Goal: Information Seeking & Learning: Learn about a topic

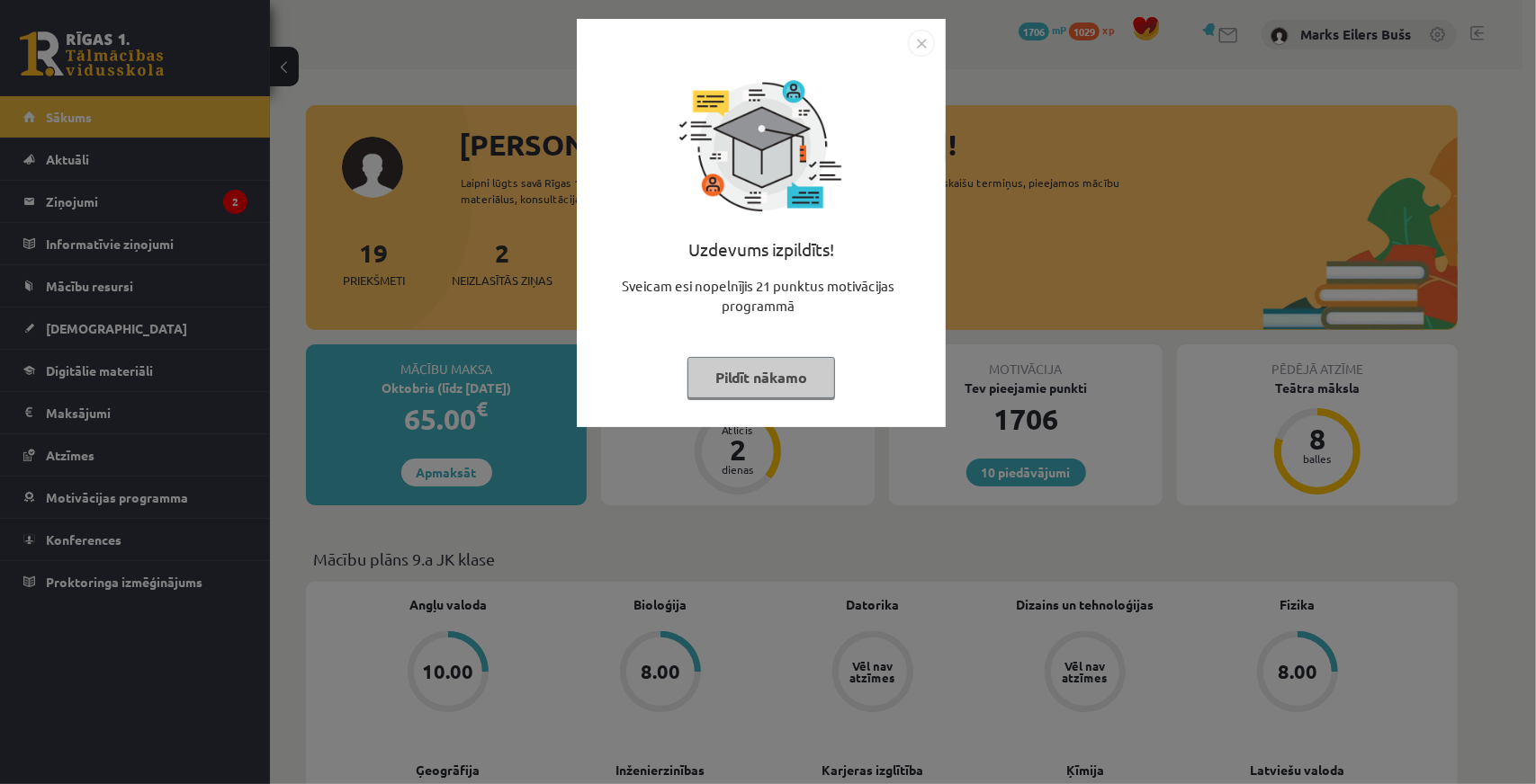
click at [925, 54] on img "Close" at bounding box center [921, 43] width 27 height 27
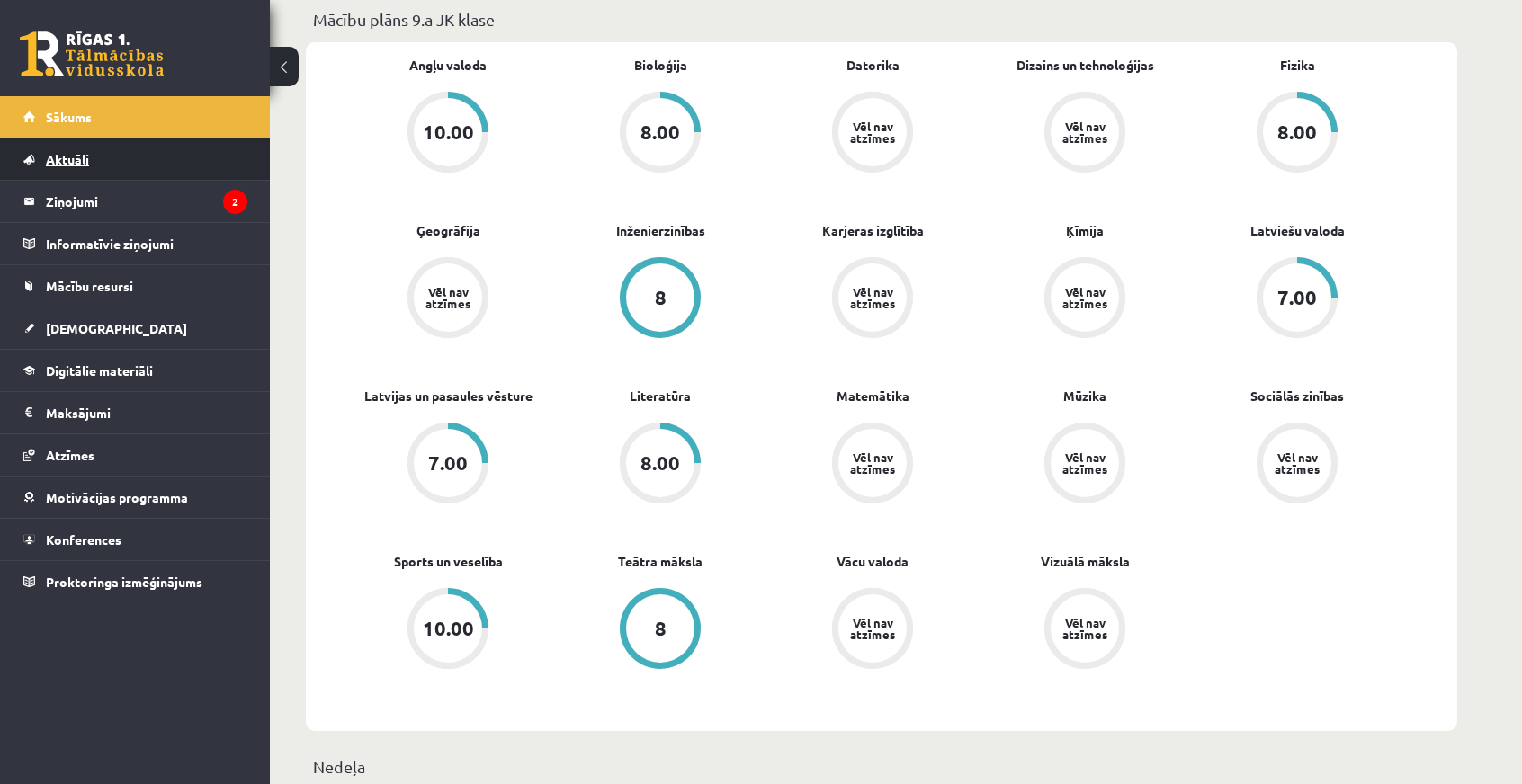
scroll to position [90, 0]
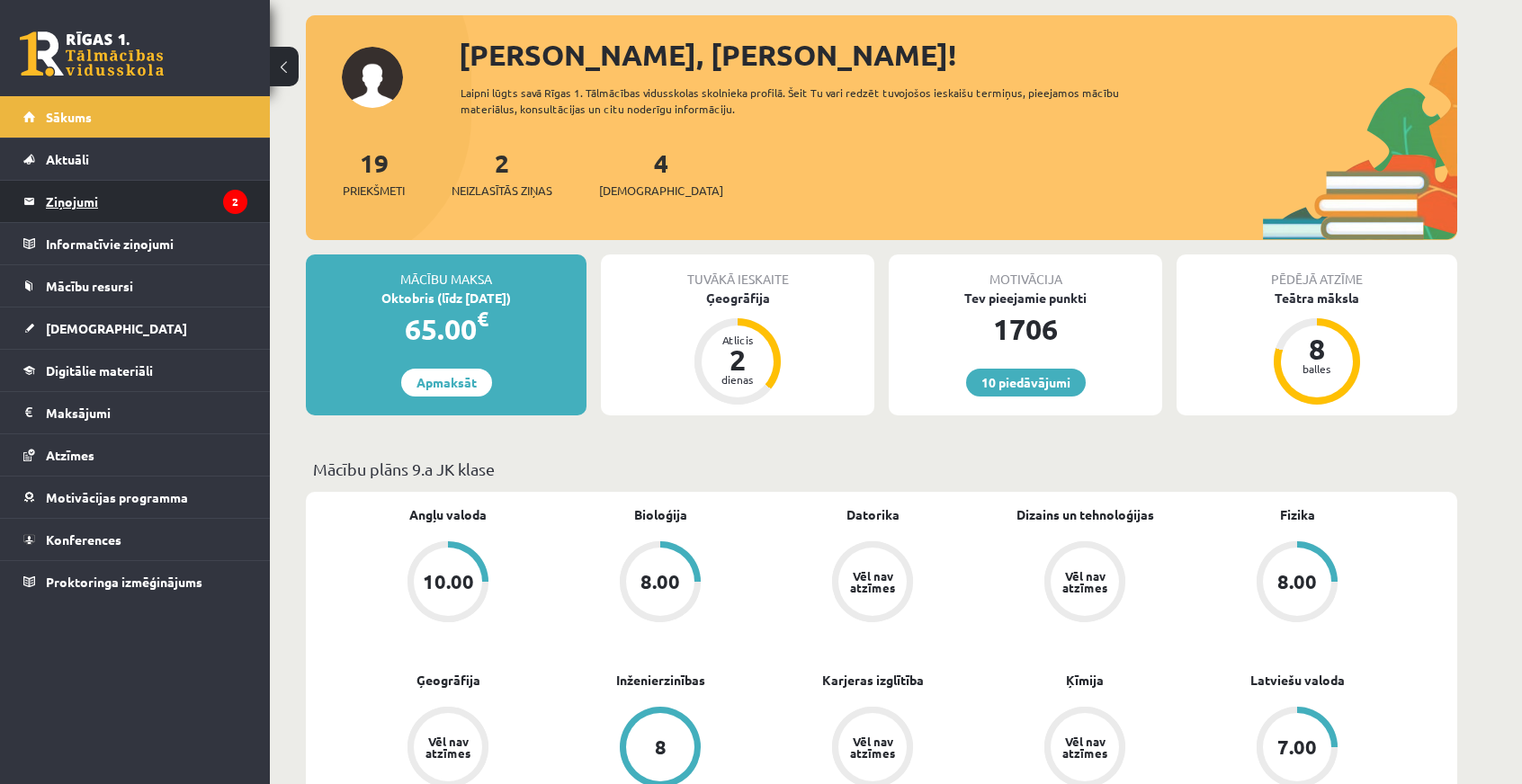
click at [92, 203] on legend "Ziņojumi 2" at bounding box center [146, 202] width 202 height 41
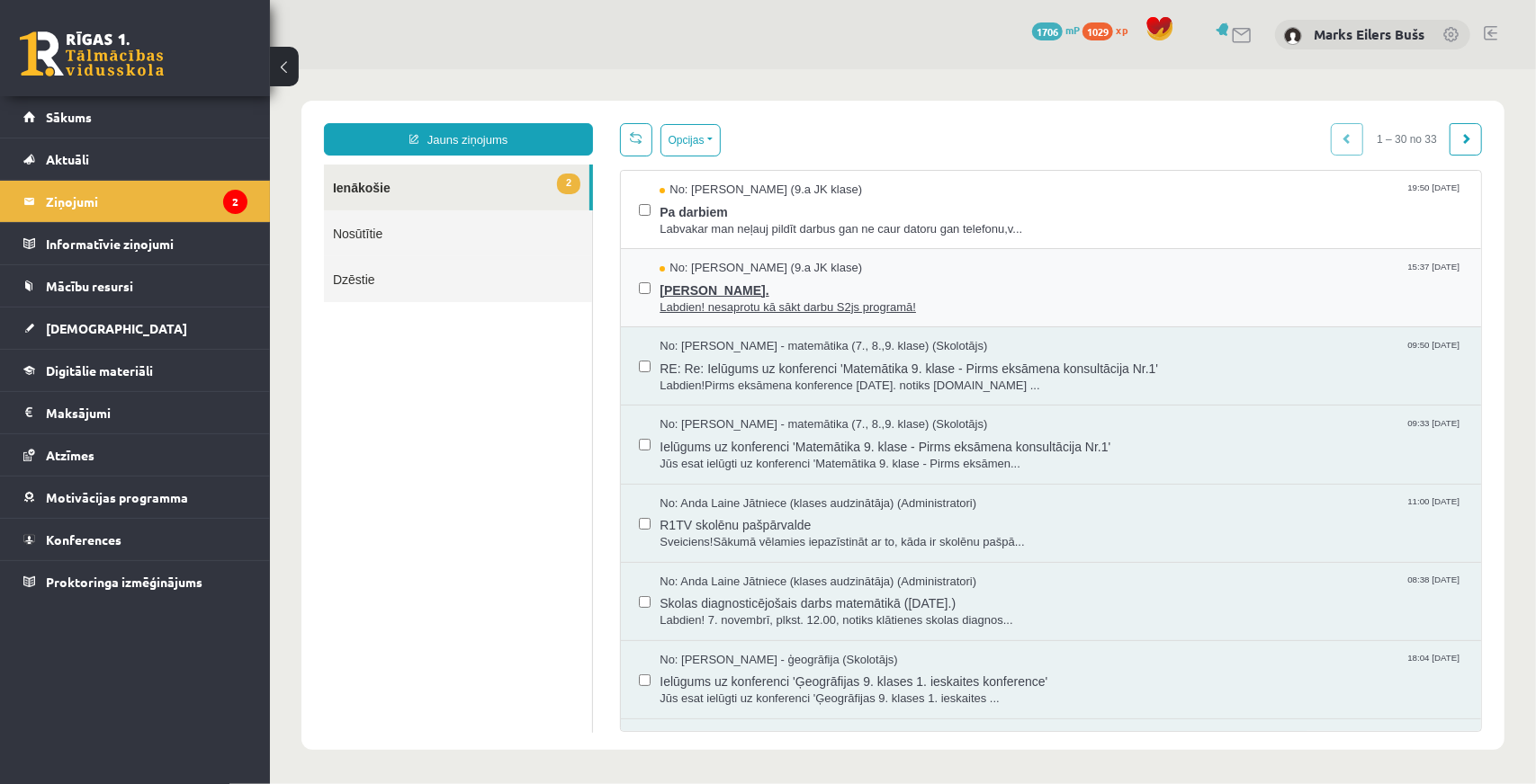
click at [726, 291] on span "Jana Anna Kārkliņa." at bounding box center [1060, 287] width 803 height 23
click at [689, 210] on span "Pa darbiem" at bounding box center [1060, 209] width 803 height 23
click at [87, 331] on span "[DEMOGRAPHIC_DATA]" at bounding box center [116, 328] width 141 height 16
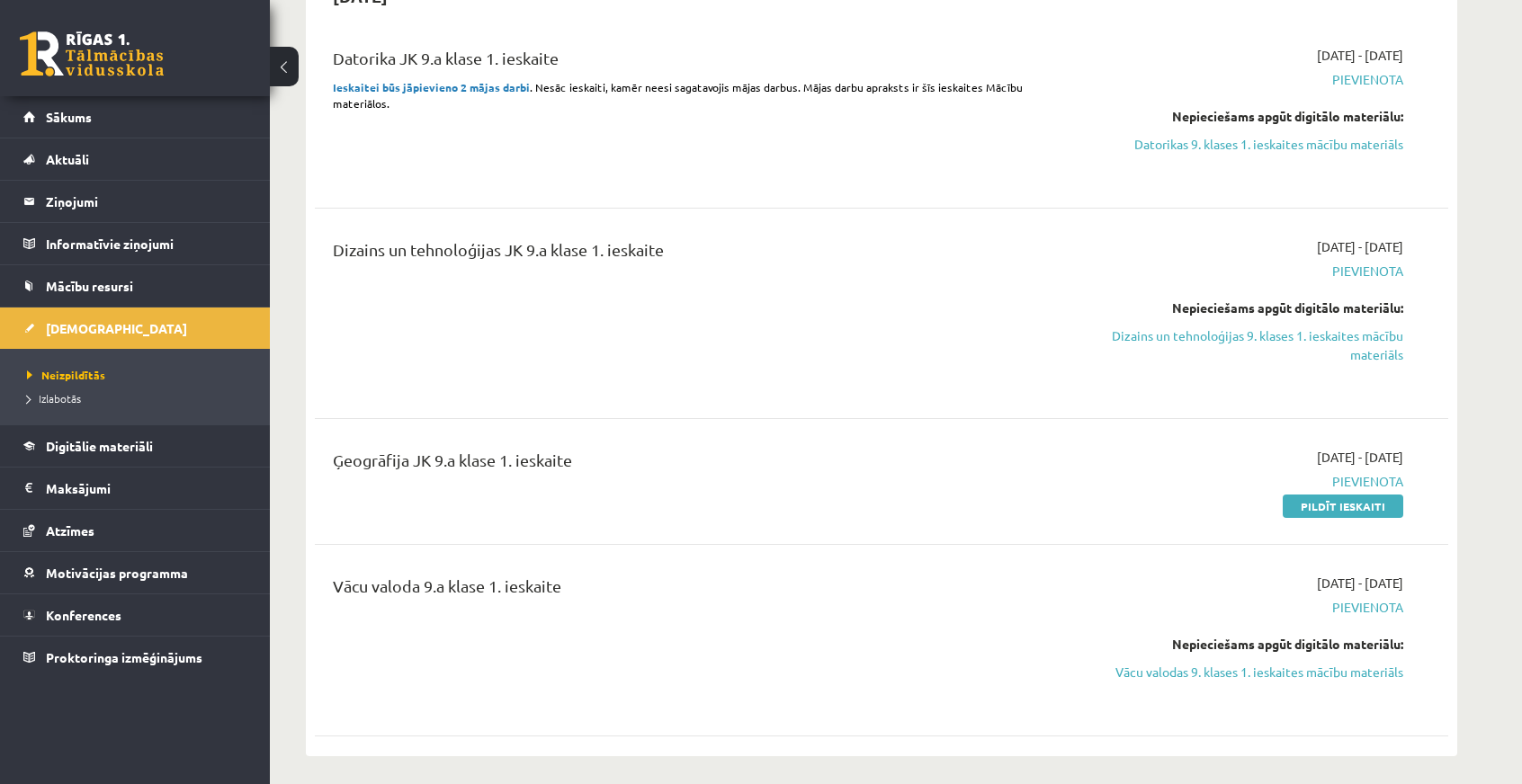
scroll to position [360, 0]
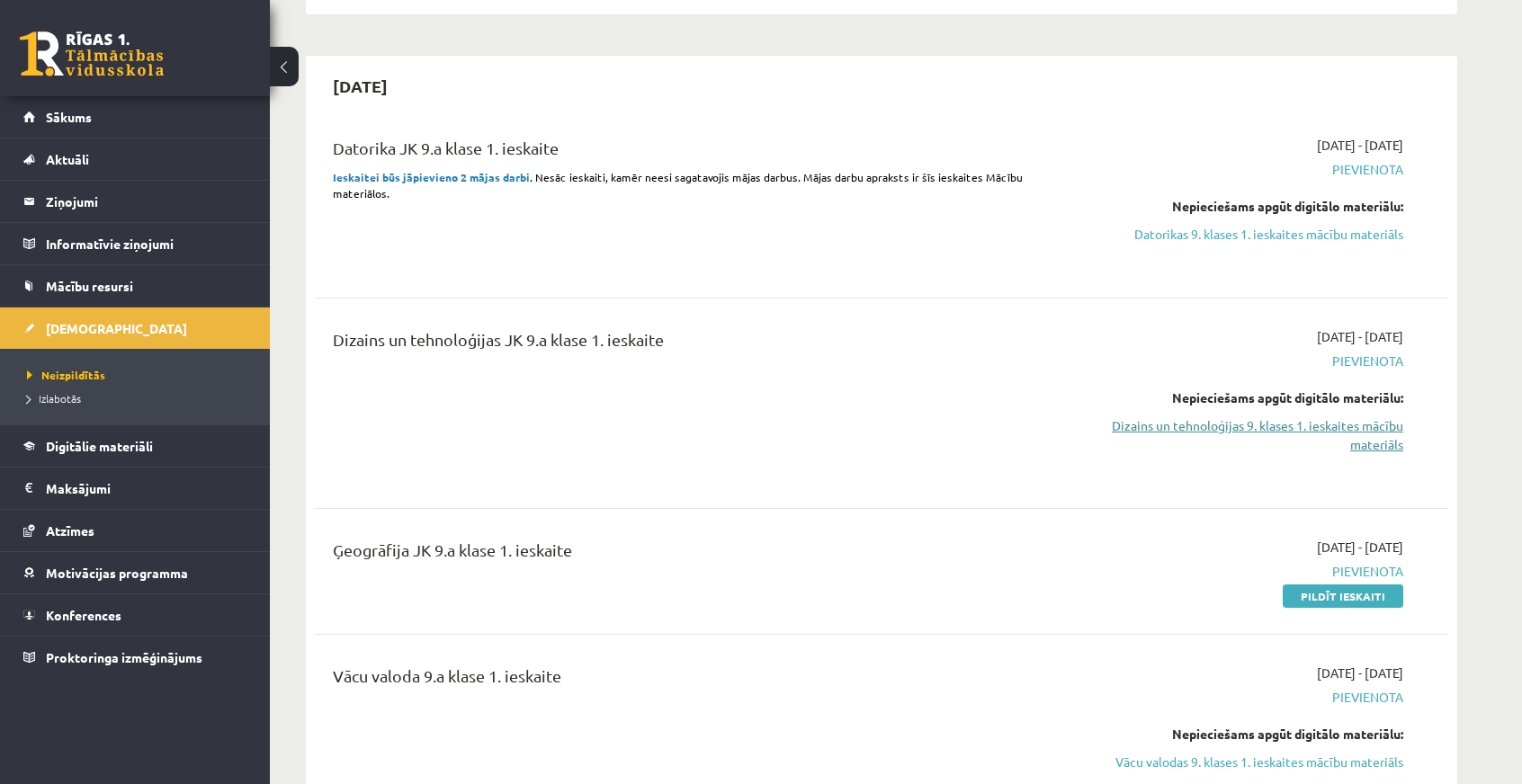
click at [1207, 421] on link "Dizains un tehnoloģijas 9. klases 1. ieskaites mācību materiāls" at bounding box center [1233, 435] width 339 height 38
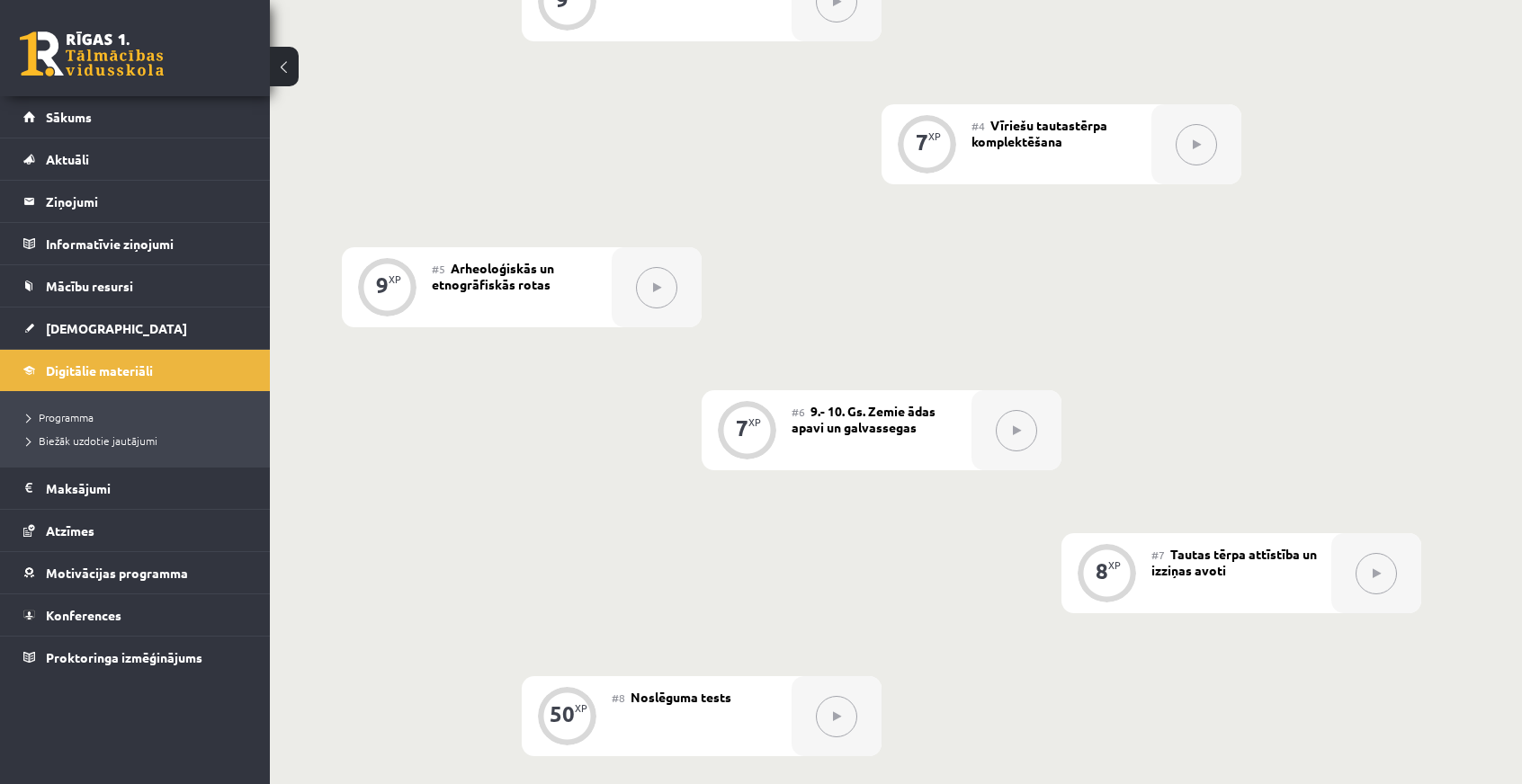
scroll to position [1079, 0]
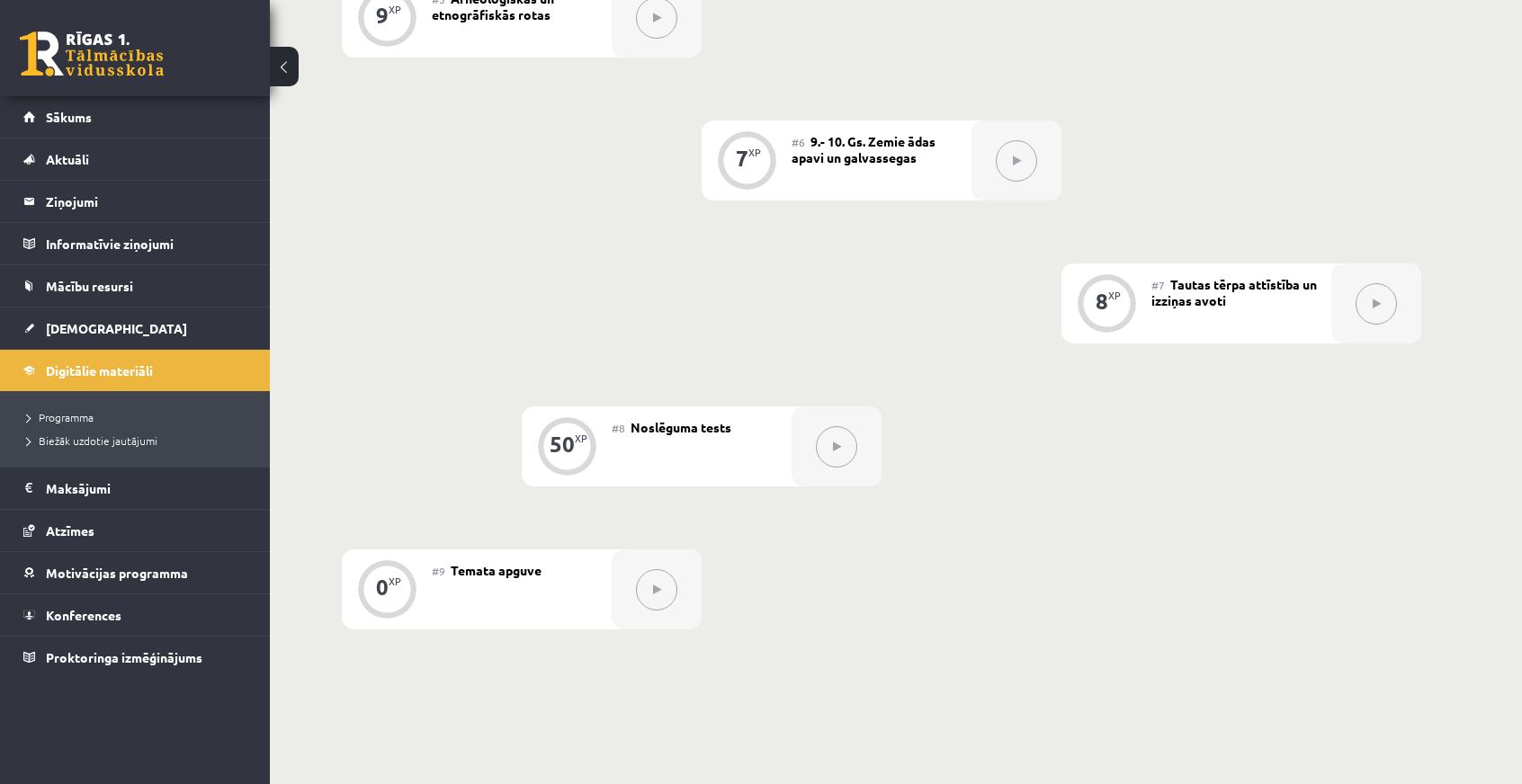
click at [1099, 645] on div "0 XP #1 Pirms sāc mācīties! 9 XP #2 Arheoloģiskie tērpi 9 XP #3 Etnogrāfiskie t…" at bounding box center [881, 49] width 1223 height 1431
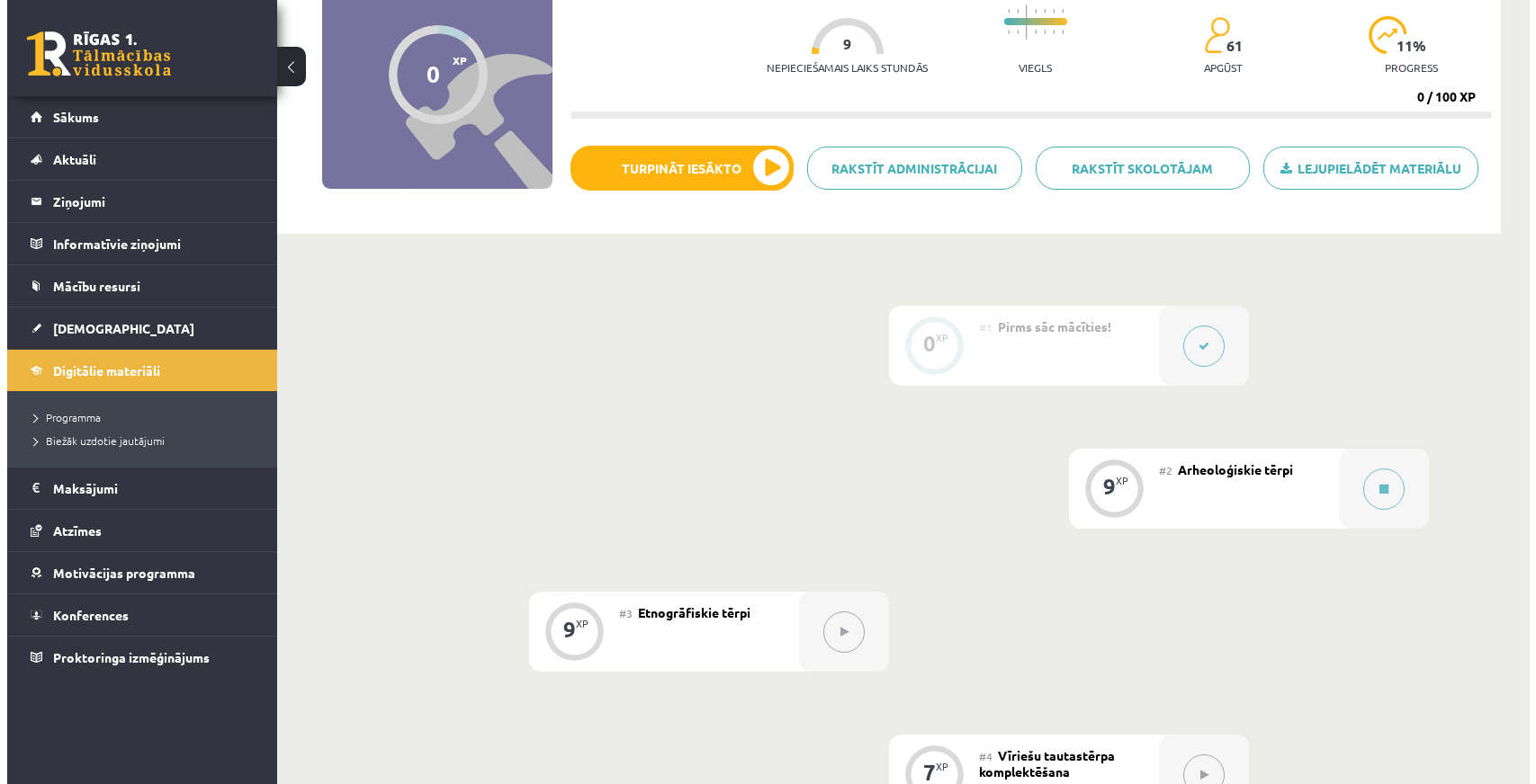
scroll to position [0, 0]
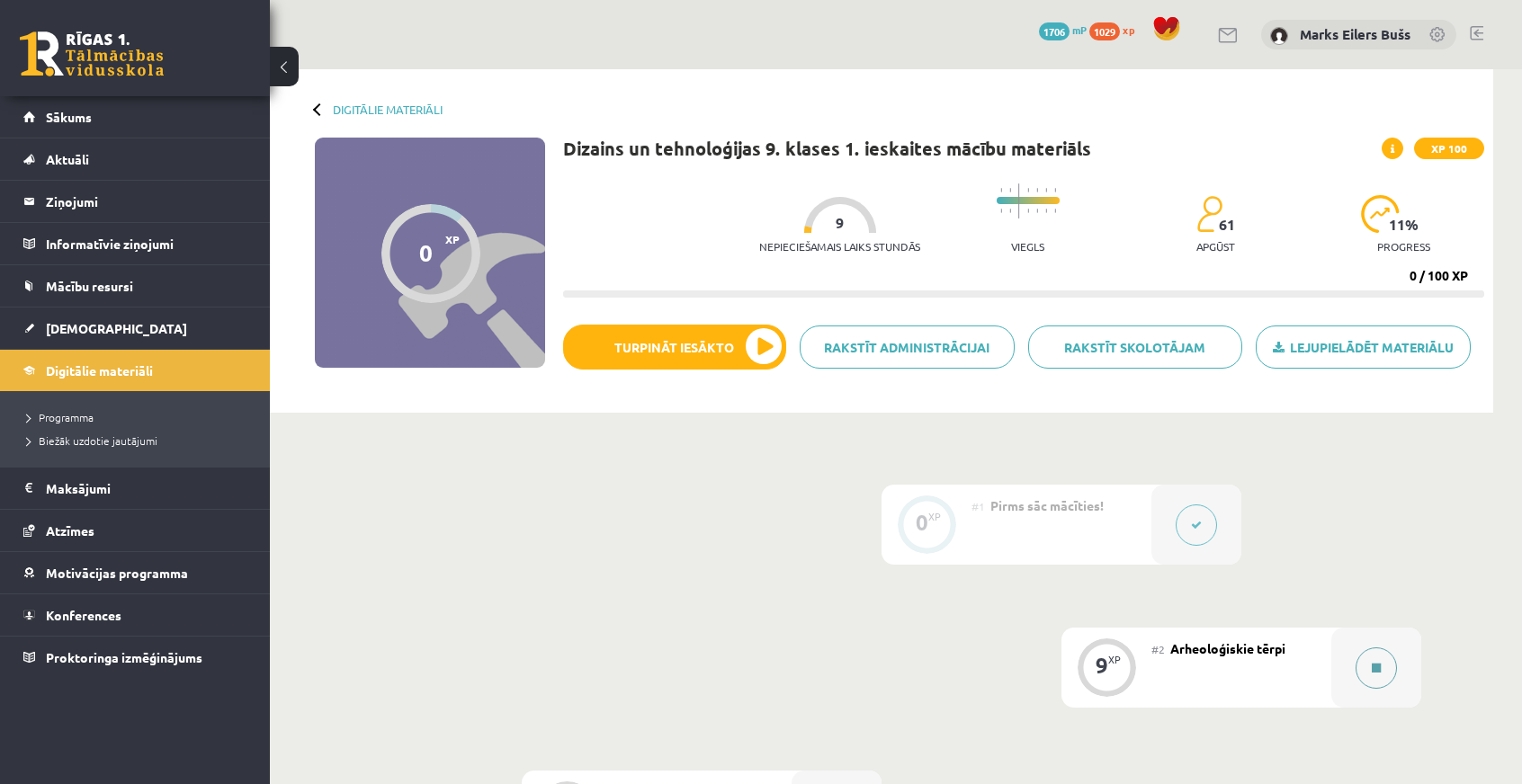
click at [1377, 664] on icon at bounding box center [1376, 668] width 9 height 10
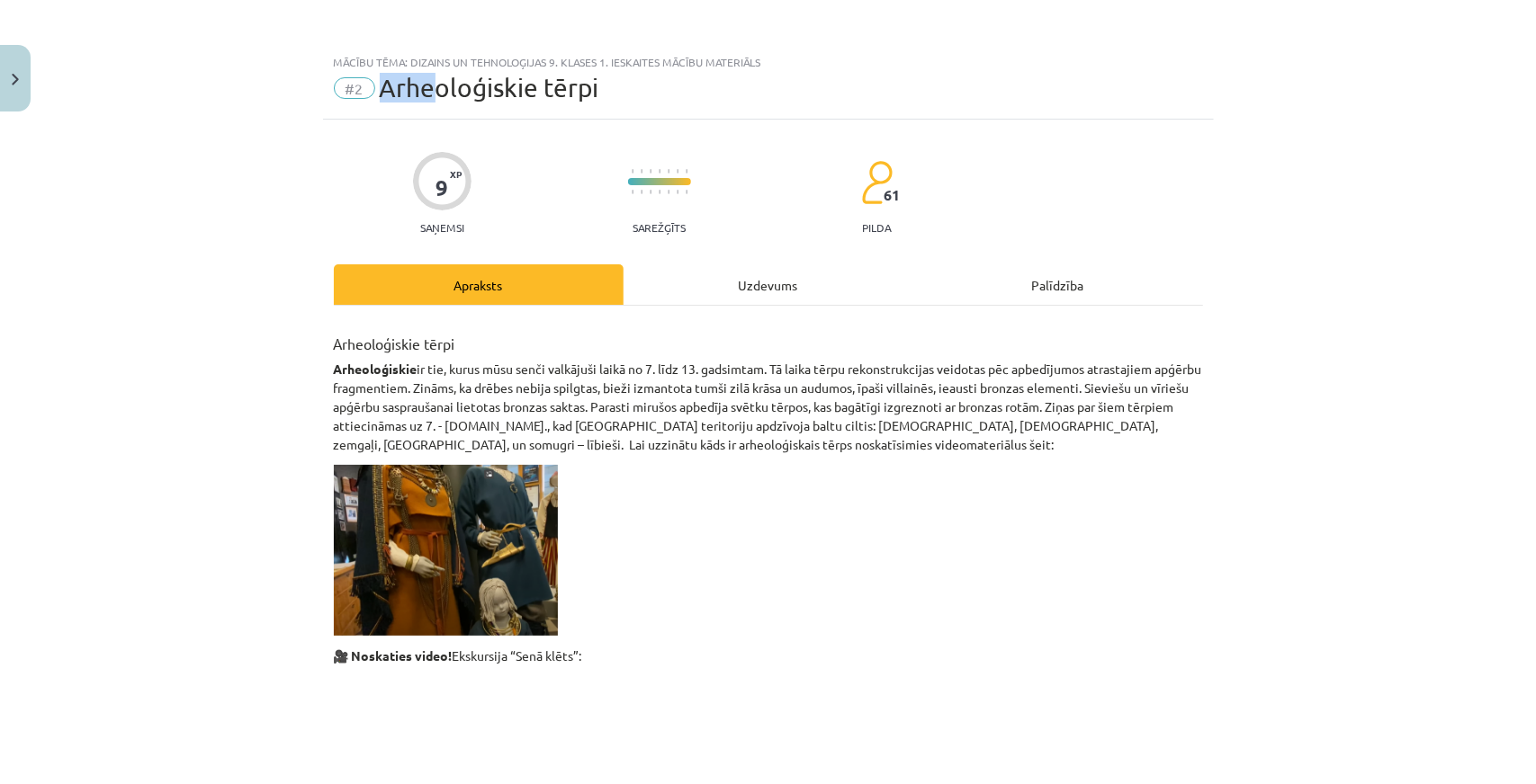
drag, startPoint x: 384, startPoint y: 88, endPoint x: 619, endPoint y: 89, distance: 235.0
click at [620, 89] on div "#2 Arheoloģiskie tērpi" at bounding box center [768, 88] width 869 height 29
copy span "Arheoloģiskie tērpi"
click at [334, 337] on h3 "Arheoloģiskie tērpi" at bounding box center [768, 338] width 869 height 32
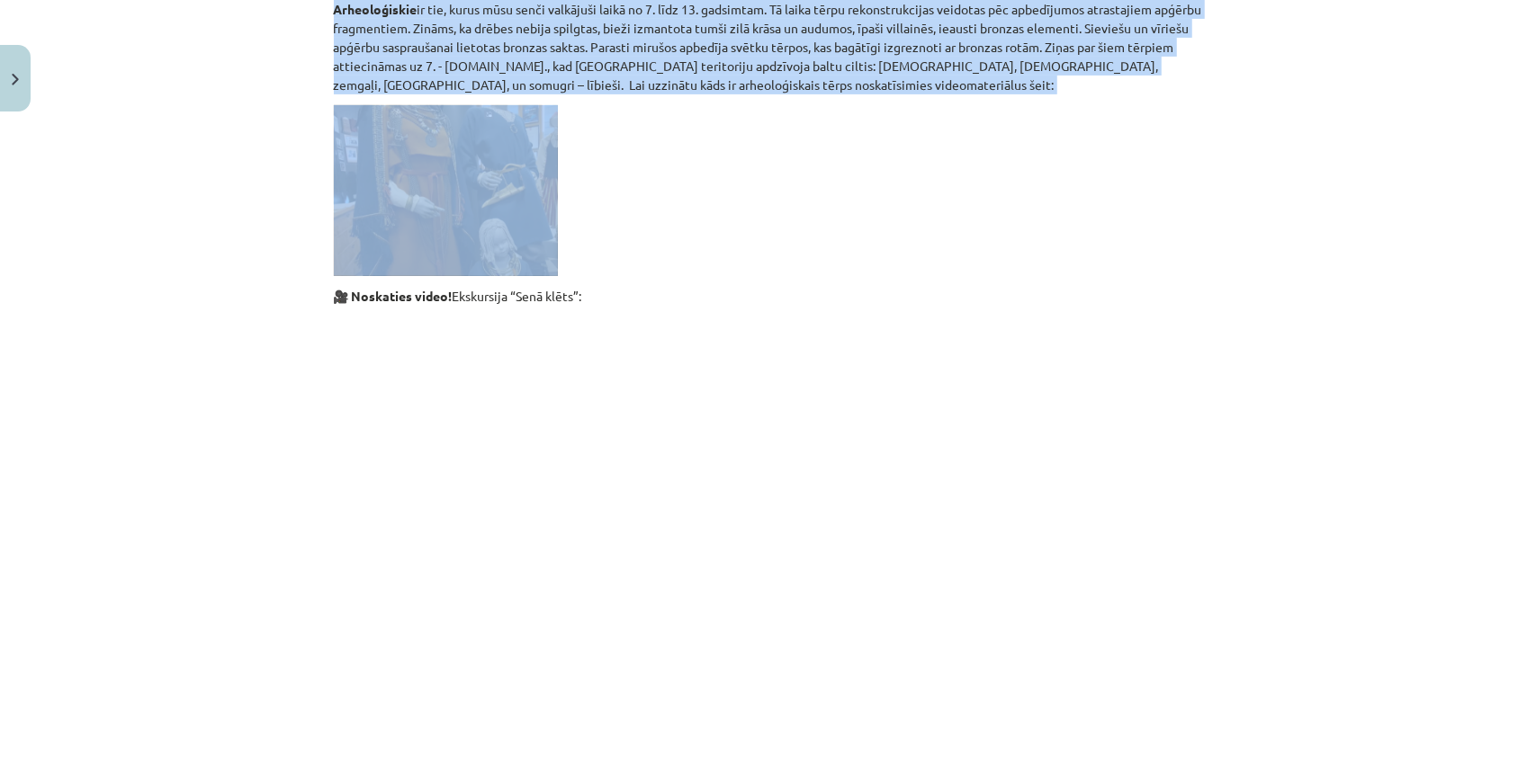
scroll to position [180, 0]
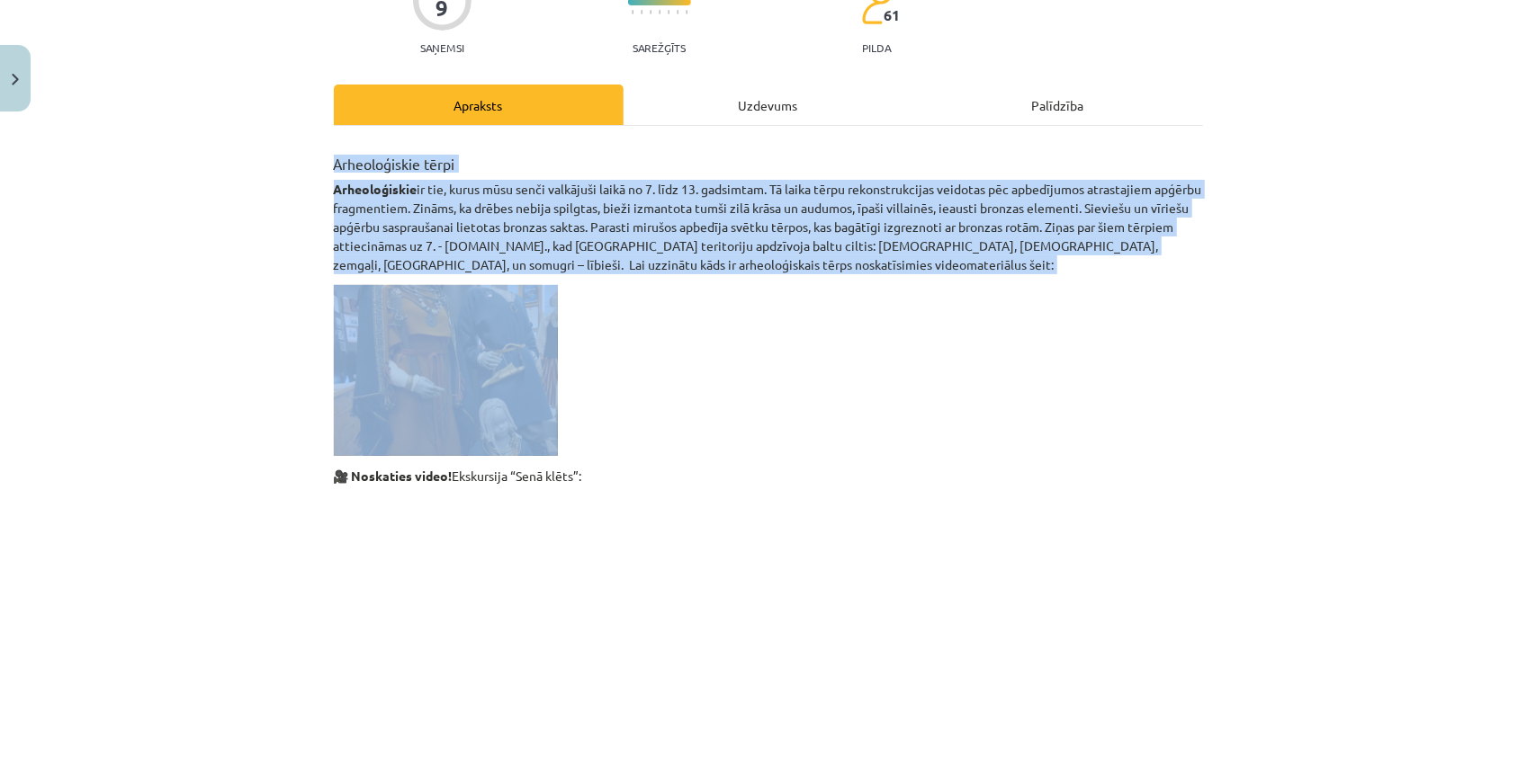
drag, startPoint x: 328, startPoint y: 341, endPoint x: 690, endPoint y: 353, distance: 362.2
copy div "Arheoloģiskie tērpi Arheoloģiskie ir tie, kurus mūsu senči valkājuši laikā no 7…"
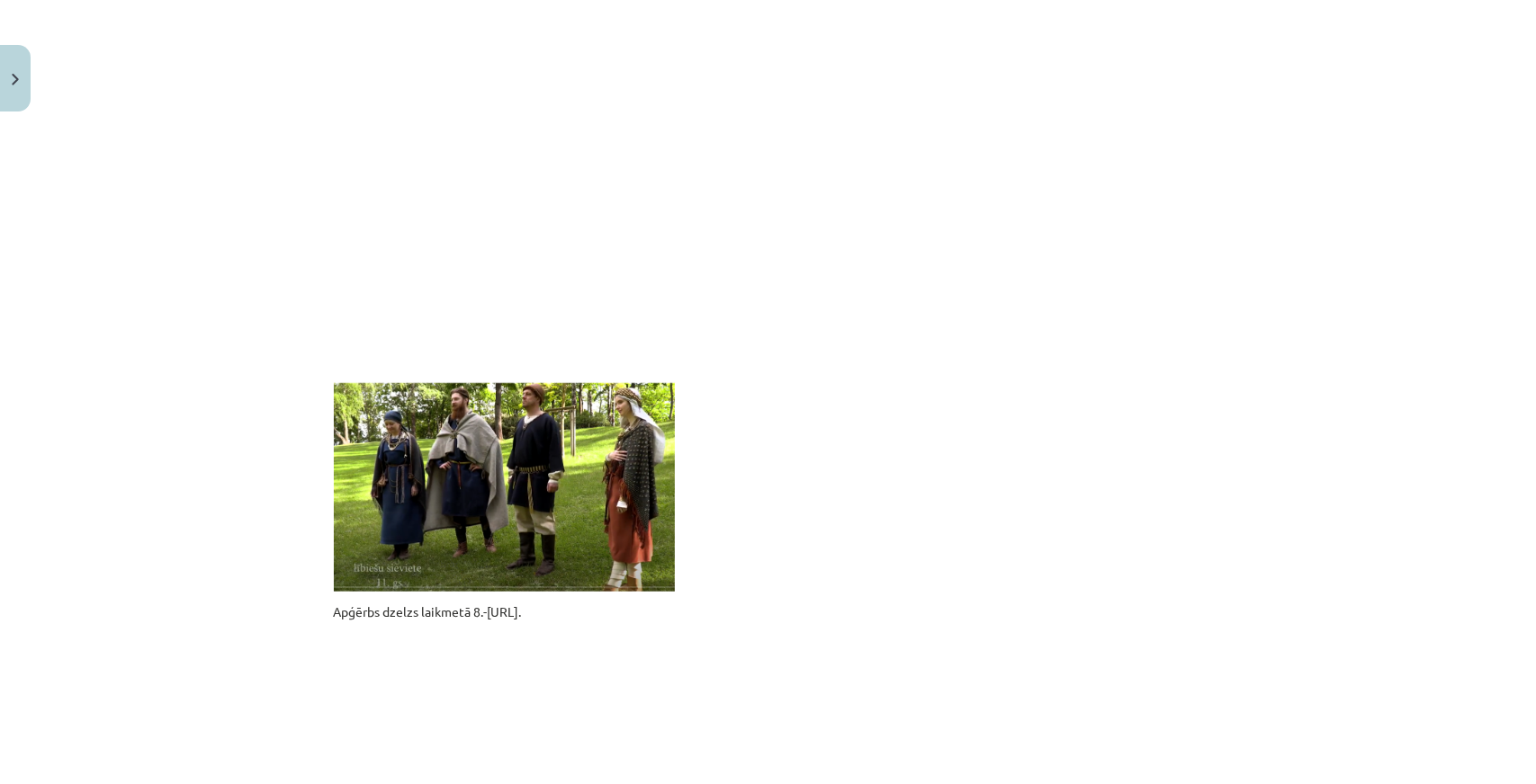
scroll to position [1079, 0]
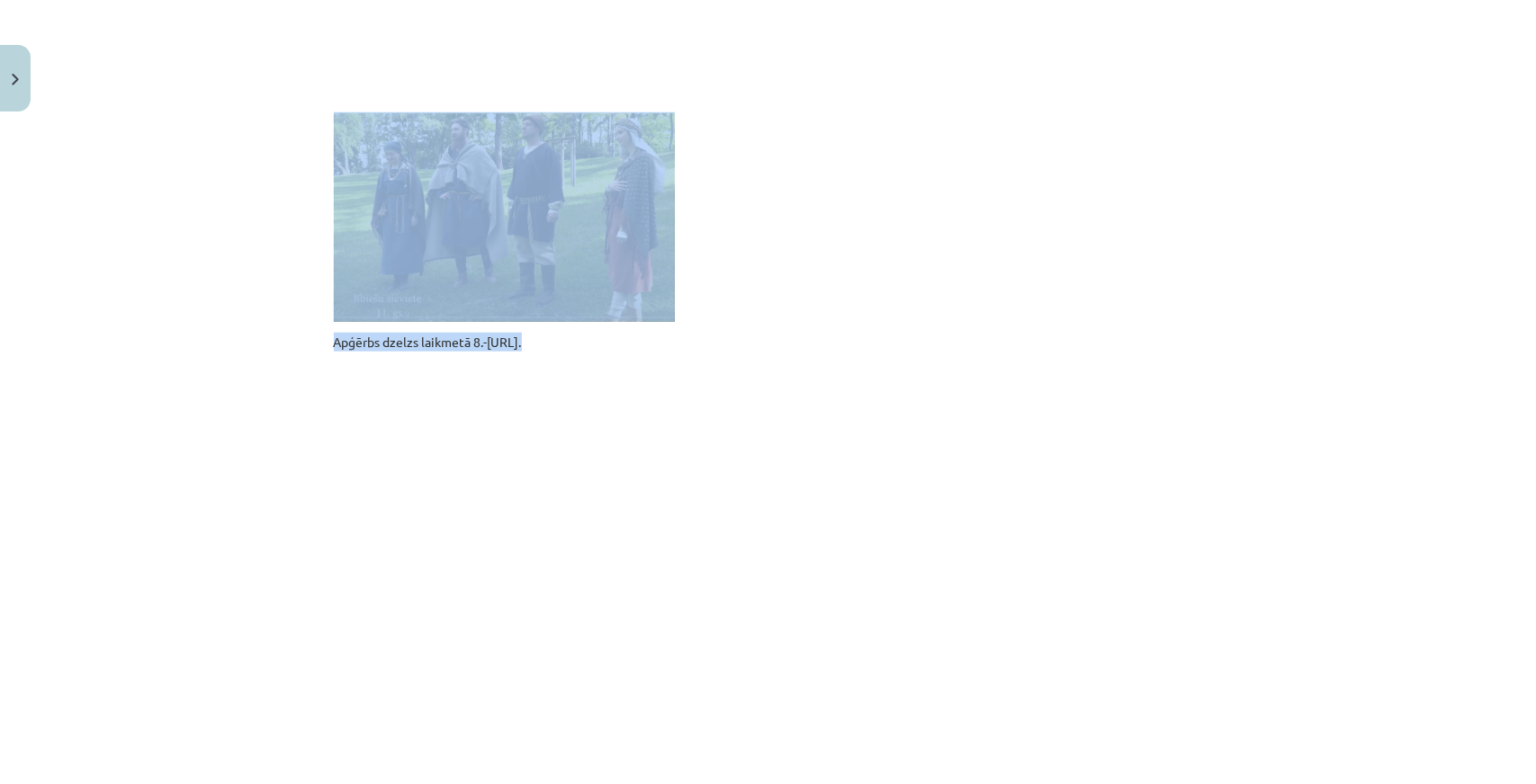
drag, startPoint x: 314, startPoint y: 251, endPoint x: 587, endPoint y: 339, distance: 286.8
click at [587, 339] on div "Mācību tēma: Dizains un tehnoloģijas 9. klases 1. ieskaites mācību materiāls #2…" at bounding box center [768, 392] width 1536 height 784
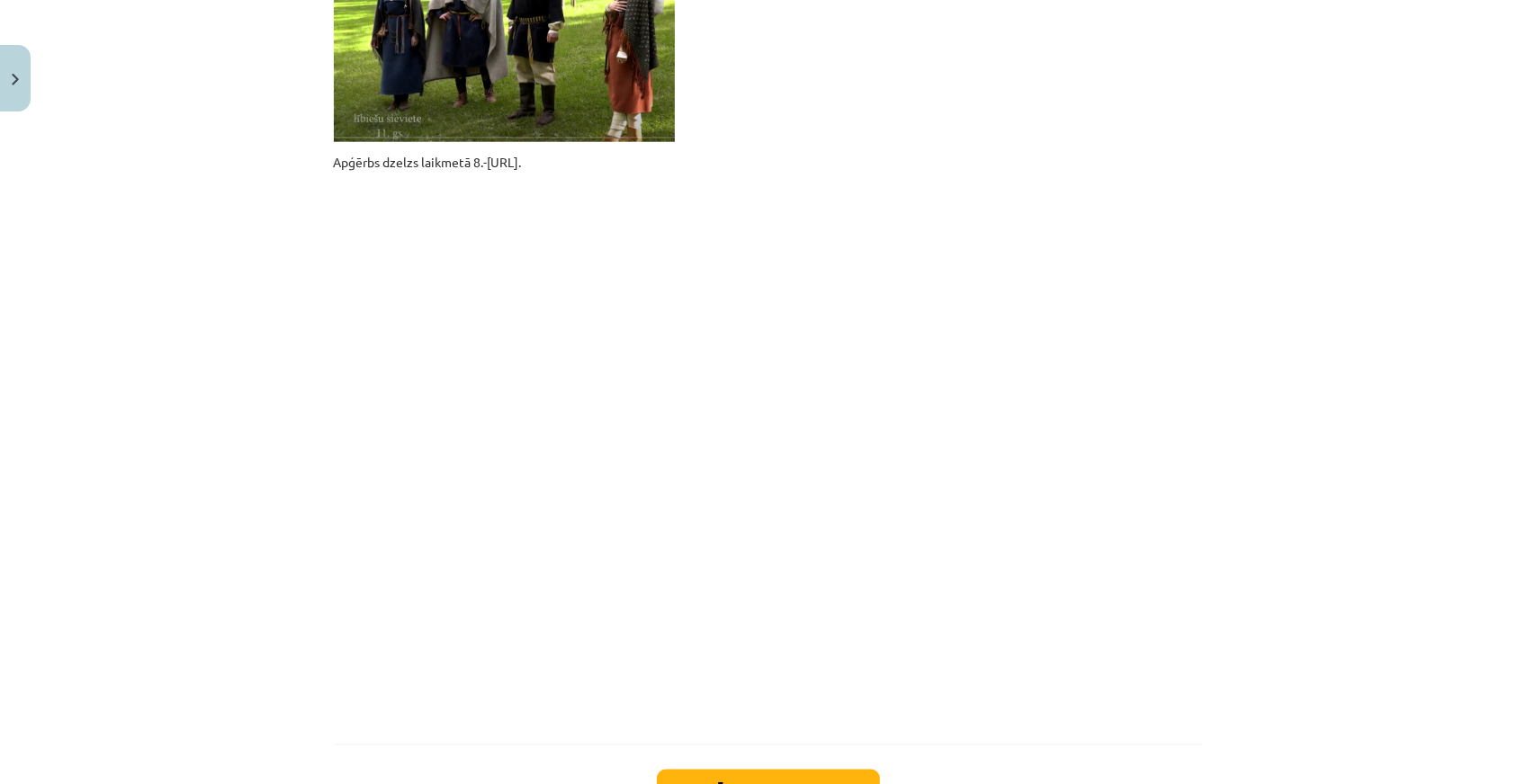
click at [174, 274] on div "Mācību tēma: Dizains un tehnoloģijas 9. klases 1. ieskaites mācību materiāls #2…" at bounding box center [768, 392] width 1536 height 784
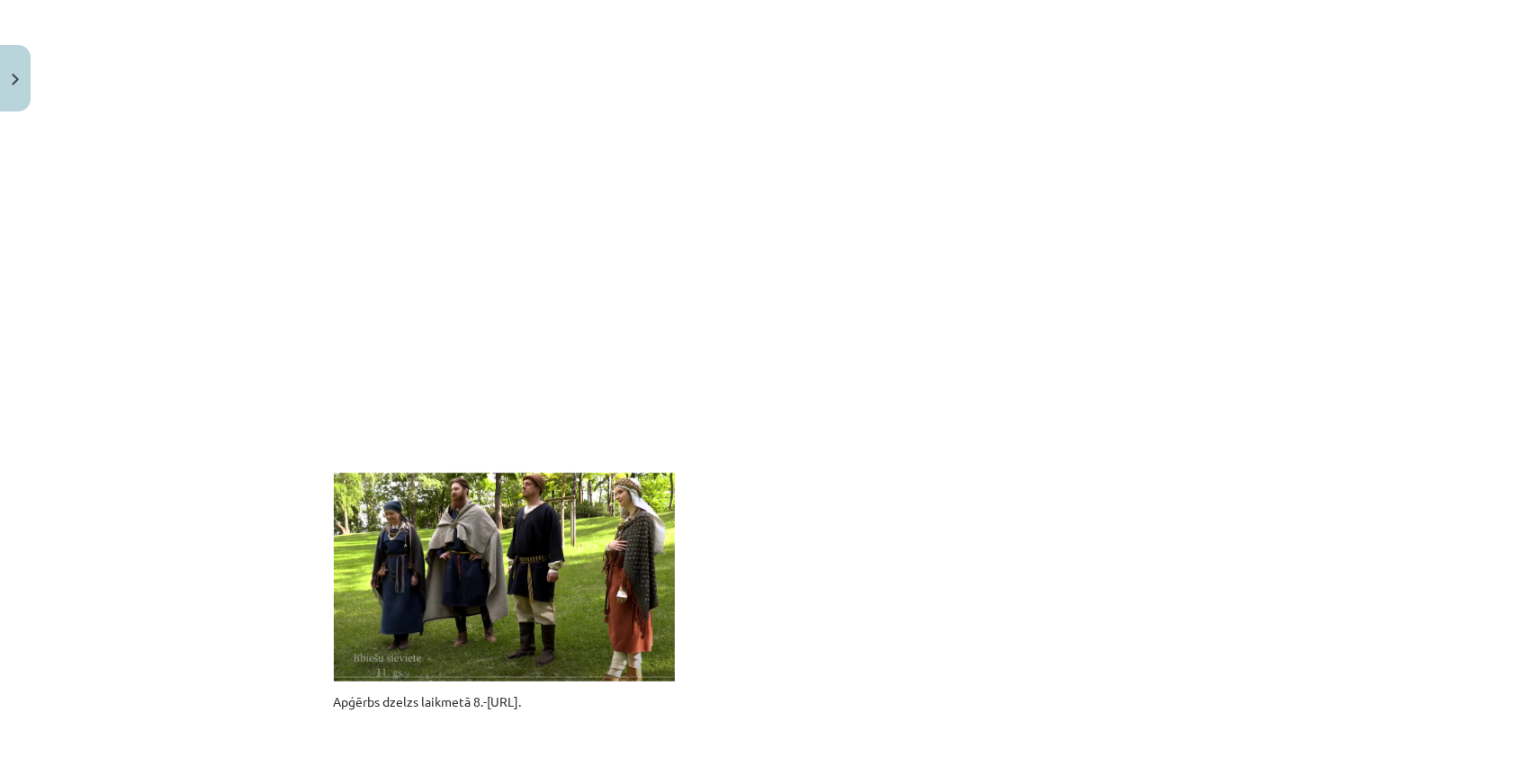
scroll to position [1399, 0]
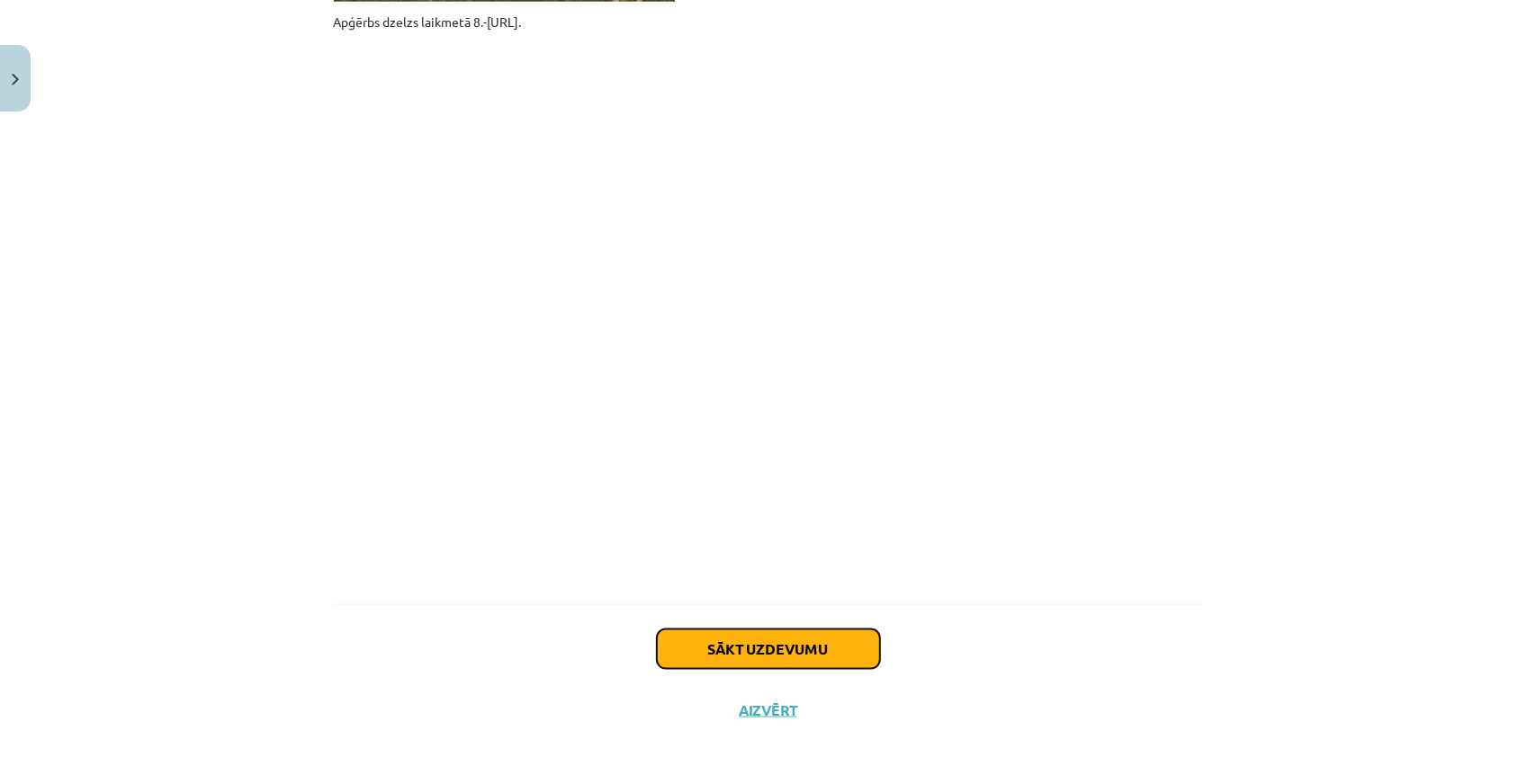
click at [713, 667] on button "Sākt uzdevumu" at bounding box center [768, 649] width 224 height 39
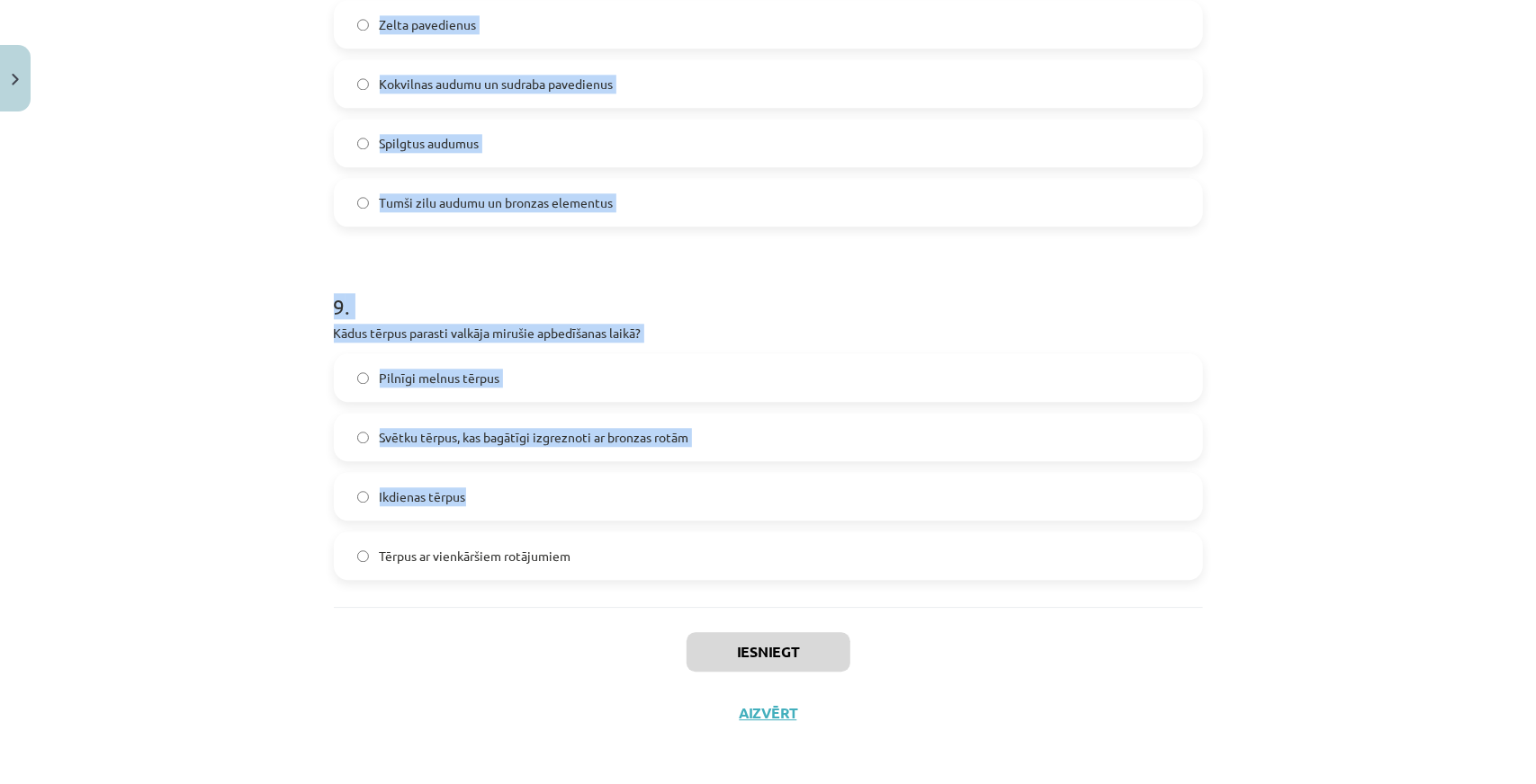
scroll to position [2927, 0]
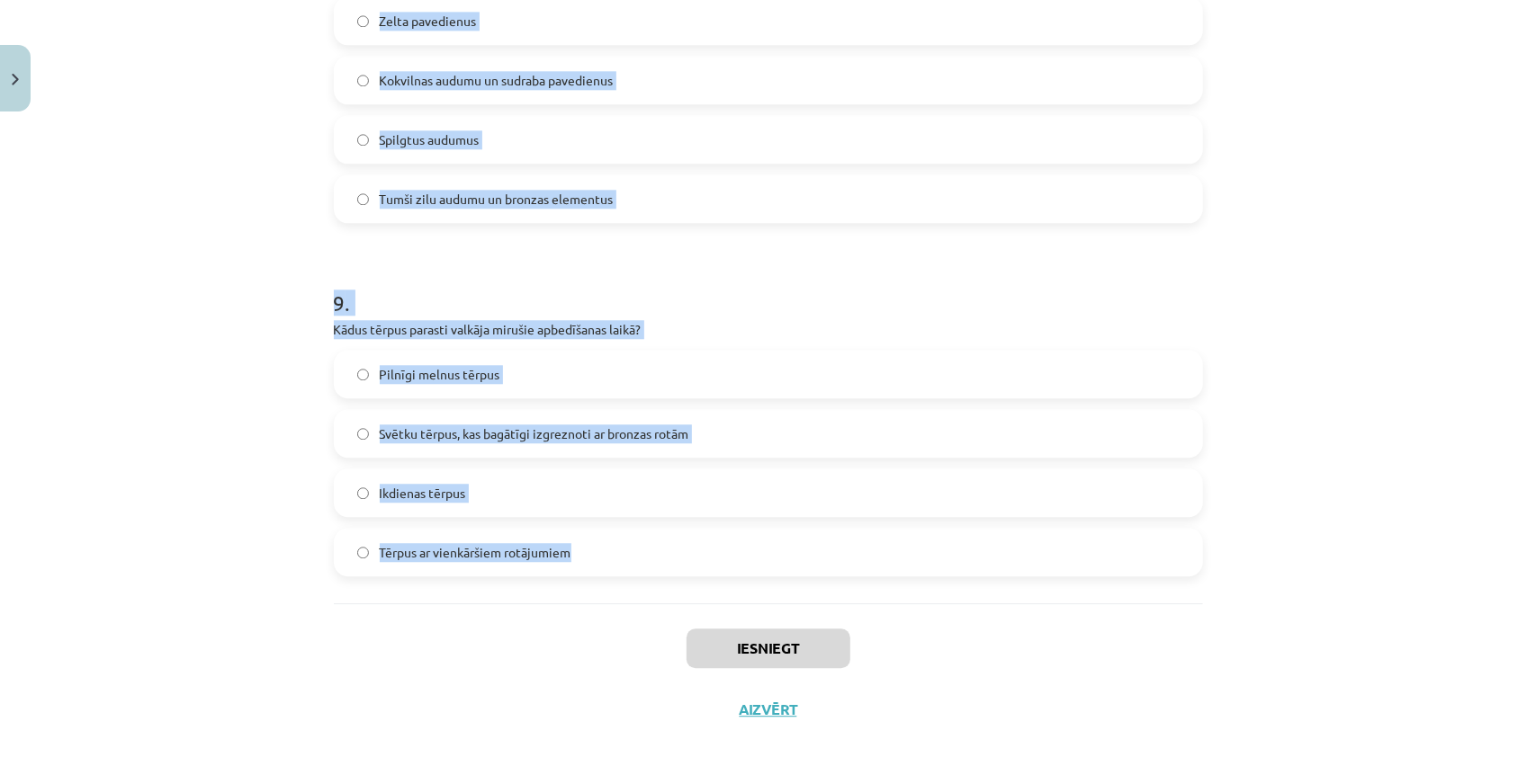
drag, startPoint x: 326, startPoint y: 351, endPoint x: 828, endPoint y: 565, distance: 545.7
click at [828, 565] on div "Mācību tēma: Dizains un tehnoloģijas 9. klases 1. ieskaites mācību materiāls #2…" at bounding box center [768, 392] width 1536 height 784
copy form "1 . Kāds ir galvenais informācijas avots par arheoloģiskajiem tērpiem? Tautas d…"
click at [136, 341] on div "Mācību tēma: Dizains un tehnoloģijas 9. klases 1. ieskaites mācību materiāls #2…" at bounding box center [768, 392] width 1536 height 784
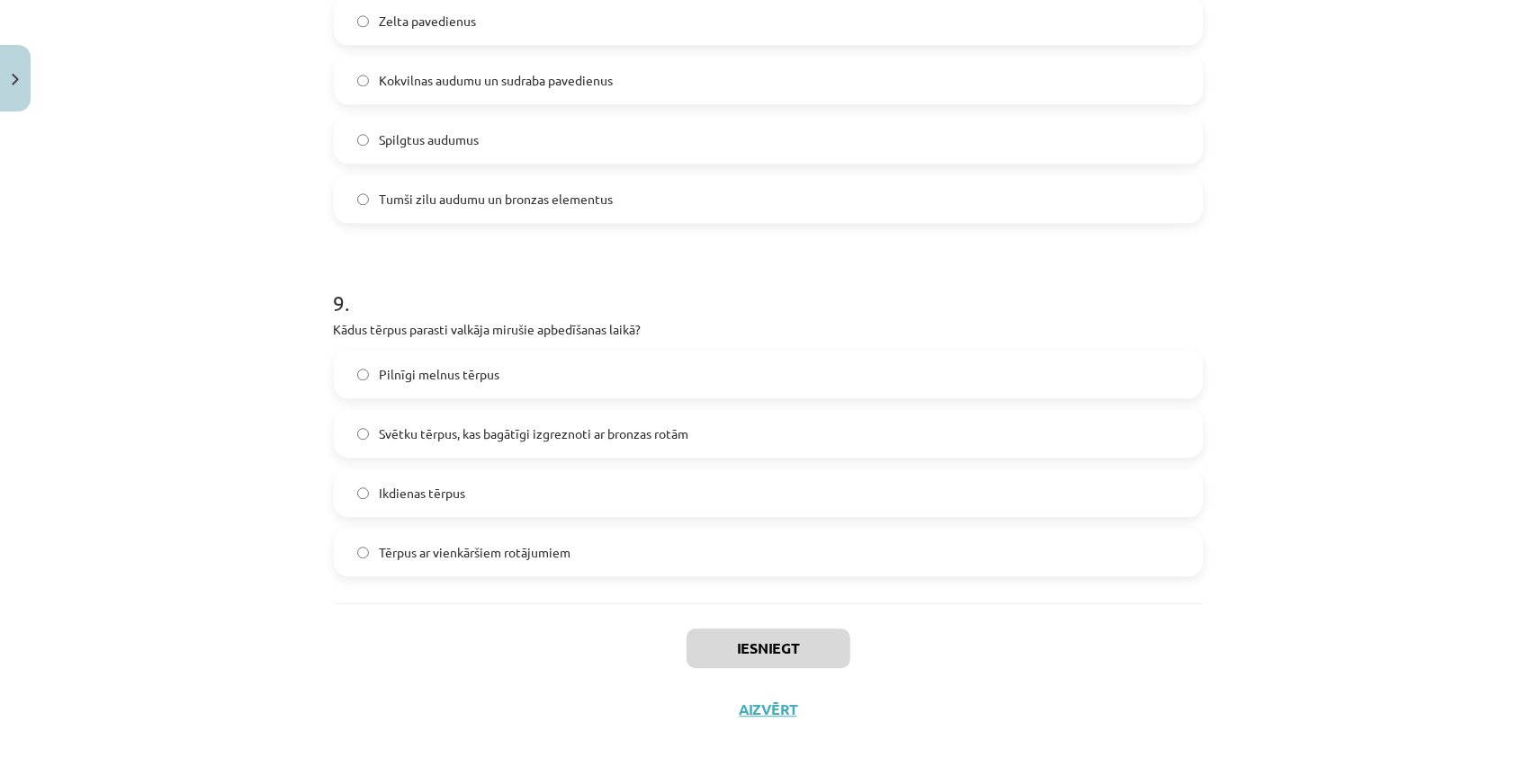
click at [136, 341] on div "Mācību tēma: Dizains un tehnoloģijas 9. klases 1. ieskaites mācību materiāls #2…" at bounding box center [768, 392] width 1536 height 784
drag, startPoint x: 136, startPoint y: 341, endPoint x: 116, endPoint y: 341, distance: 20.0
click at [133, 340] on div "Mācību tēma: Dizains un tehnoloģijas 9. klases 1. ieskaites mācību materiāls #2…" at bounding box center [768, 392] width 1536 height 784
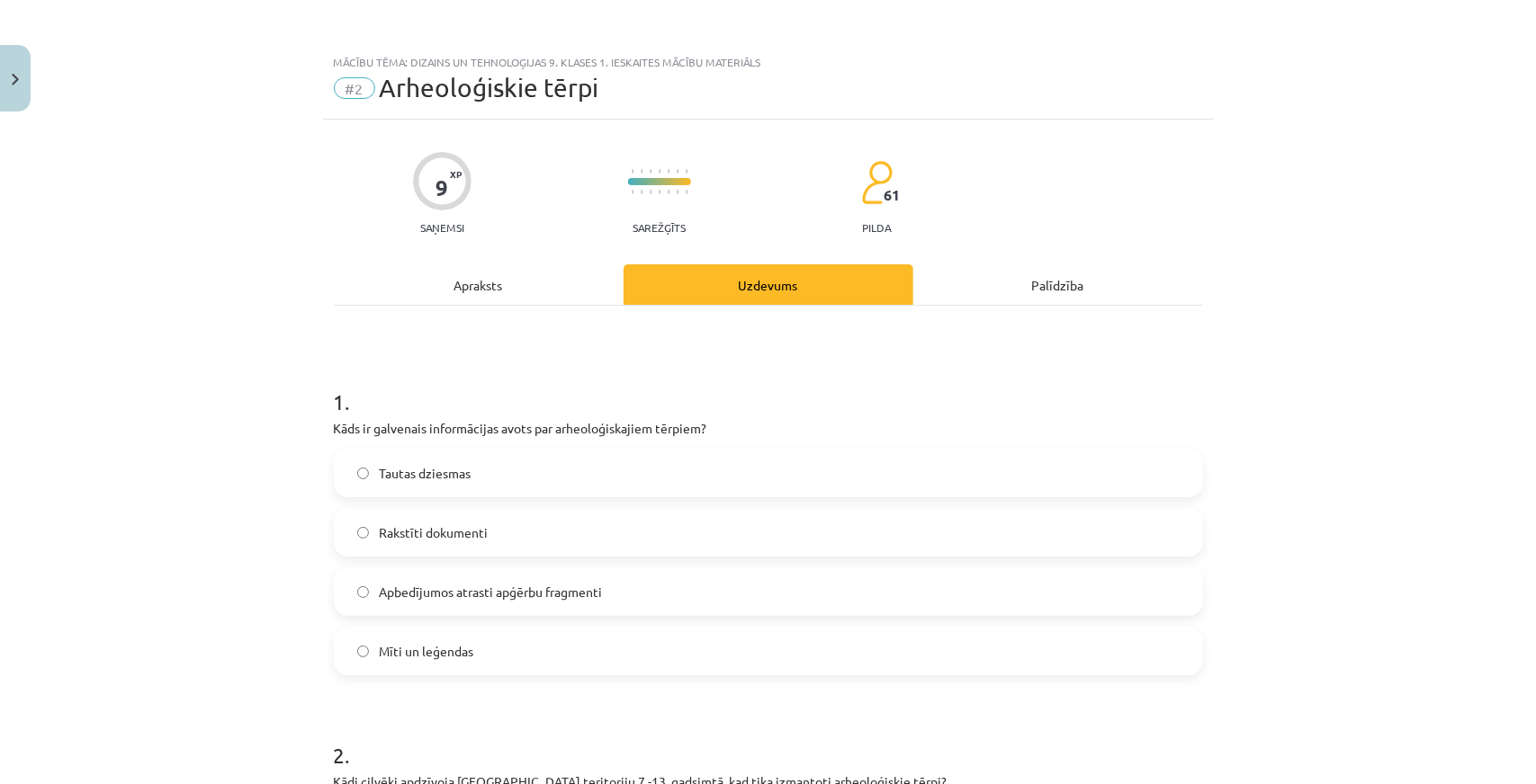
scroll to position [180, 0]
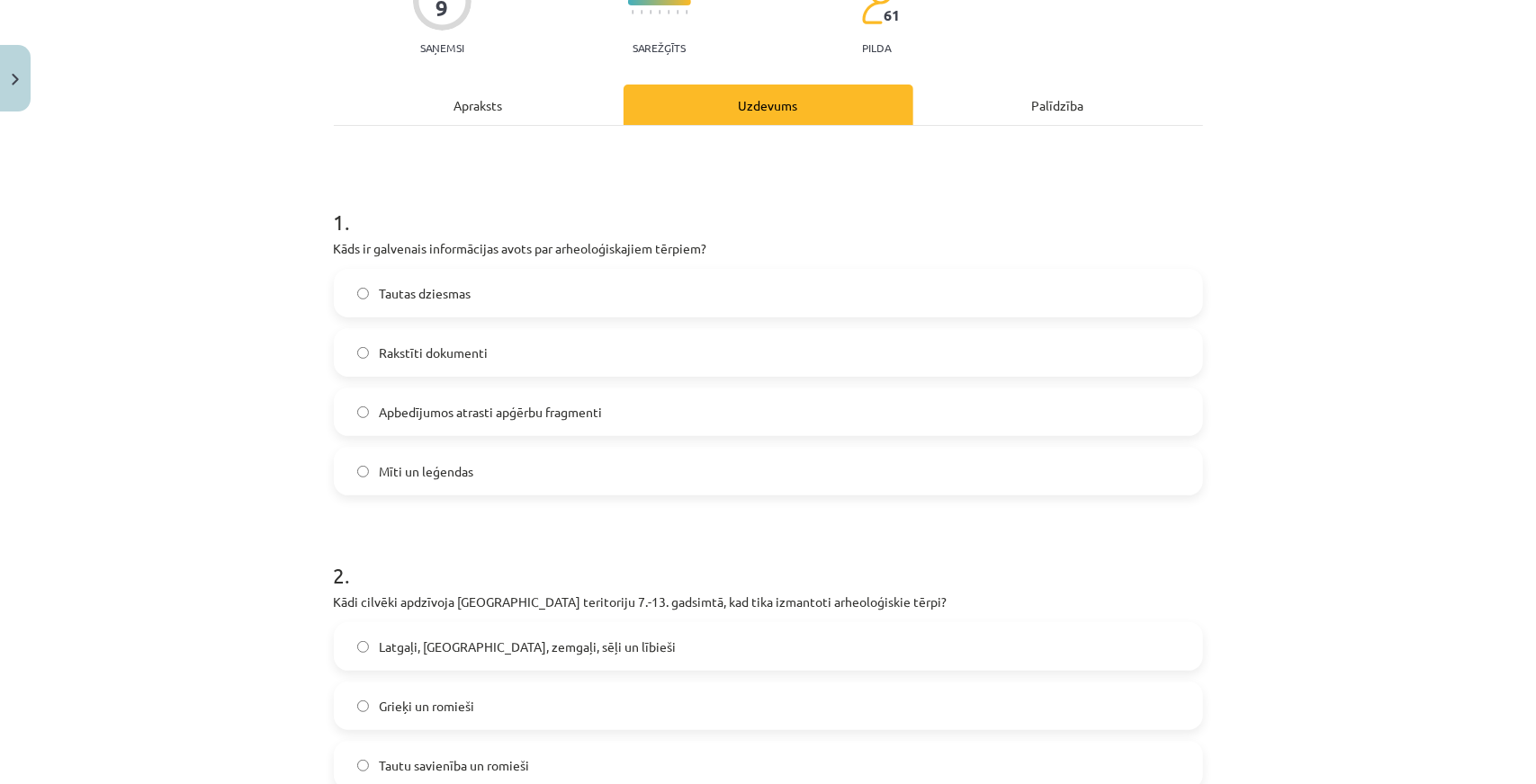
click at [463, 426] on label "Apbedījumos atrasti apģērbu fragmenti" at bounding box center [768, 412] width 865 height 45
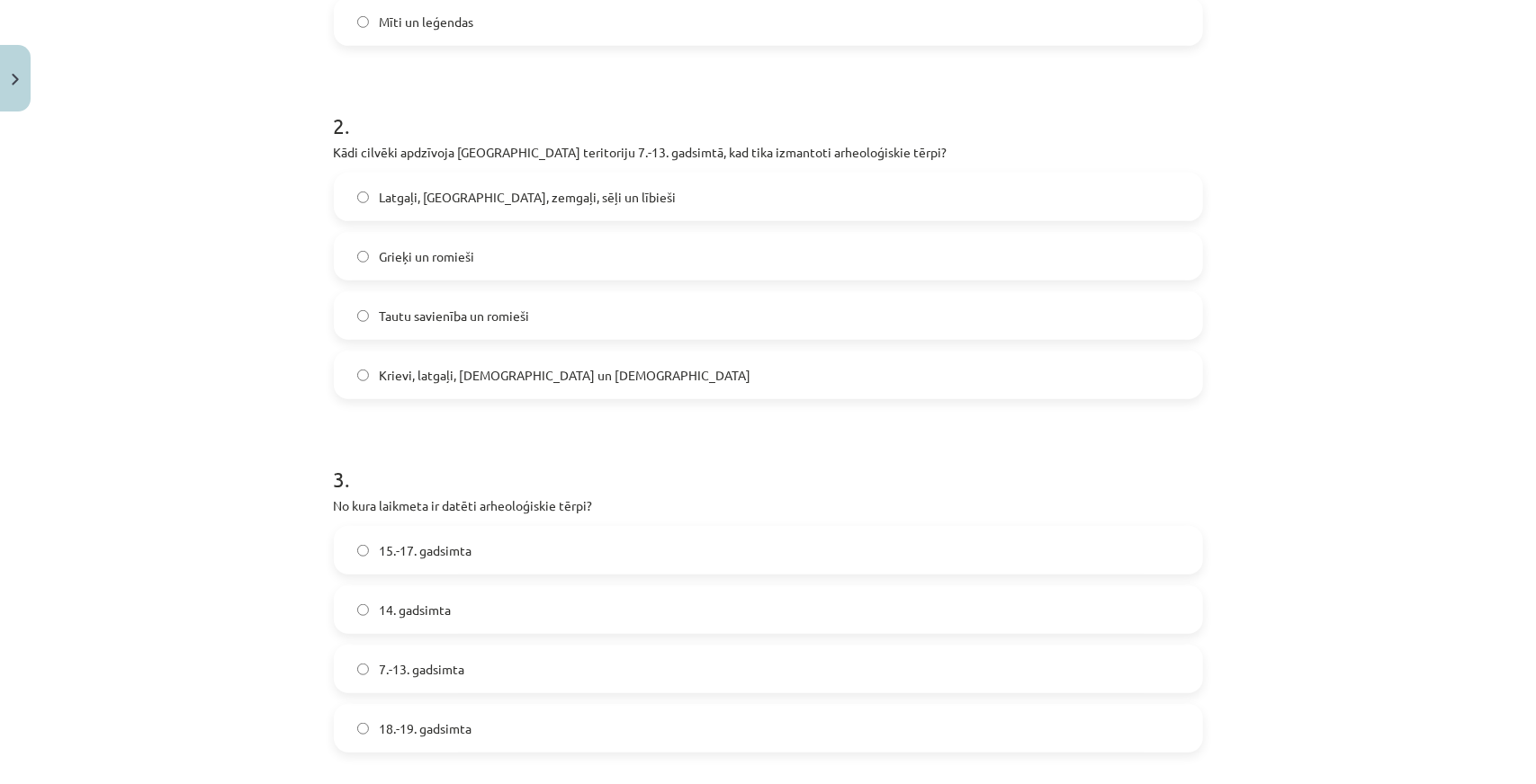
click at [407, 192] on span "Latgaļi, kurši, zemgaļi, sēļi un lībieši" at bounding box center [528, 197] width 297 height 19
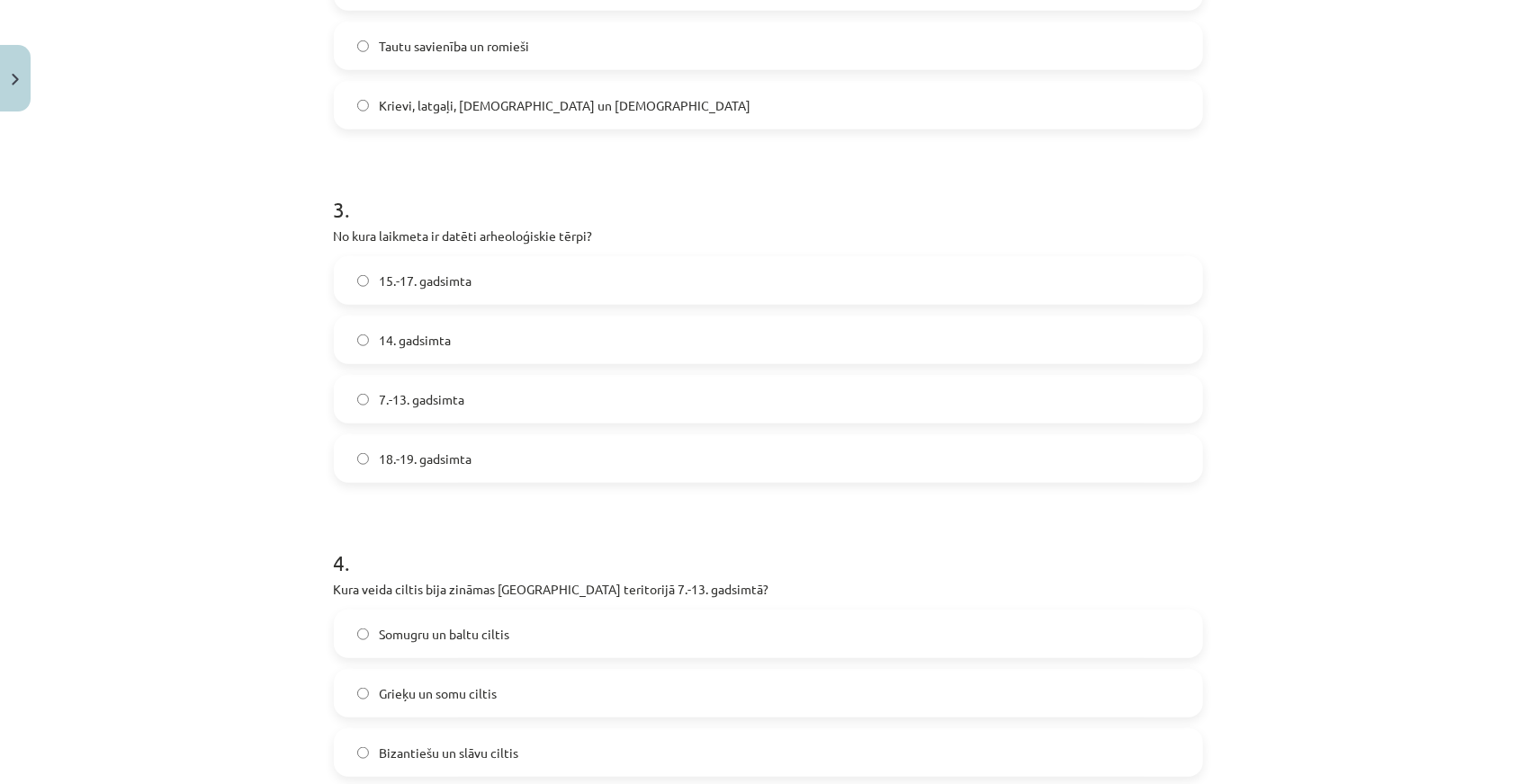
scroll to position [1079, 0]
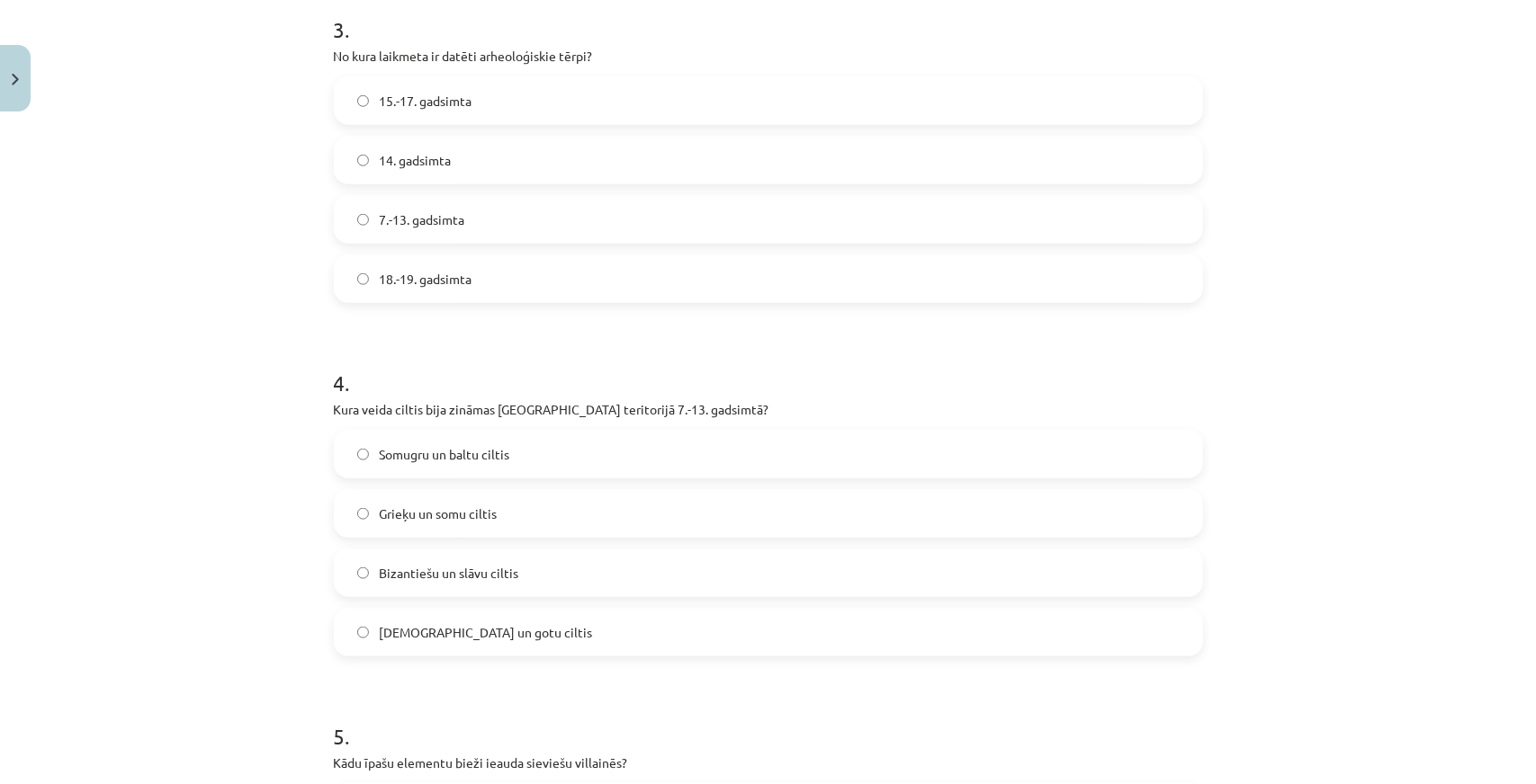
click at [430, 233] on label "7.-13. gadsimta" at bounding box center [768, 220] width 865 height 45
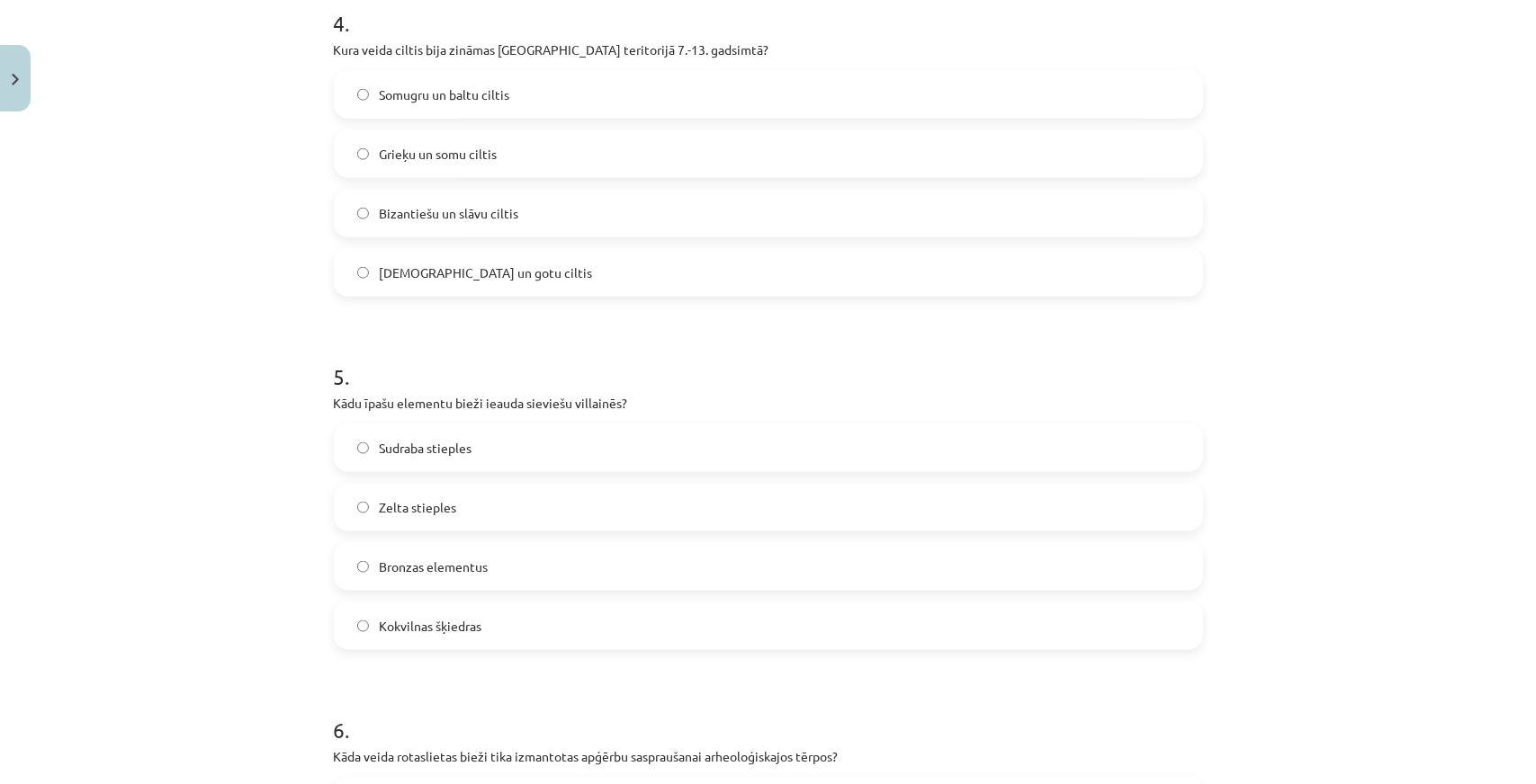
click at [419, 95] on span "Somugru un baltu ciltis" at bounding box center [444, 95] width 131 height 19
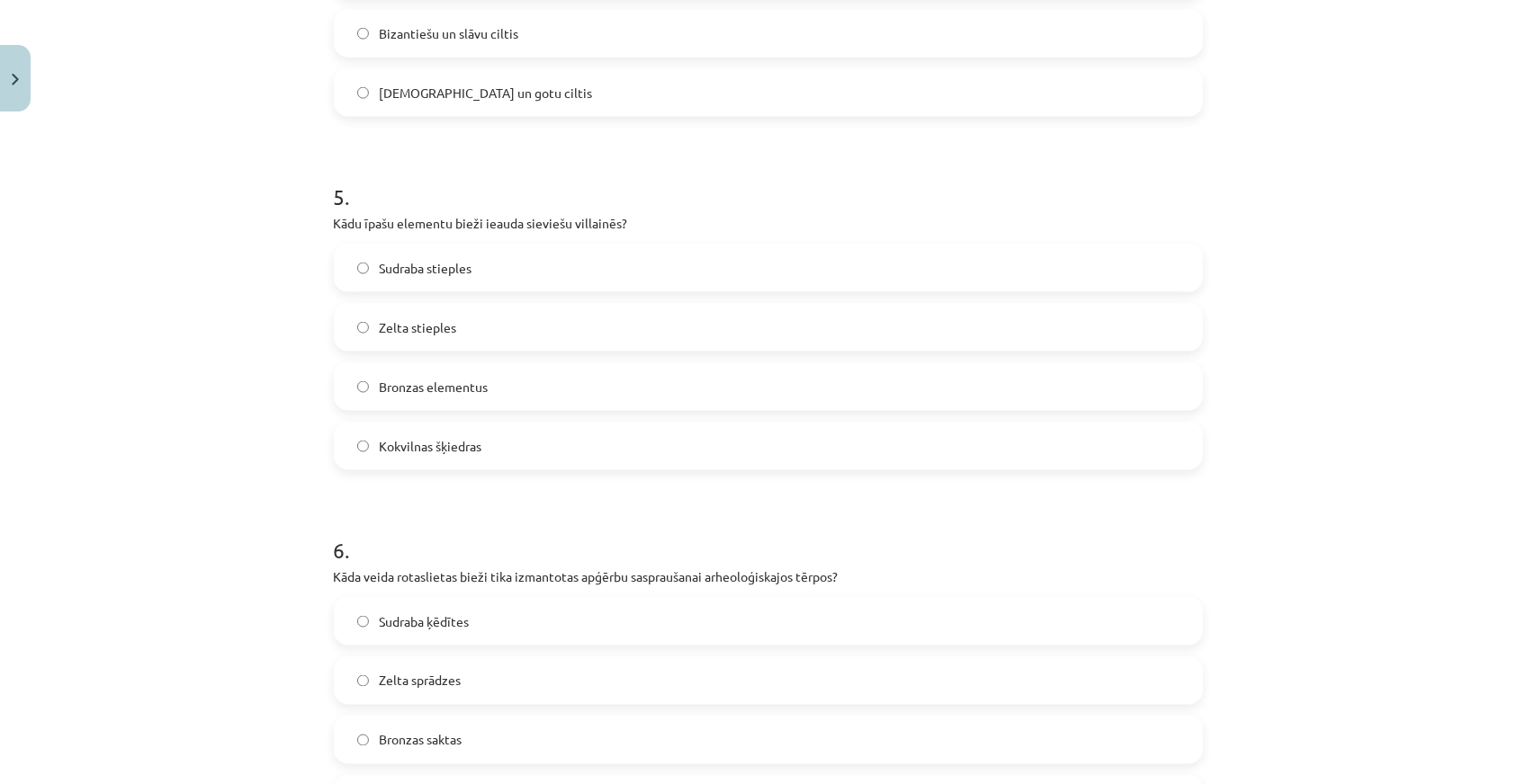
scroll to position [1529, 0]
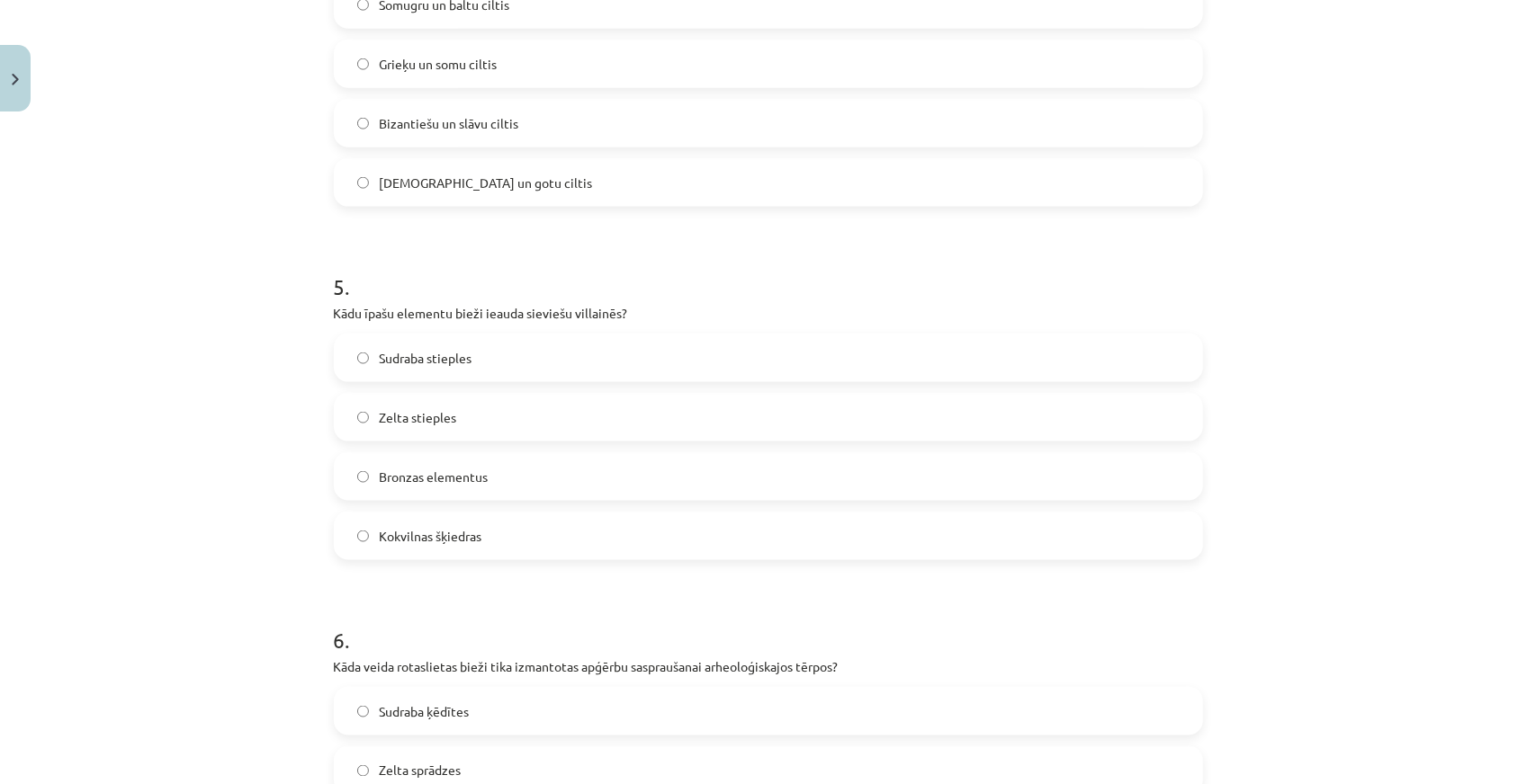
click at [395, 368] on label "Sudraba stieples" at bounding box center [768, 358] width 865 height 45
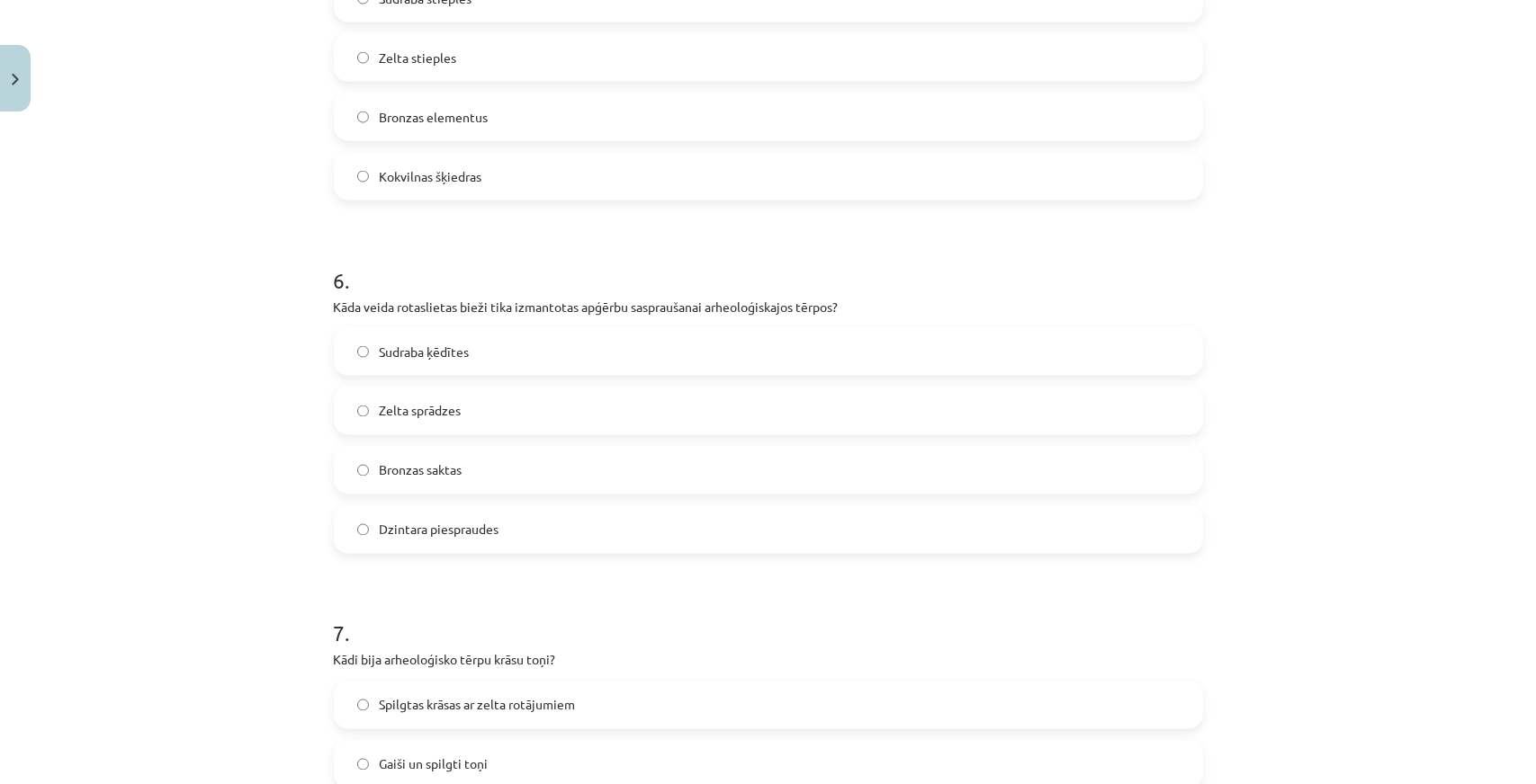
click at [441, 470] on span "Bronzas saktas" at bounding box center [421, 470] width 83 height 19
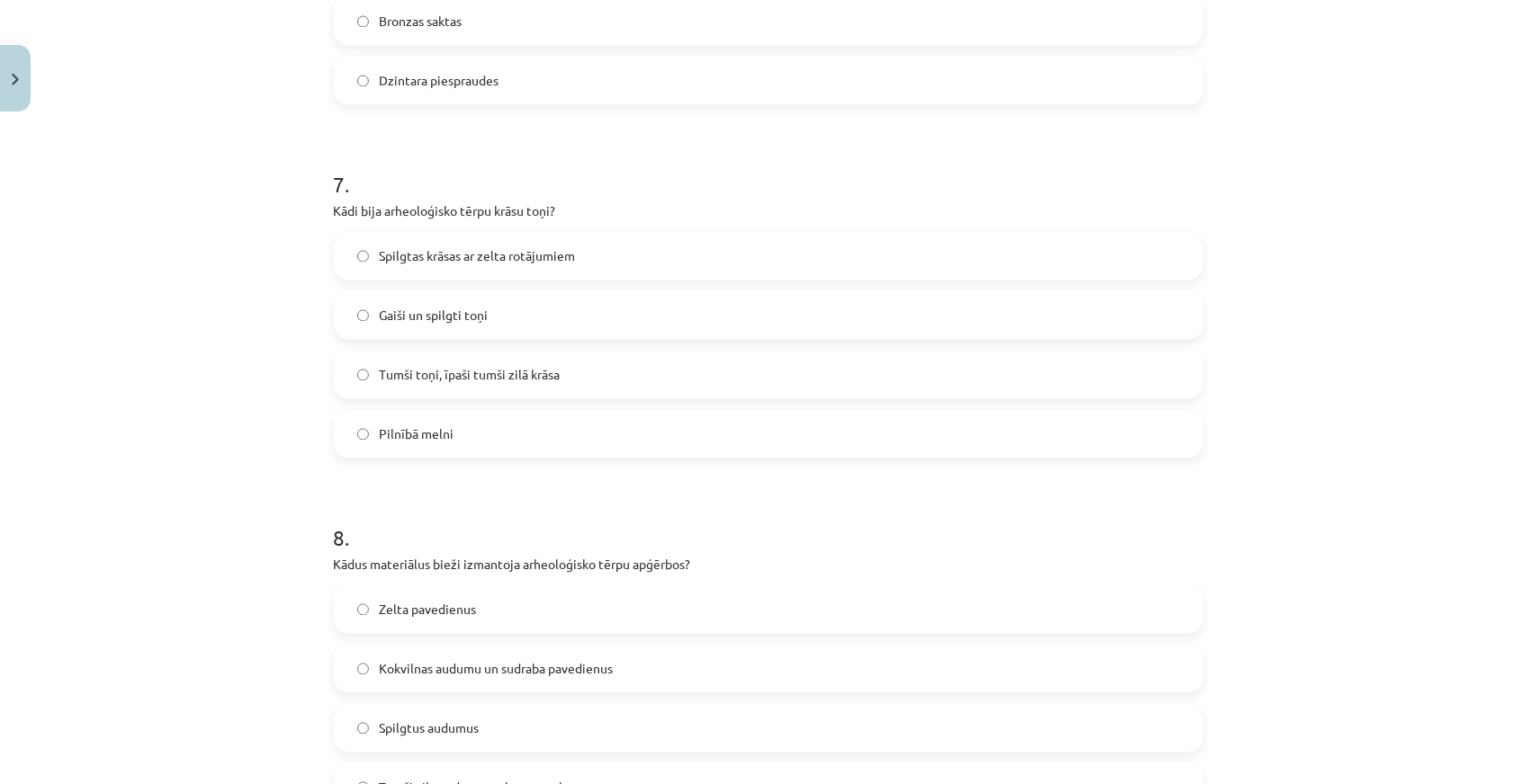
scroll to position [2428, 0]
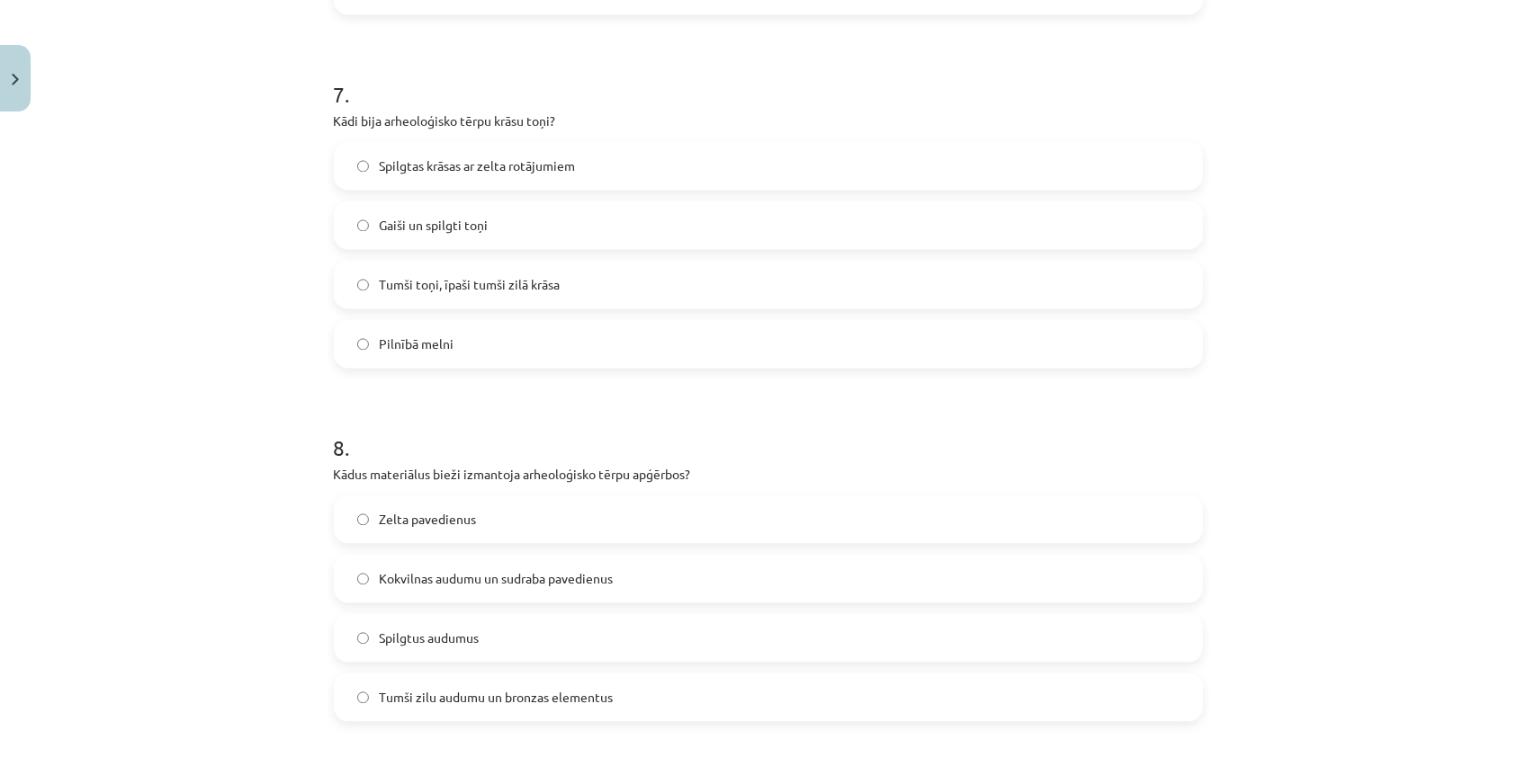
click at [432, 296] on label "Tumši toņi, īpaši tumši zilā krāsa" at bounding box center [768, 284] width 865 height 45
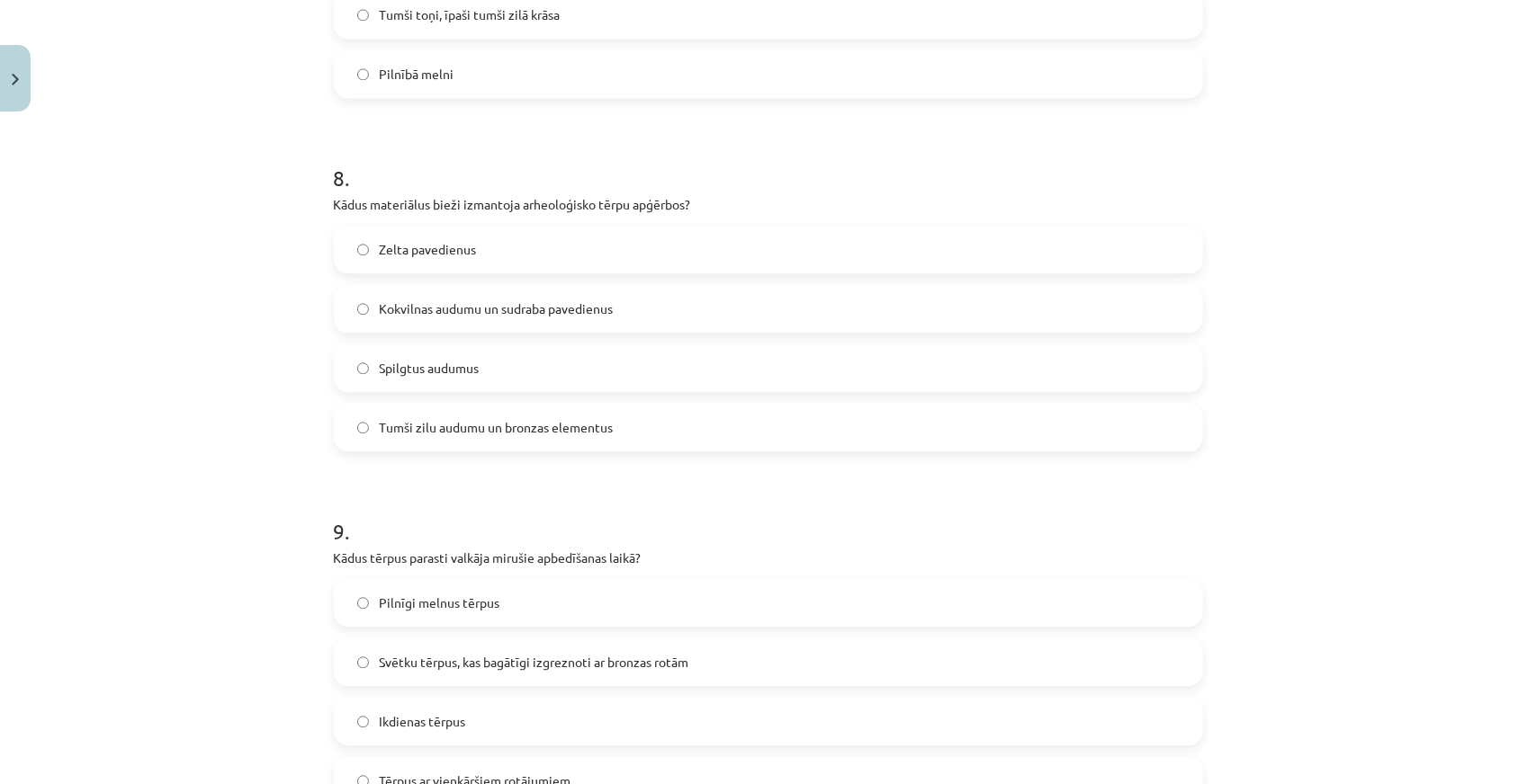
scroll to position [2788, 0]
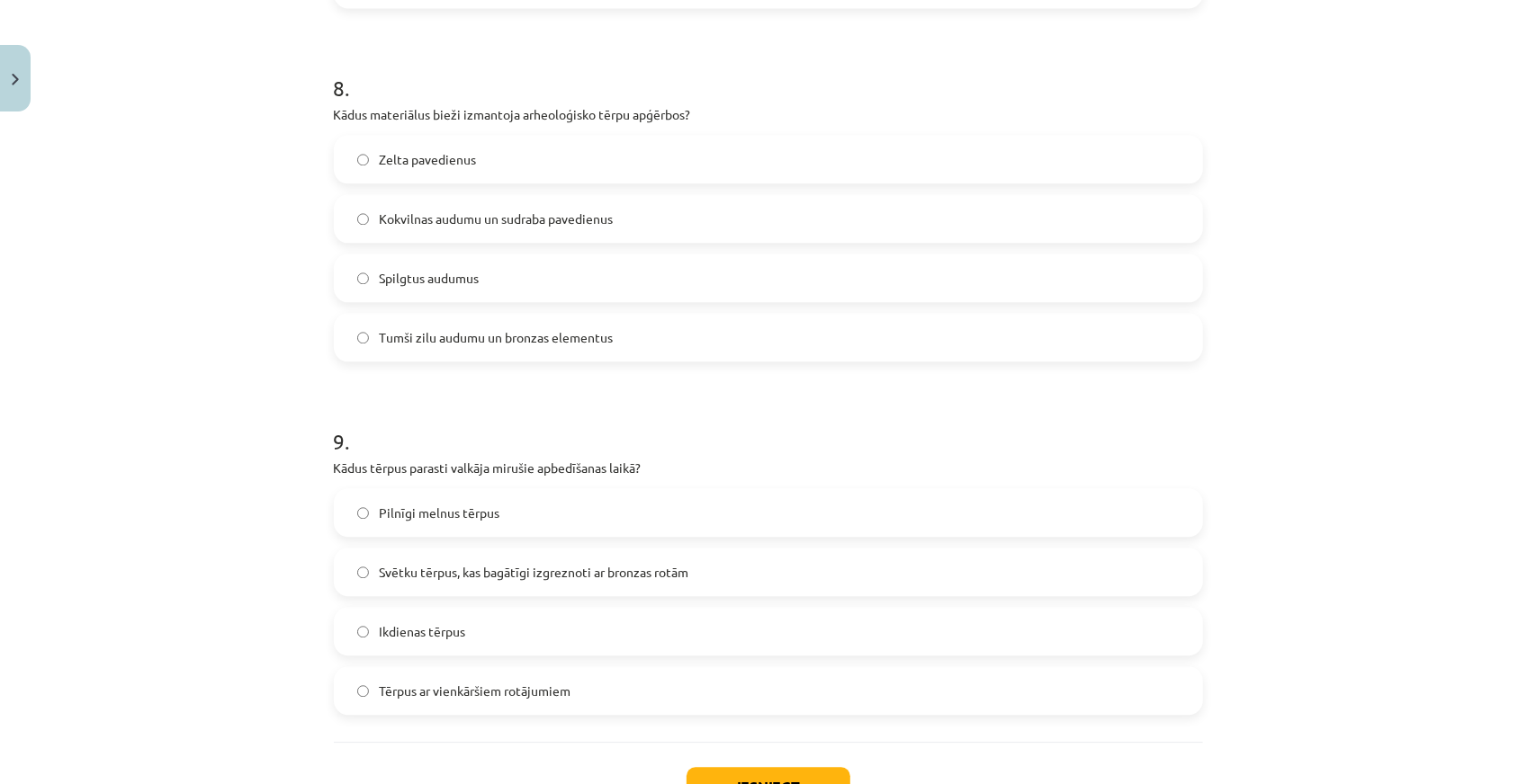
click at [452, 211] on span "Kokvilnas audumu un sudraba pavedienus" at bounding box center [496, 219] width 234 height 19
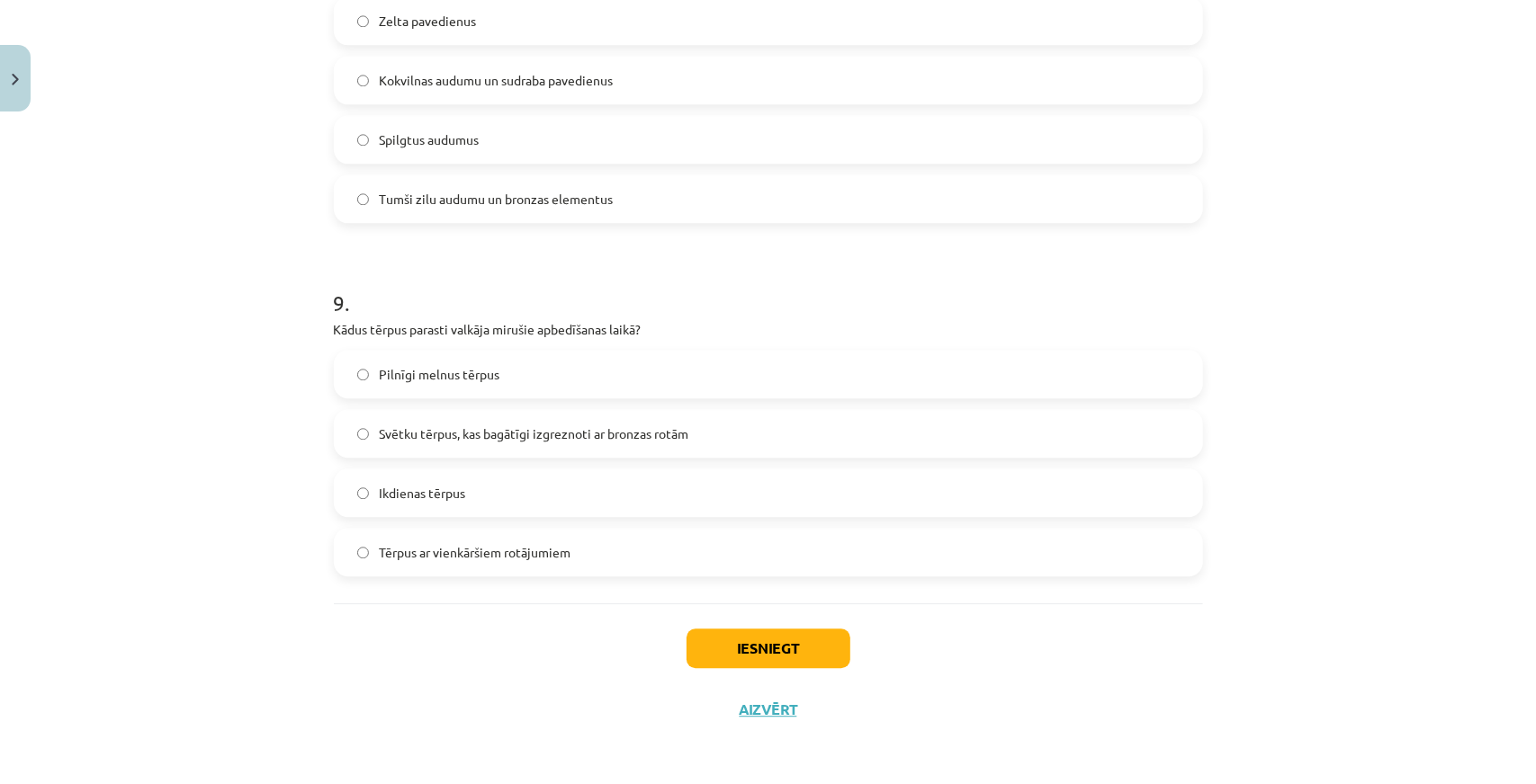
click at [438, 438] on span "Svētku tērpus, kas bagātīgi izgreznoti ar bronzas rotām" at bounding box center [534, 434] width 309 height 19
click at [704, 645] on button "Iesniegt" at bounding box center [768, 649] width 163 height 39
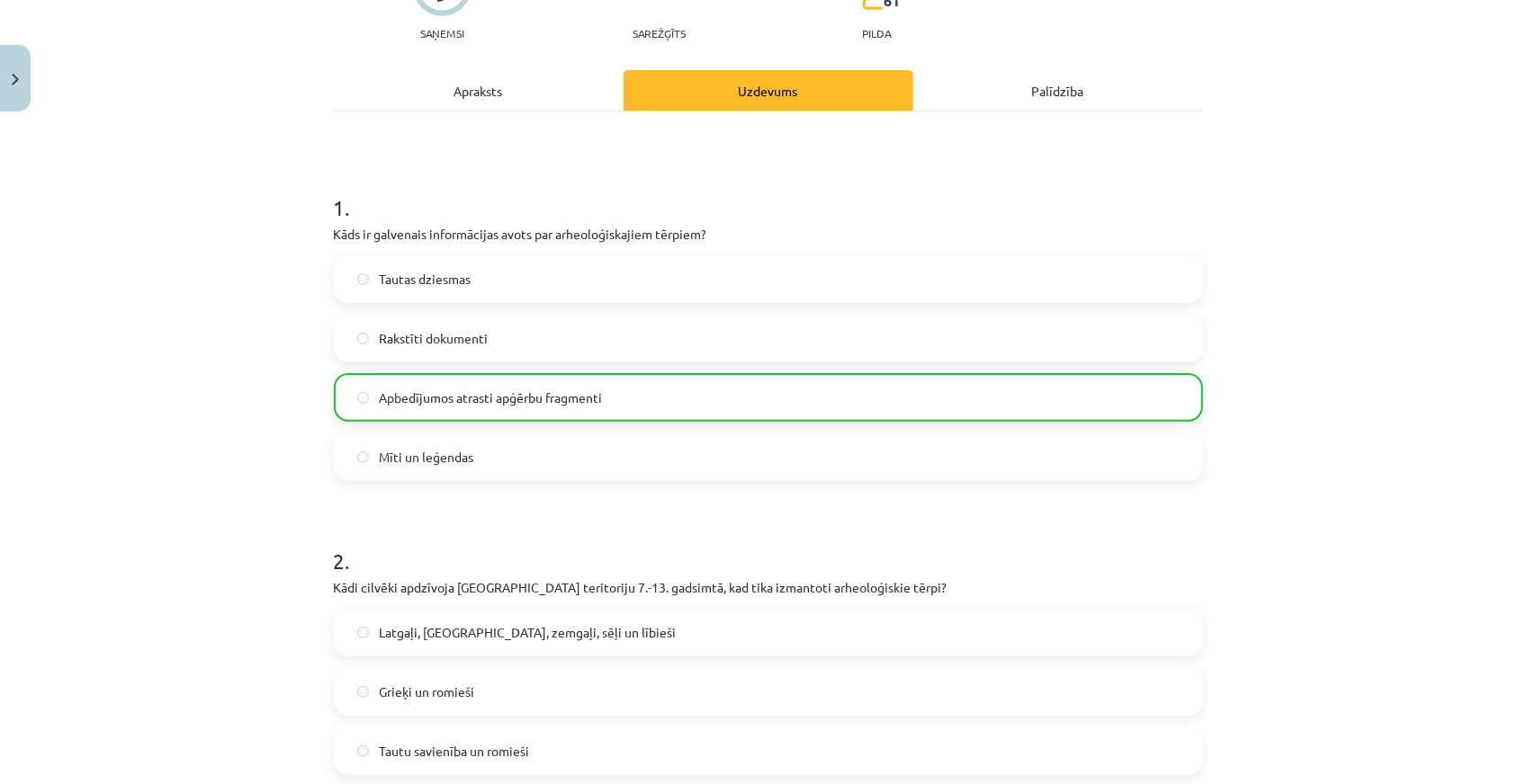
scroll to position [374, 0]
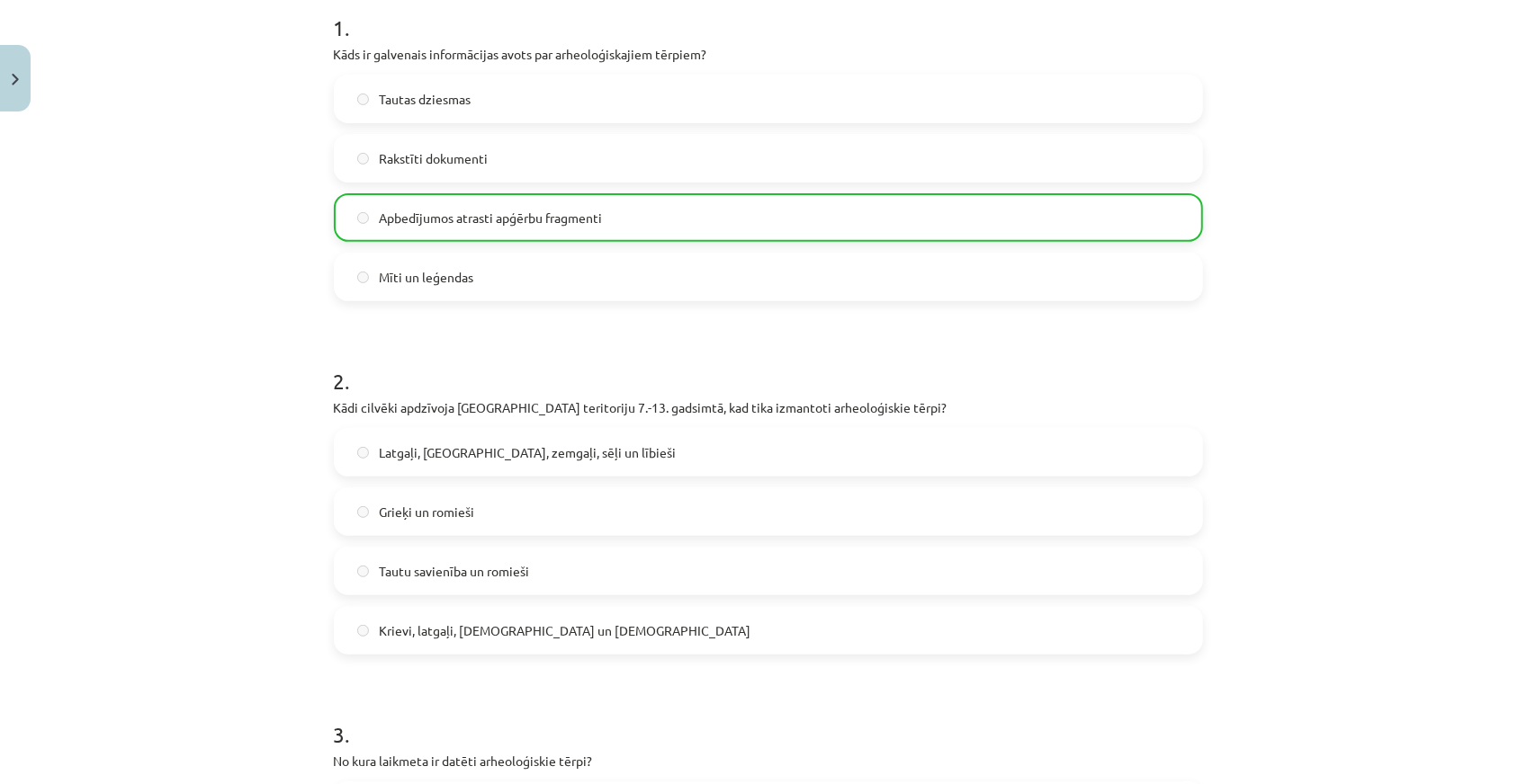
drag, startPoint x: 215, startPoint y: 645, endPoint x: 292, endPoint y: 578, distance: 102.1
click at [216, 641] on div "Mācību tēma: Dizains un tehnoloģijas 9. klases 1. ieskaites mācību materiāls #2…" at bounding box center [768, 392] width 1536 height 784
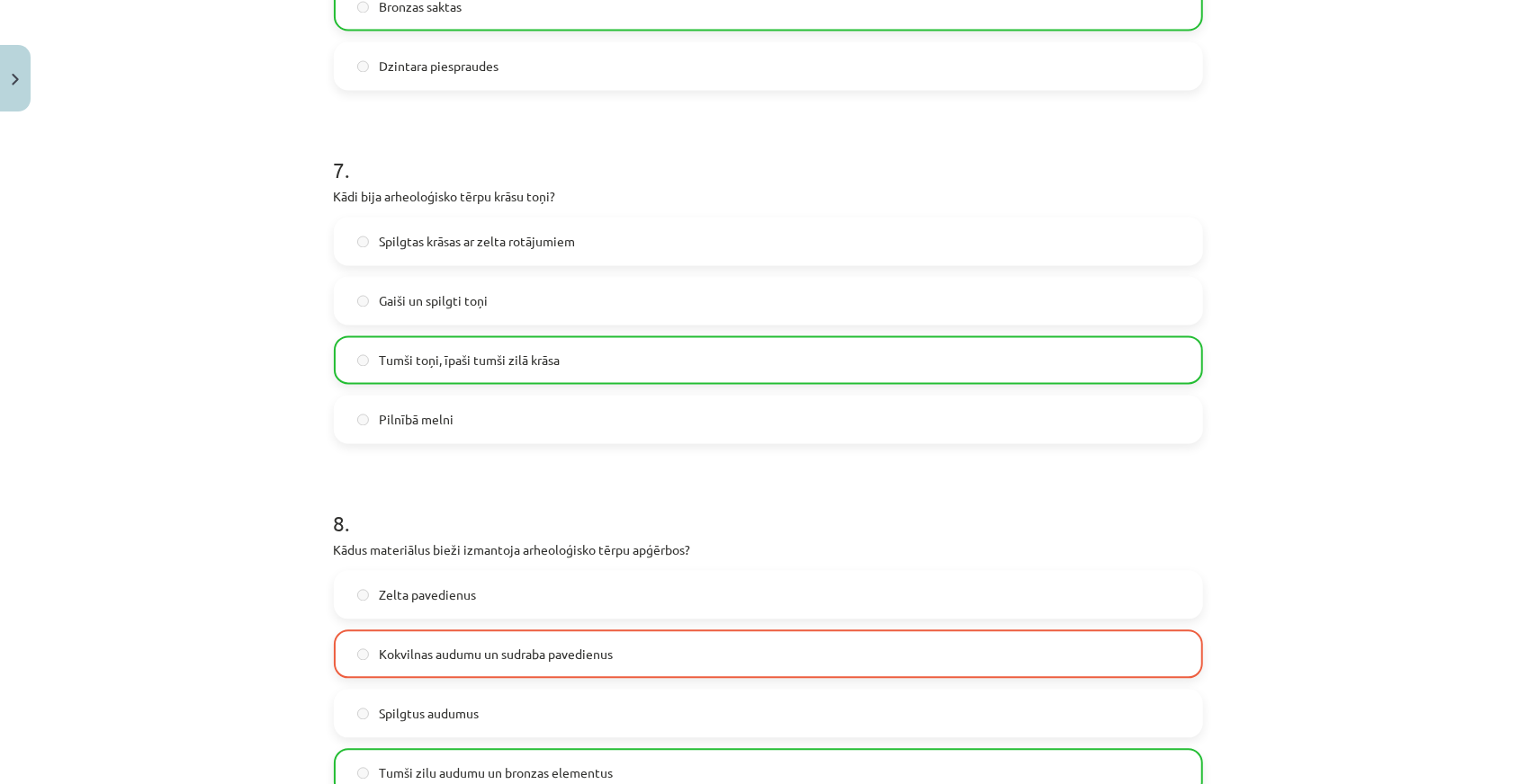
scroll to position [2982, 0]
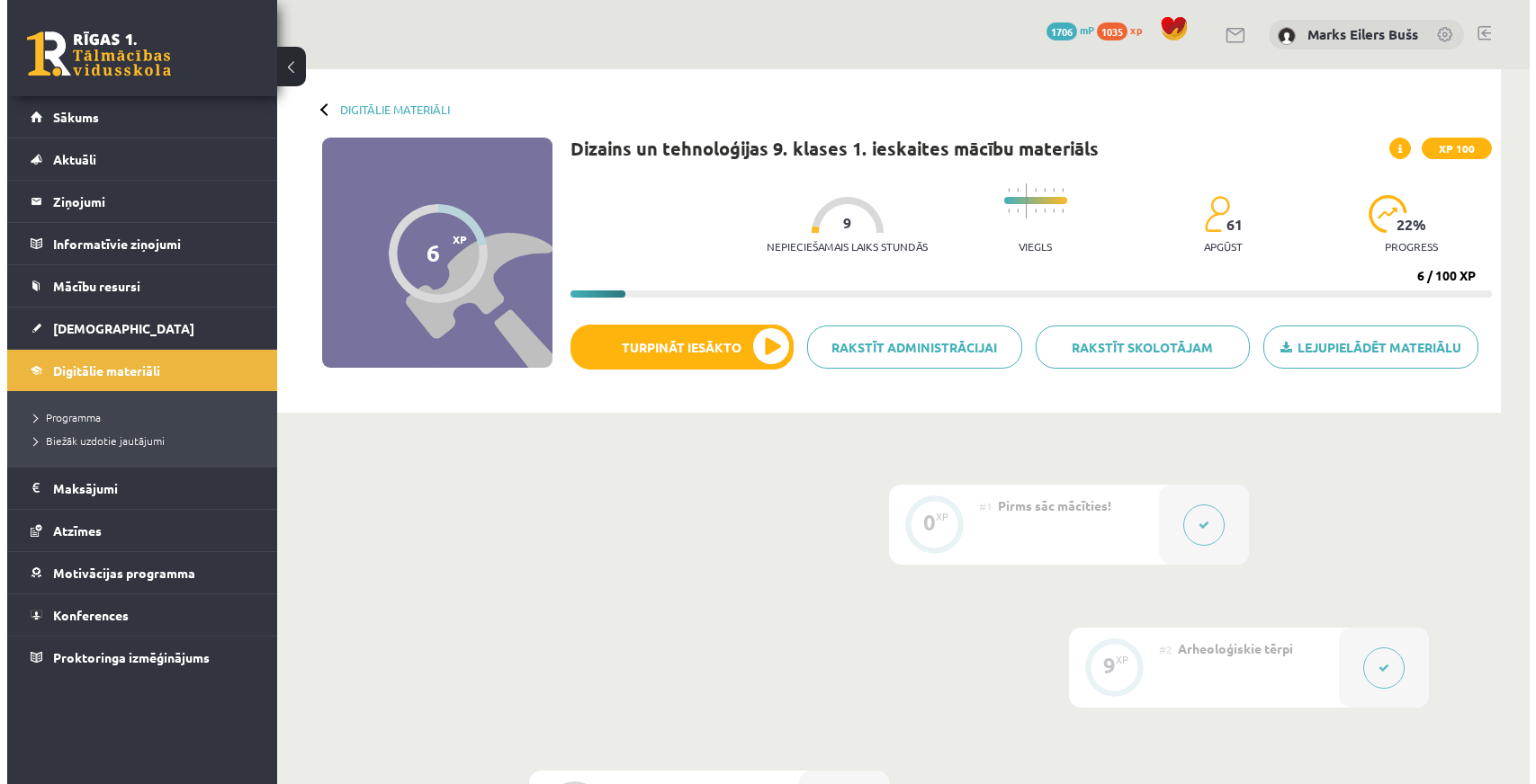
scroll to position [269, 0]
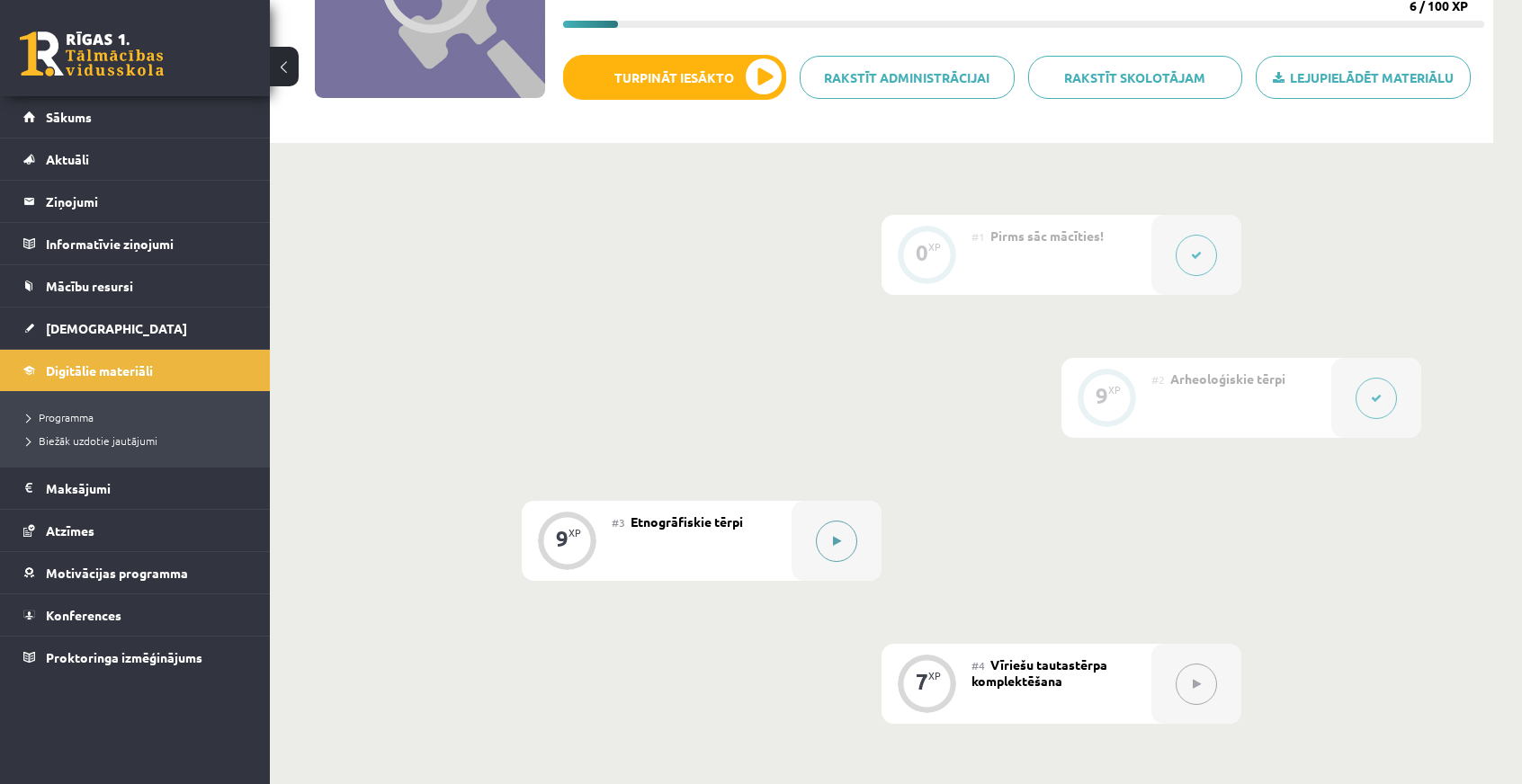
click at [836, 540] on icon at bounding box center [837, 541] width 8 height 10
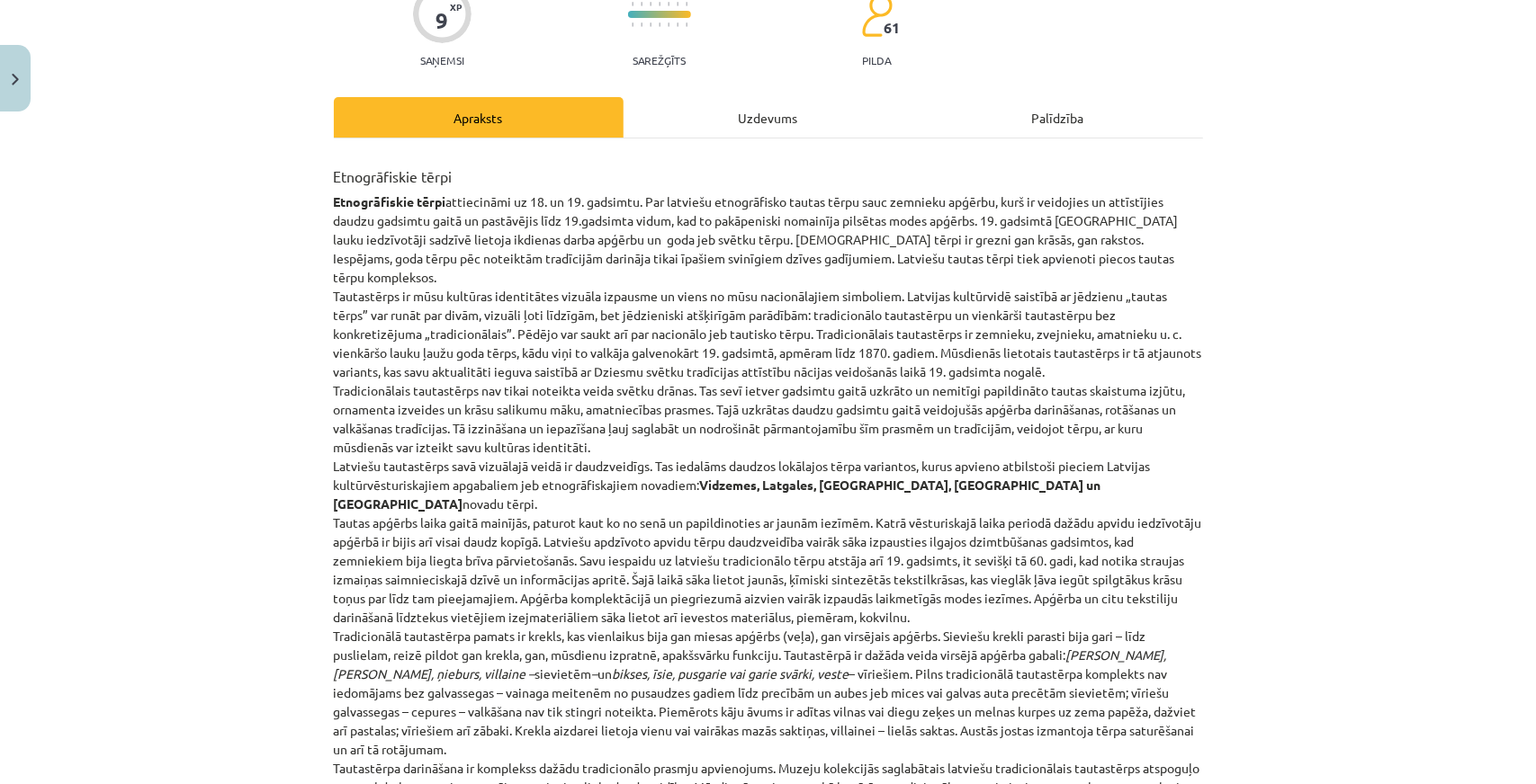
scroll to position [0, 0]
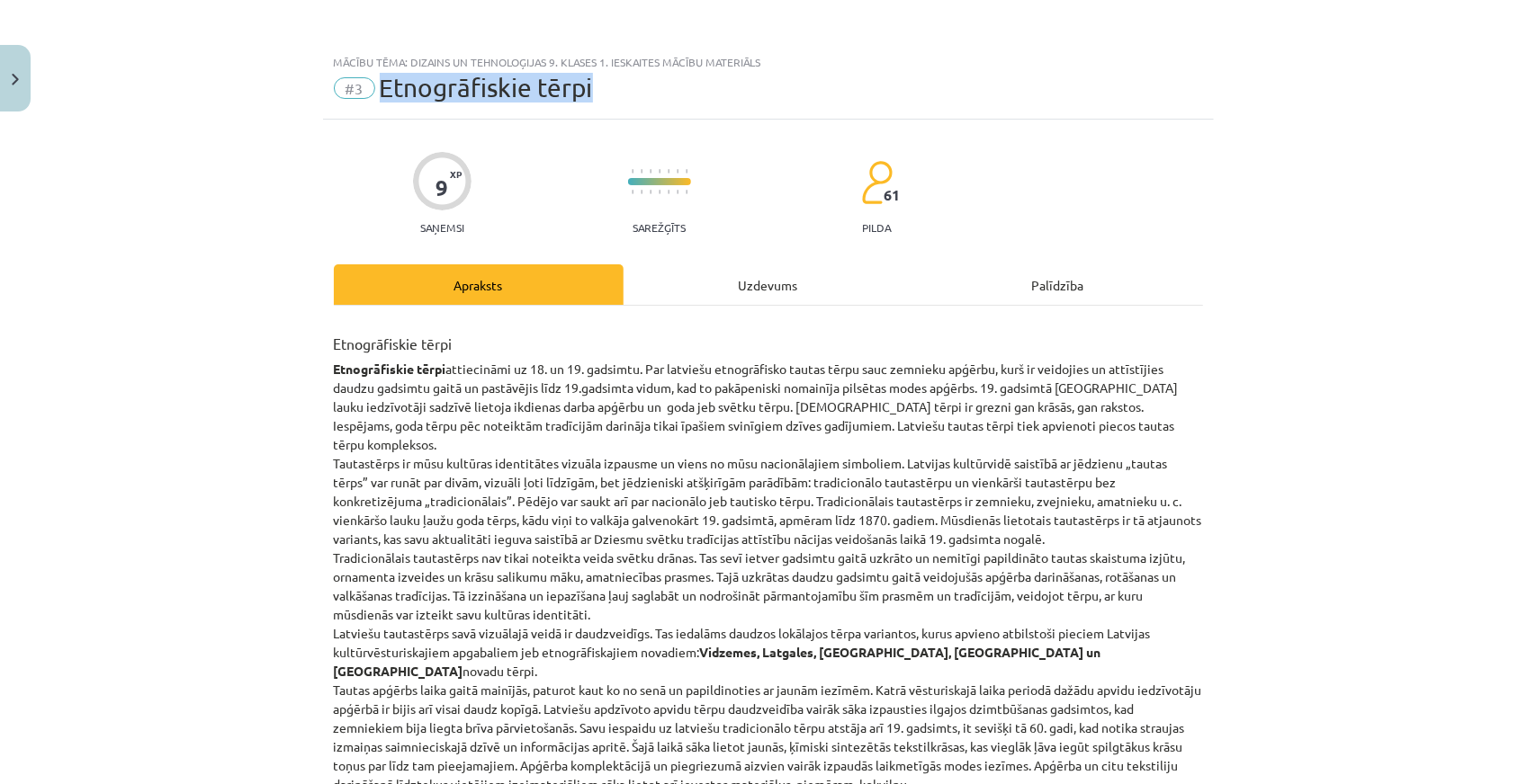
drag, startPoint x: 377, startPoint y: 87, endPoint x: 672, endPoint y: 95, distance: 295.1
click at [672, 95] on div "#3 Etnogrāfiskie tērpi" at bounding box center [768, 88] width 869 height 29
copy span "Etnogrāfiskie tērpi"
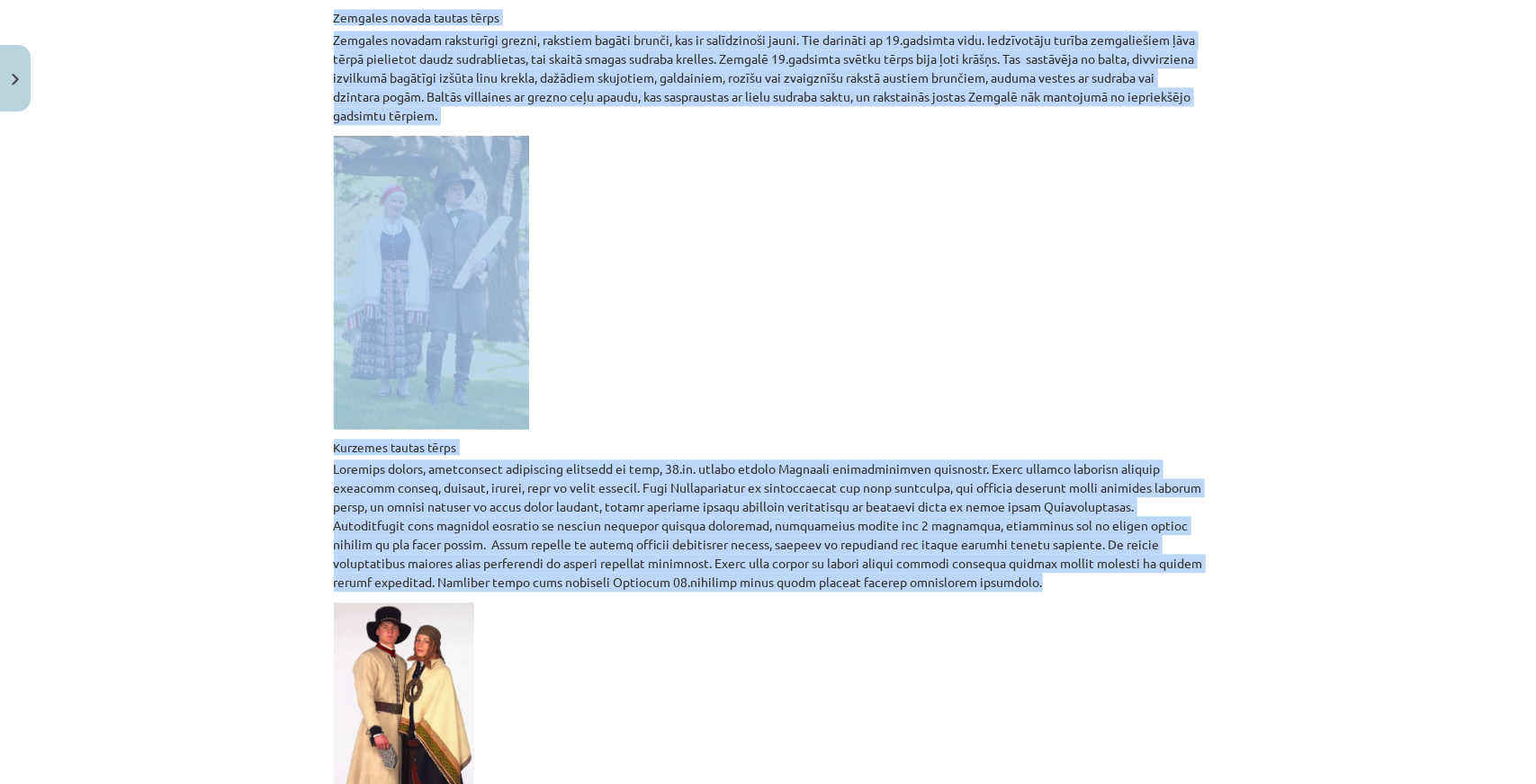
scroll to position [2775, 0]
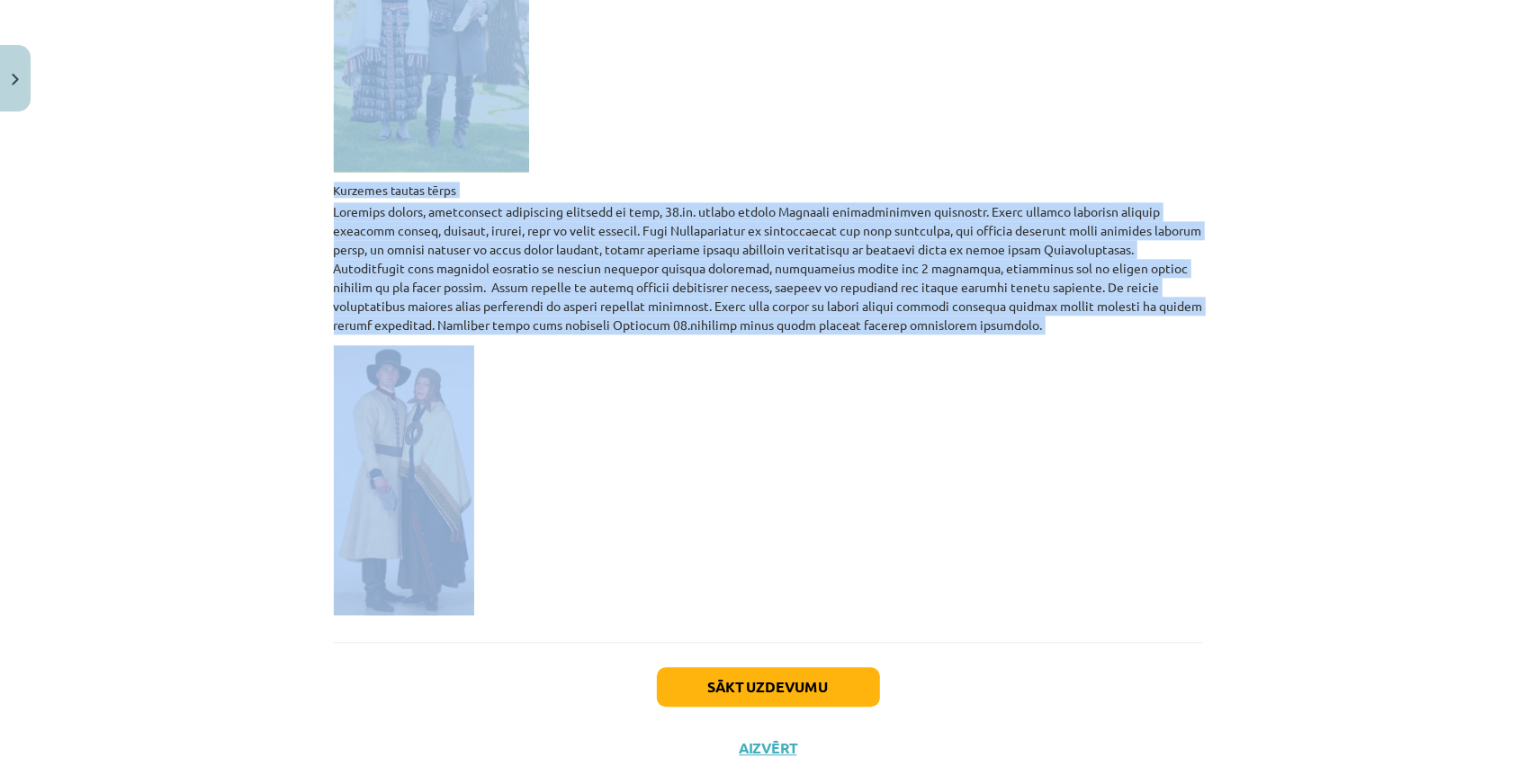
drag, startPoint x: 330, startPoint y: 344, endPoint x: 846, endPoint y: 560, distance: 559.4
copy div "Loremipsumdol sitam Consecteturad elits doeiusmodte in 81. ut 07. laboreet. Dol…"
click at [84, 309] on div "Mācību tēma: Dizains un tehnoloģijas 9. klases 1. ieskaites mācību materiāls #3…" at bounding box center [768, 392] width 1536 height 784
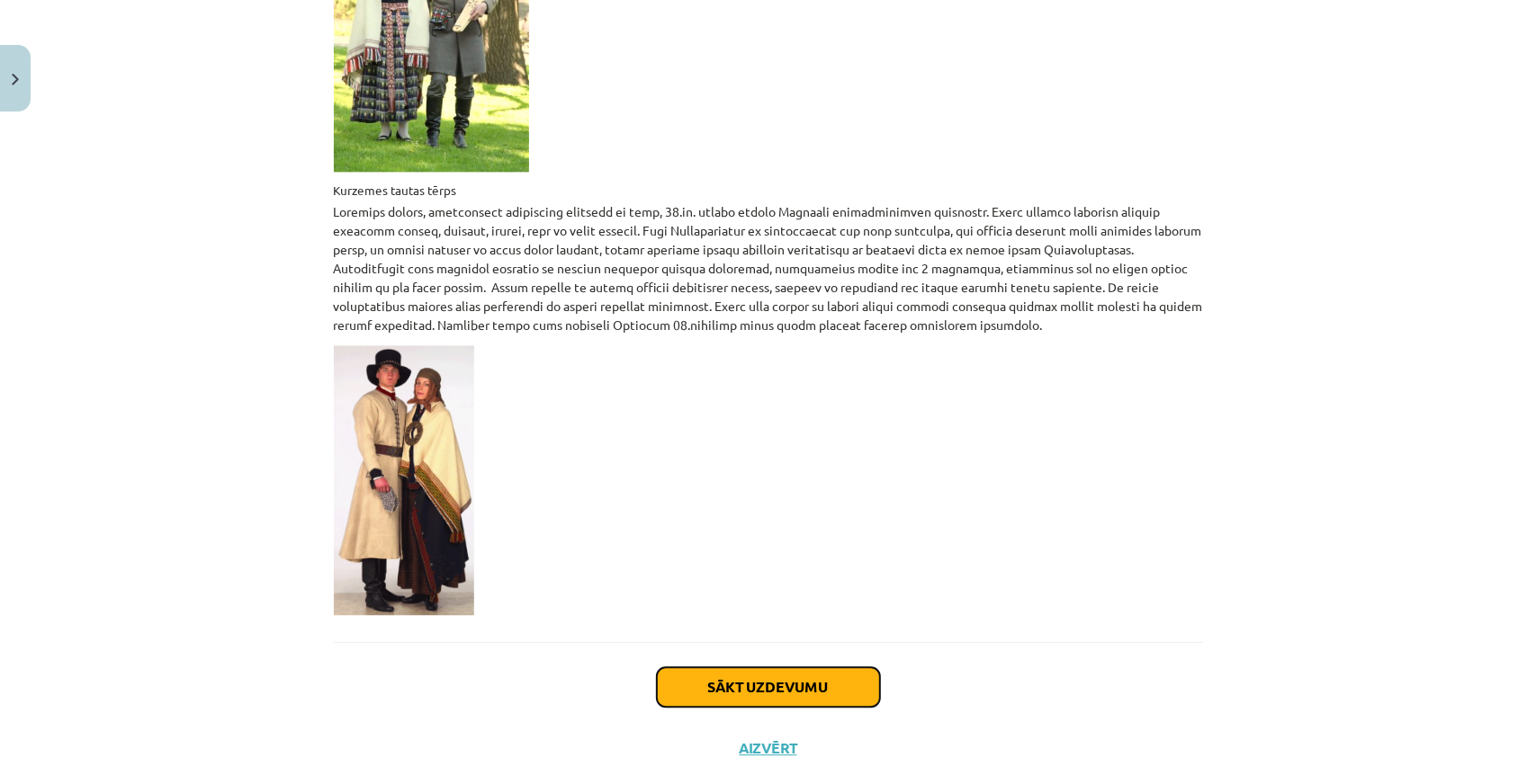
click at [741, 668] on button "Sākt uzdevumu" at bounding box center [768, 687] width 224 height 39
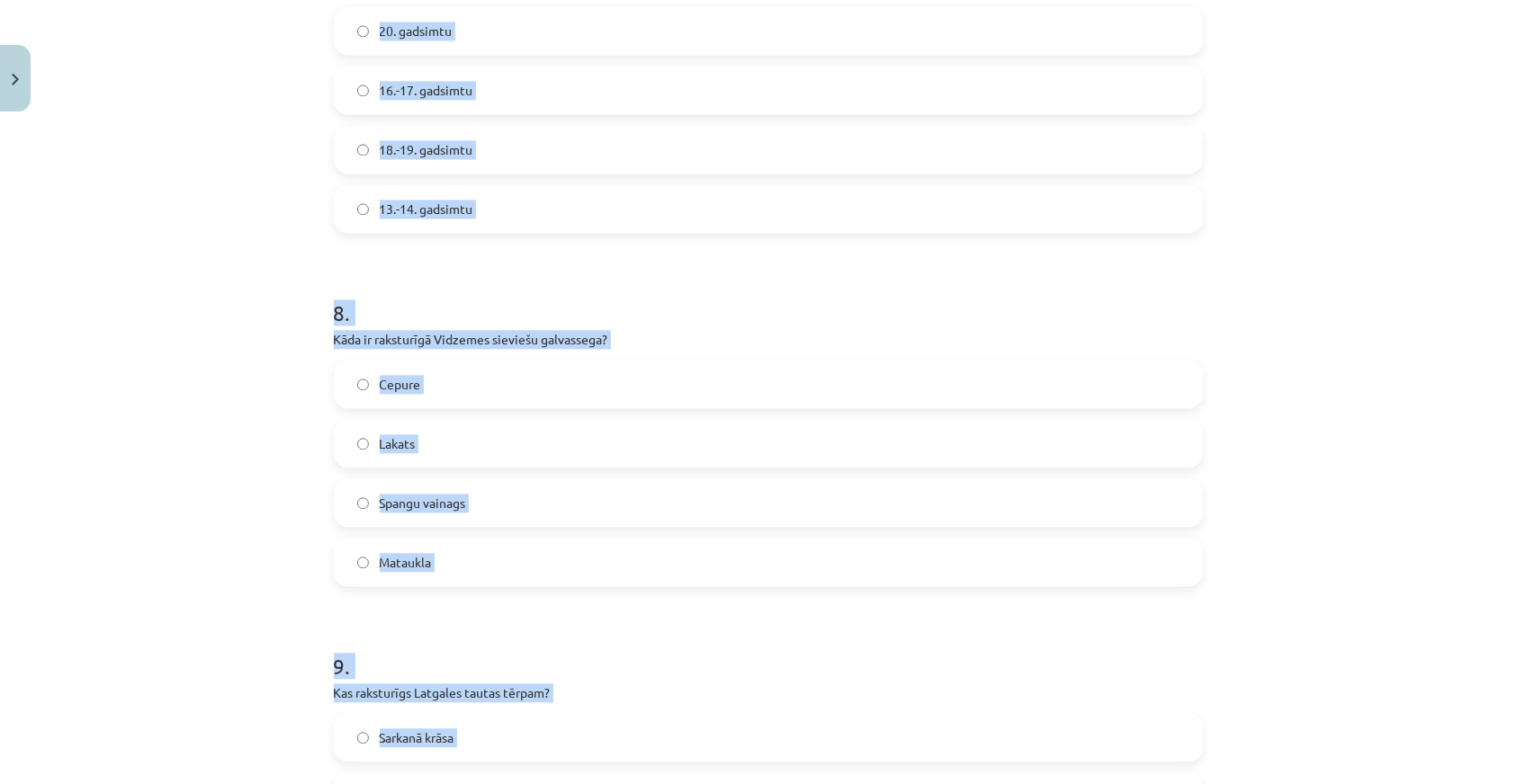
scroll to position [2927, 0]
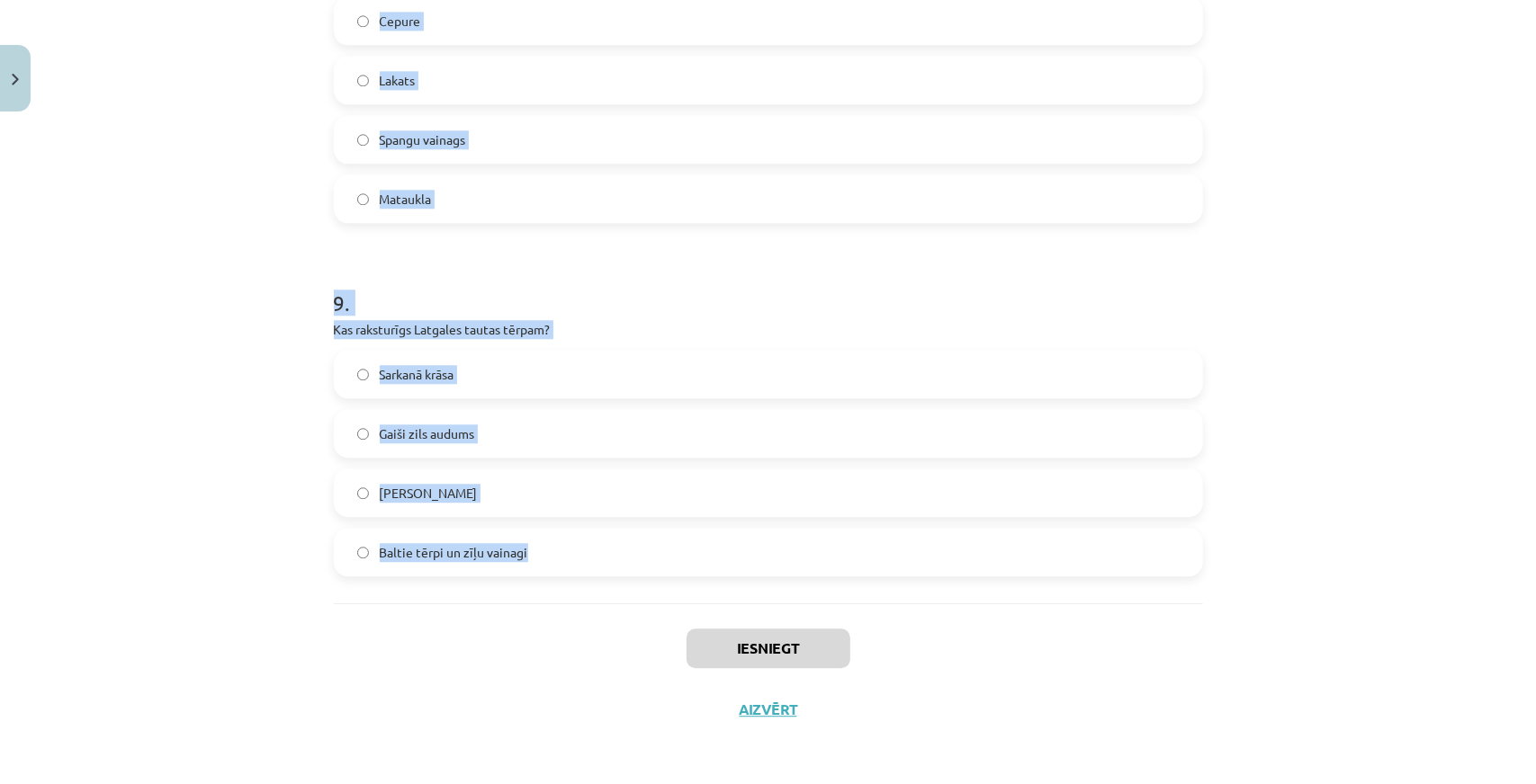
drag, startPoint x: 325, startPoint y: 353, endPoint x: 818, endPoint y: 576, distance: 541.1
copy form "4 . Lore ipsu dolorsi ametcons adipiscinge 85. seddoeiu tempor? Inc utla etdol …"
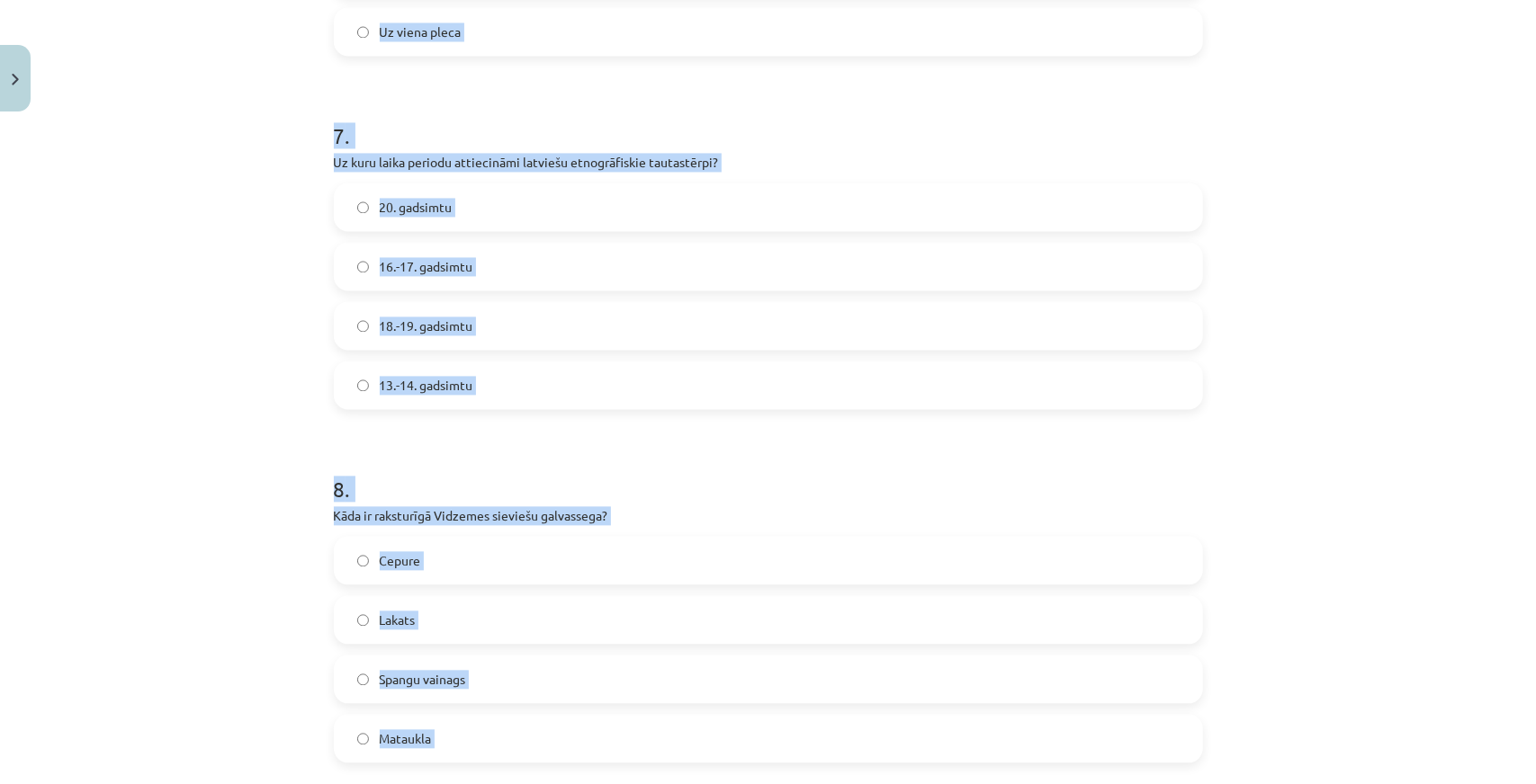
click at [200, 431] on div "Mācību tēma: Dizains un tehnoloģijas 9. klases 1. ieskaites mācību materiāls #3…" at bounding box center [768, 392] width 1536 height 784
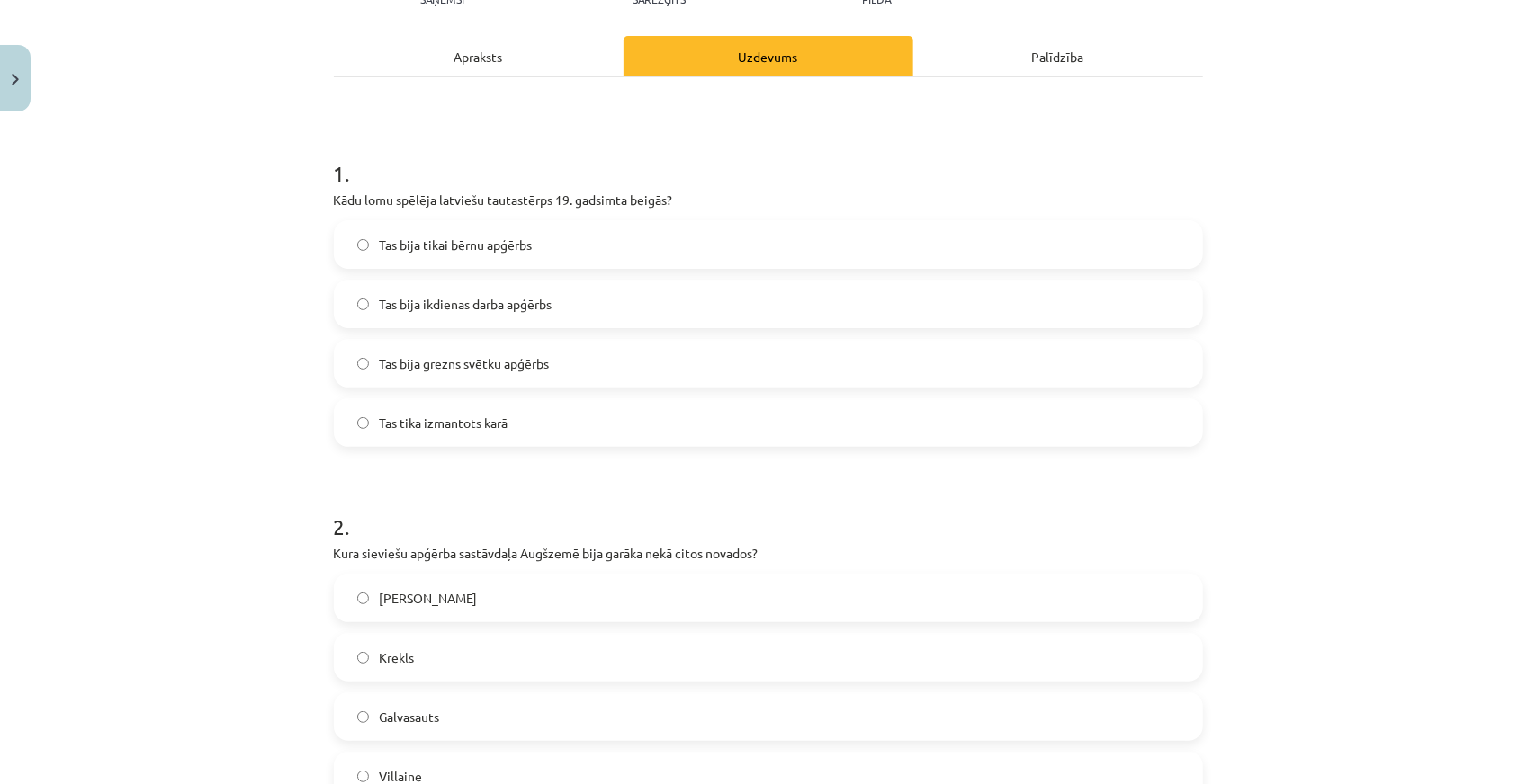
scroll to position [0, 0]
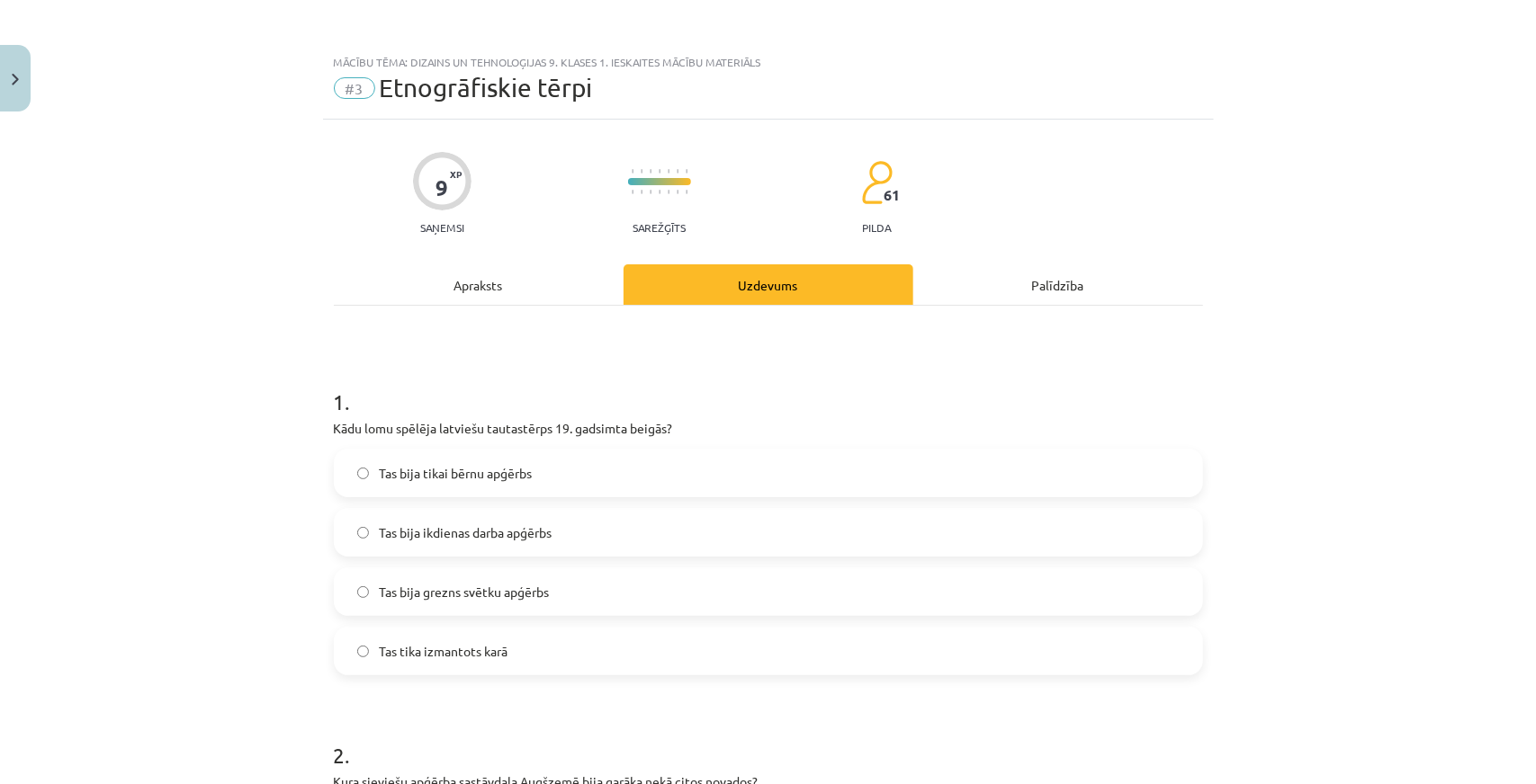
click at [506, 598] on span "Tas bija grezns svētku apģērbs" at bounding box center [464, 592] width 170 height 19
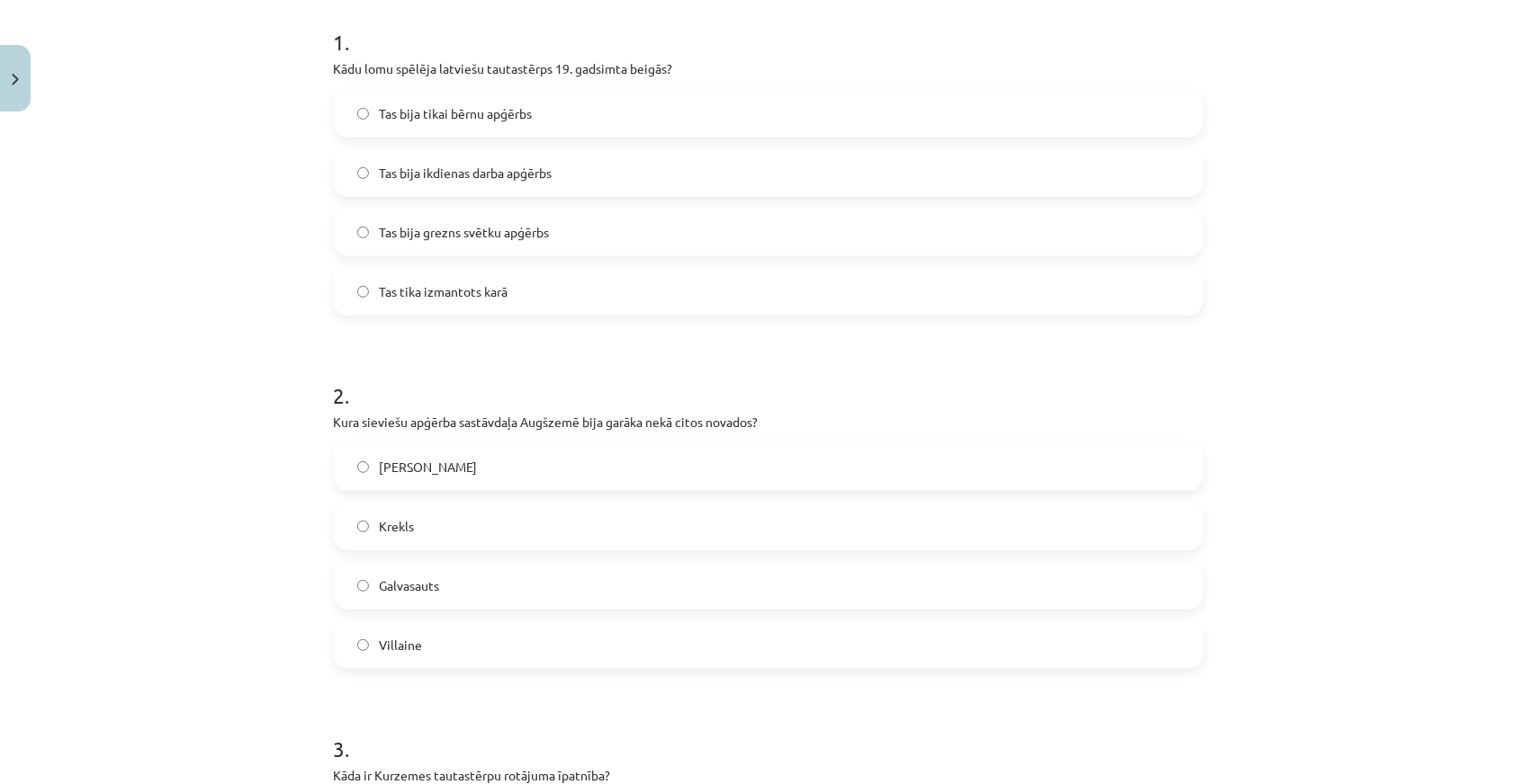
scroll to position [450, 0]
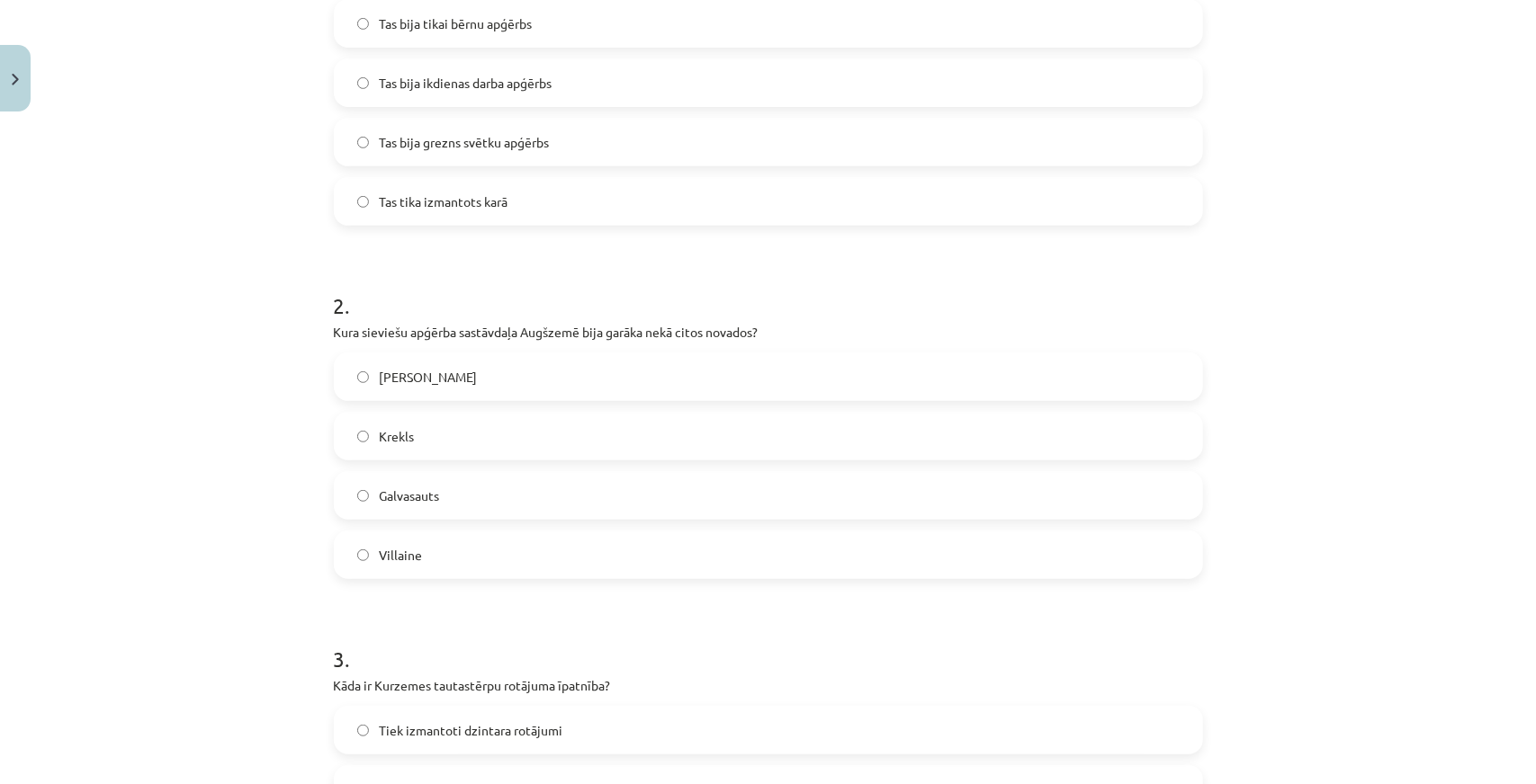
click at [425, 443] on label "Krekls" at bounding box center [768, 437] width 865 height 45
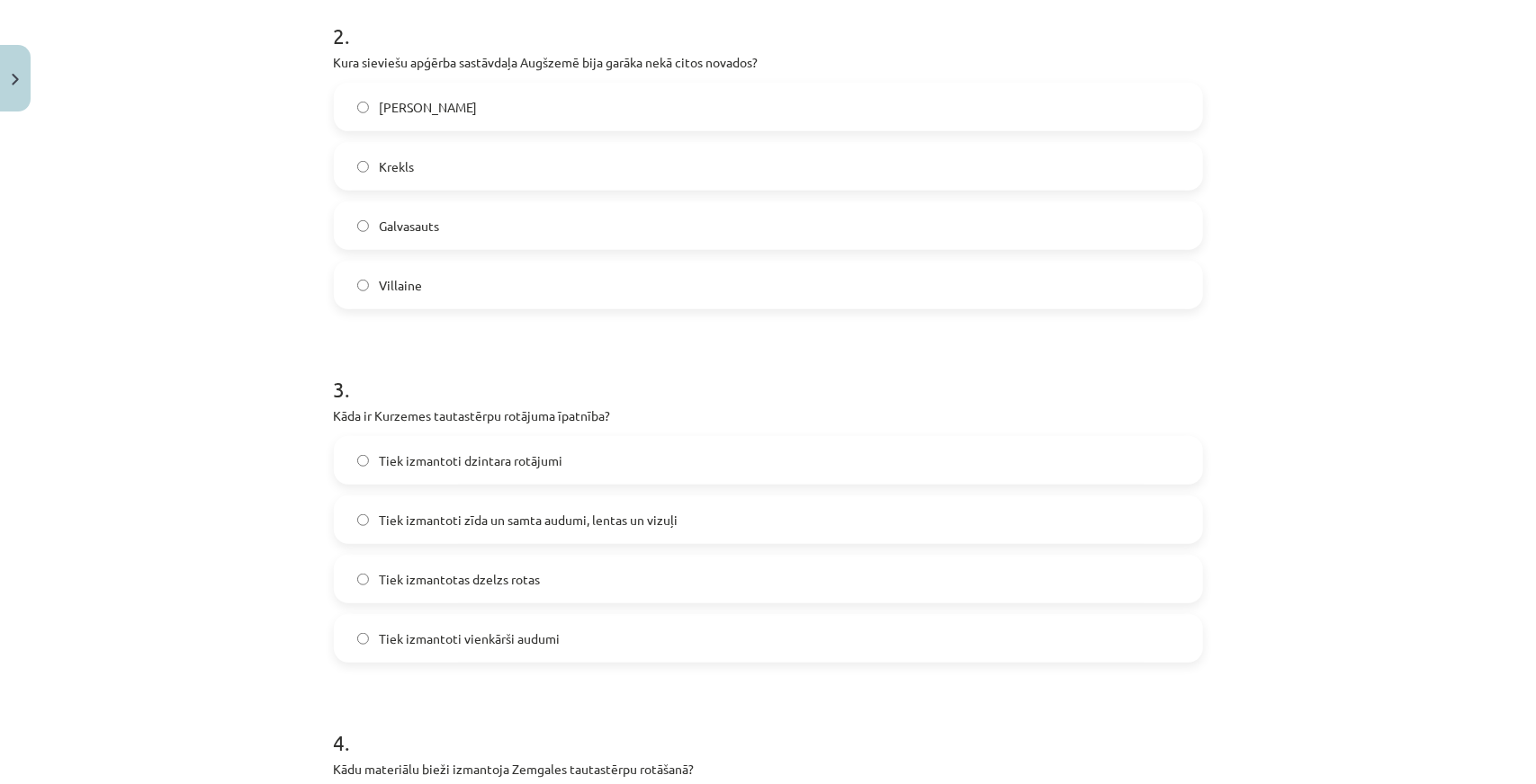
click at [452, 515] on span "Tiek izmantoti zīda un samta audumi, lentas un vizuļi" at bounding box center [529, 520] width 299 height 19
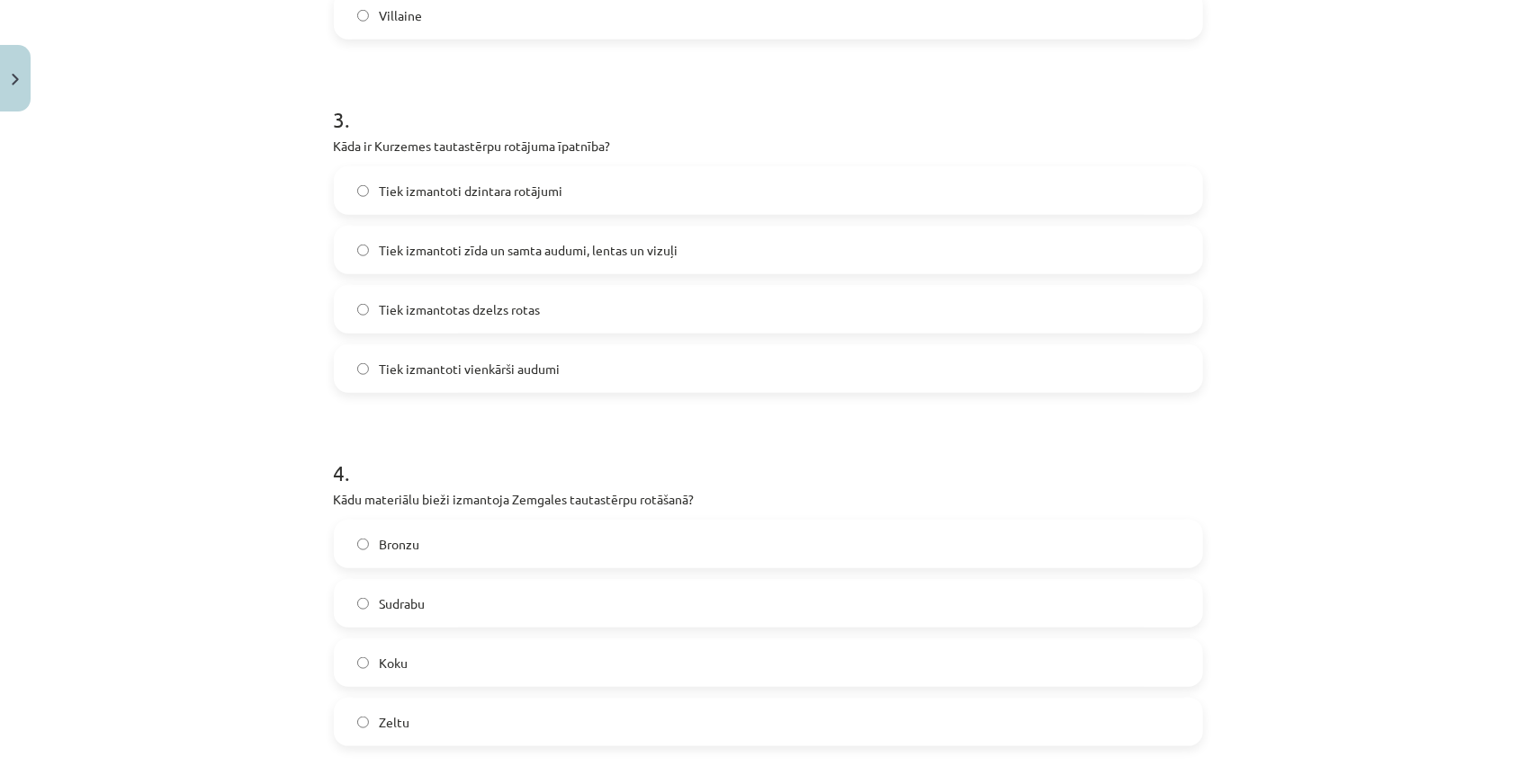
scroll to position [1079, 0]
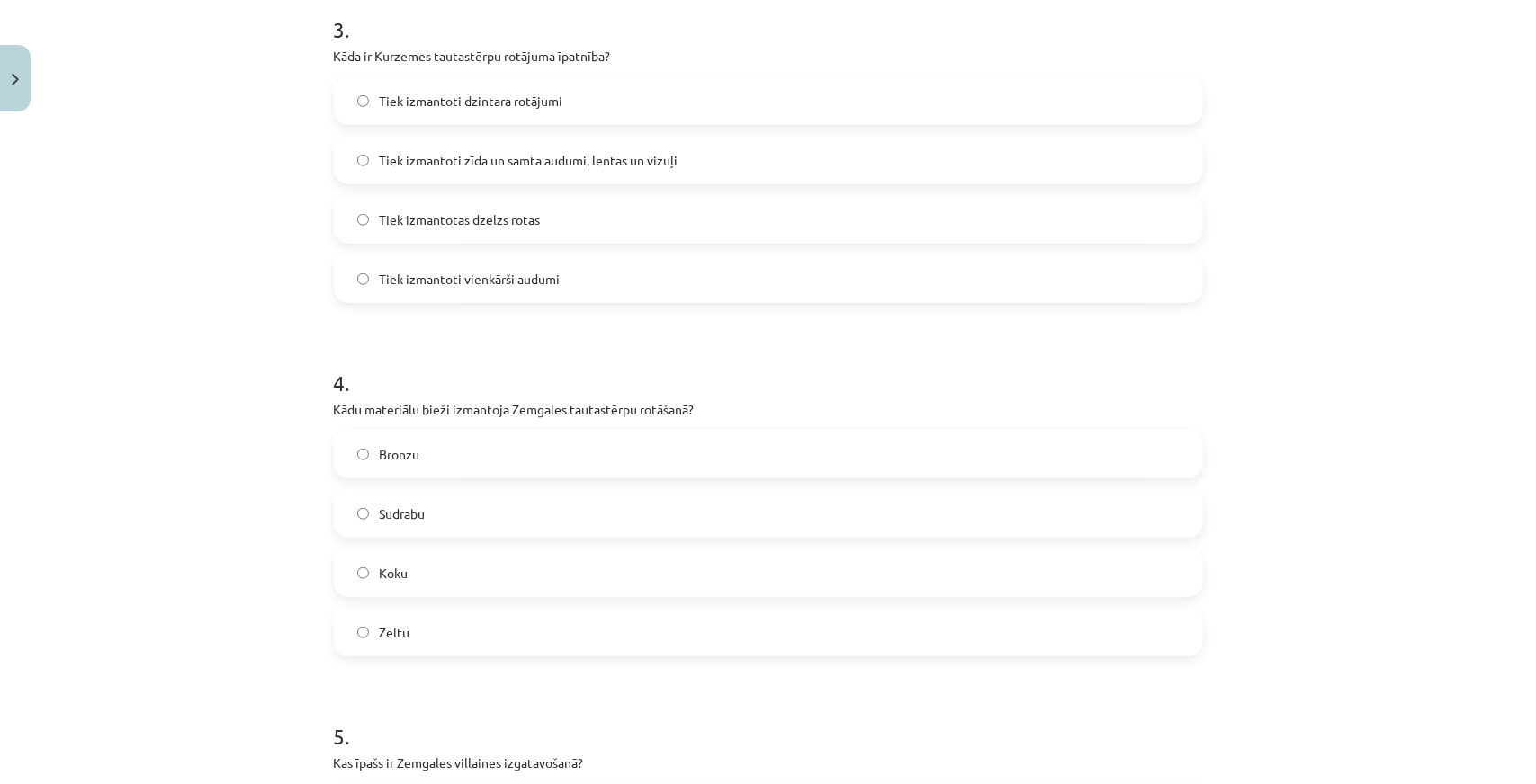
click at [419, 515] on label "Sudrabu" at bounding box center [768, 514] width 865 height 45
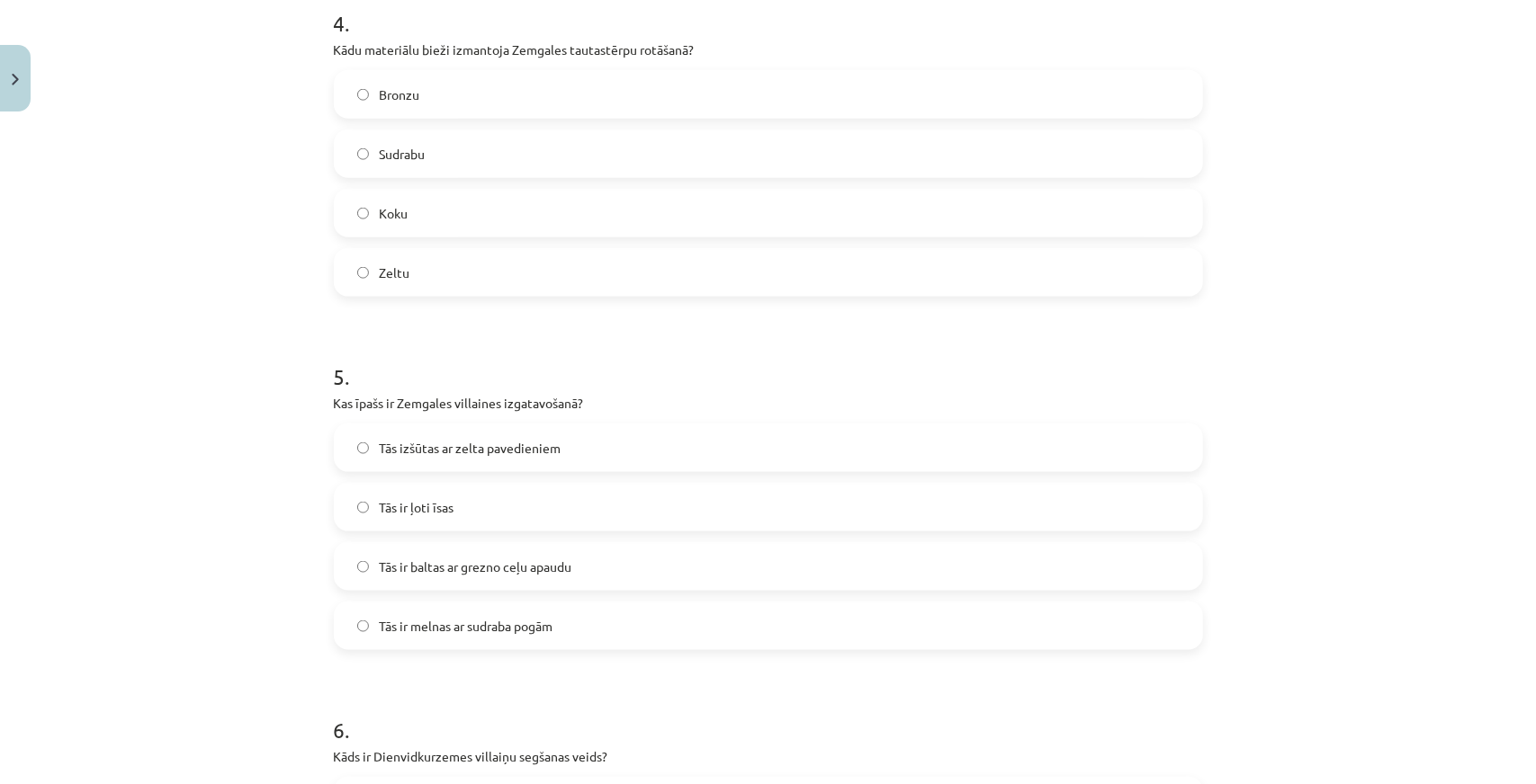
click at [452, 582] on label "Tās ir baltas ar grezno ceļu apaudu" at bounding box center [768, 566] width 865 height 45
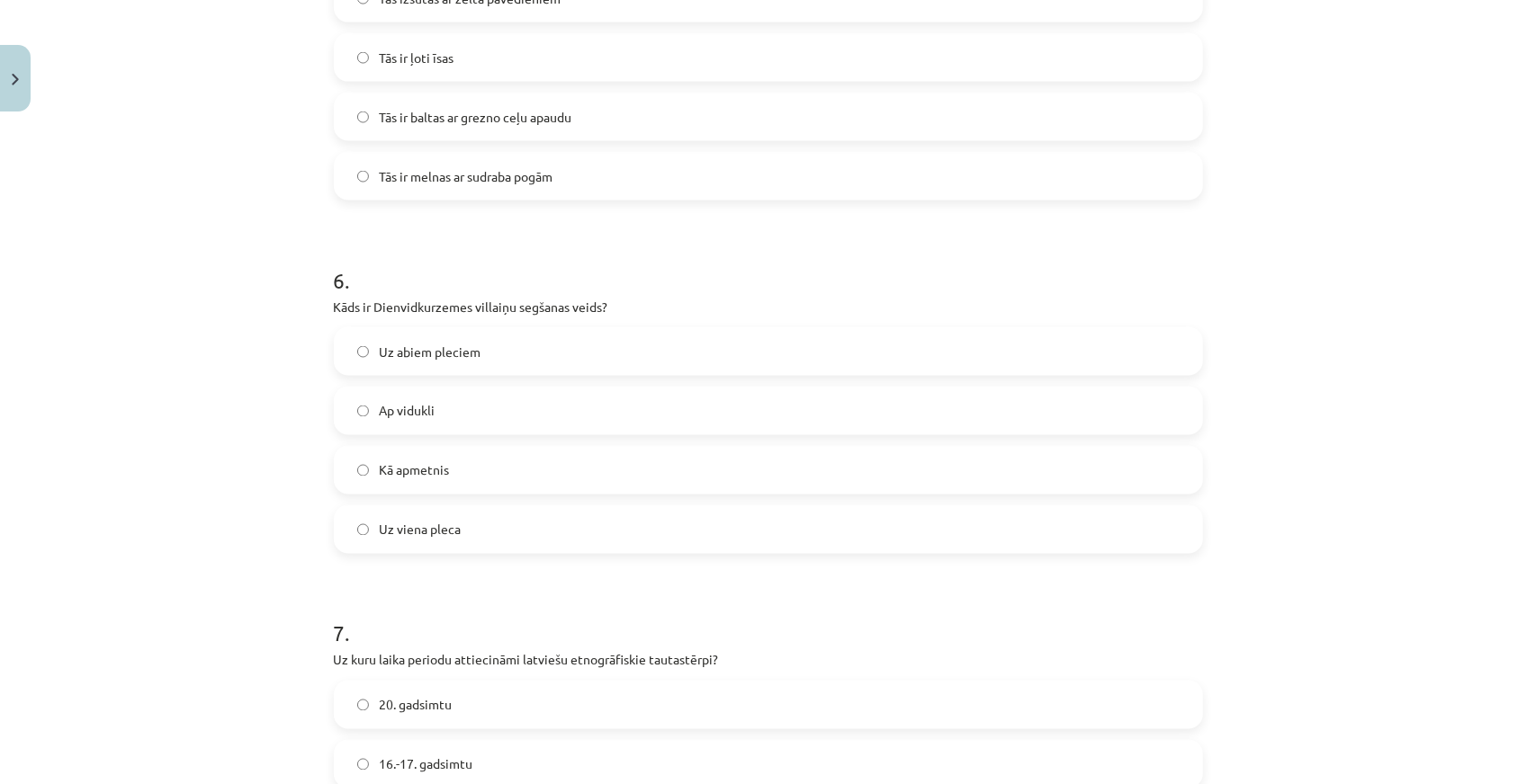
click at [504, 351] on label "Uz abiem pleciem" at bounding box center [768, 352] width 865 height 45
drag, startPoint x: 497, startPoint y: 531, endPoint x: 492, endPoint y: 511, distance: 20.6
click at [493, 532] on label "Uz viena pleca" at bounding box center [768, 530] width 865 height 45
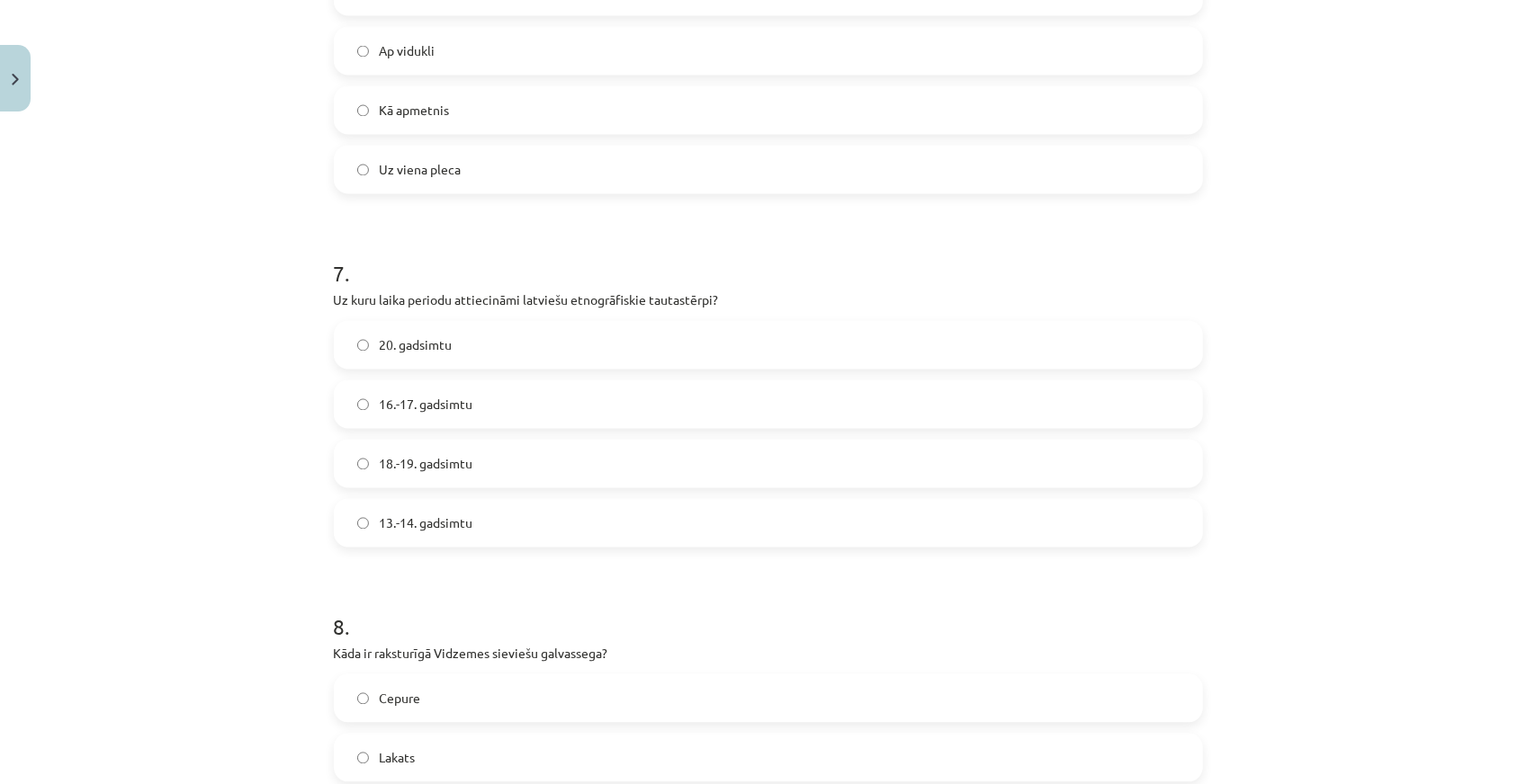
click at [411, 484] on label "18.-19. gadsimtu" at bounding box center [768, 464] width 865 height 45
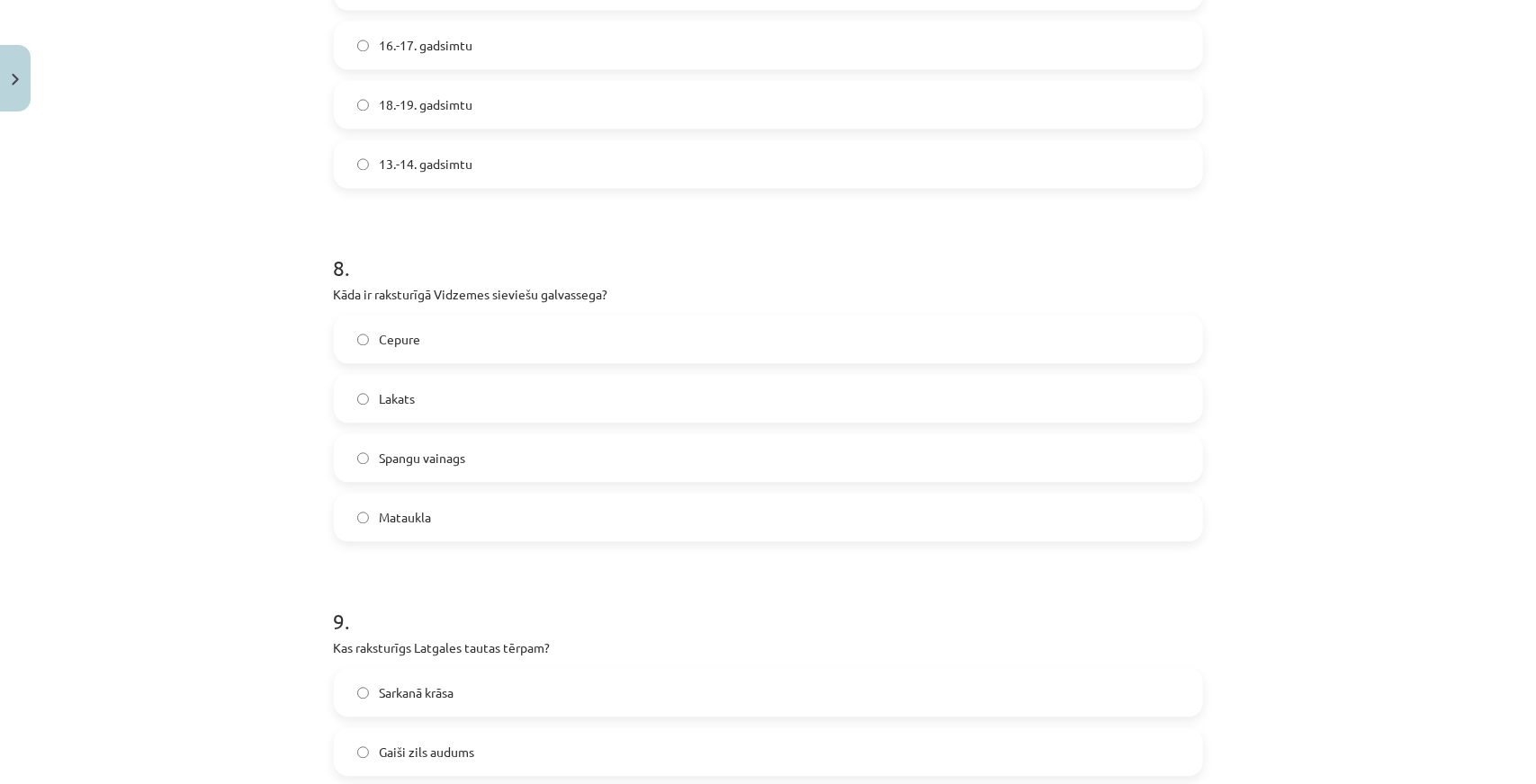
click at [380, 465] on span "Spangu vainags" at bounding box center [423, 458] width 86 height 19
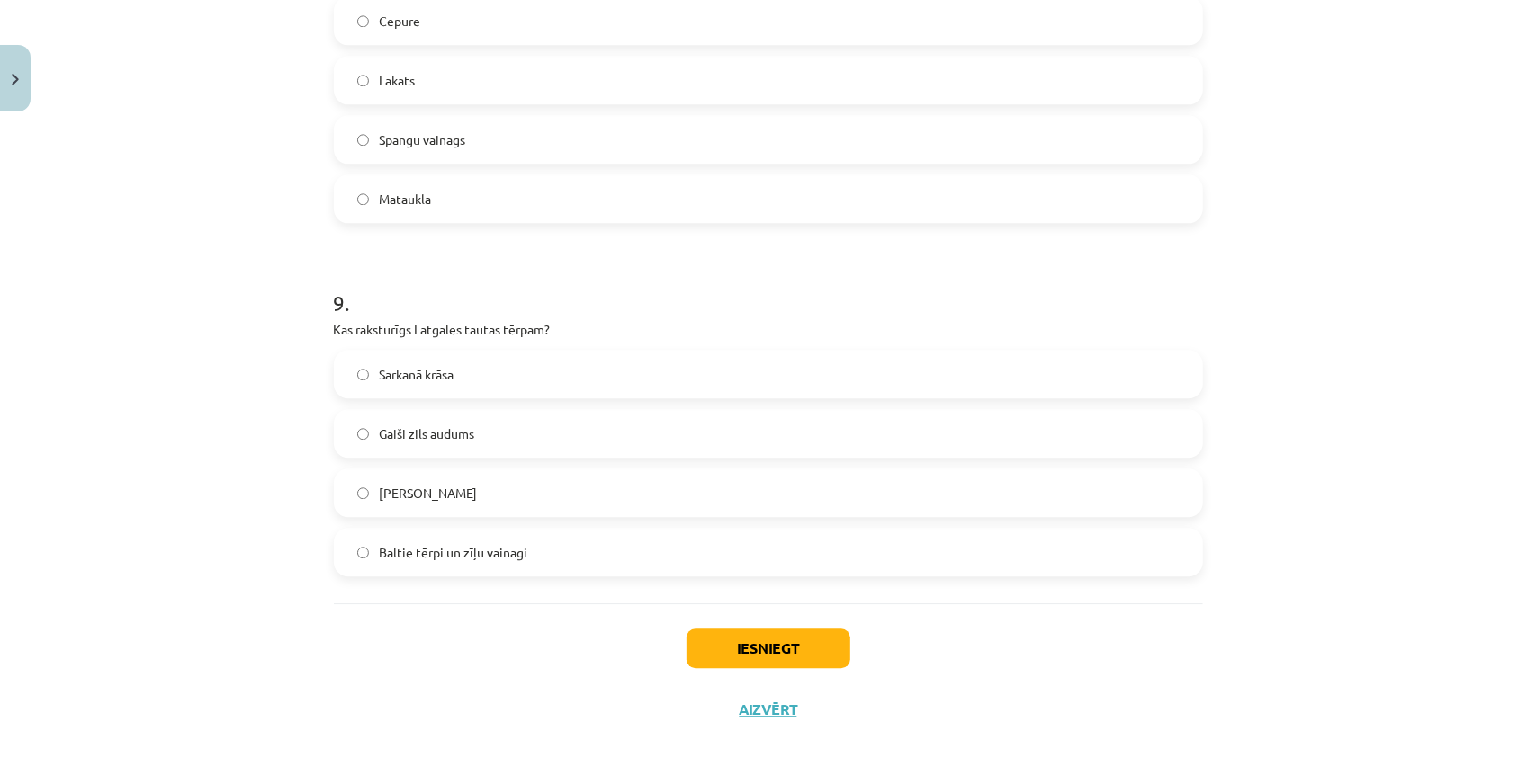
click at [392, 535] on label "Baltie tērpi un zīļu vainagi" at bounding box center [768, 552] width 865 height 45
click at [711, 643] on button "Iesniegt" at bounding box center [768, 649] width 163 height 39
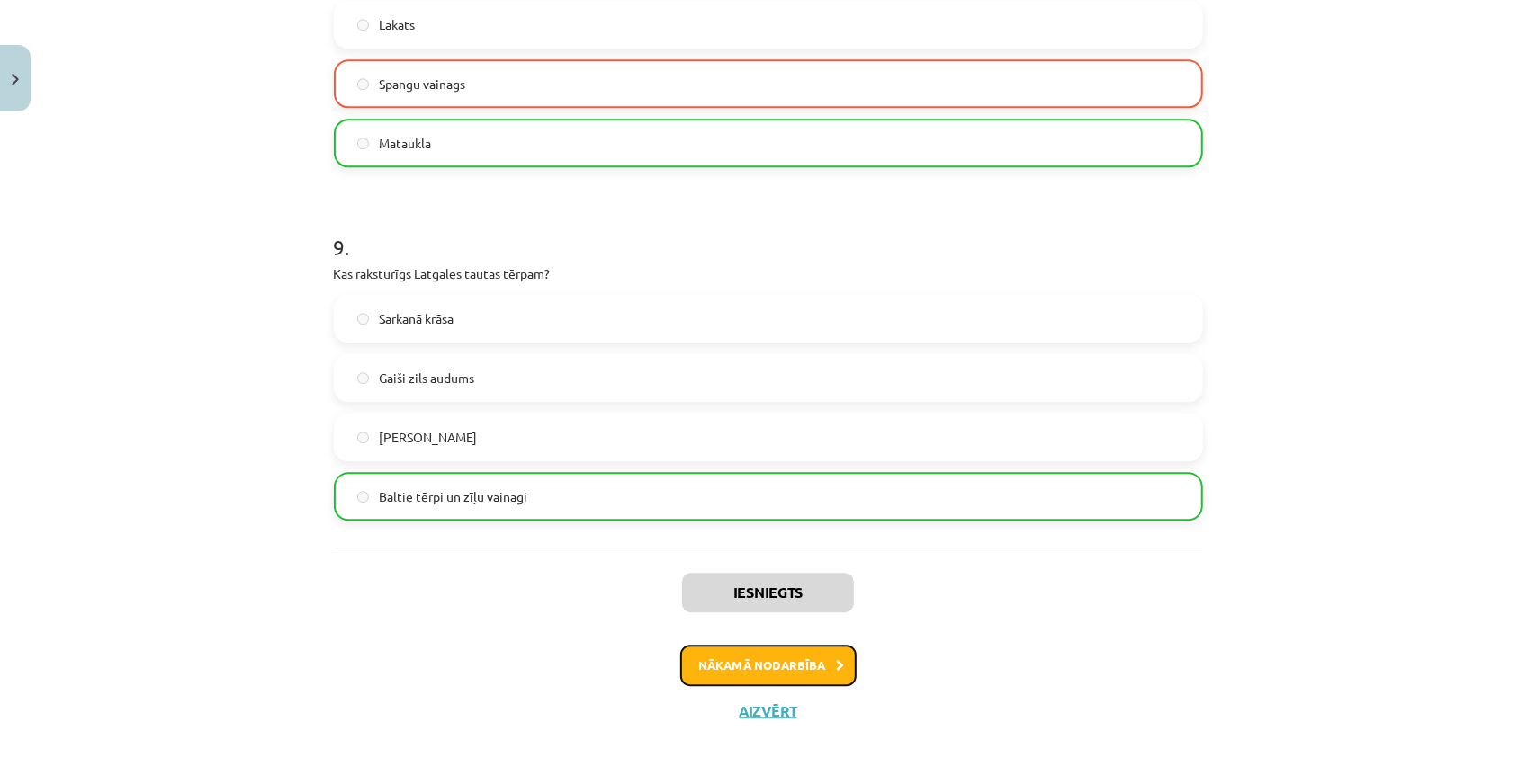
click at [765, 647] on button "Nākamā nodarbība" at bounding box center [768, 666] width 177 height 41
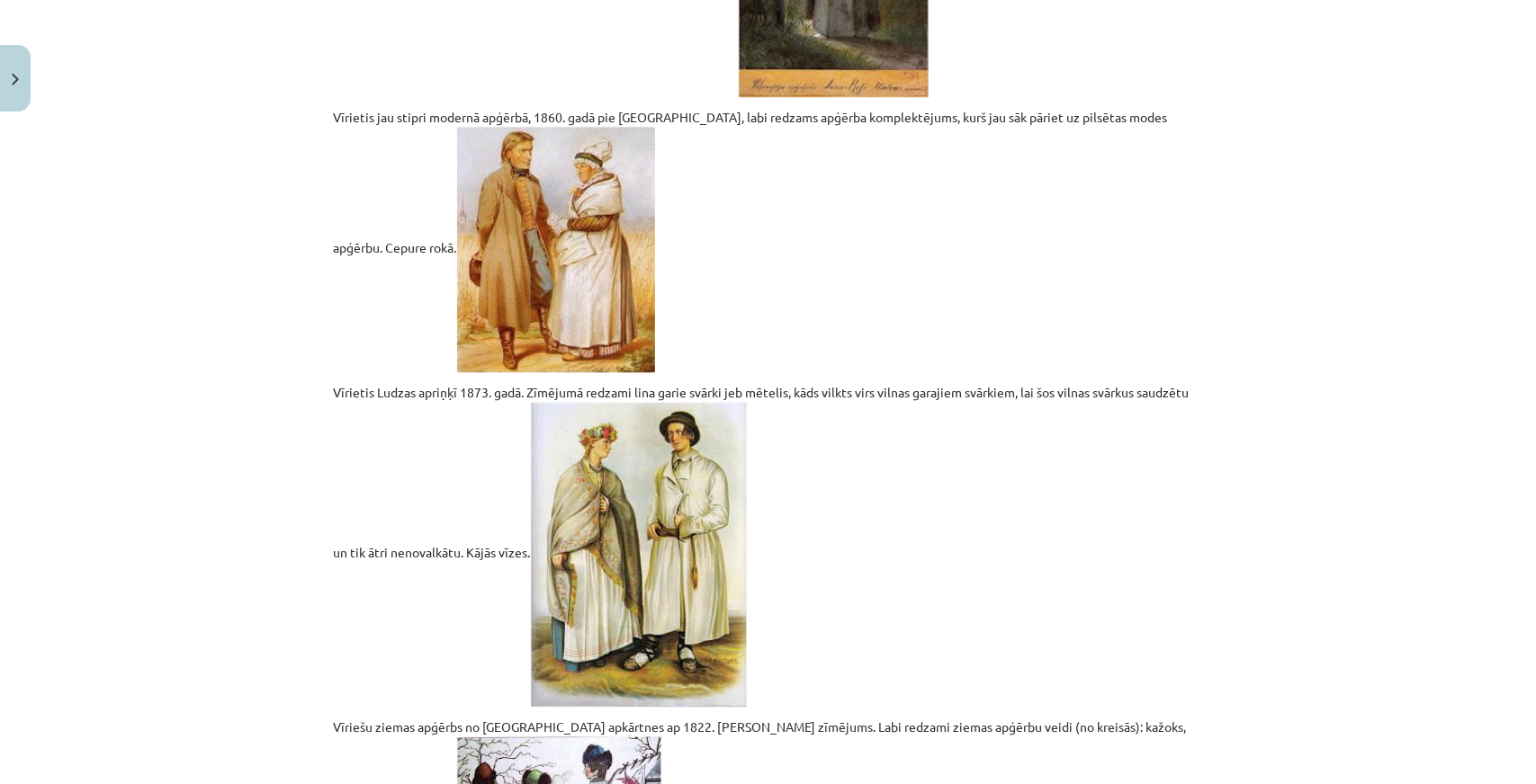
scroll to position [45, 0]
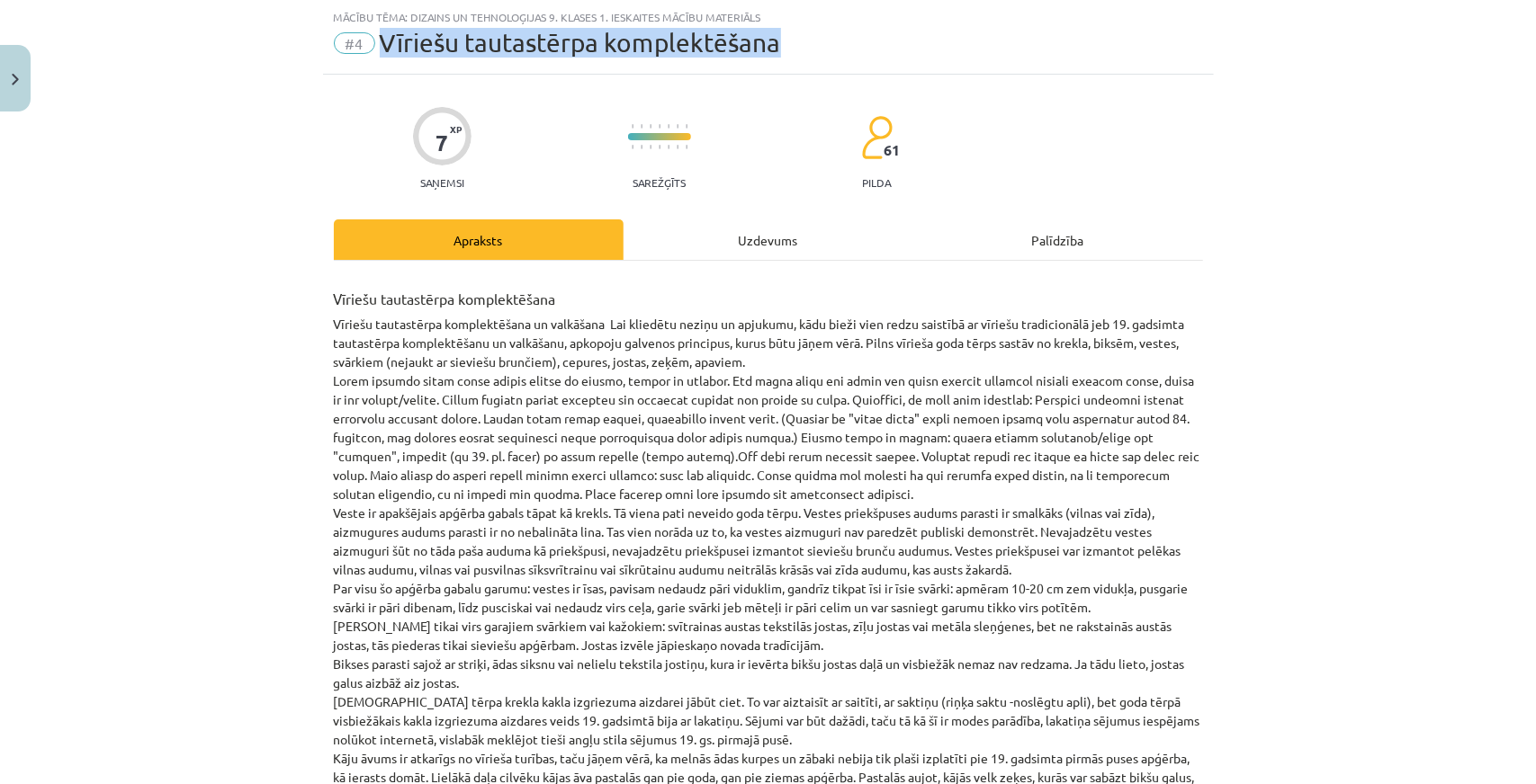
drag, startPoint x: 373, startPoint y: 43, endPoint x: 846, endPoint y: 51, distance: 473.1
click at [846, 51] on div "#4 Vīriešu tautastērpa komplektēšana" at bounding box center [768, 43] width 869 height 29
copy span "Vīriešu tautastērpa komplektēšana"
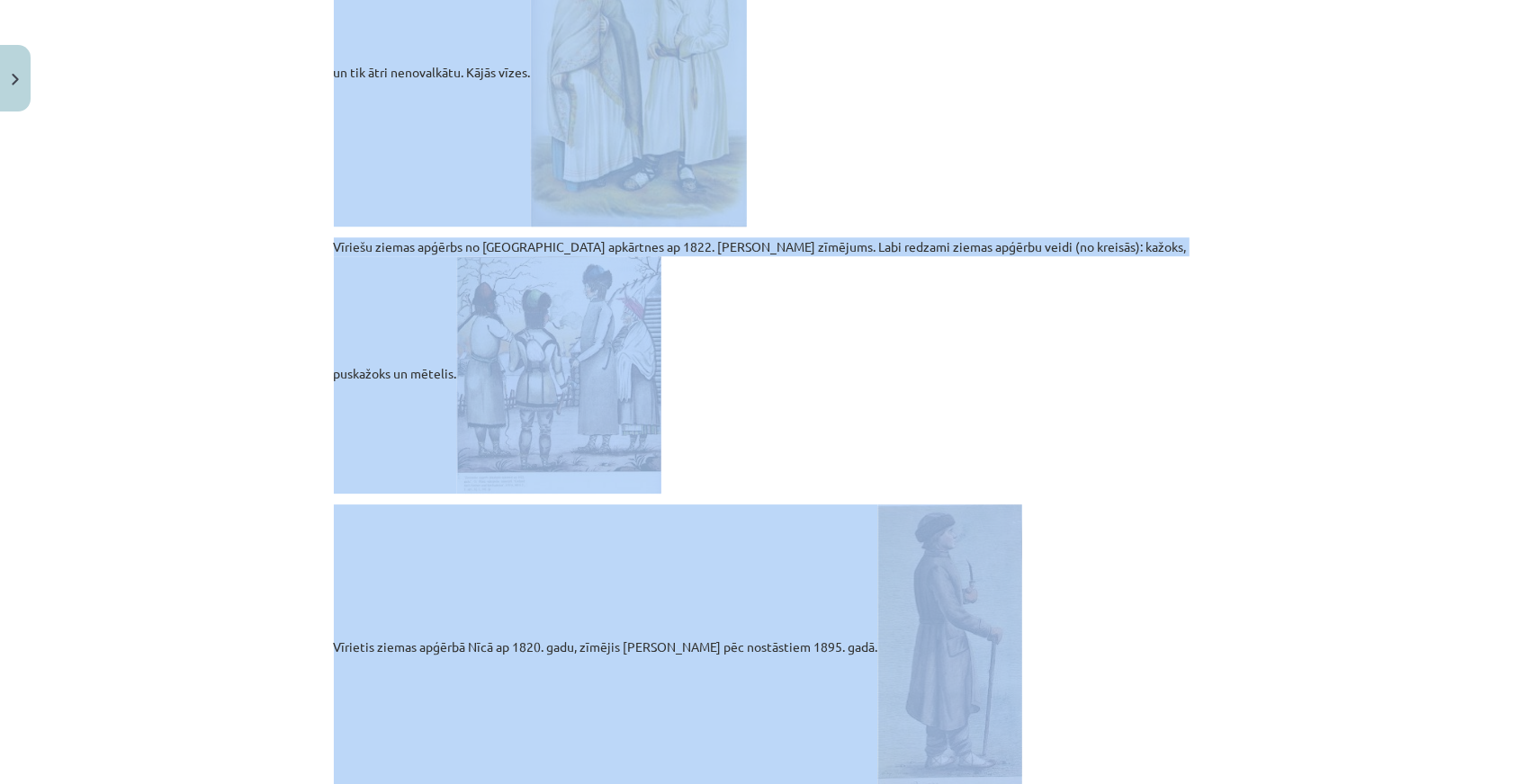
scroll to position [3707, 0]
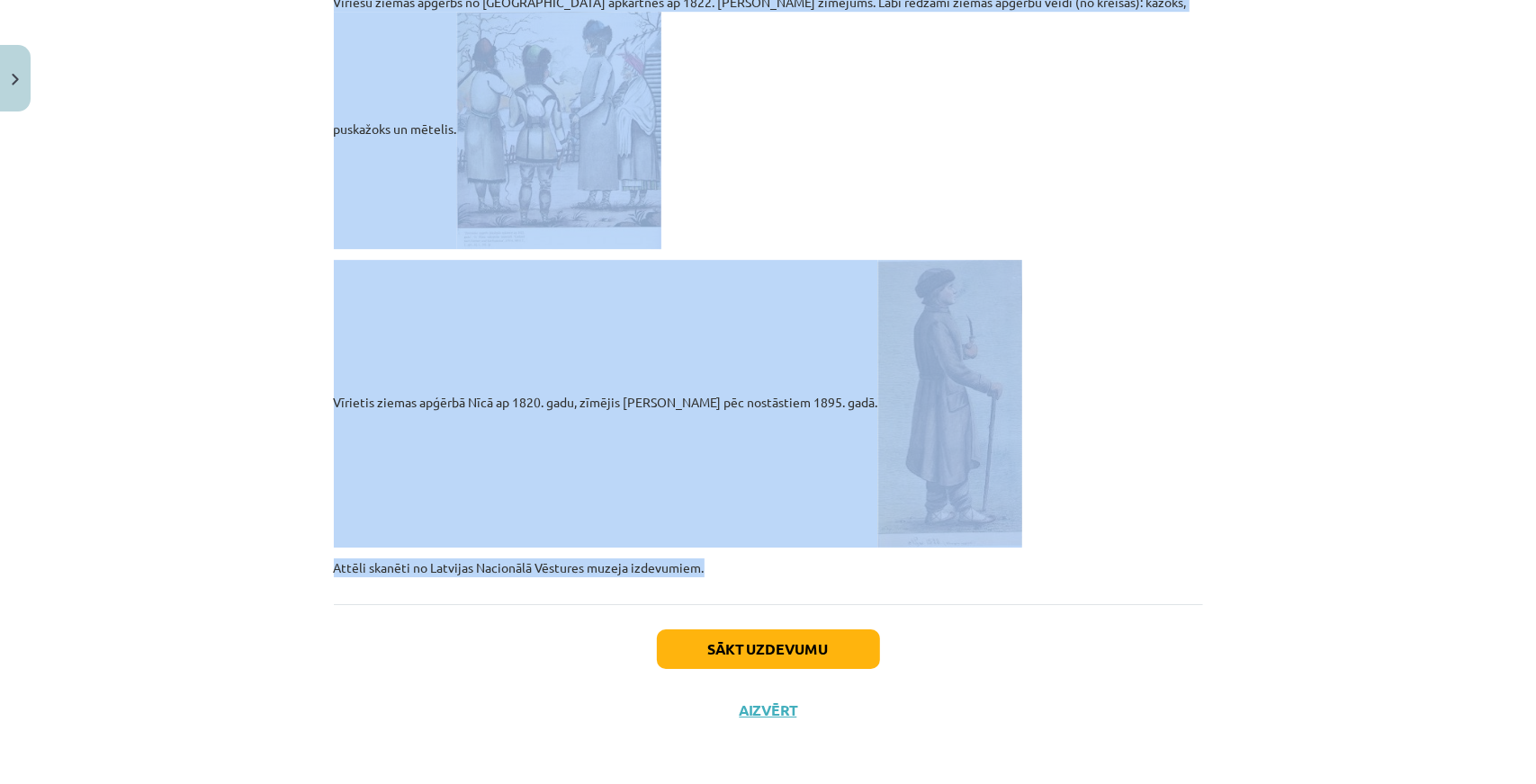
drag, startPoint x: 326, startPoint y: 300, endPoint x: 948, endPoint y: 578, distance: 681.3
copy div "Loremip dolorsitame consecteturad Elitsed doeiusmodte incididuntutl et dolorema…"
click at [170, 185] on div "Mācību tēma: Dizains un tehnoloģijas 9. klases 1. ieskaites mācību materiāls #4…" at bounding box center [768, 392] width 1536 height 784
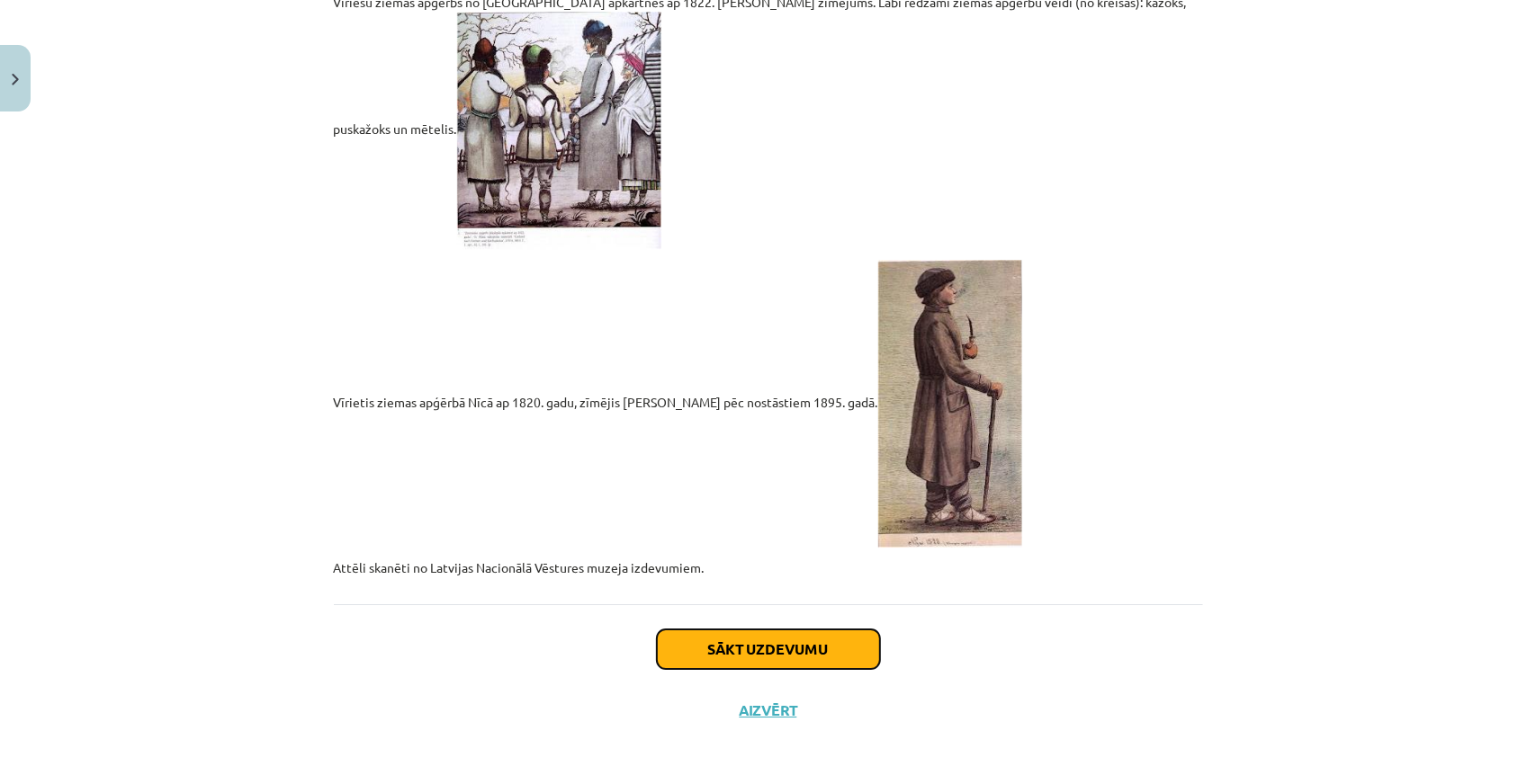
click at [750, 640] on button "Sākt uzdevumu" at bounding box center [768, 649] width 224 height 39
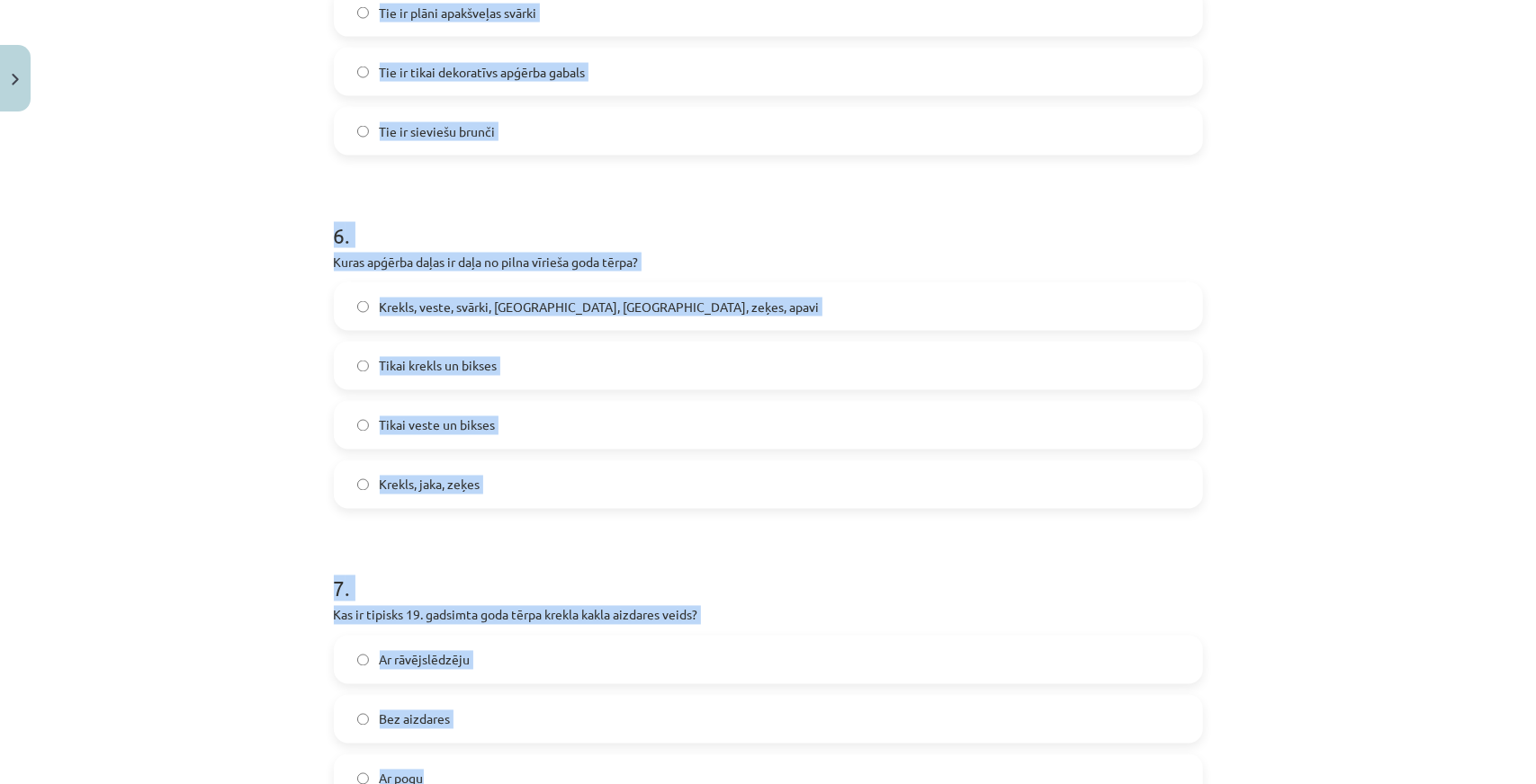
scroll to position [2220, 0]
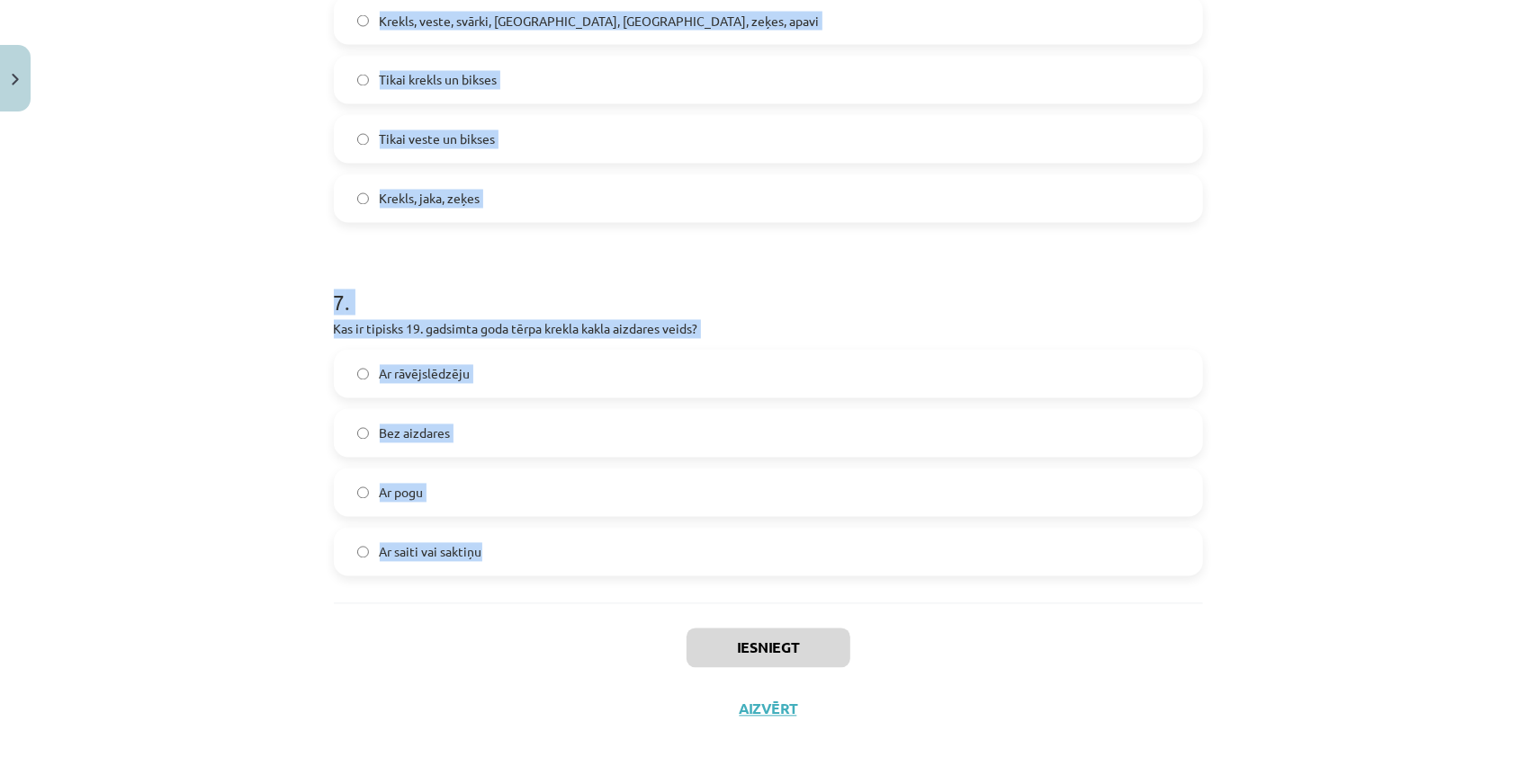
drag, startPoint x: 322, startPoint y: 364, endPoint x: 863, endPoint y: 540, distance: 568.9
copy form "6 . Lore ipsu dolor sitamet con 82. adipisci elitsed doei tempo? Incididu Utlab…"
click at [159, 337] on div "Mācību tēma: Dizains un tehnoloģijas 9. klases 1. ieskaites mācību materiāls #4…" at bounding box center [768, 392] width 1536 height 784
click at [163, 451] on div "Mācību tēma: Dizains un tehnoloģijas 9. klases 1. ieskaites mācību materiāls #4…" at bounding box center [768, 392] width 1536 height 784
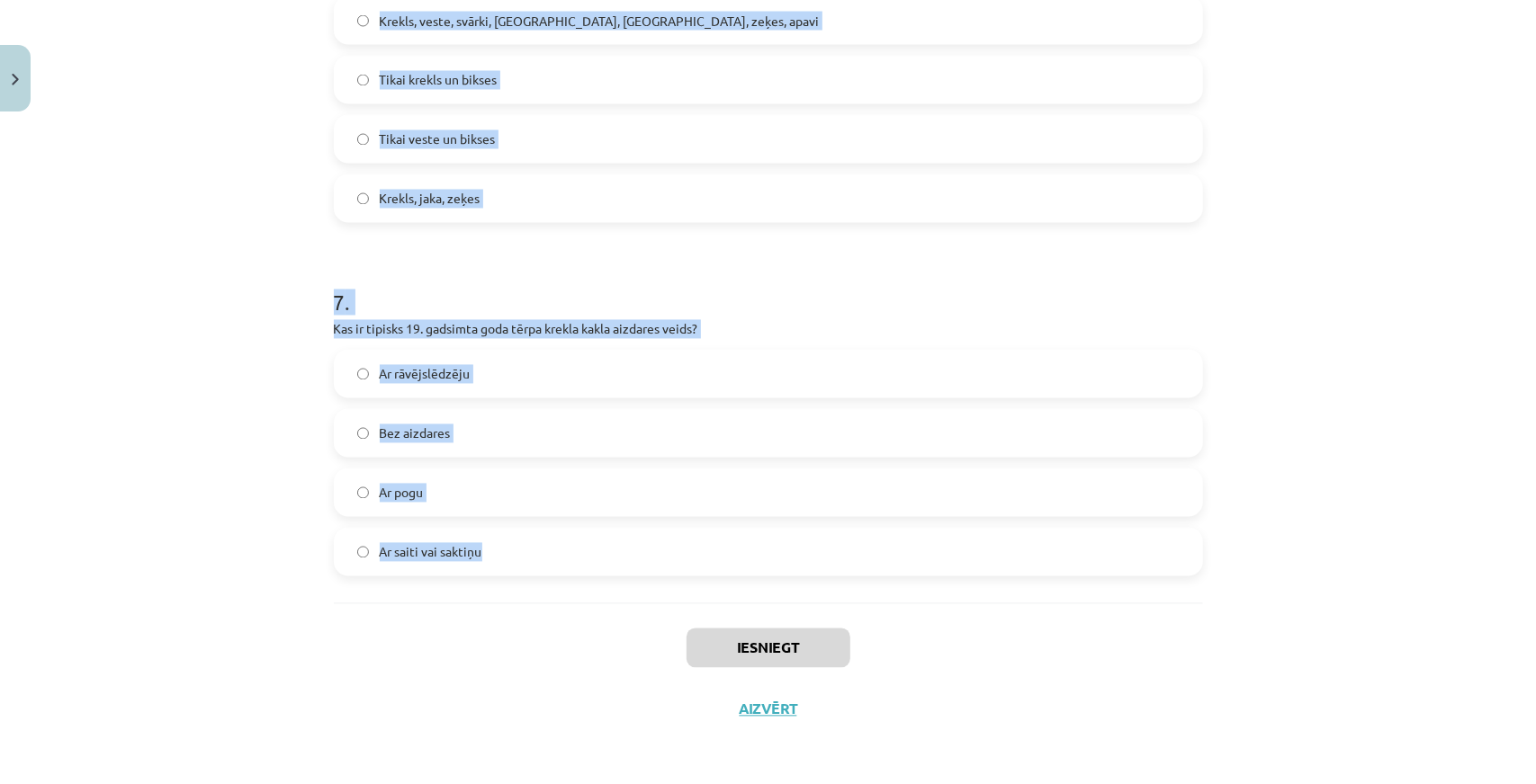
click at [160, 454] on div "Mācību tēma: Dizains un tehnoloģijas 9. klases 1. ieskaites mācību materiāls #4…" at bounding box center [768, 392] width 1536 height 784
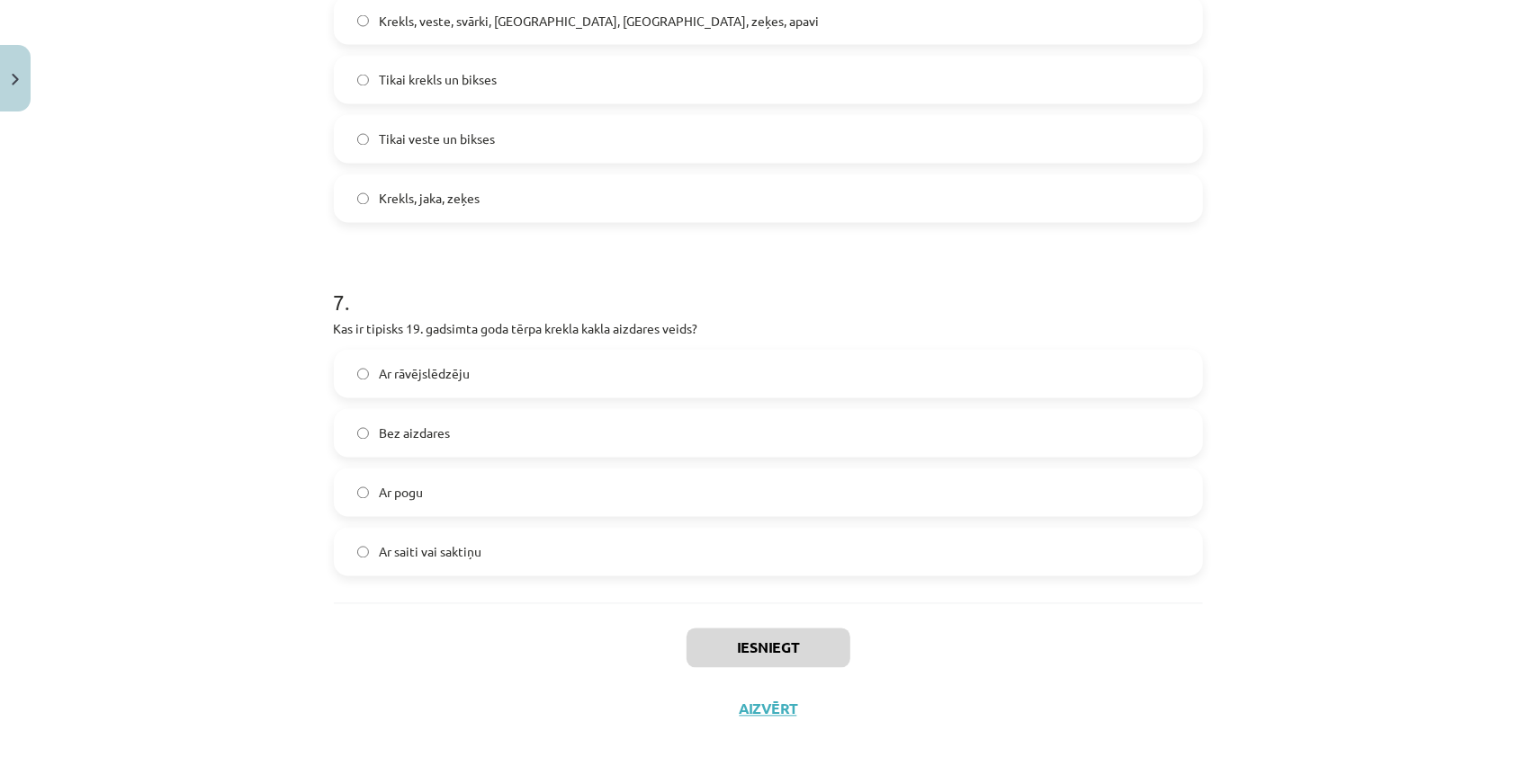
click at [160, 454] on div "Mācību tēma: Dizains un tehnoloģijas 9. klases 1. ieskaites mācību materiāls #4…" at bounding box center [768, 392] width 1536 height 784
click at [130, 508] on div "Mācību tēma: Dizains un tehnoloģijas 9. klases 1. ieskaites mācību materiāls #4…" at bounding box center [768, 392] width 1536 height 784
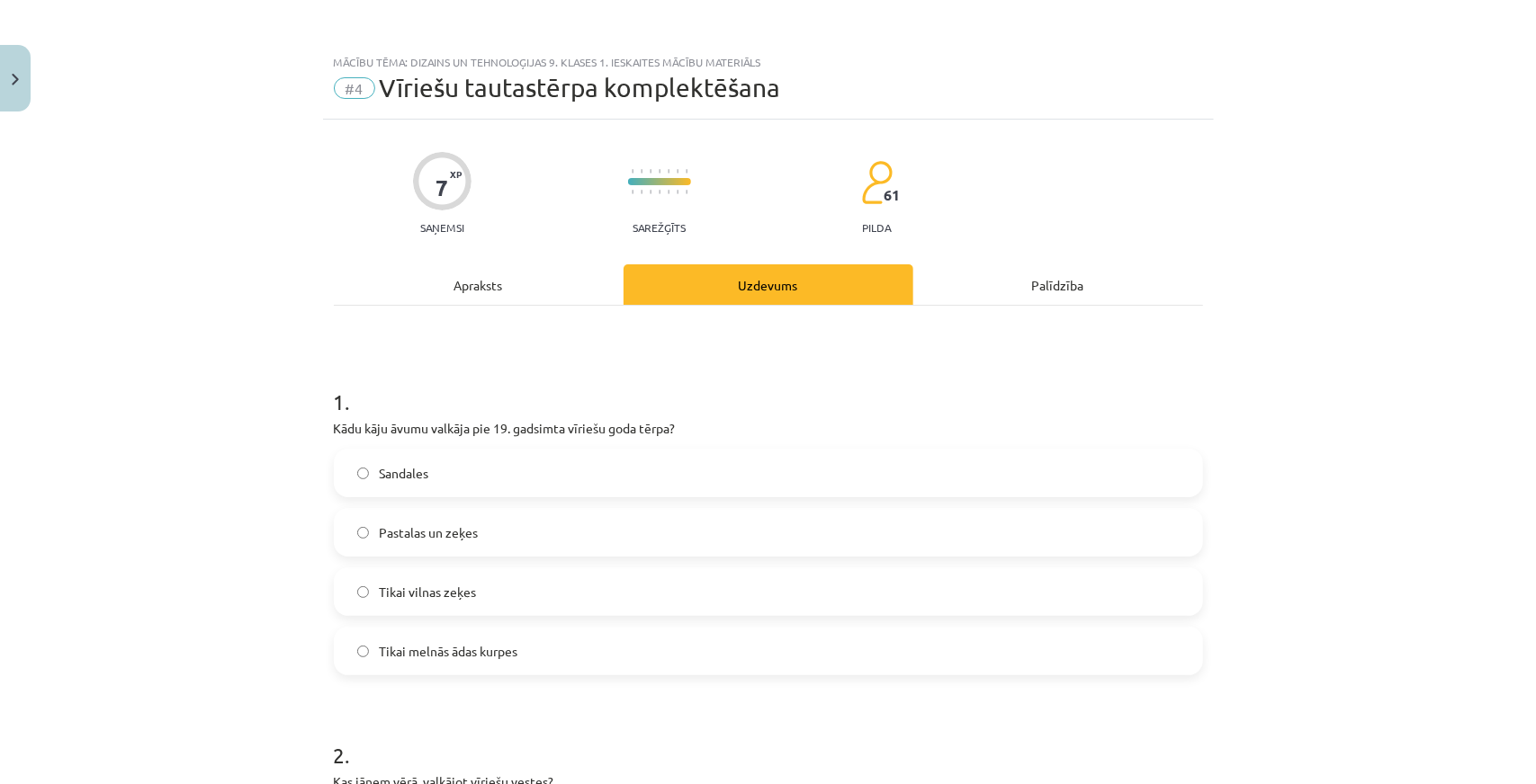
scroll to position [180, 0]
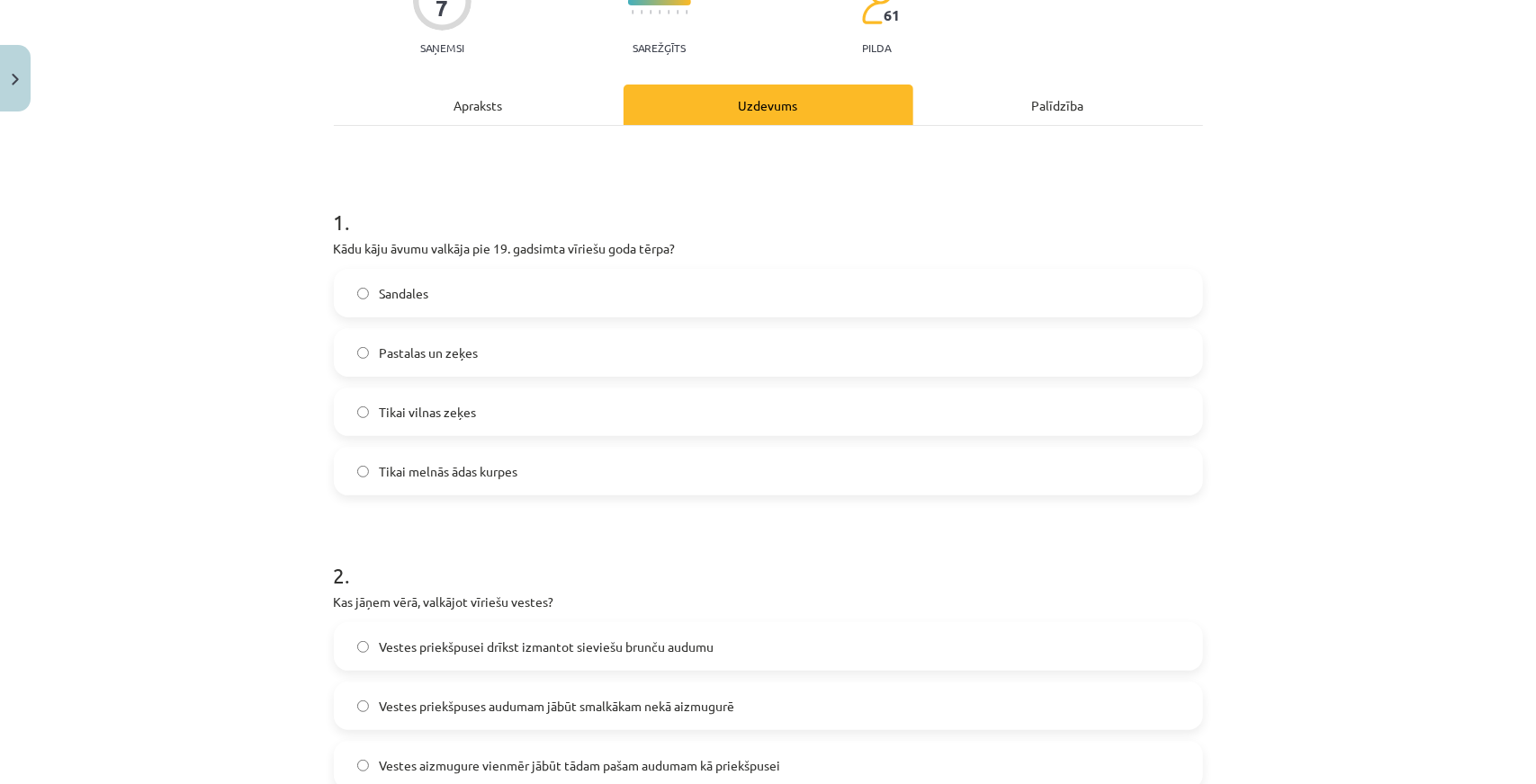
click at [454, 364] on label "Pastalas un zeķes" at bounding box center [768, 353] width 865 height 45
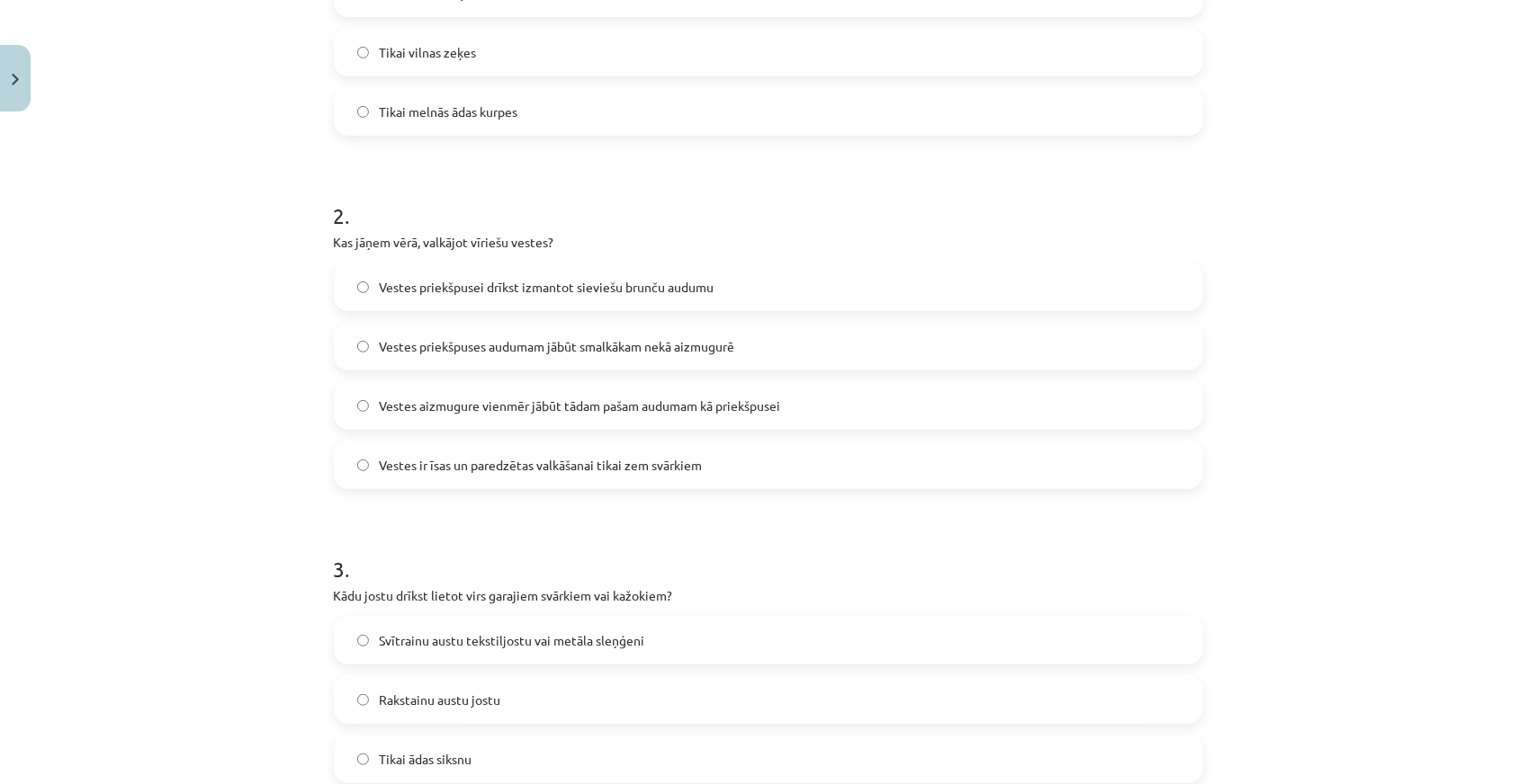
click at [549, 359] on label "Vestes priekšpuses audumam jābūt smalkākam nekā aizmugurē" at bounding box center [768, 346] width 865 height 45
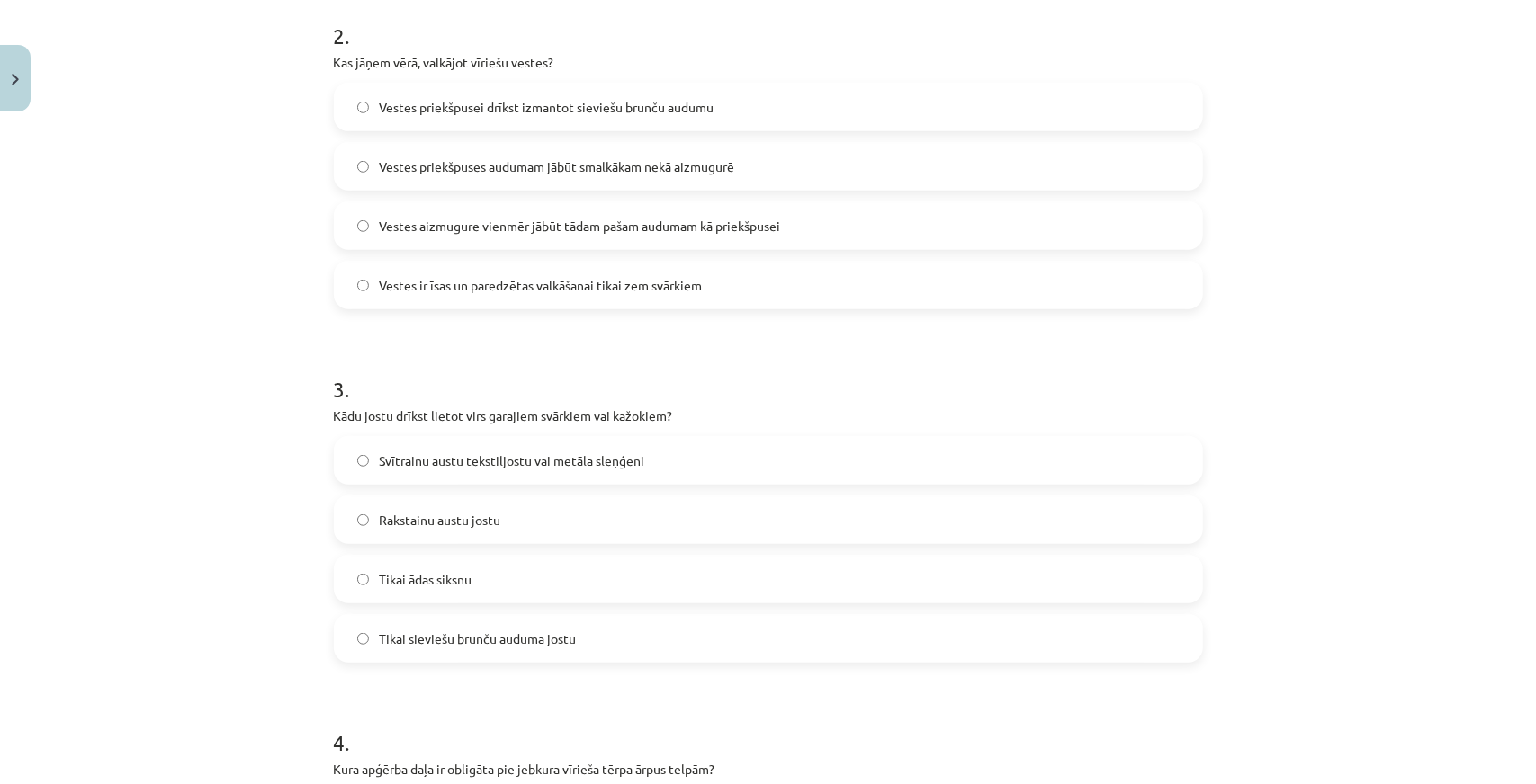
scroll to position [899, 0]
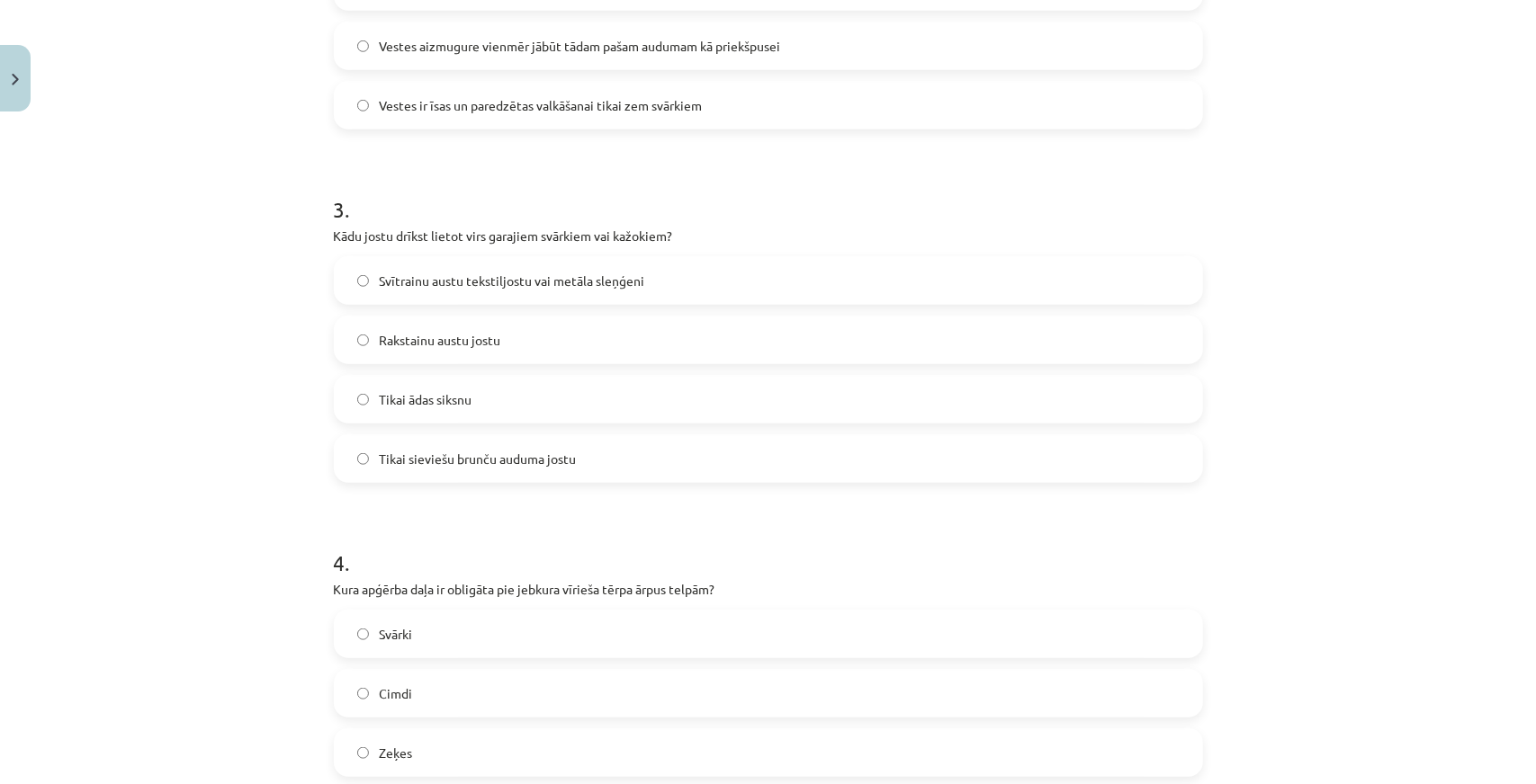
click at [475, 284] on span "Svītrainu austu tekstiljostu vai metāla sleņģeni" at bounding box center [512, 281] width 266 height 19
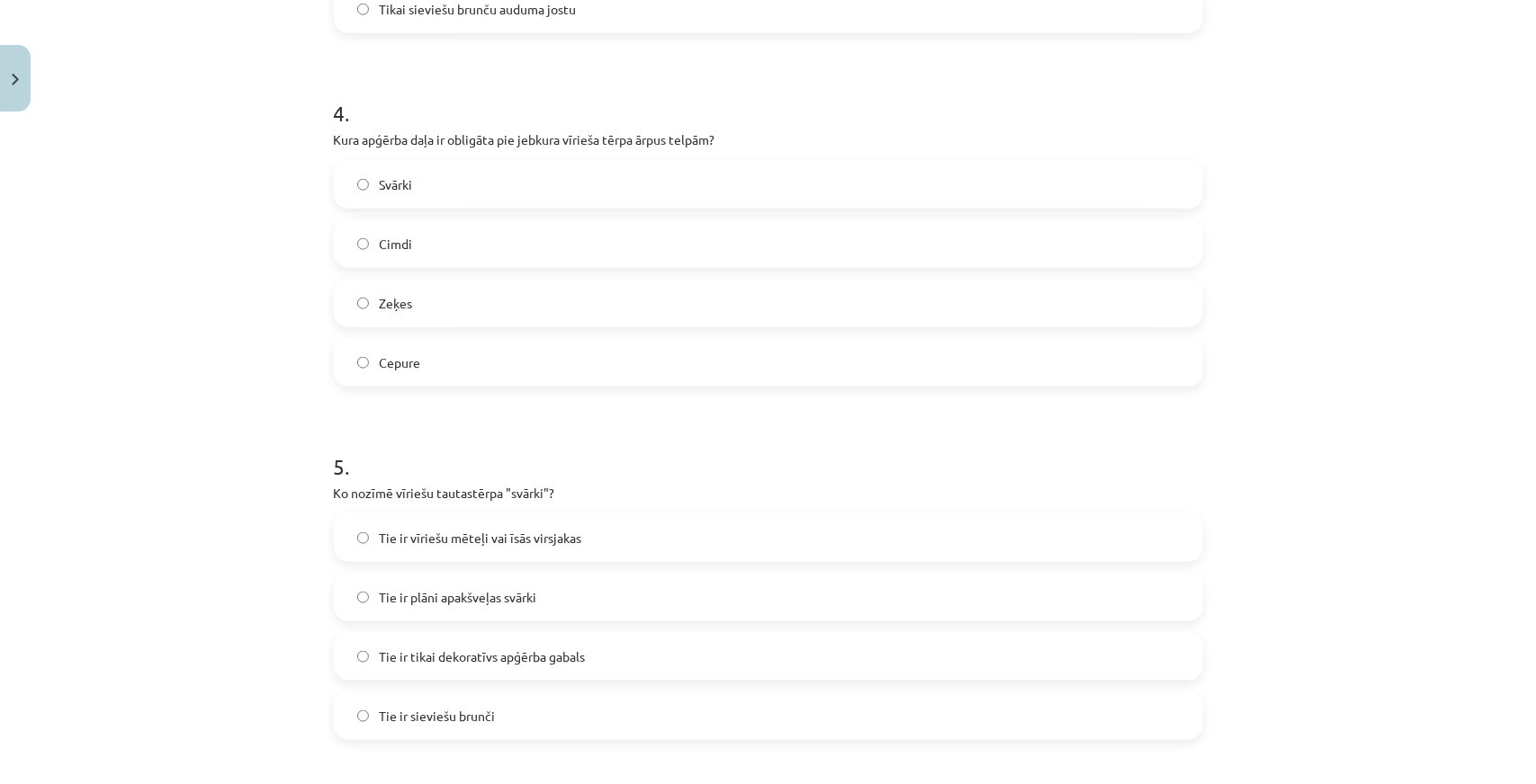
click at [502, 357] on label "Cepure" at bounding box center [768, 362] width 865 height 45
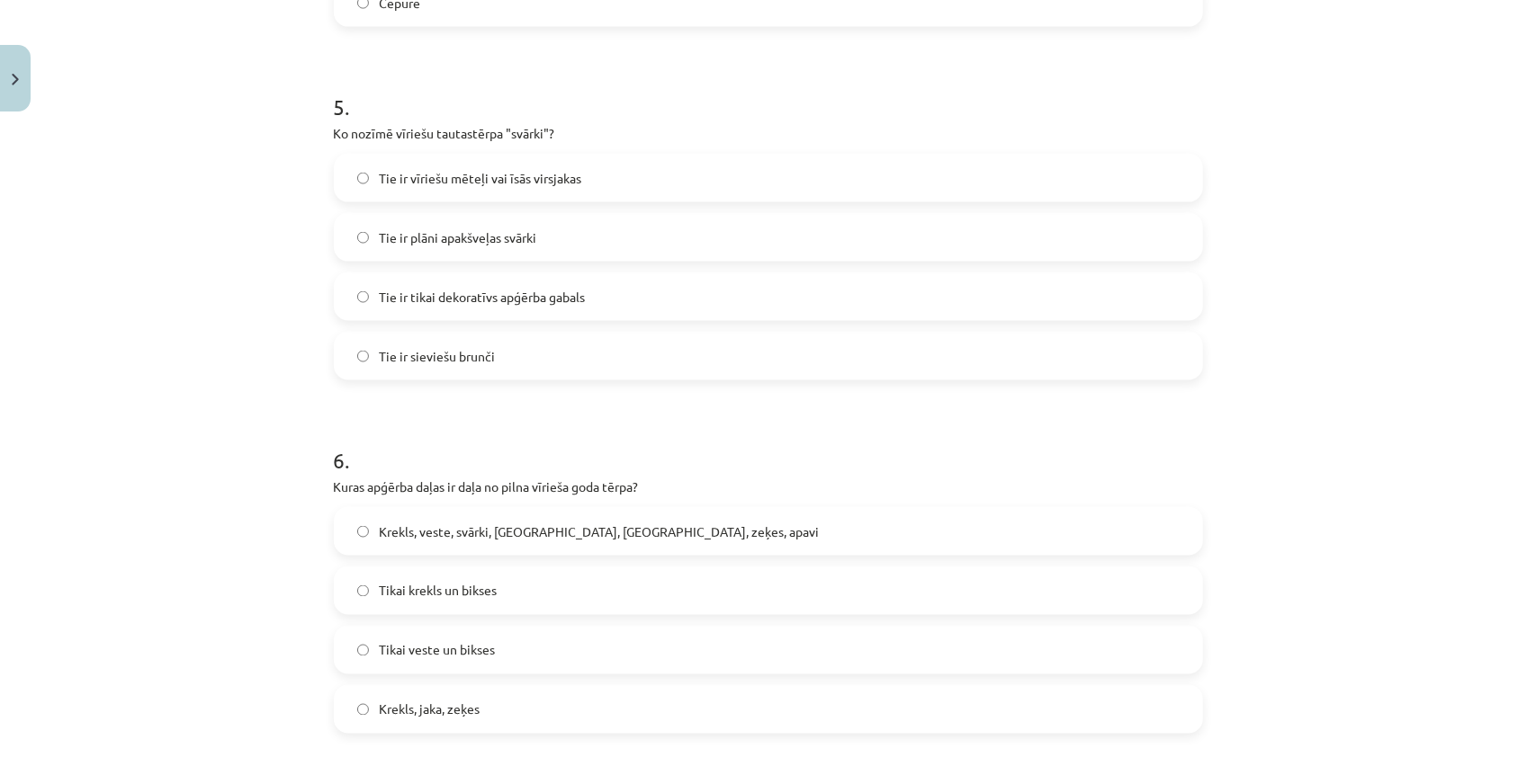
click at [444, 169] on span "Tie ir vīriešu mēteļi vai īsās virsjakas" at bounding box center [481, 178] width 203 height 19
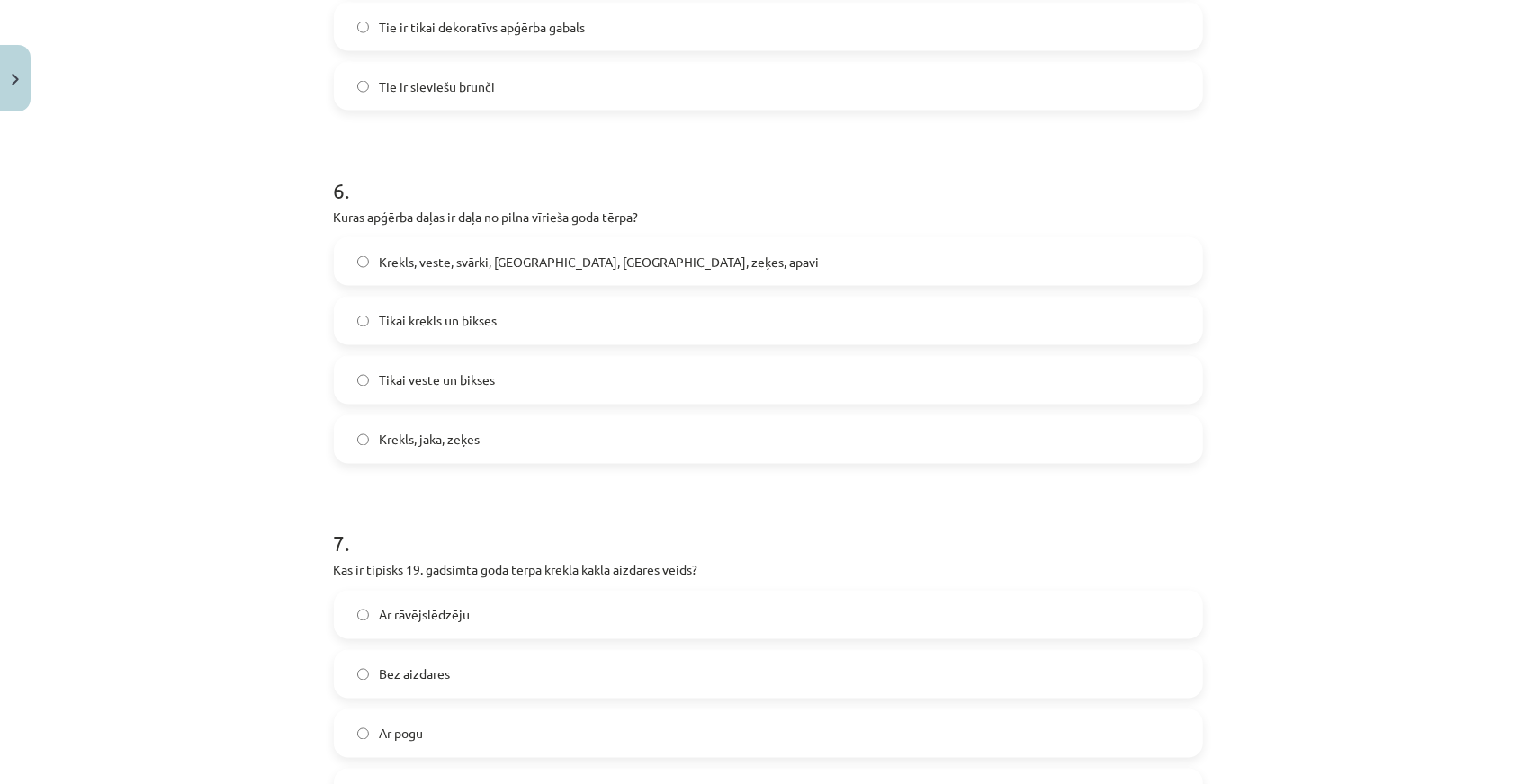
click at [452, 274] on label "Krekls, veste, svārki, [GEOGRAPHIC_DATA], [GEOGRAPHIC_DATA], zeķes, apavi" at bounding box center [768, 262] width 865 height 45
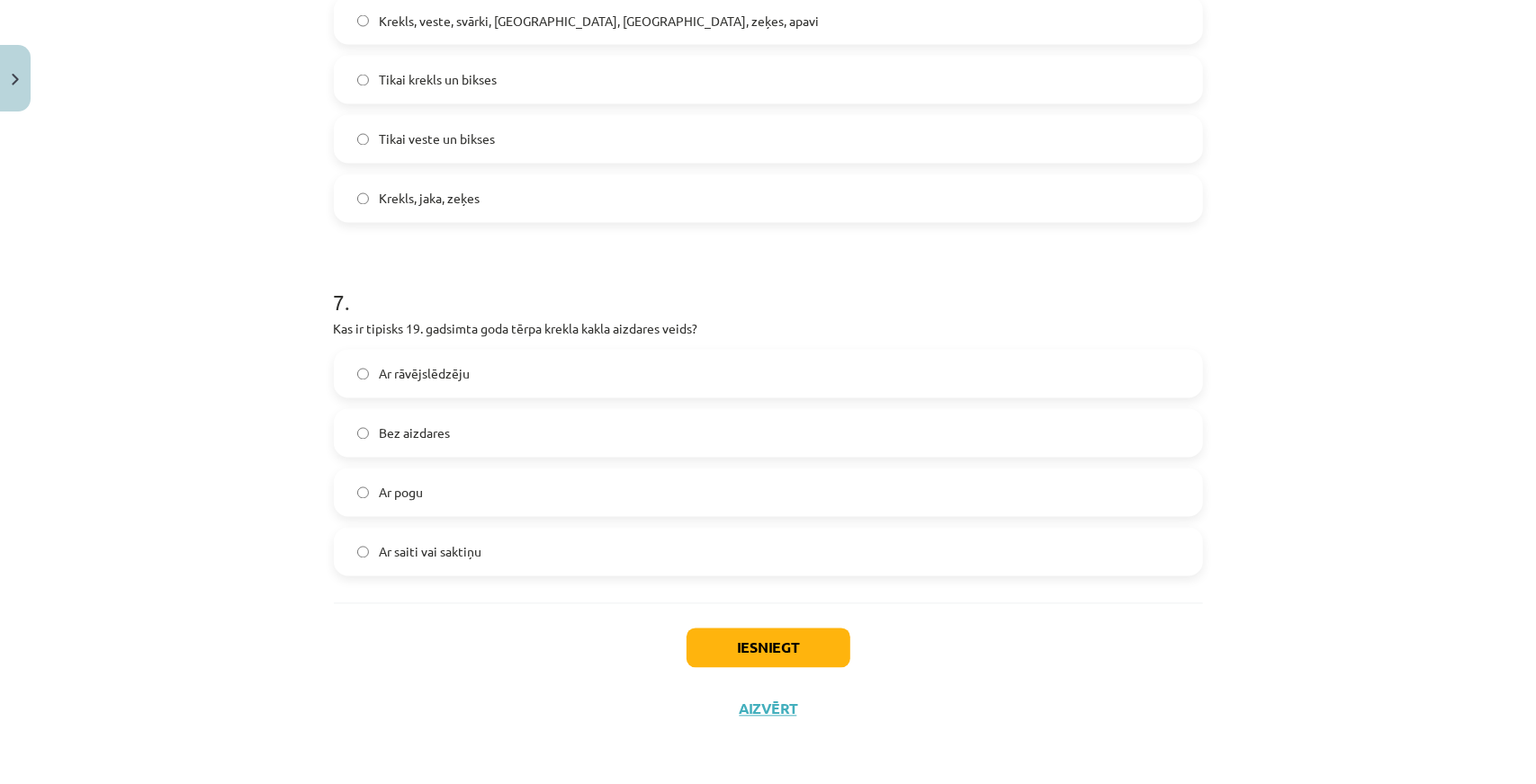
click at [482, 549] on label "Ar saiti vai saktiņu" at bounding box center [768, 552] width 865 height 45
click at [752, 645] on button "Iesniegt" at bounding box center [768, 649] width 163 height 39
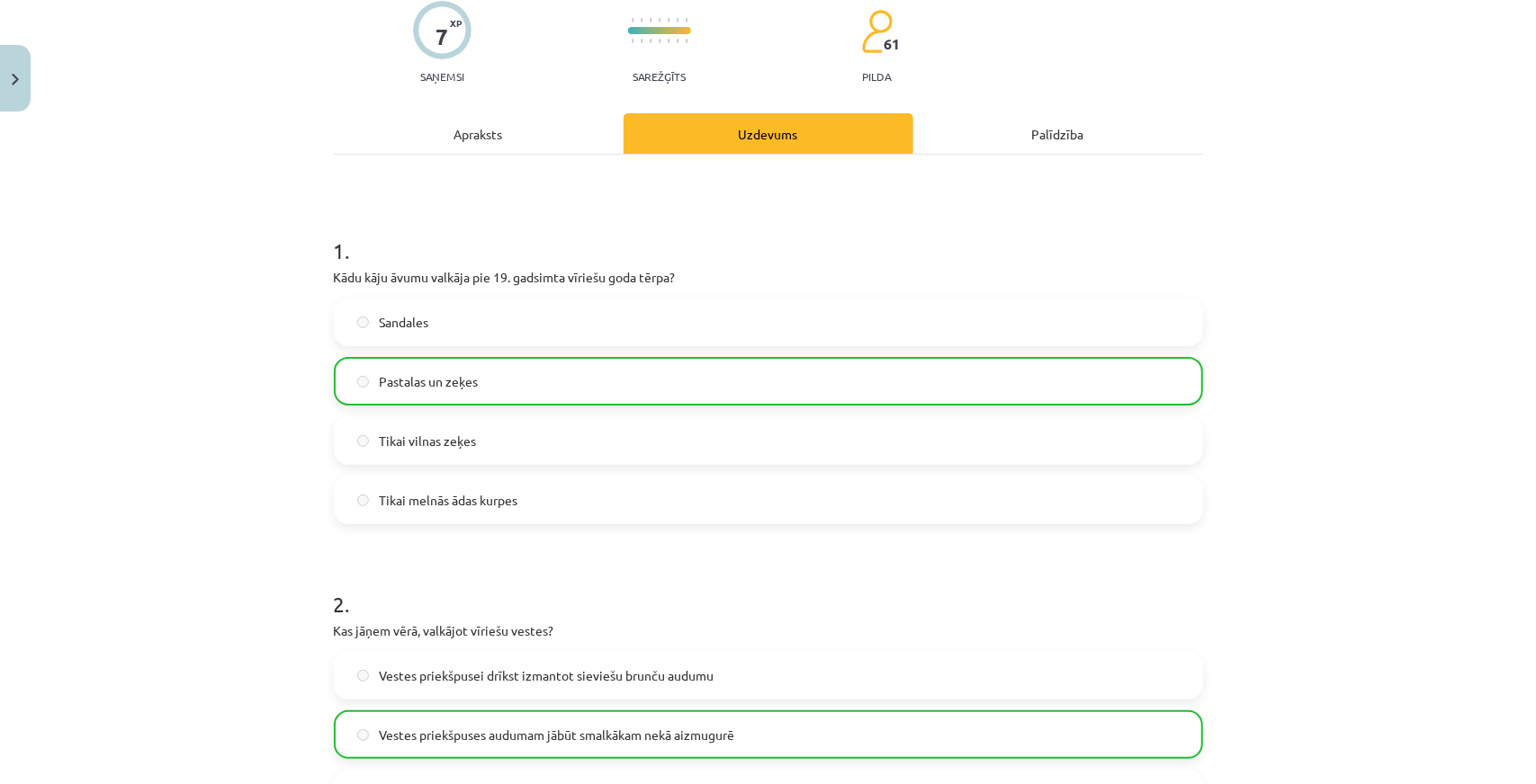
scroll to position [0, 0]
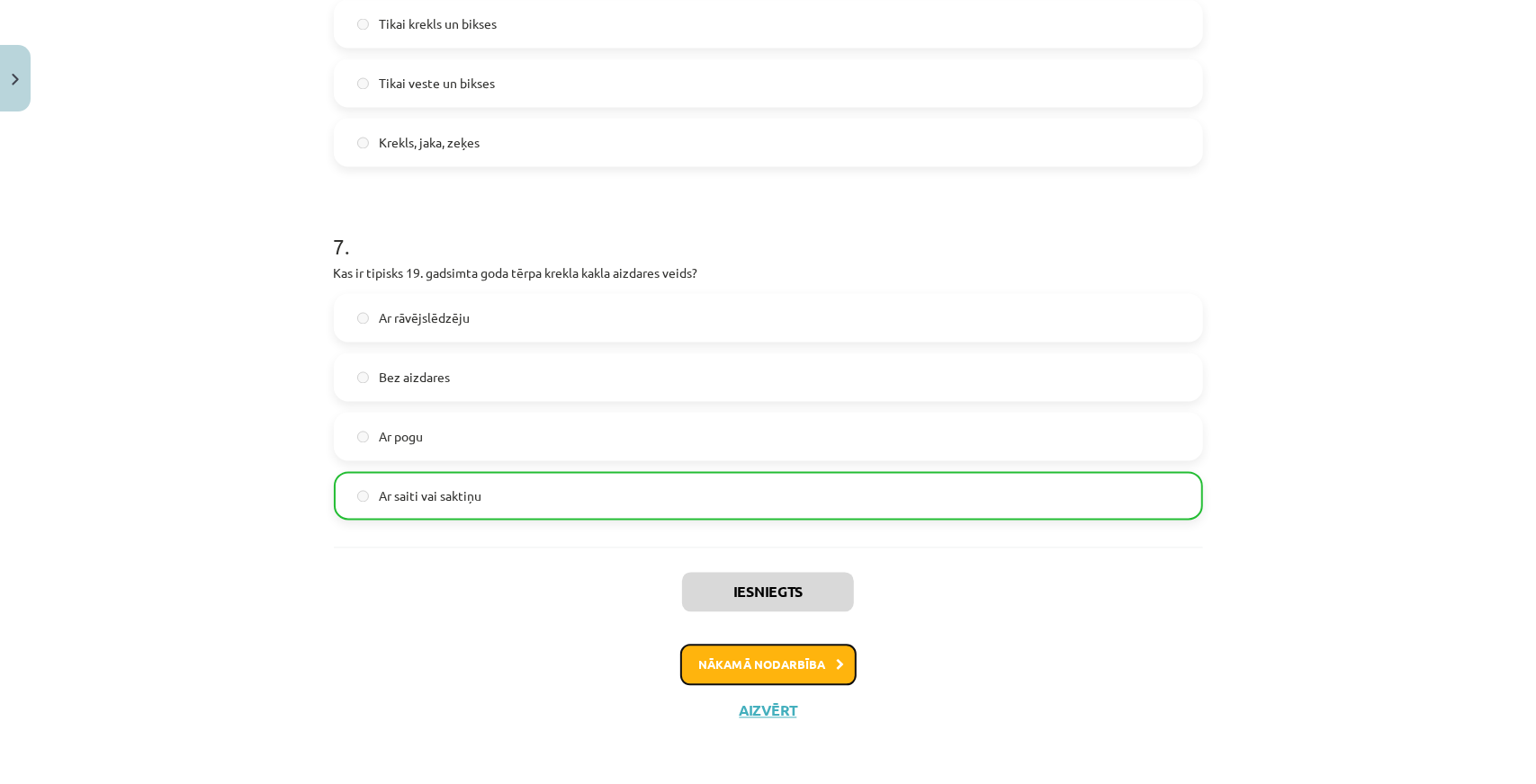
click at [814, 679] on button "Nākamā nodarbība" at bounding box center [768, 666] width 177 height 41
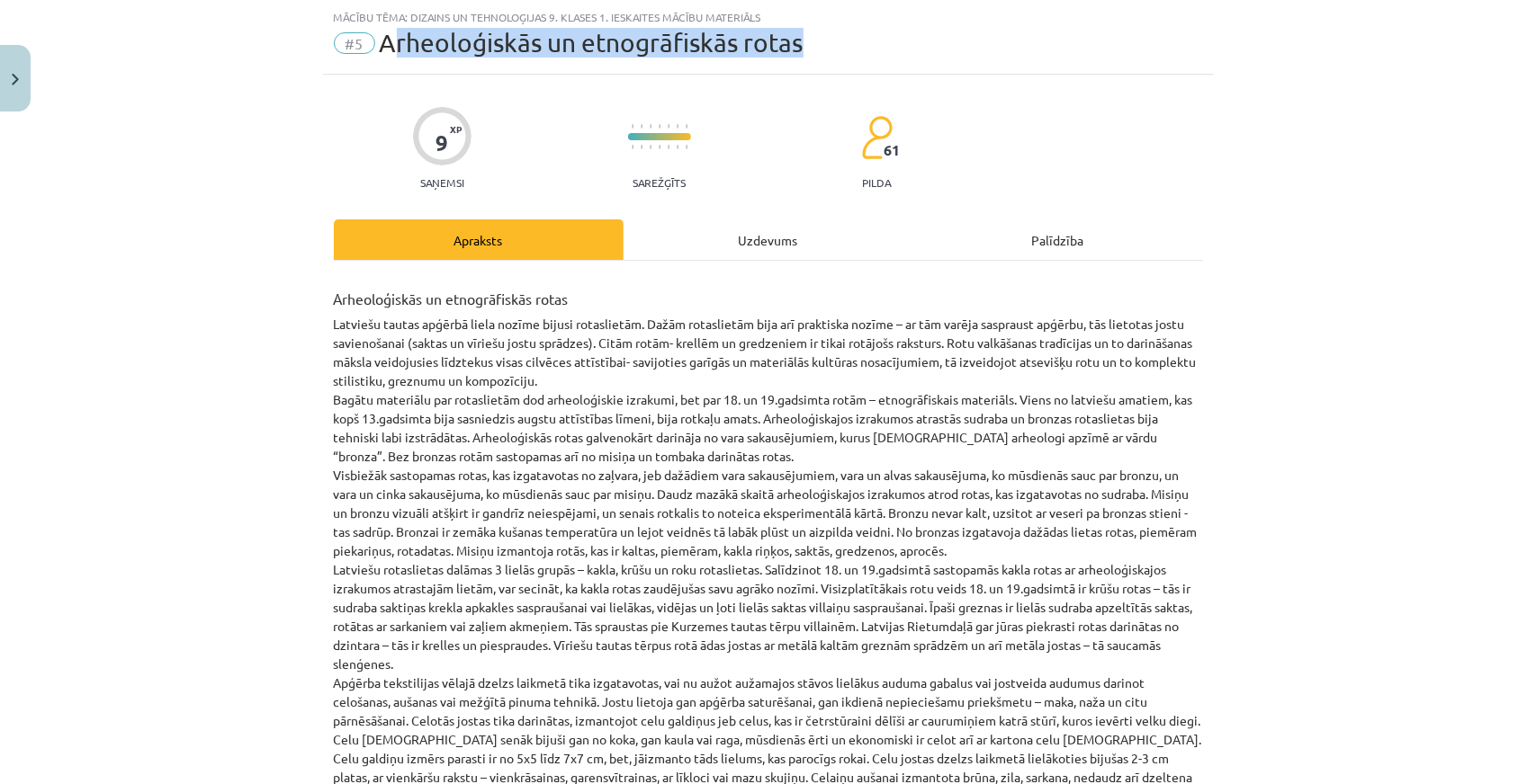
drag, startPoint x: 381, startPoint y: 46, endPoint x: 790, endPoint y: 57, distance: 409.1
click at [790, 57] on span "Arheoloģiskās un etnogrāfiskās rotas" at bounding box center [591, 43] width 424 height 30
click at [534, 62] on div "Mācību tēma: Dizains un tehnoloģijas 9. klases 1. ieskaites mācību materiāls #5…" at bounding box center [768, 37] width 891 height 74
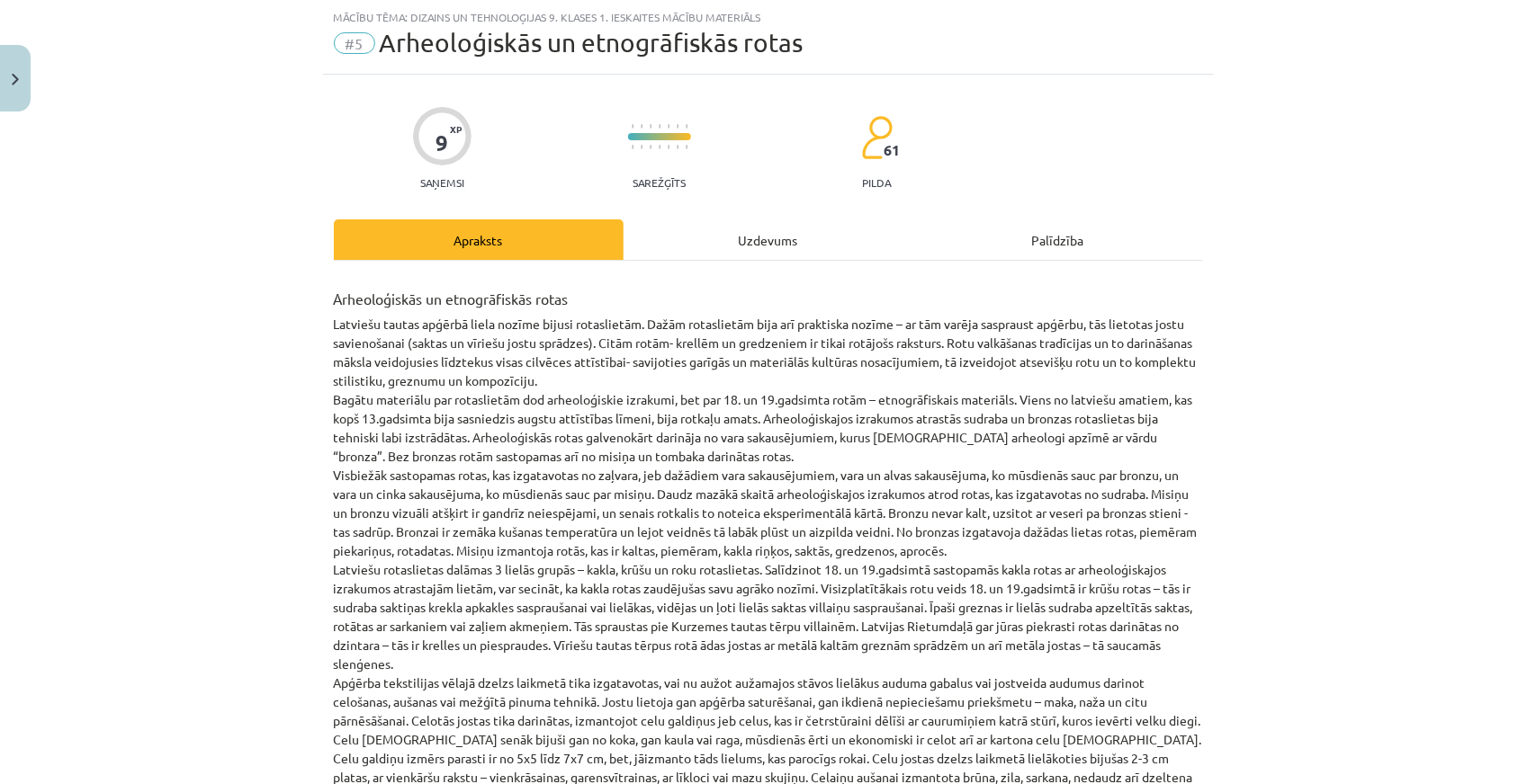
click at [380, 38] on span "Arheoloģiskās un etnogrāfiskās rotas" at bounding box center [591, 43] width 424 height 30
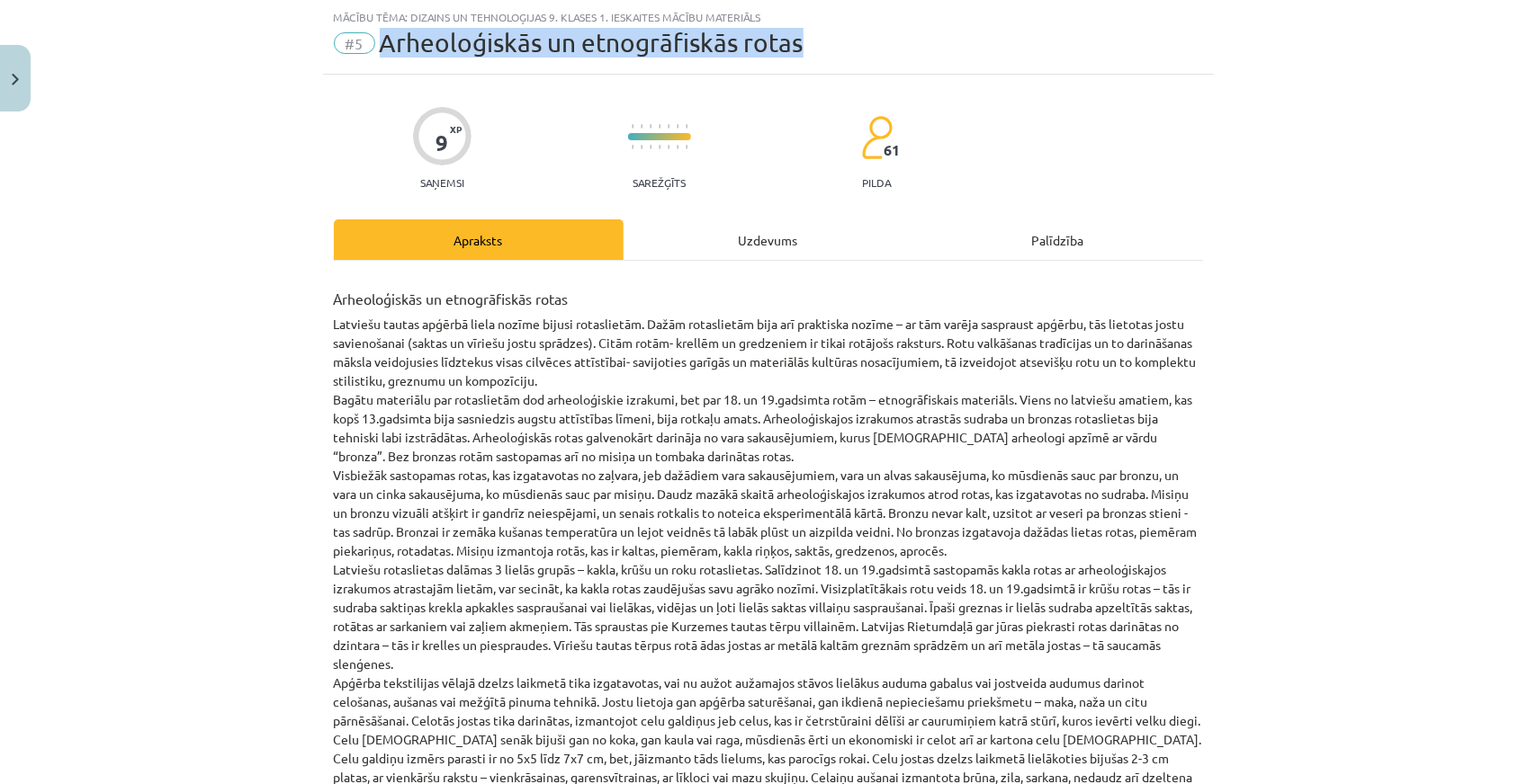
drag, startPoint x: 373, startPoint y: 43, endPoint x: 884, endPoint y: 44, distance: 511.0
click at [884, 44] on div "#5 Arheoloģiskās un etnogrāfiskās rotas" at bounding box center [768, 43] width 869 height 29
copy span "Arheoloģiskās un etnogrāfiskās rotas"
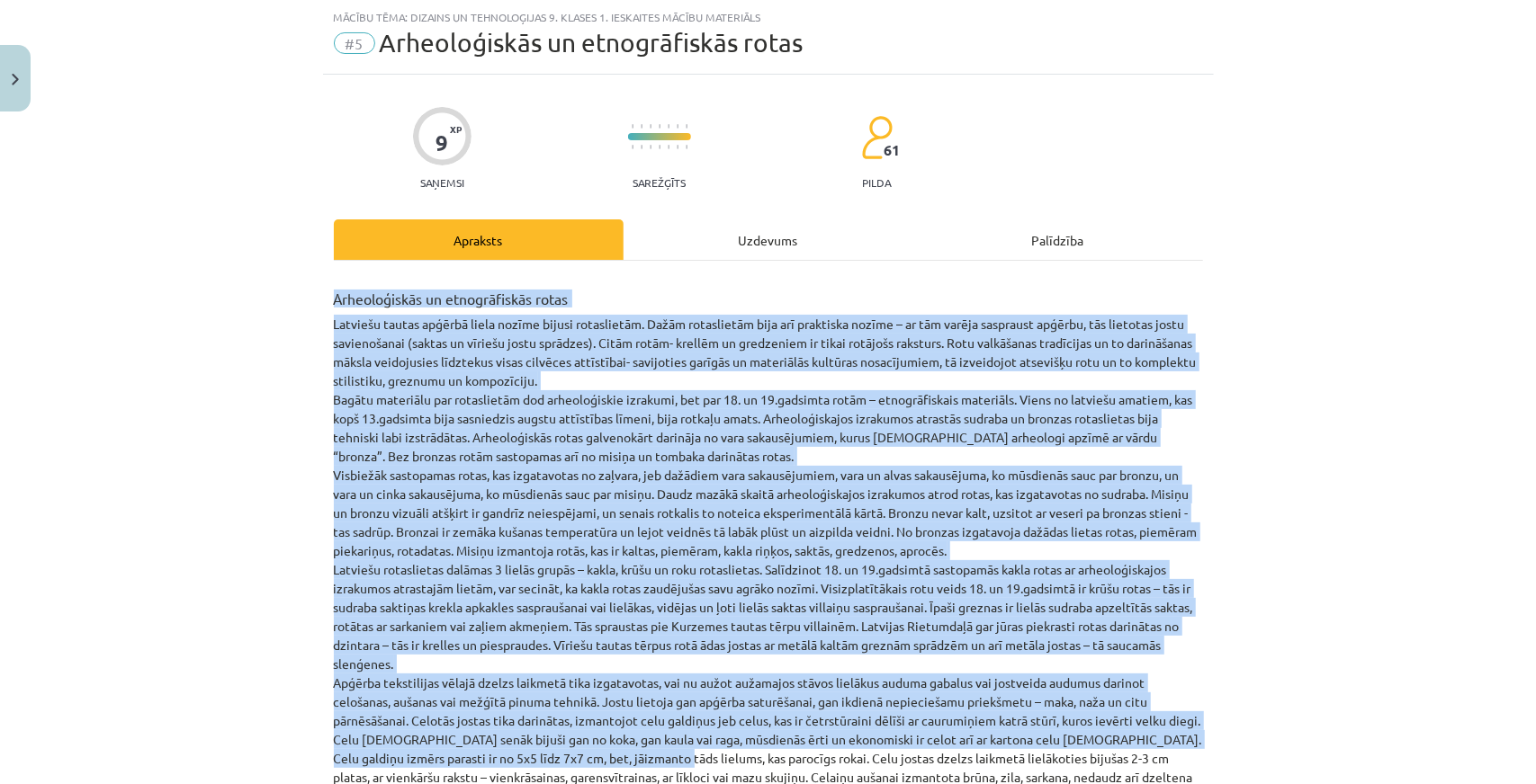
scroll to position [579, 0]
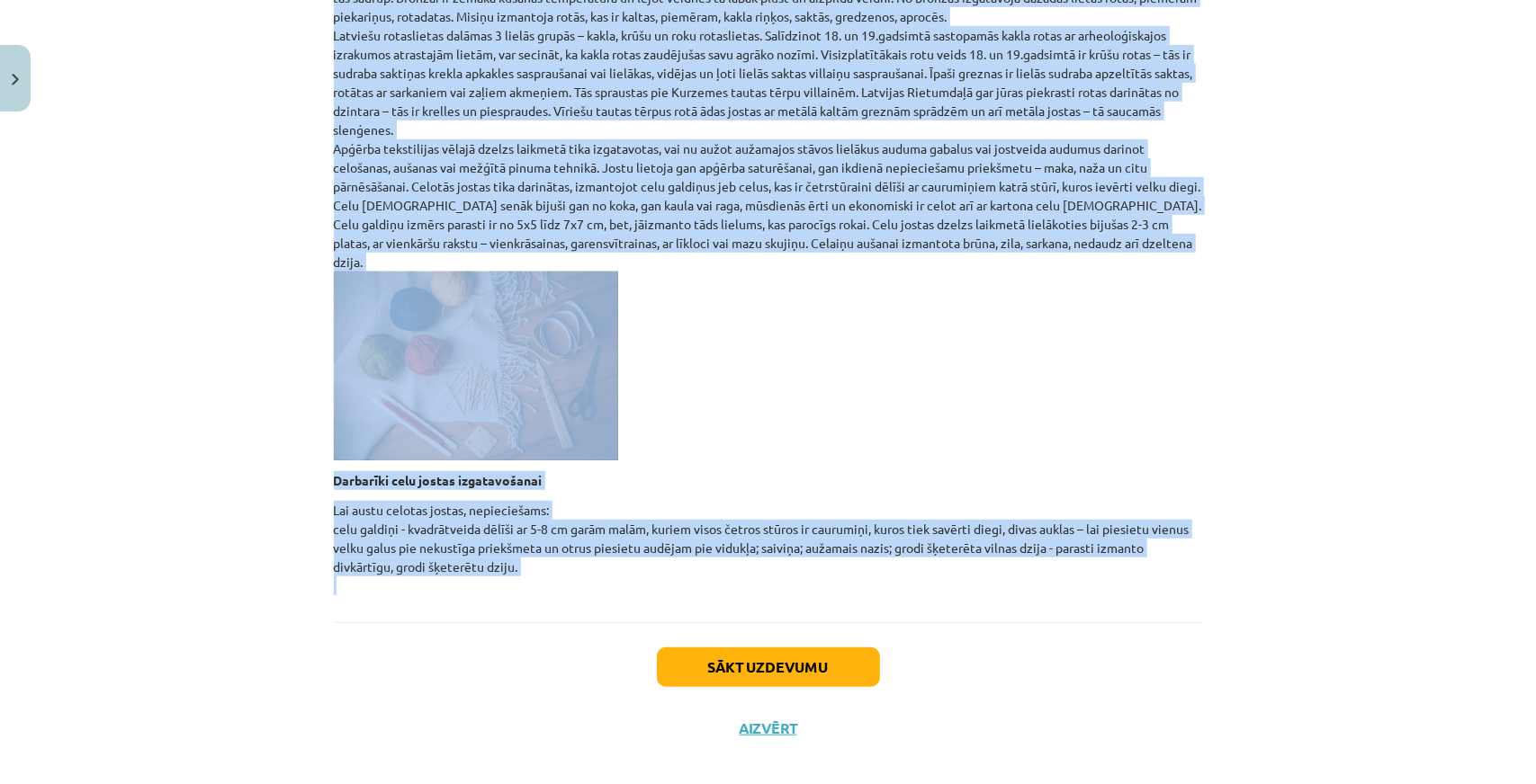
drag, startPoint x: 331, startPoint y: 300, endPoint x: 995, endPoint y: 561, distance: 713.5
click at [993, 561] on div "Arheoloģiskās un etnogrāfiskās rotas Latviešu tautas apģērbā liela nozīme bijus…" at bounding box center [768, 169] width 869 height 853
copy div "Loremipsumdol si ametconsectet adipi Elitsedd eiusmo tempori utlab etdolo magna…"
click at [189, 171] on div "Mācību tēma: Dizains un tehnoloģijas 9. klases 1. ieskaites mācību materiāls #5…" at bounding box center [768, 392] width 1536 height 784
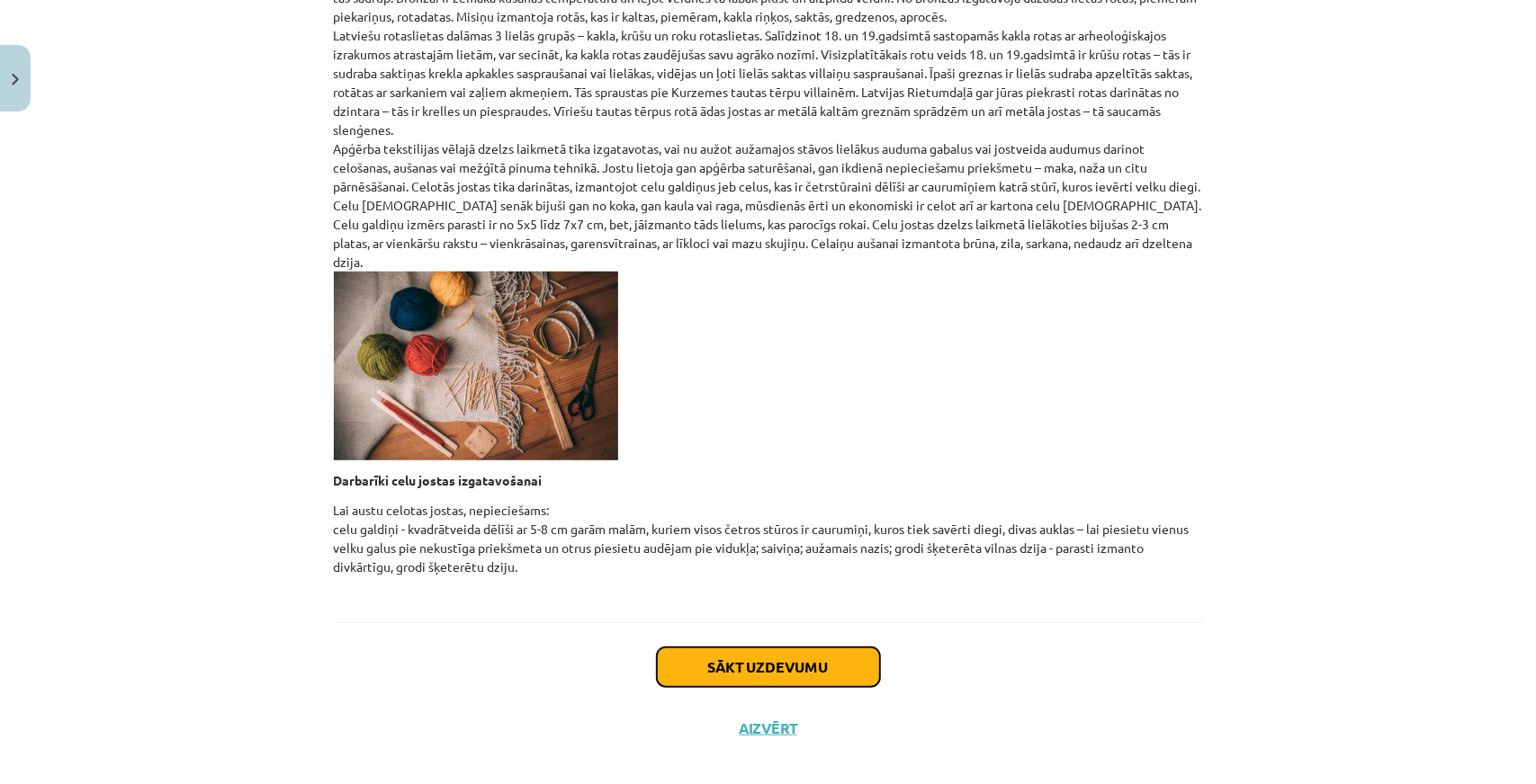
click at [721, 655] on button "Sākt uzdevumu" at bounding box center [768, 668] width 224 height 39
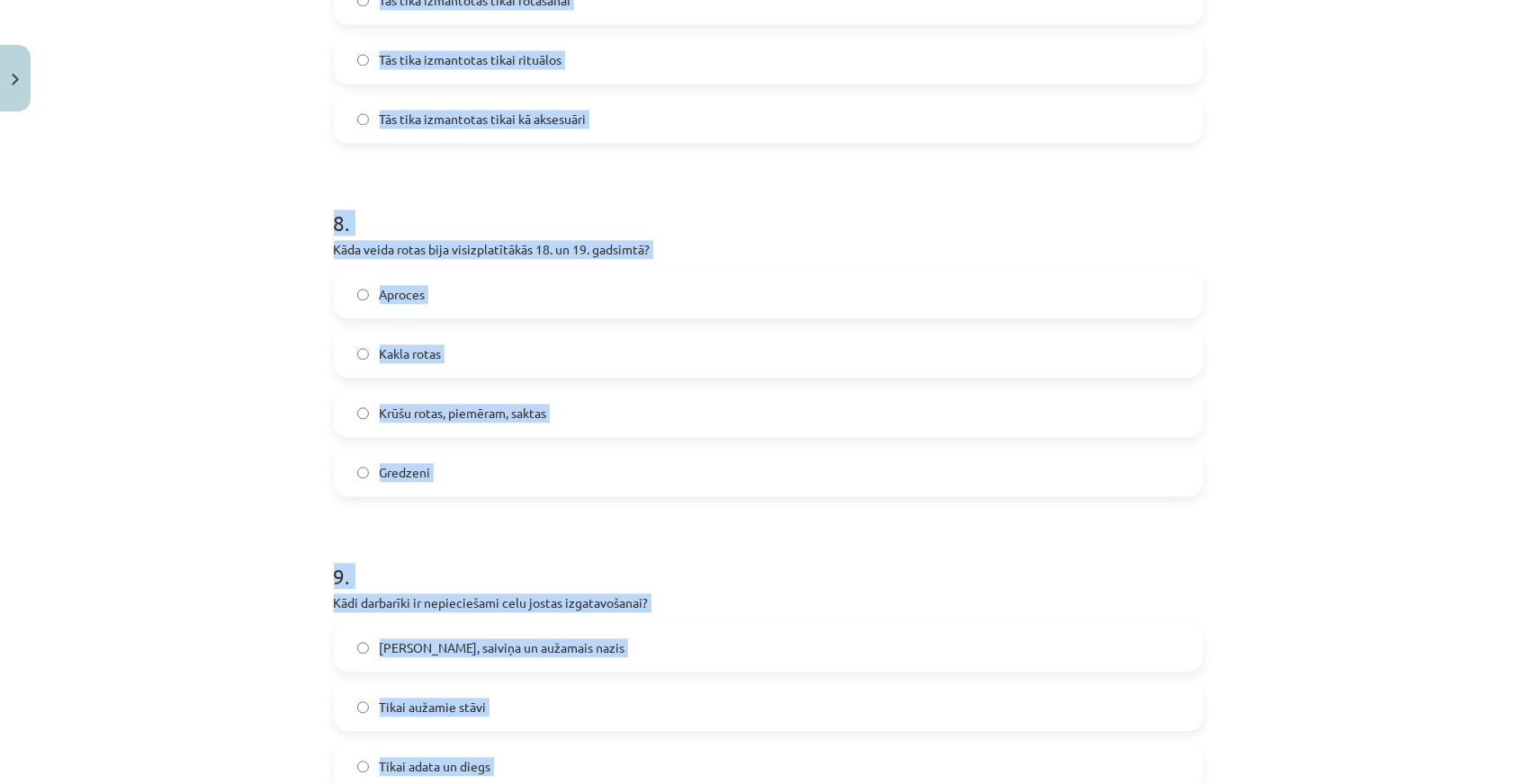
scroll to position [2927, 0]
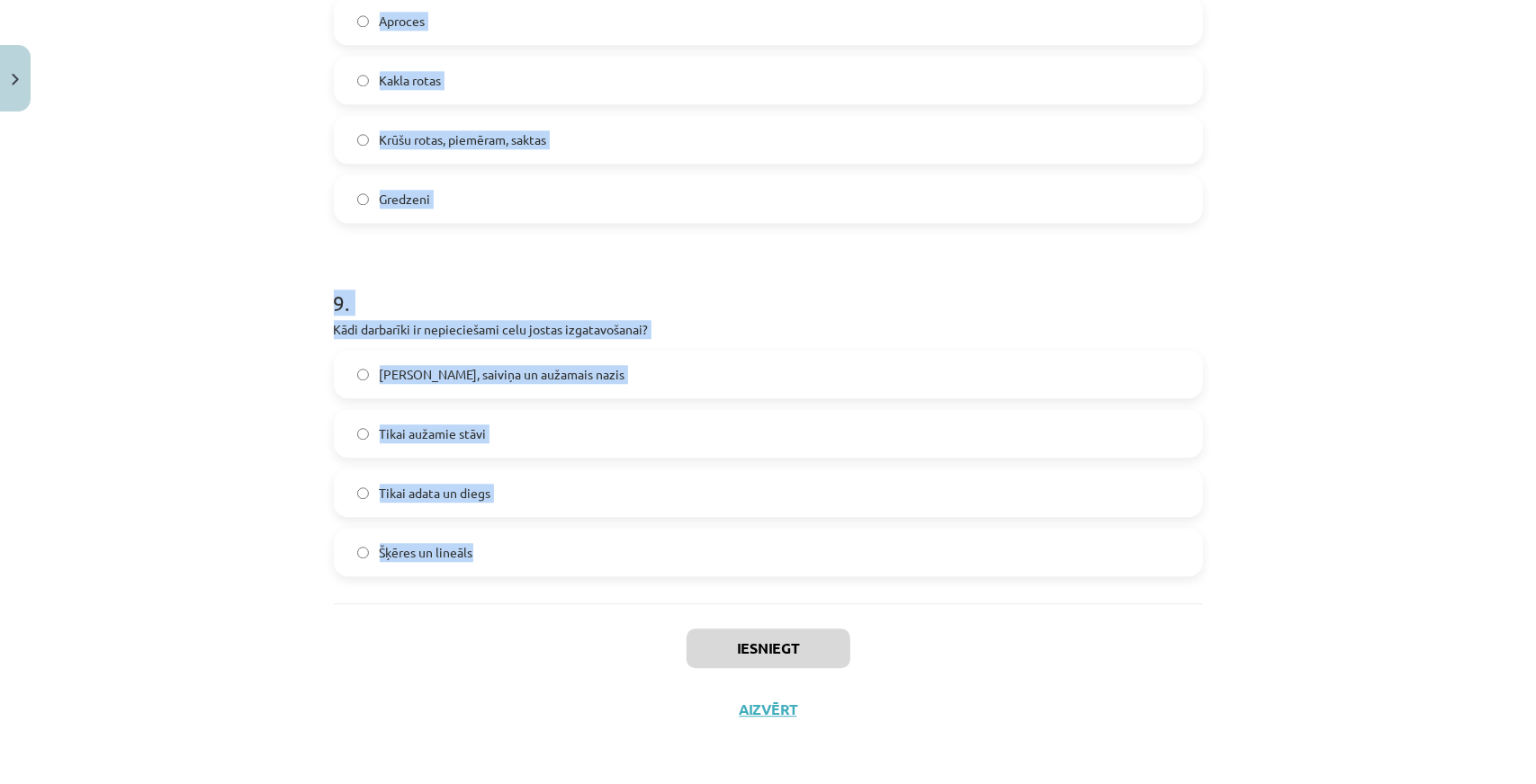
drag, startPoint x: 334, startPoint y: 349, endPoint x: 783, endPoint y: 557, distance: 494.8
click at [151, 359] on div "Mācību tēma: Dizains un tehnoloģijas 9. klases 1. ieskaites mācību materiāls #5…" at bounding box center [768, 392] width 1536 height 784
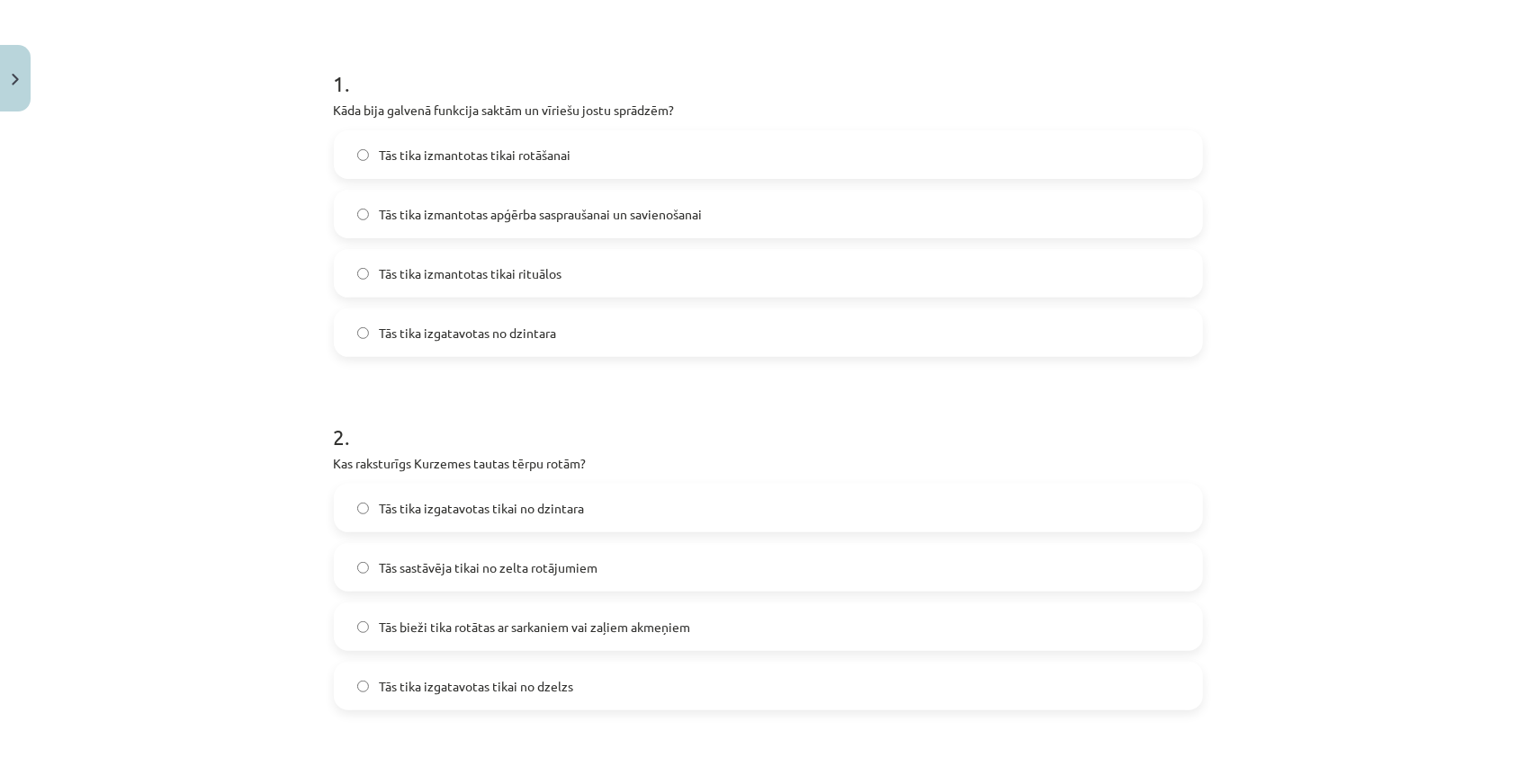
scroll to position [0, 0]
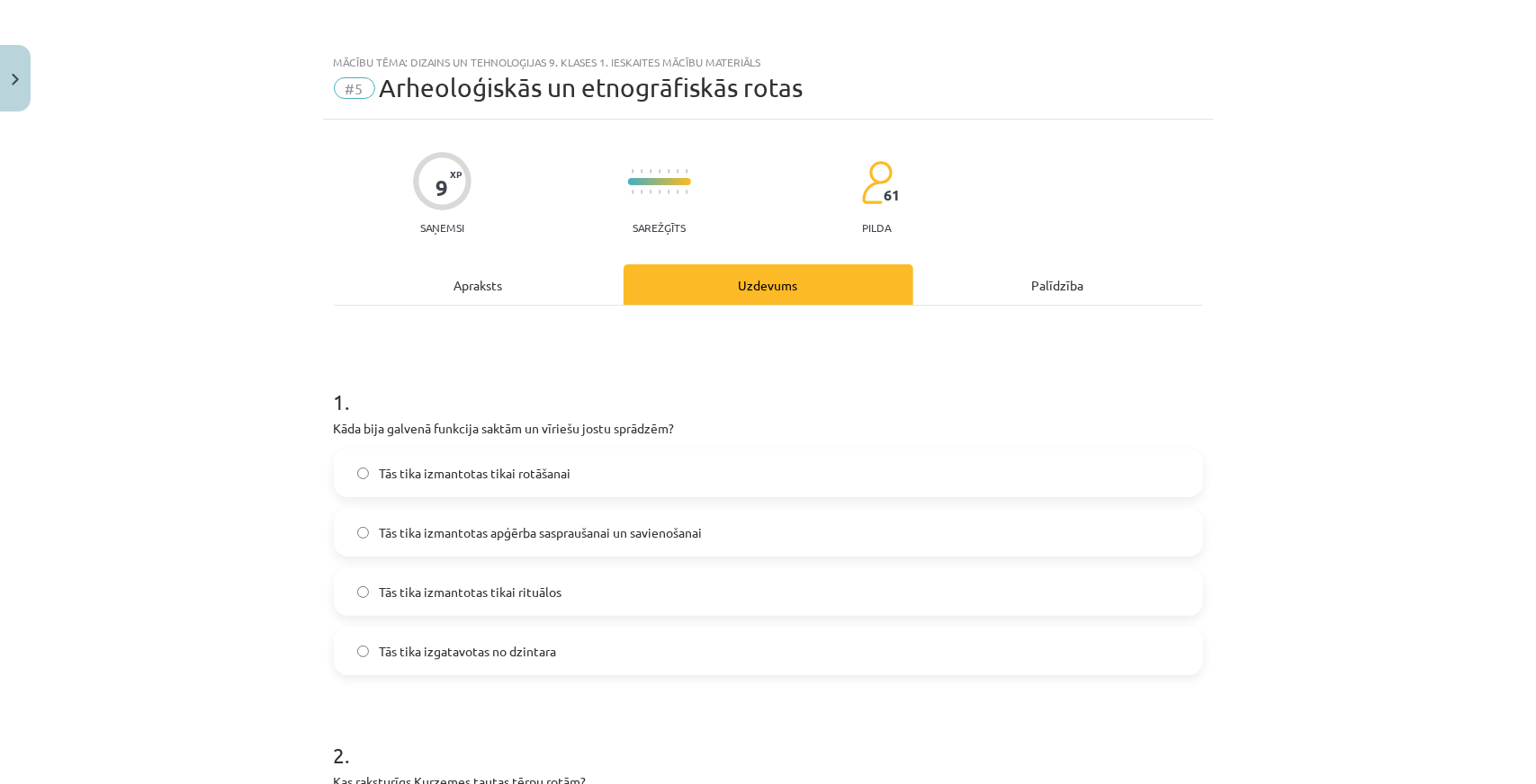
click at [460, 532] on span "Tās tika izmantotas apģērba saspraušanai un savienošanai" at bounding box center [541, 532] width 323 height 19
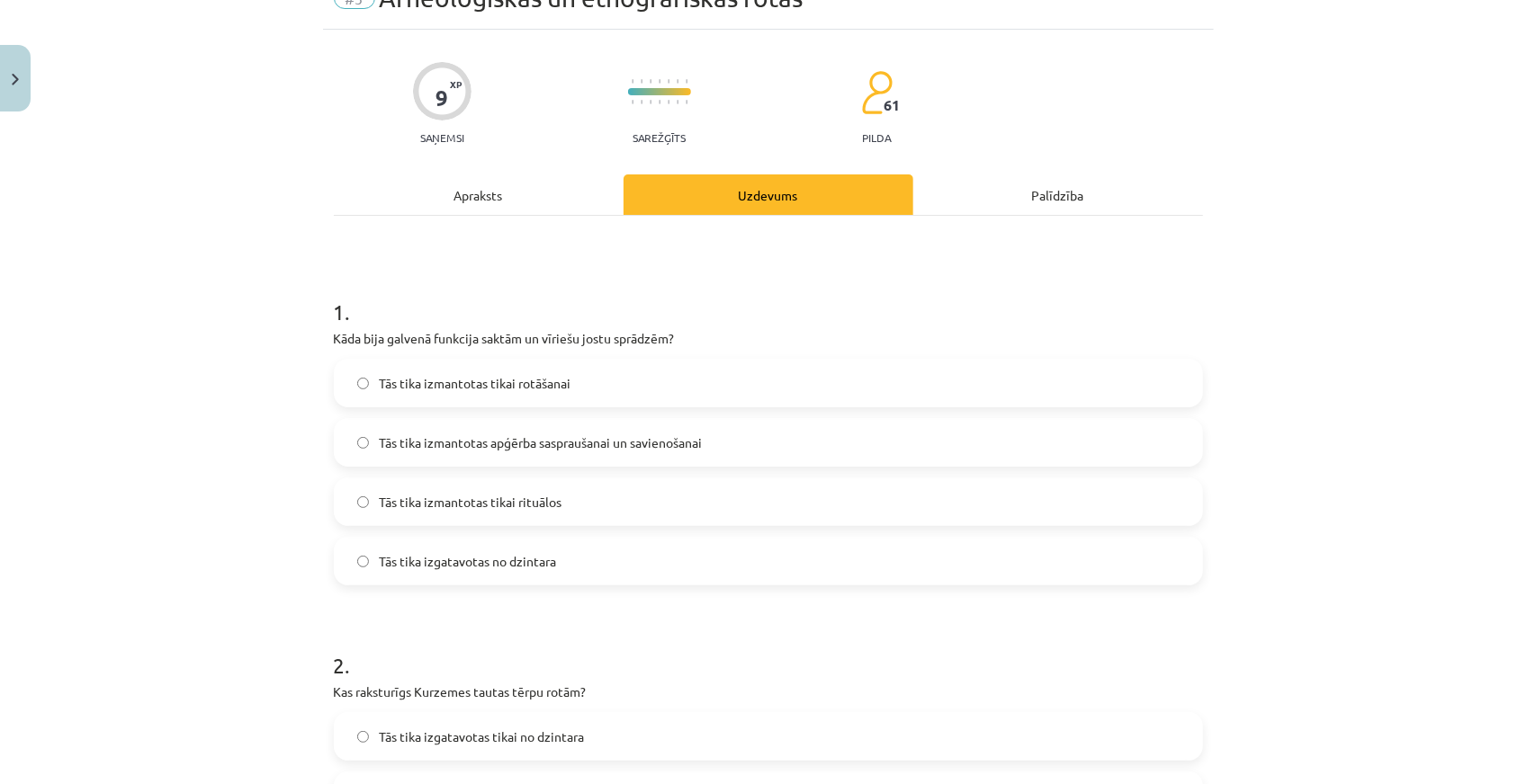
scroll to position [540, 0]
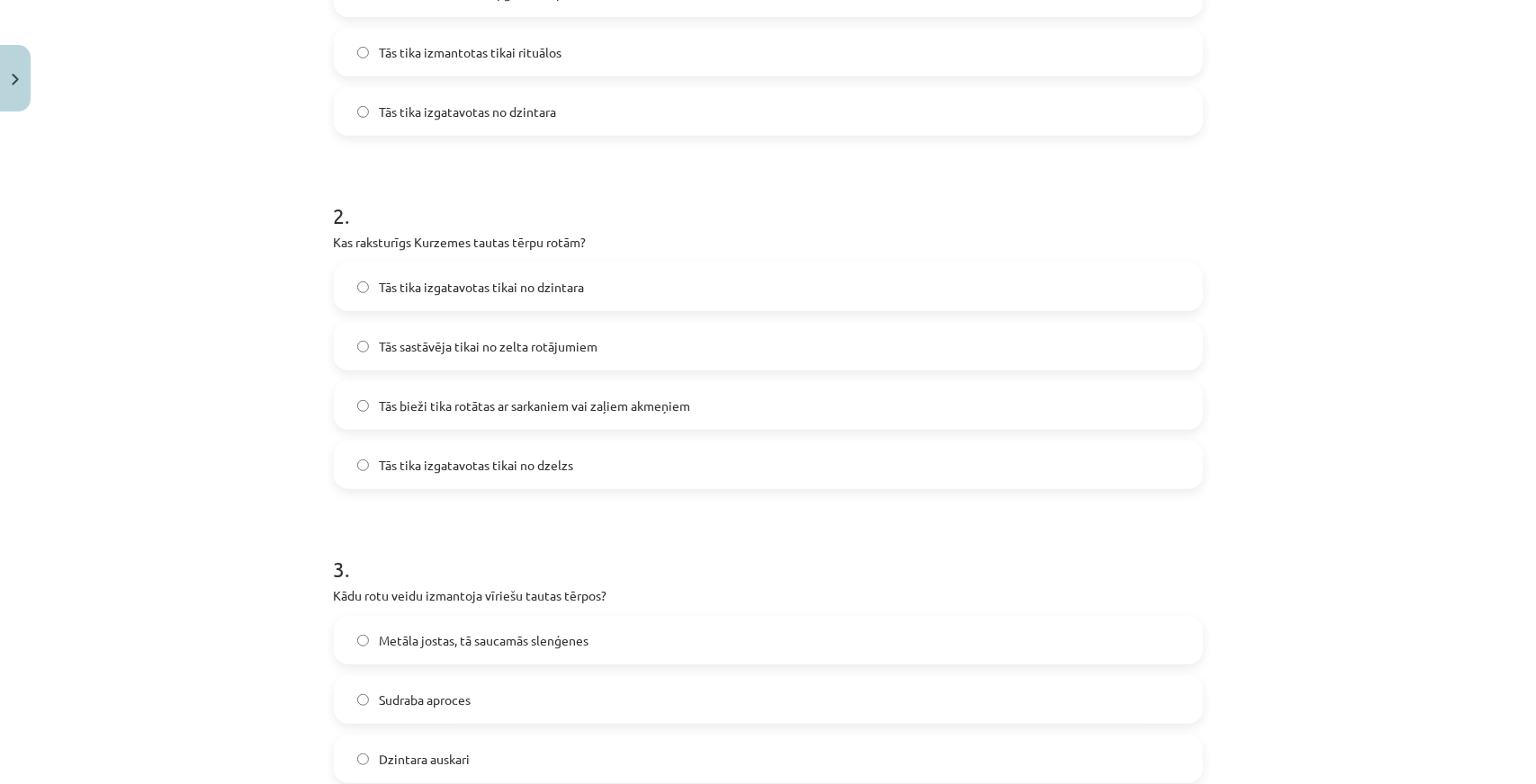
click at [446, 416] on label "Tās bieži tika rotātas ar sarkaniem vai zaļiem akmeņiem" at bounding box center [768, 406] width 865 height 45
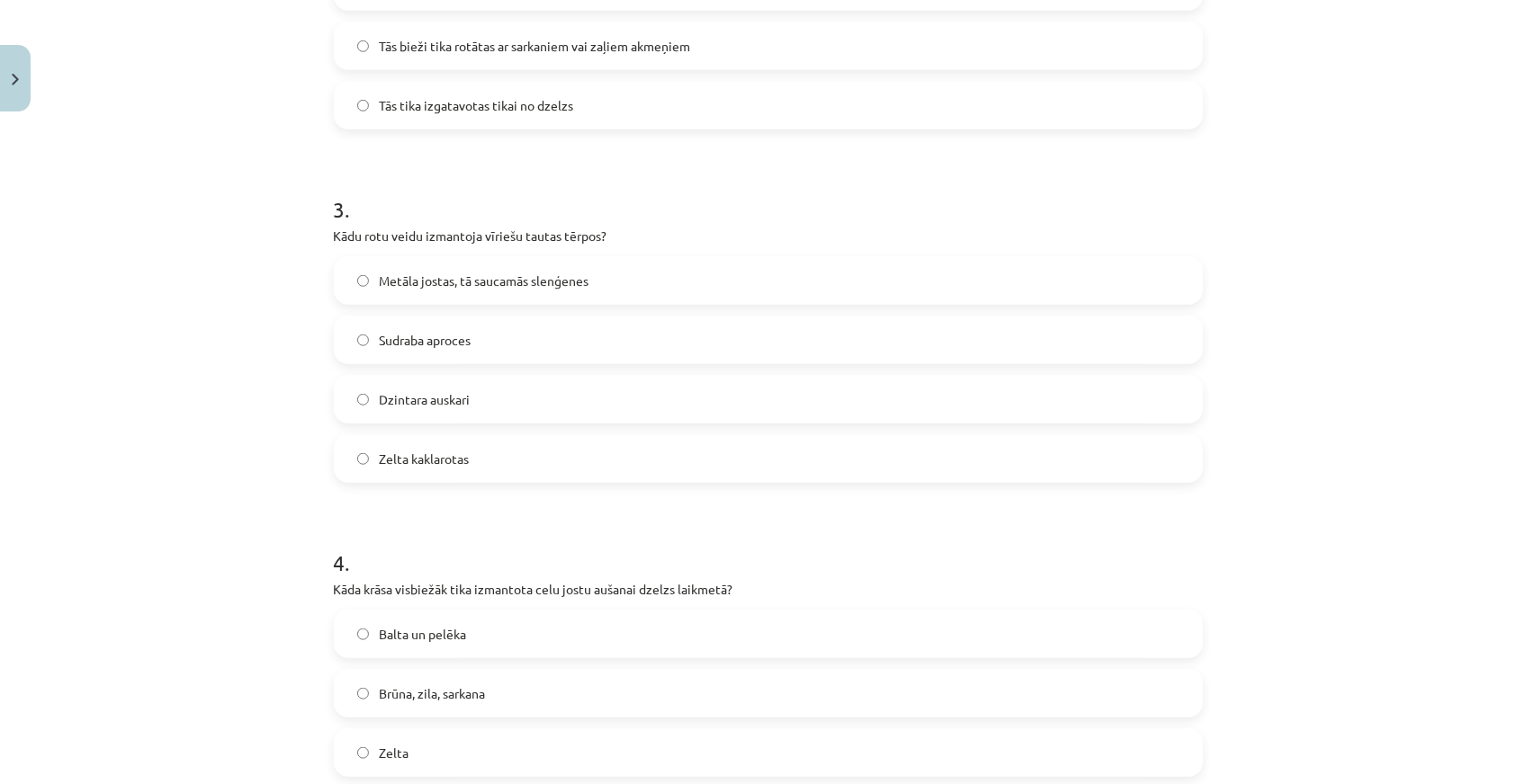
click at [442, 269] on label "Metāla jostas, tā saucamās slenģenes" at bounding box center [768, 281] width 865 height 45
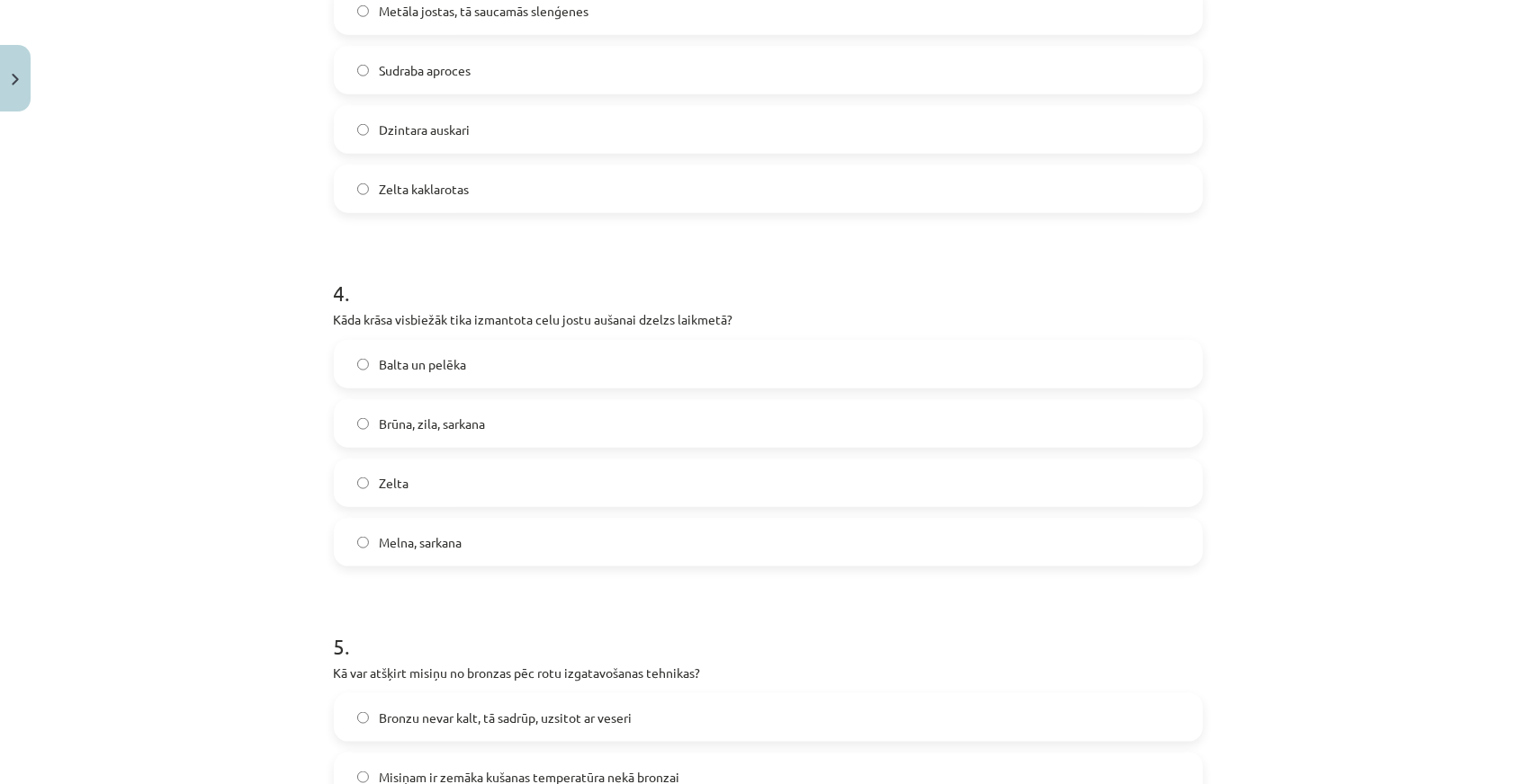
click at [399, 419] on span "Brūna, zila, sarkana" at bounding box center [432, 424] width 106 height 19
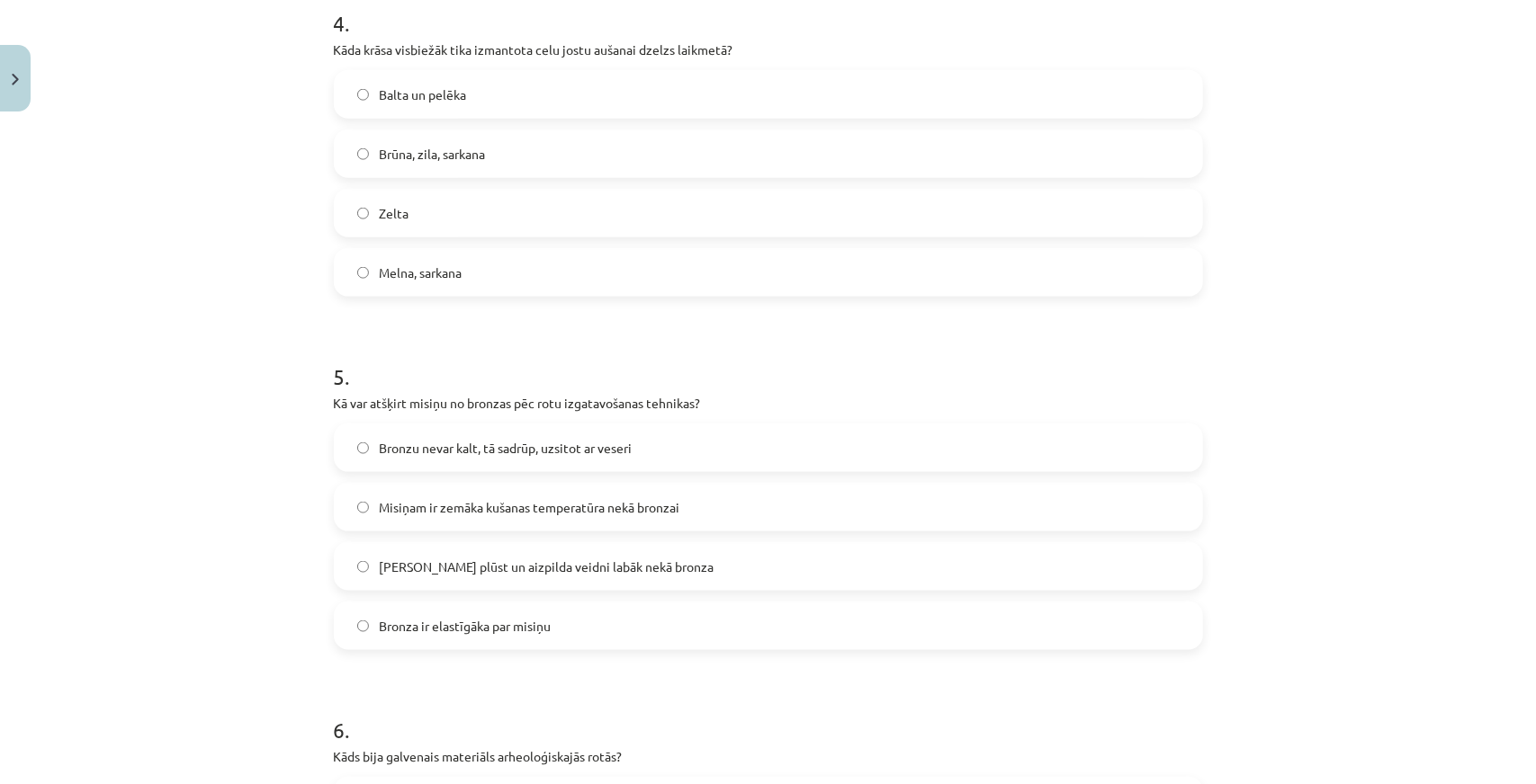
scroll to position [1529, 0]
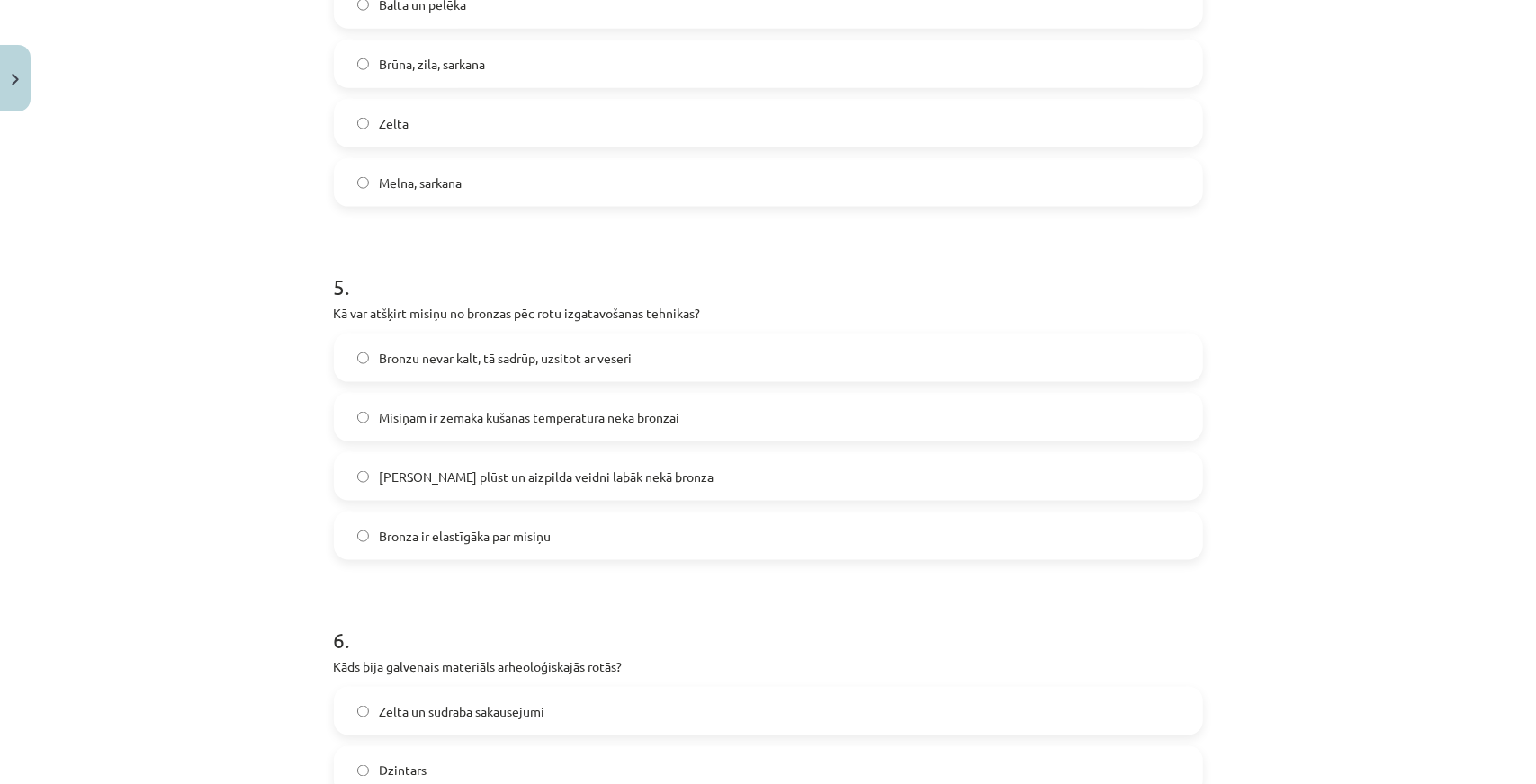
click at [454, 476] on span "[PERSON_NAME] plūst un aizpilda veidni labāk nekā bronza" at bounding box center [547, 477] width 334 height 19
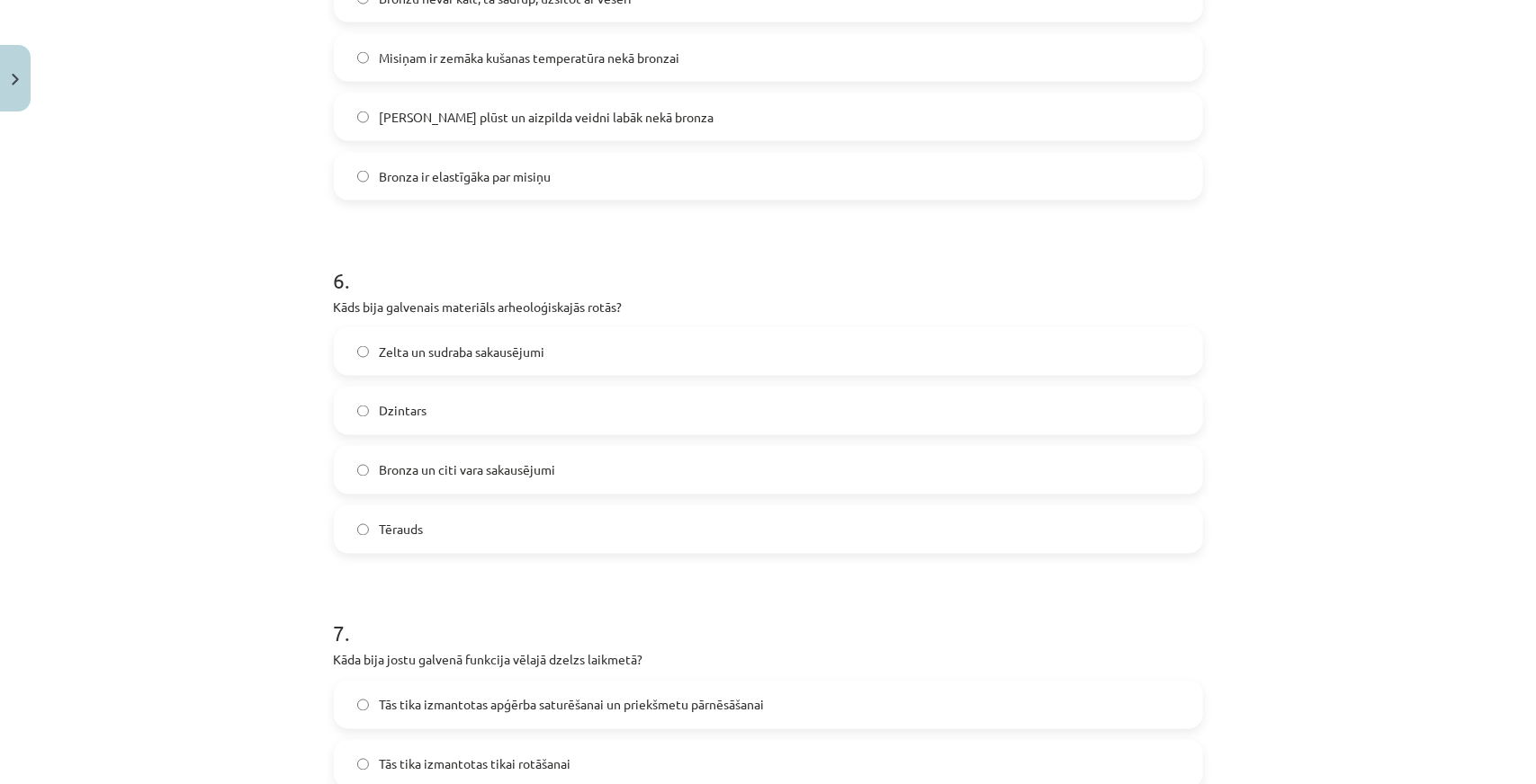
click at [436, 475] on span "Bronza un citi vara sakausējumi" at bounding box center [468, 470] width 177 height 19
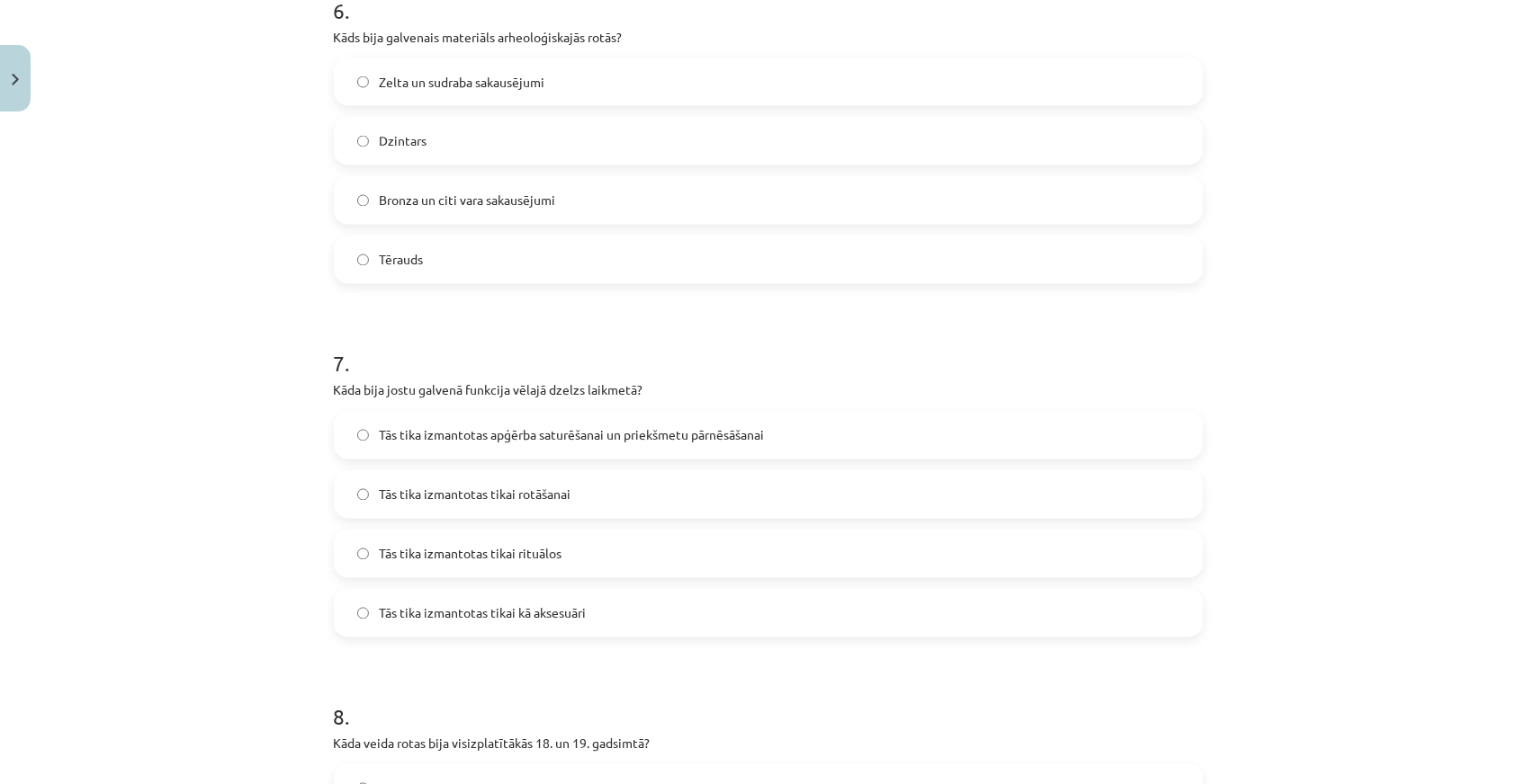
click at [428, 447] on label "Tās tika izmantotas apģērba saturēšanai un priekšmetu pārnēsāšanai" at bounding box center [768, 436] width 865 height 45
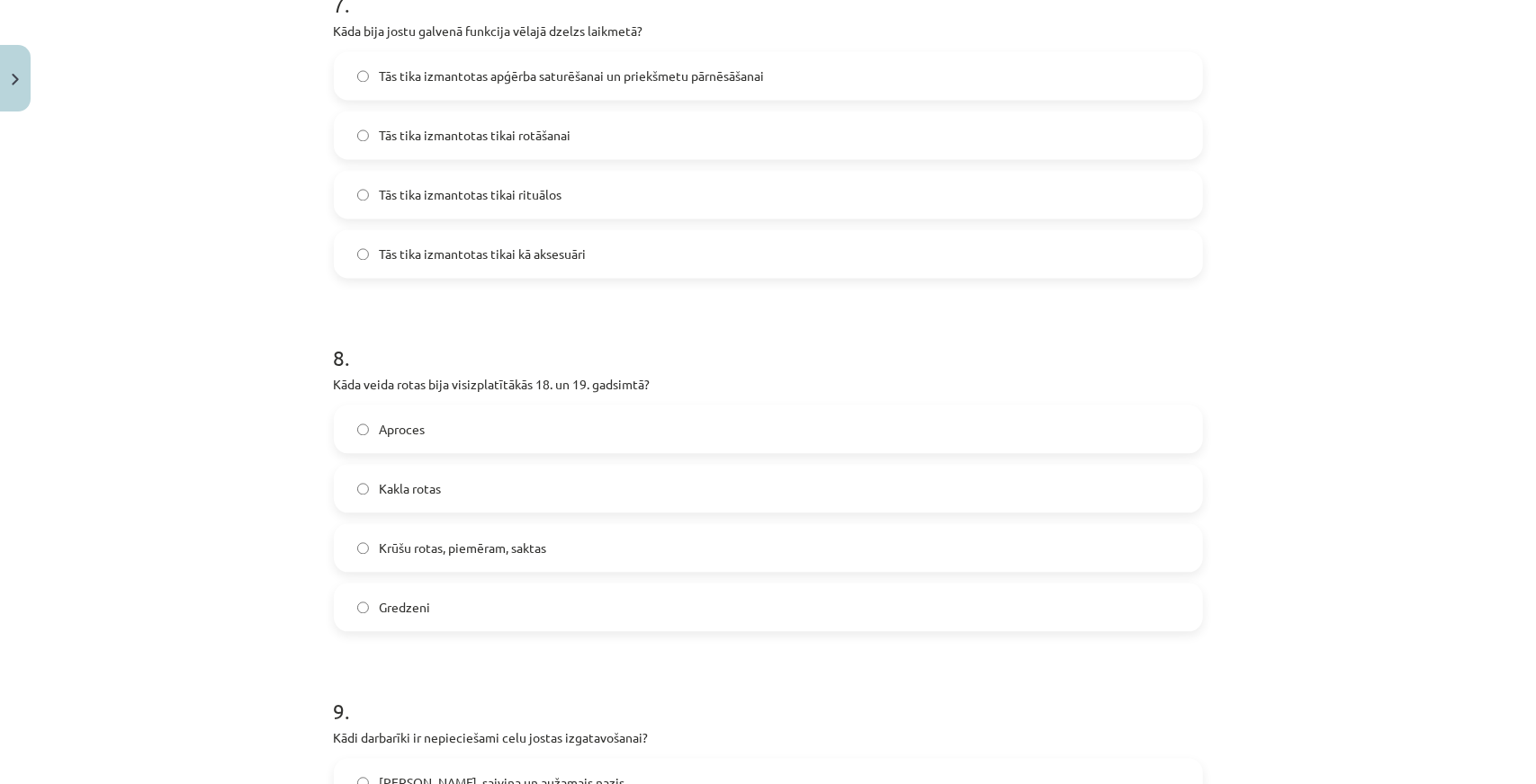
scroll to position [2698, 0]
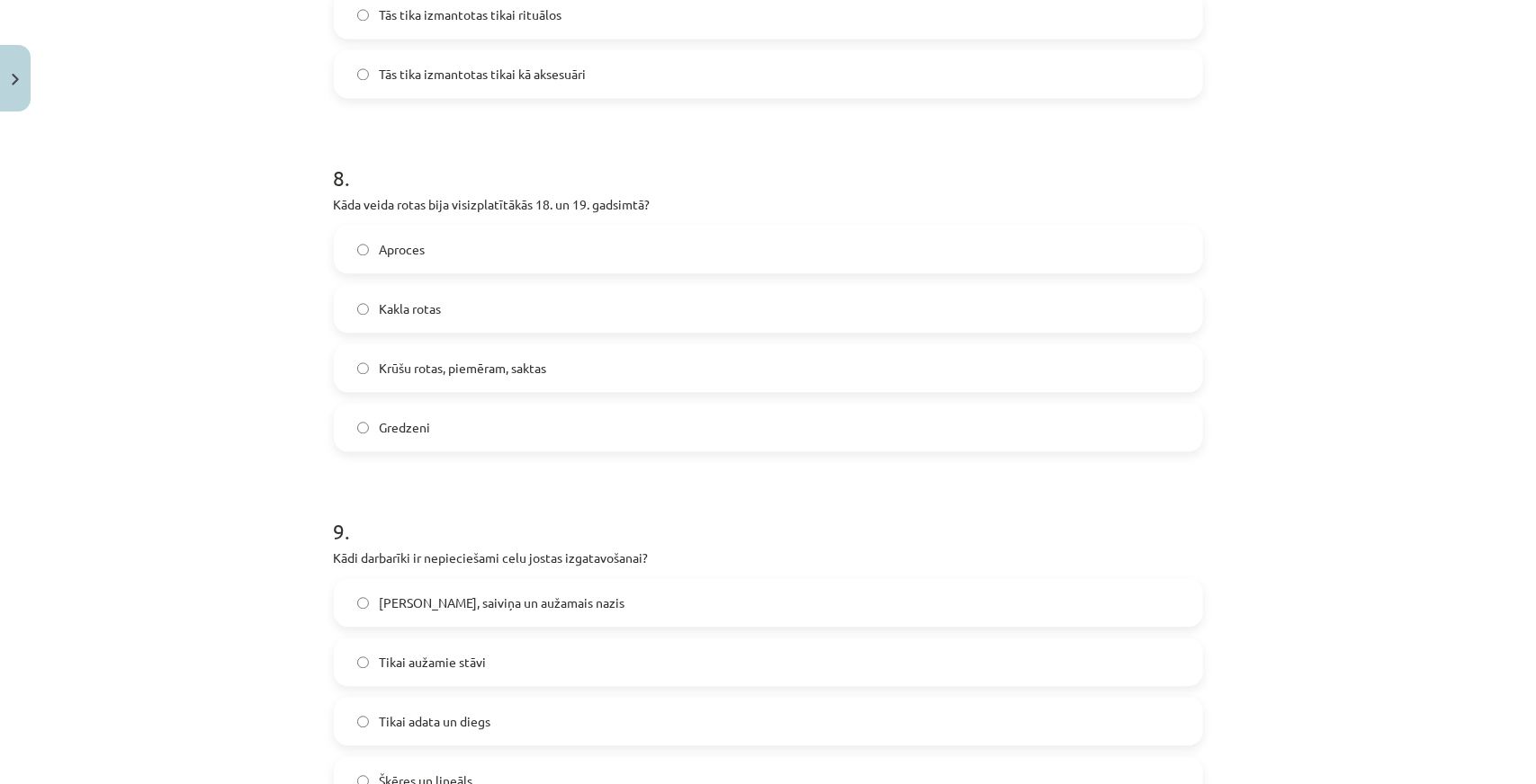
click at [450, 392] on div "Krūšu rotas, piemēram, saktas" at bounding box center [768, 368] width 869 height 49
click at [512, 373] on span "Krūšu rotas, piemēram, saktas" at bounding box center [463, 368] width 167 height 19
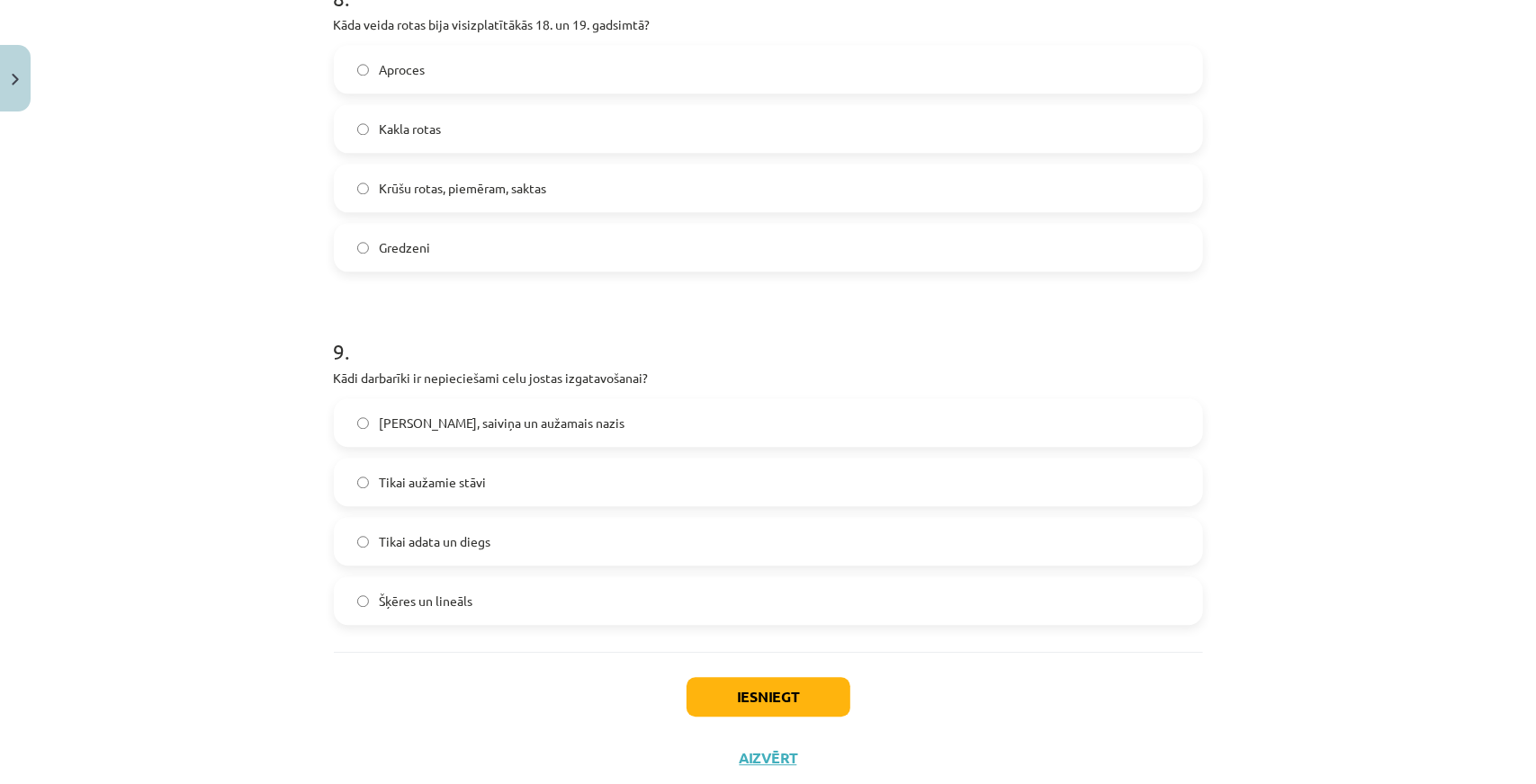
scroll to position [2927, 0]
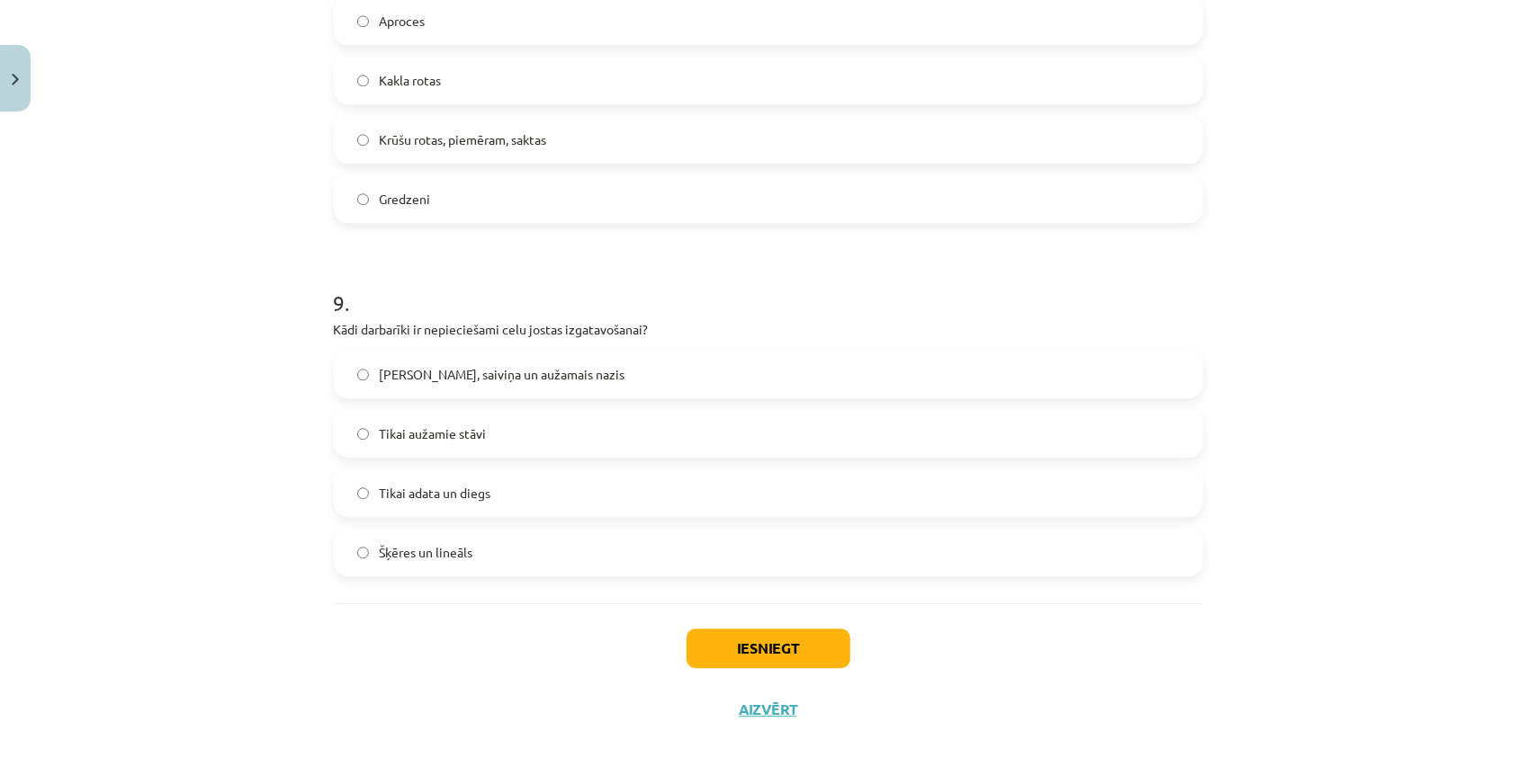
click at [448, 375] on span "[PERSON_NAME], saiviņa un aužamais nazis" at bounding box center [502, 375] width 245 height 19
click at [729, 623] on div "Iesniegt Aizvērt" at bounding box center [768, 667] width 869 height 126
click at [737, 653] on button "Iesniegt" at bounding box center [768, 649] width 163 height 39
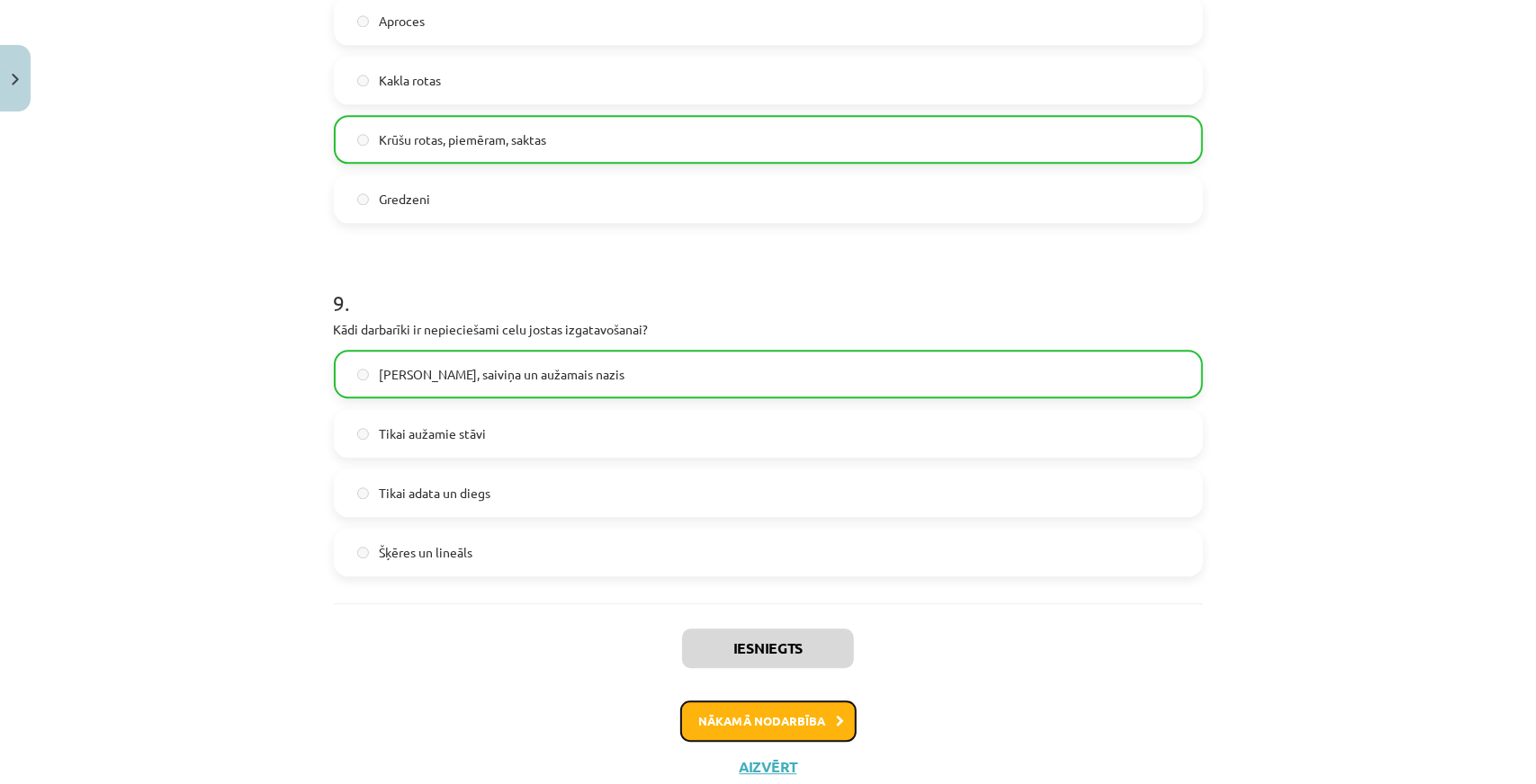
click at [731, 712] on button "Nākamā nodarbība" at bounding box center [768, 721] width 177 height 41
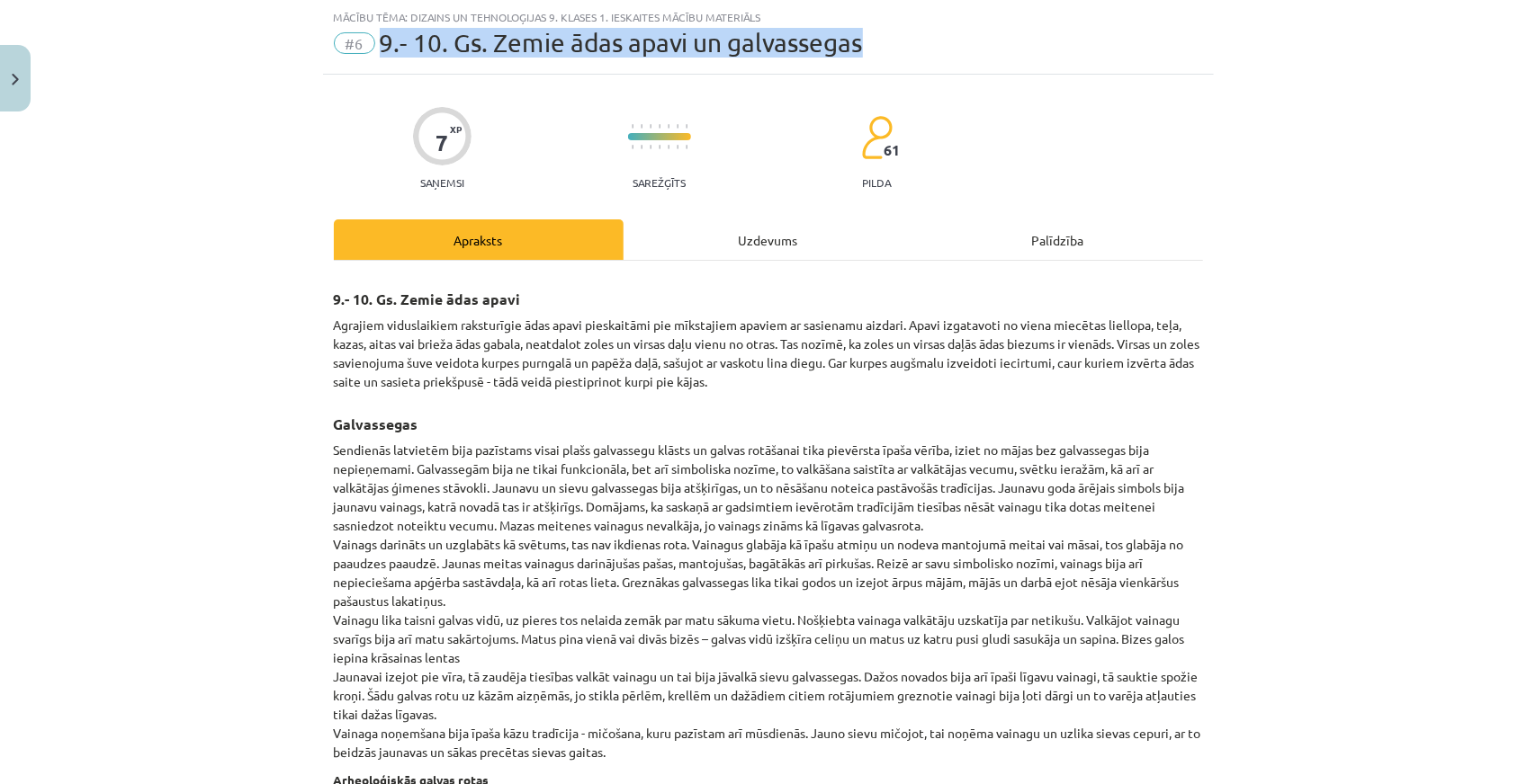
drag, startPoint x: 372, startPoint y: 45, endPoint x: 992, endPoint y: 52, distance: 620.0
click at [992, 52] on div "#6 9.- 10. Gs. Zemie ādas apavi un galvassegas" at bounding box center [768, 43] width 869 height 29
copy span "9.- 10. Gs. Zemie ādas apavi un galvassegas"
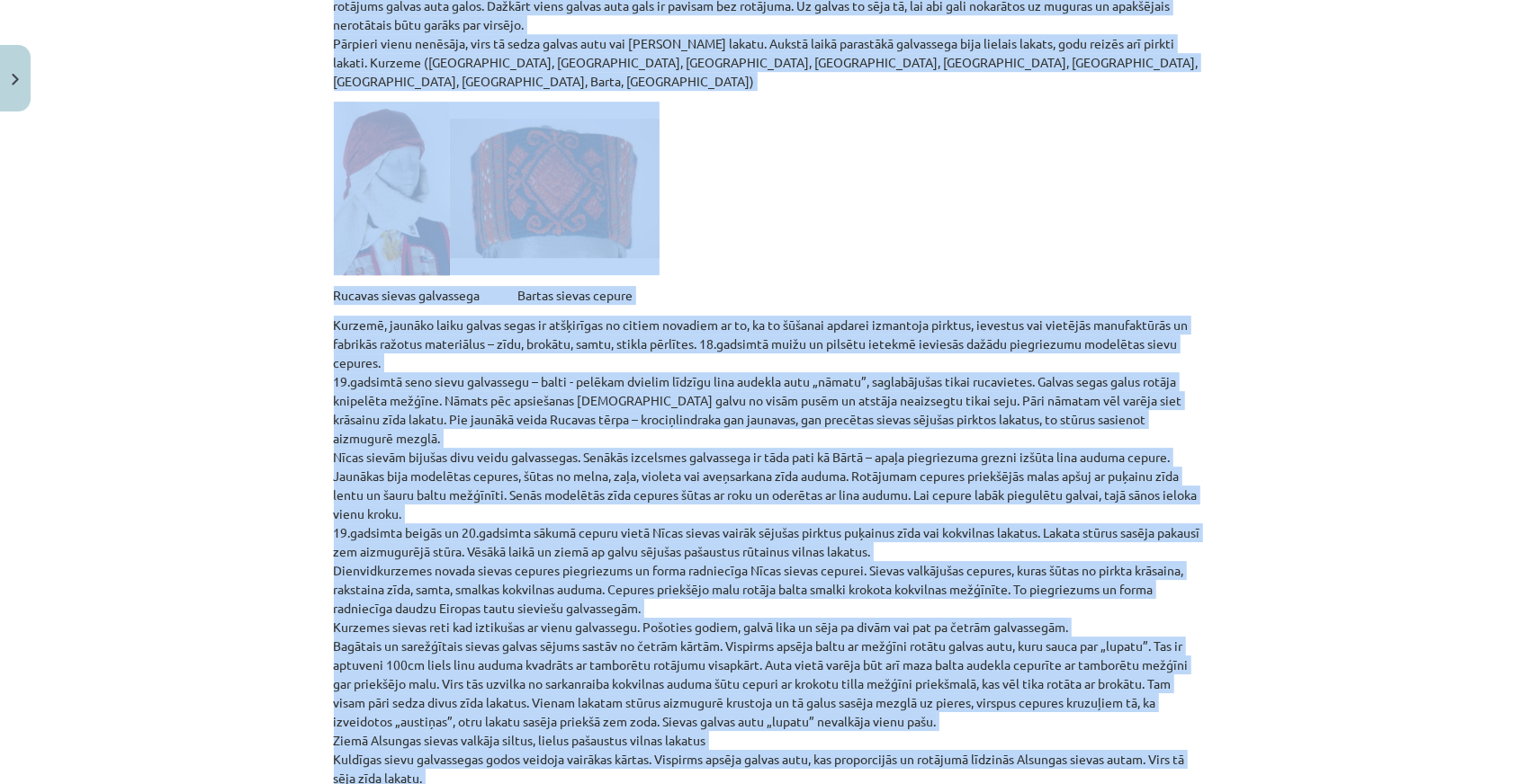
scroll to position [4002, 0]
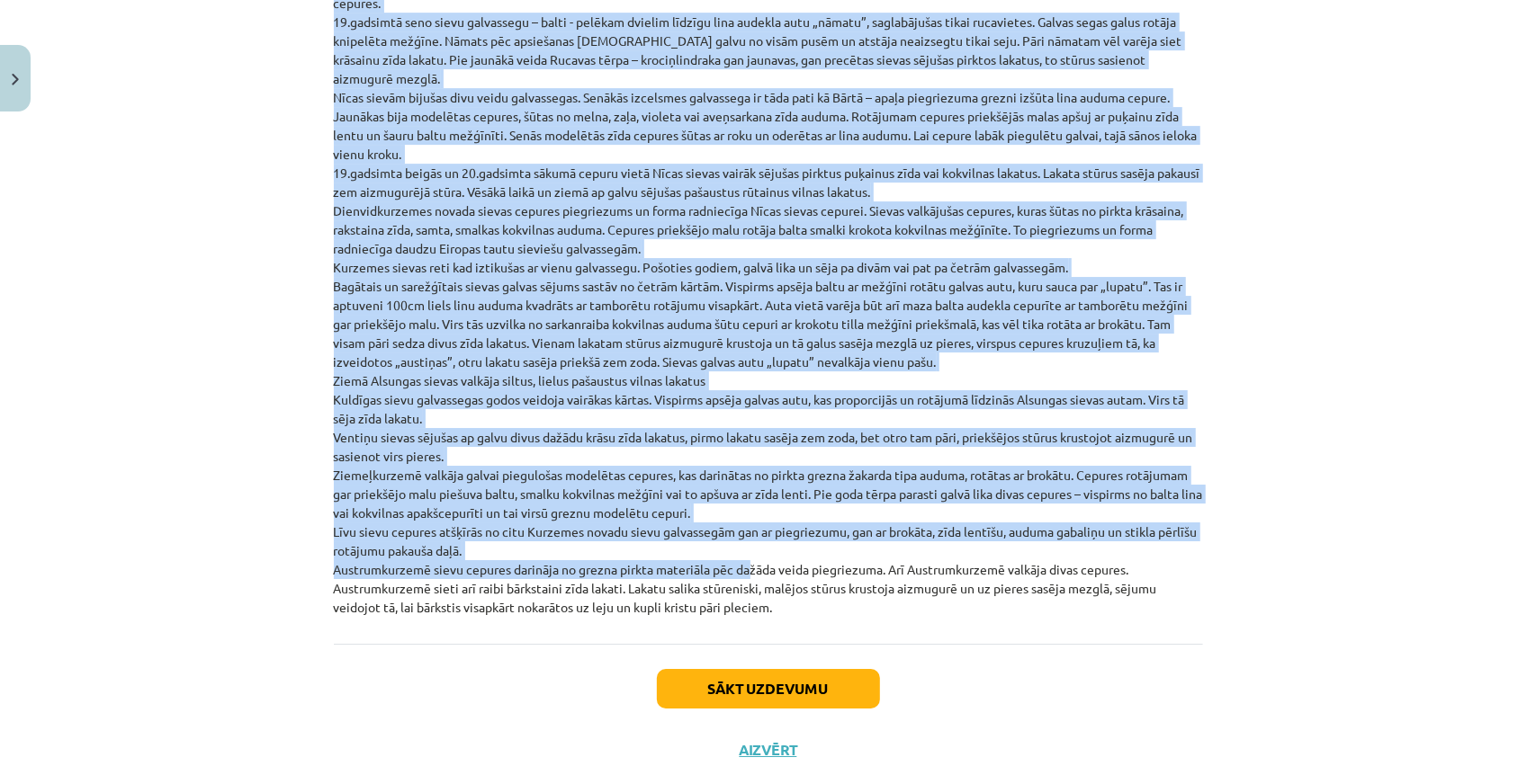
drag, startPoint x: 329, startPoint y: 298, endPoint x: 857, endPoint y: 584, distance: 600.5
copy div "7.- 62. Lo. Ipsum dolo sitam Consecte adipiscingel seddoeiusmo temp incid utlab…"
click at [753, 669] on button "Sākt uzdevumu" at bounding box center [768, 689] width 224 height 39
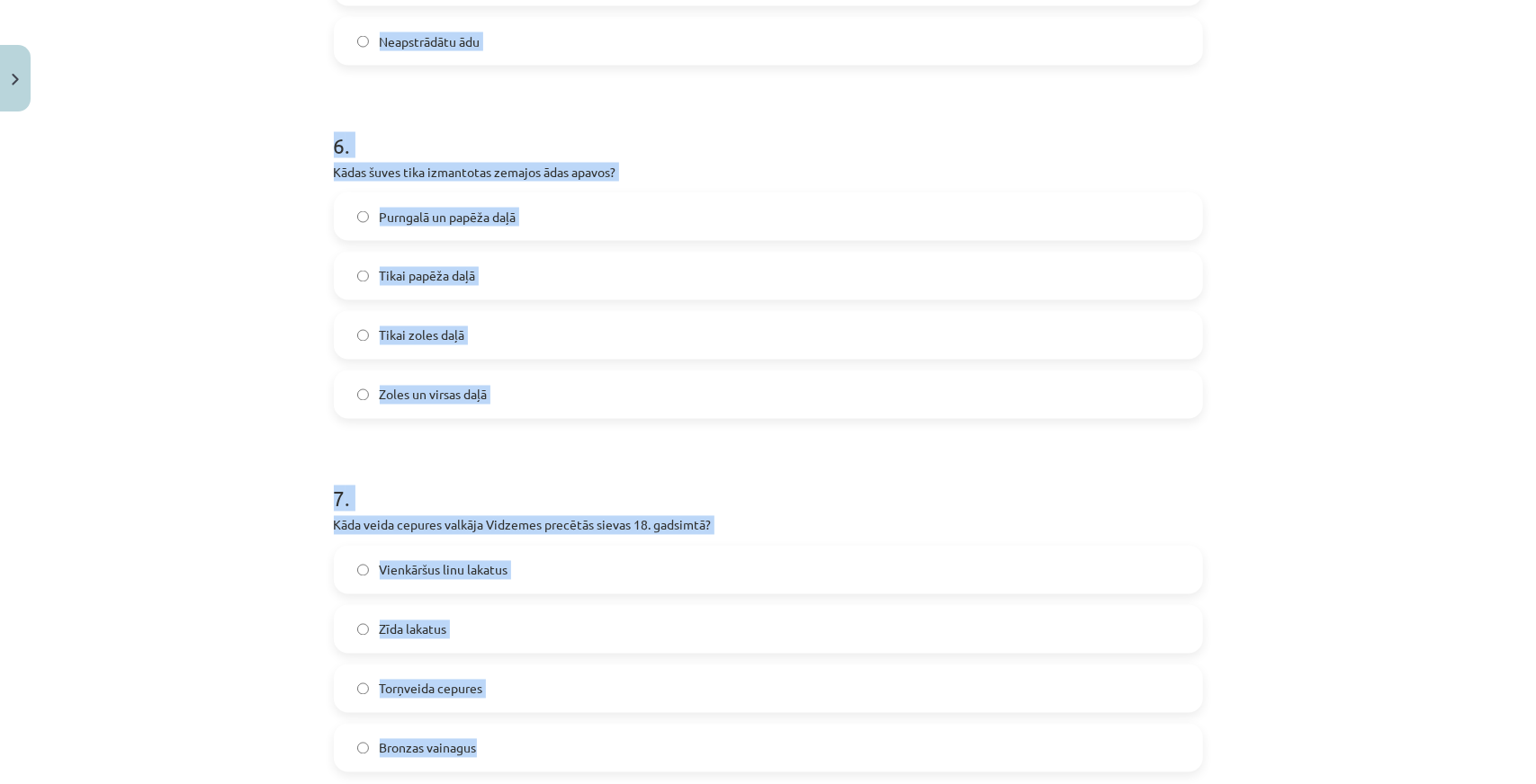
scroll to position [2220, 0]
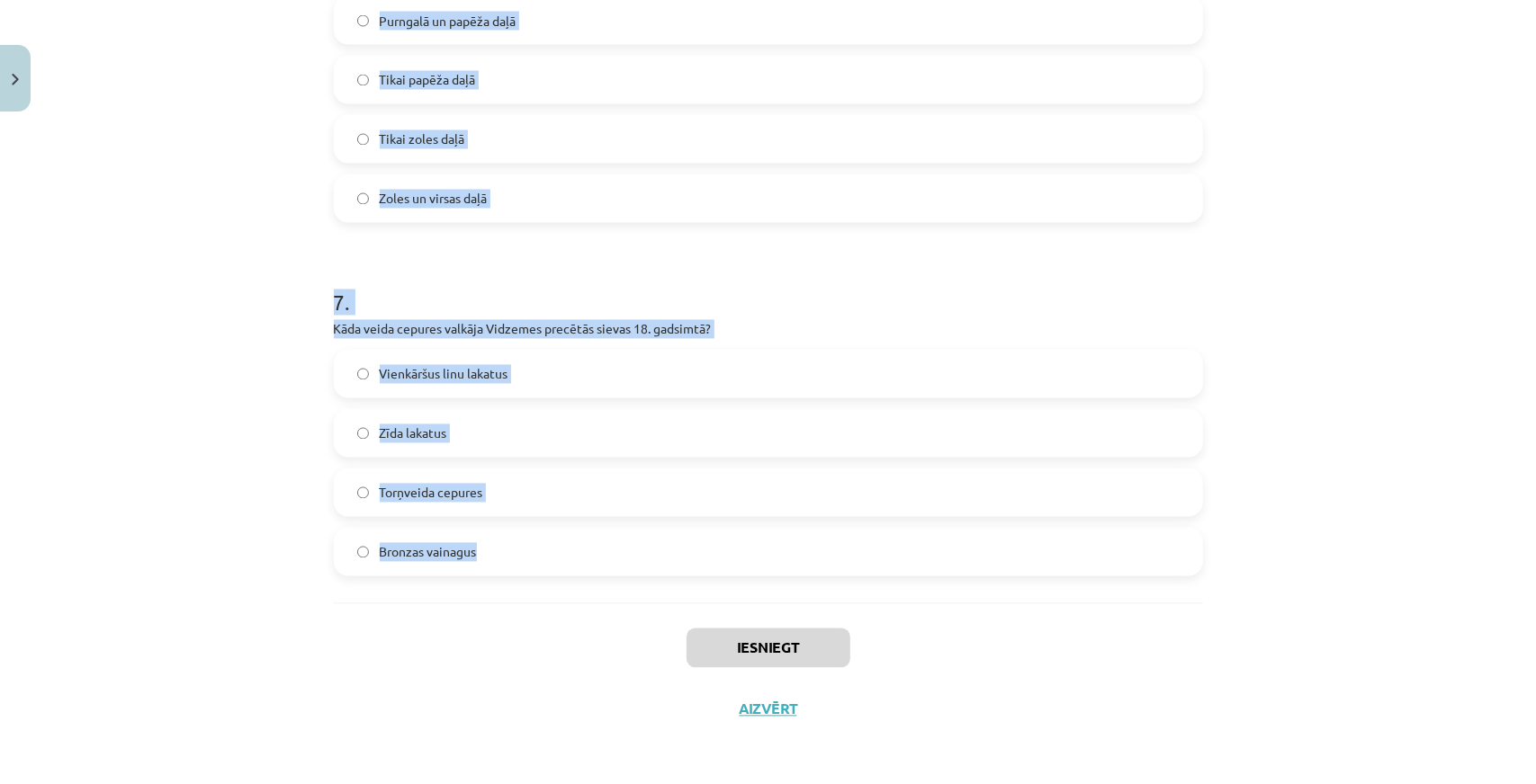
drag, startPoint x: 330, startPoint y: 361, endPoint x: 837, endPoint y: 599, distance: 560.1
click at [225, 277] on div "Mācību tēma: Dizains un tehnoloģijas 9. klases 1. ieskaites mācību materiāls #6…" at bounding box center [768, 392] width 1536 height 784
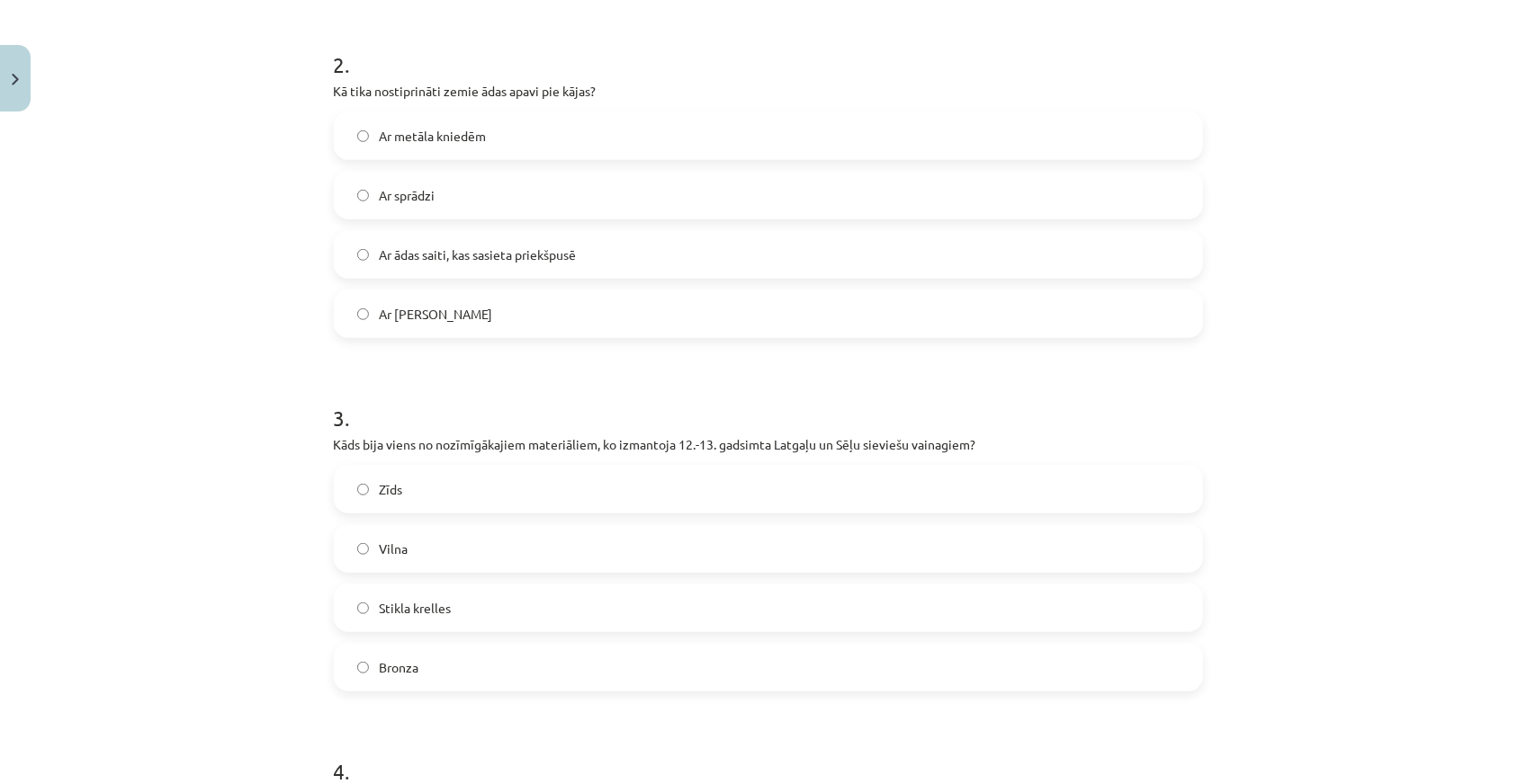
scroll to position [241, 0]
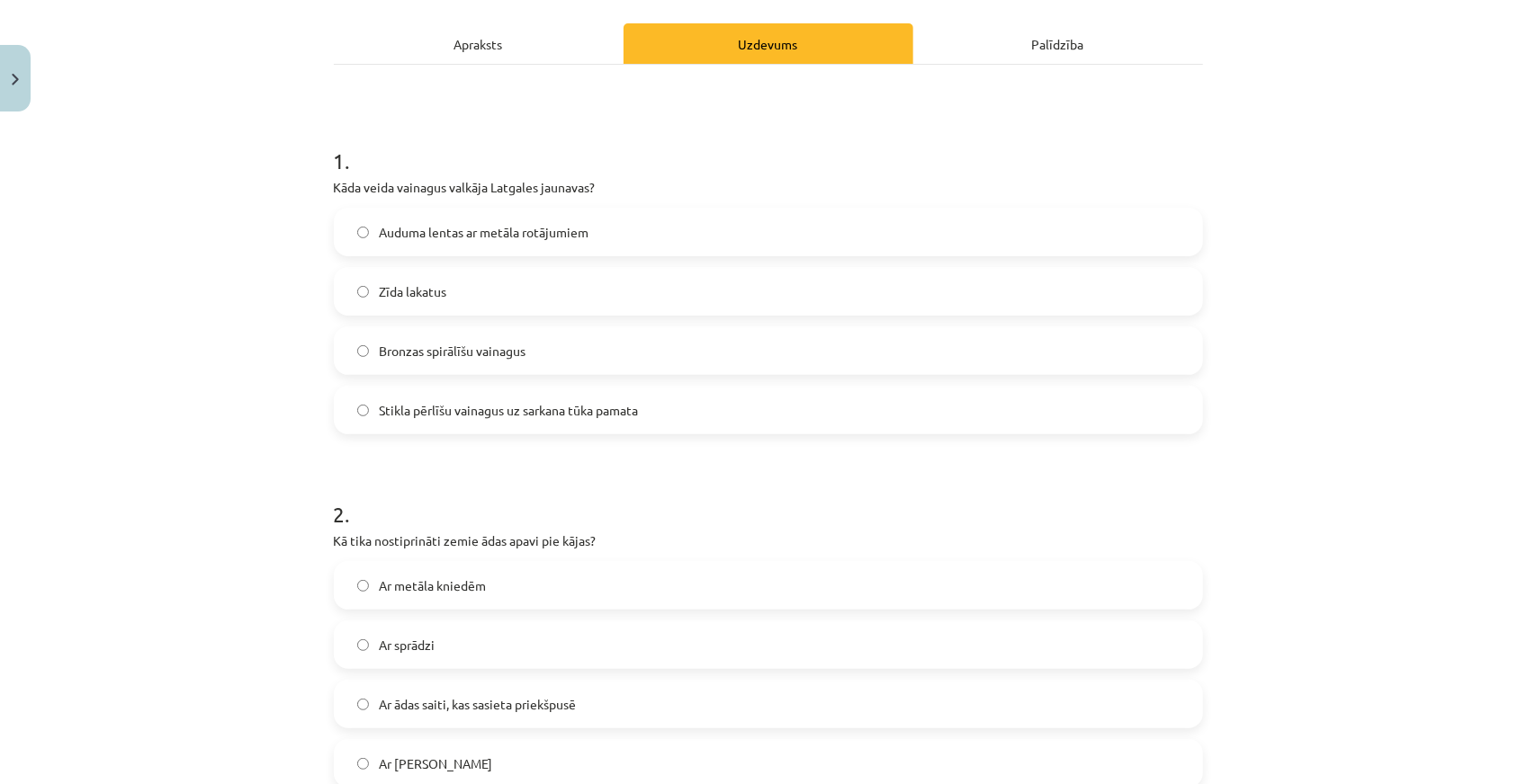
click at [485, 416] on span "Stikla pērlīšu vainagus uz sarkana tūka pamata" at bounding box center [509, 410] width 259 height 19
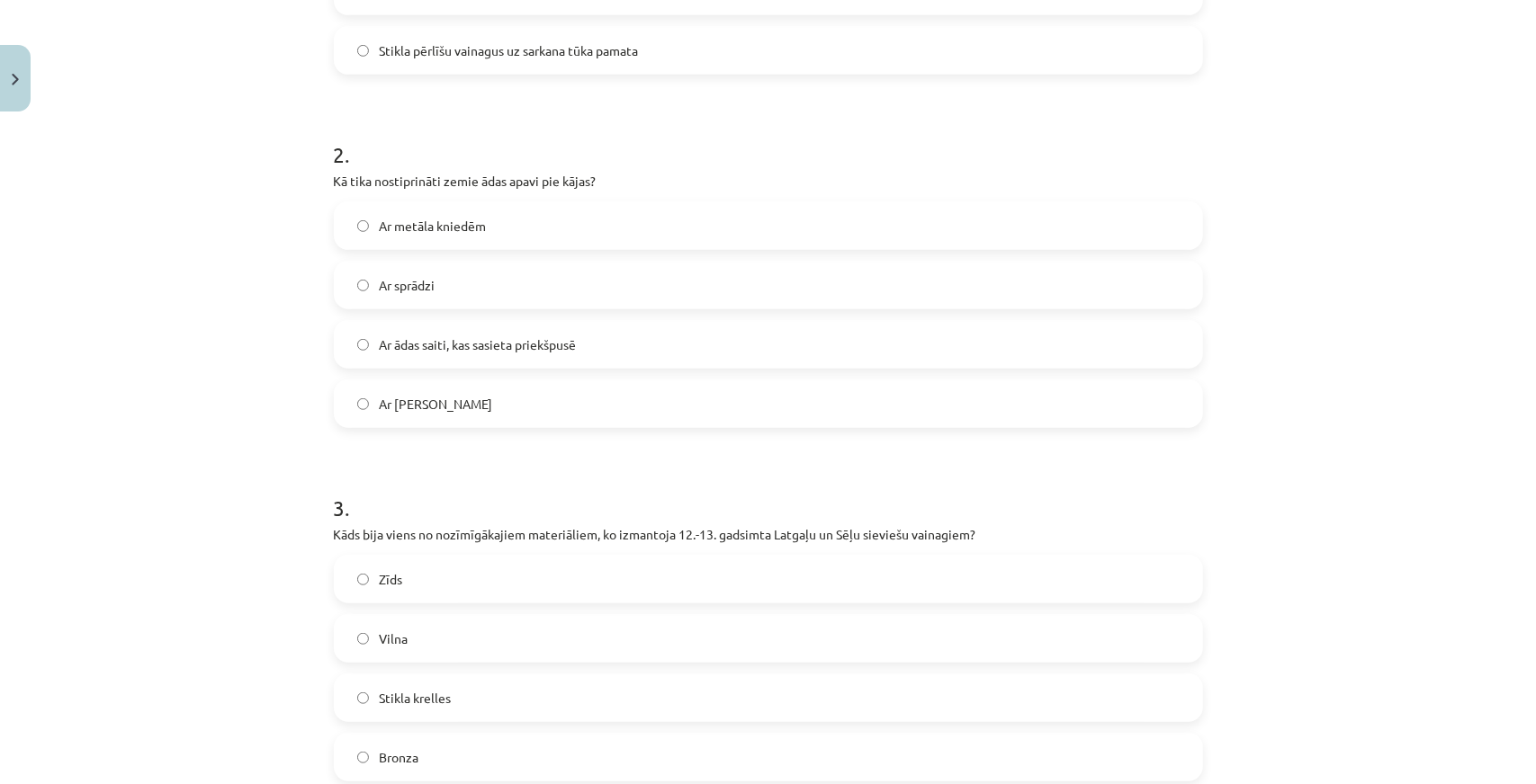
click at [459, 347] on span "Ar ādas saiti, kas sasieta priekšpusē" at bounding box center [478, 345] width 197 height 19
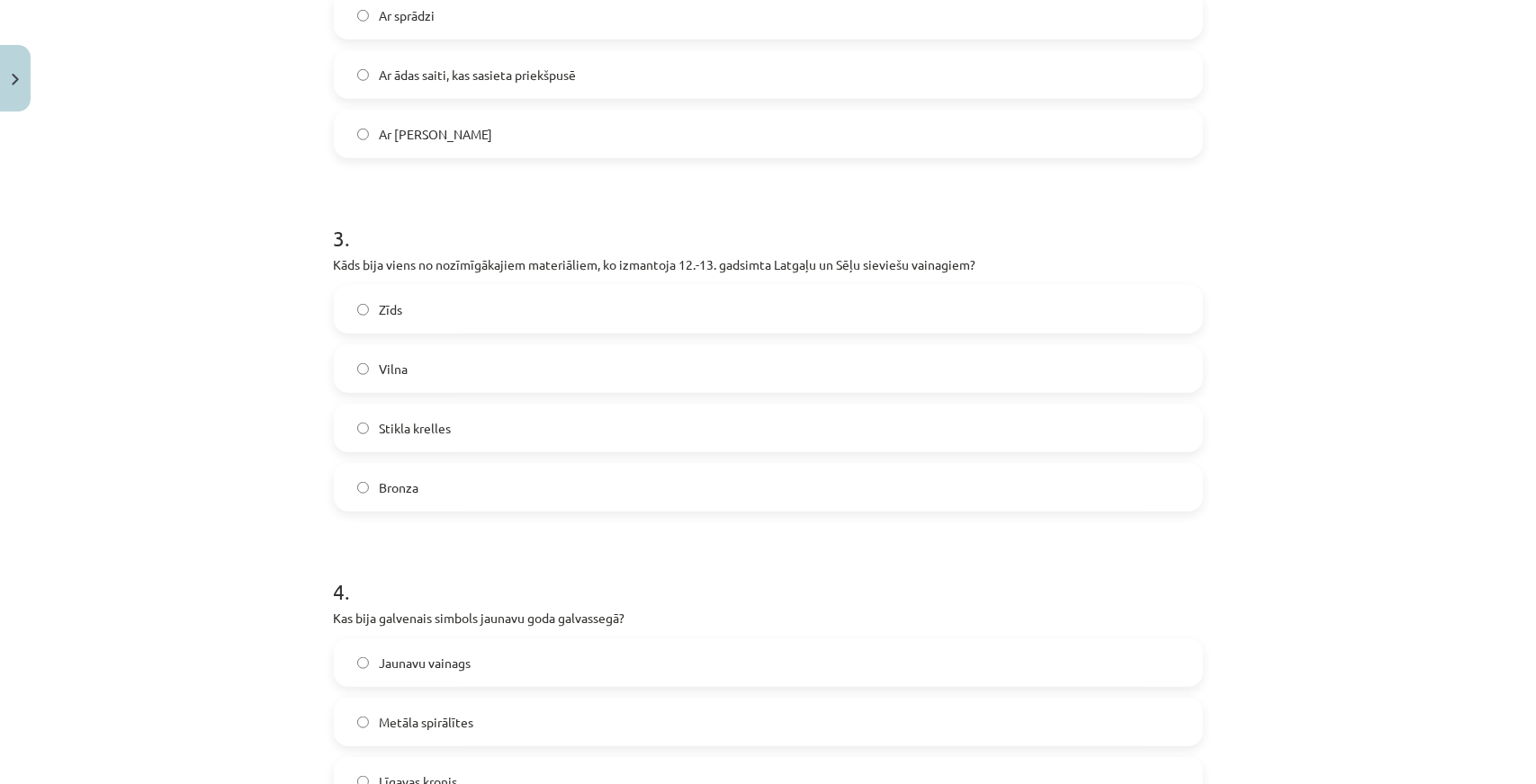
scroll to position [961, 0]
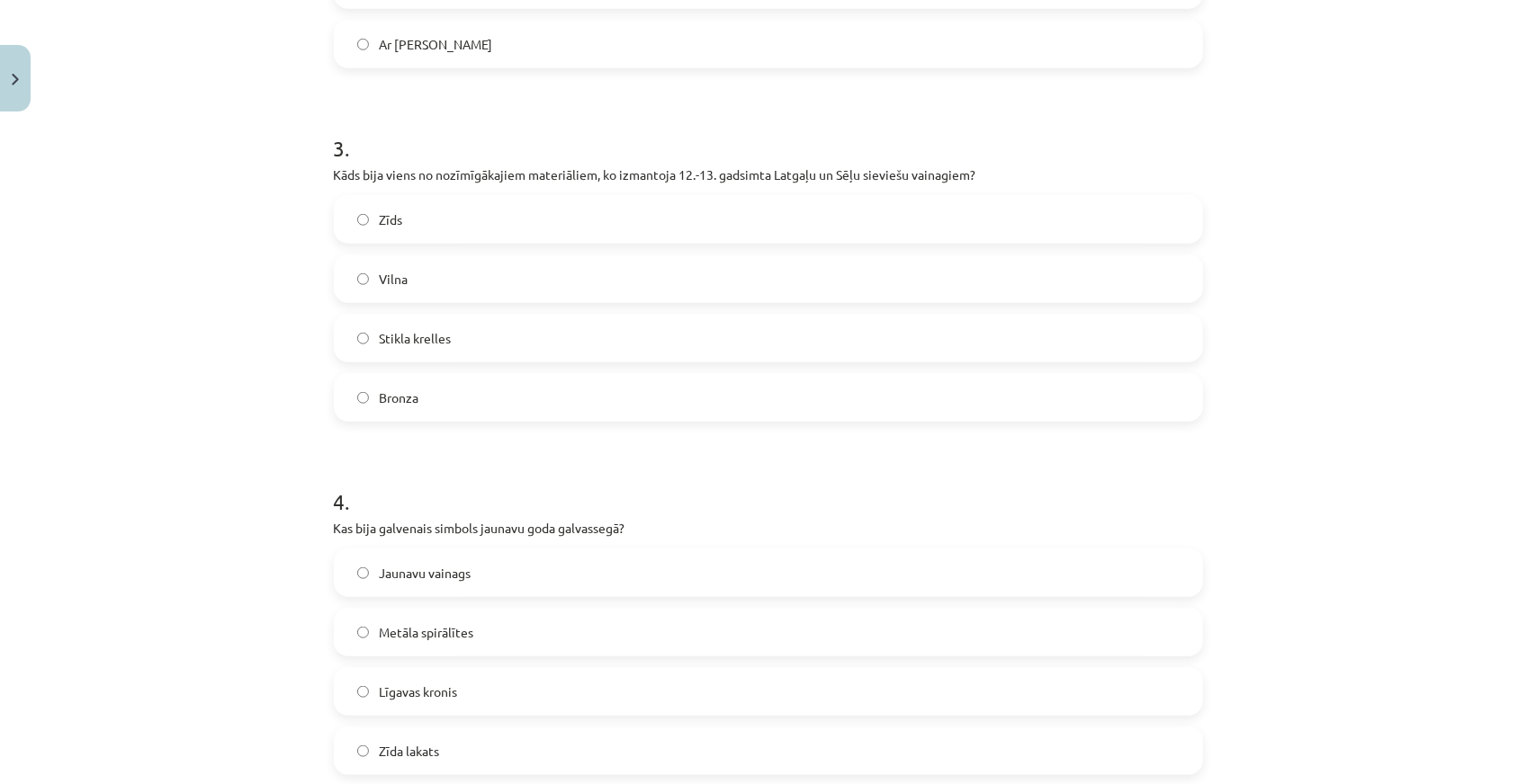
click at [441, 344] on span "Stikla krelles" at bounding box center [415, 339] width 72 height 19
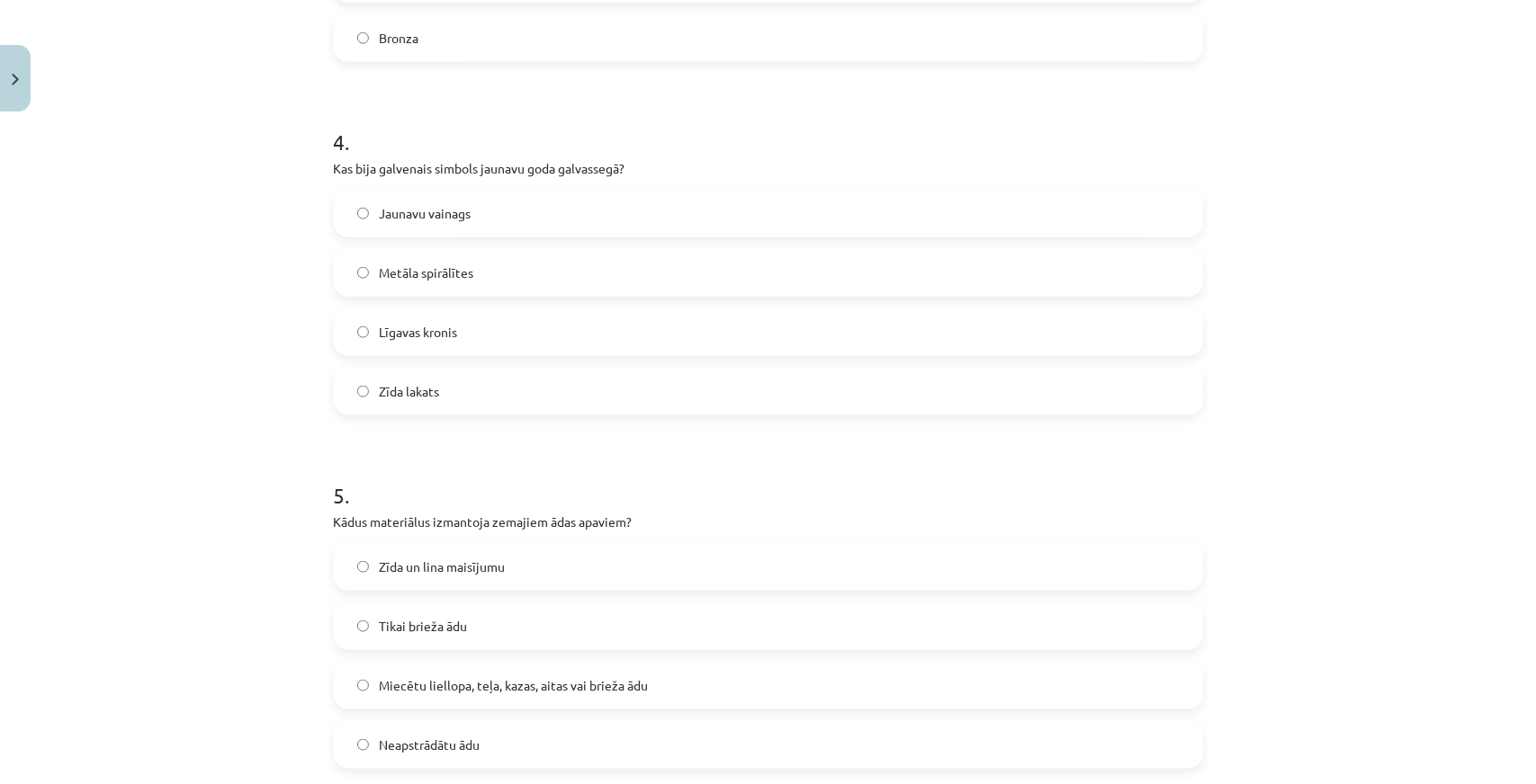
scroll to position [1410, 0]
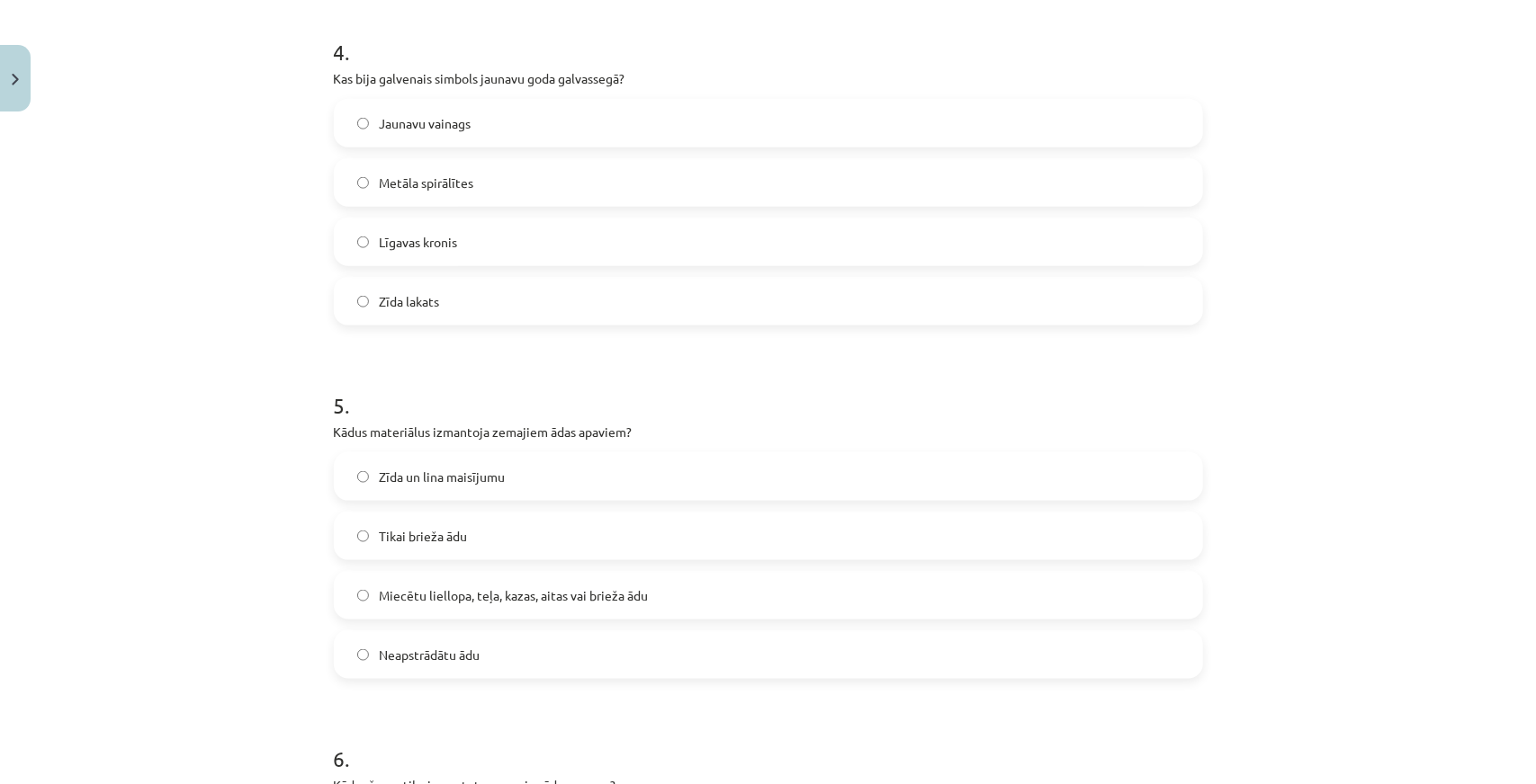
click at [422, 119] on span "Jaunavu vainags" at bounding box center [426, 124] width 92 height 19
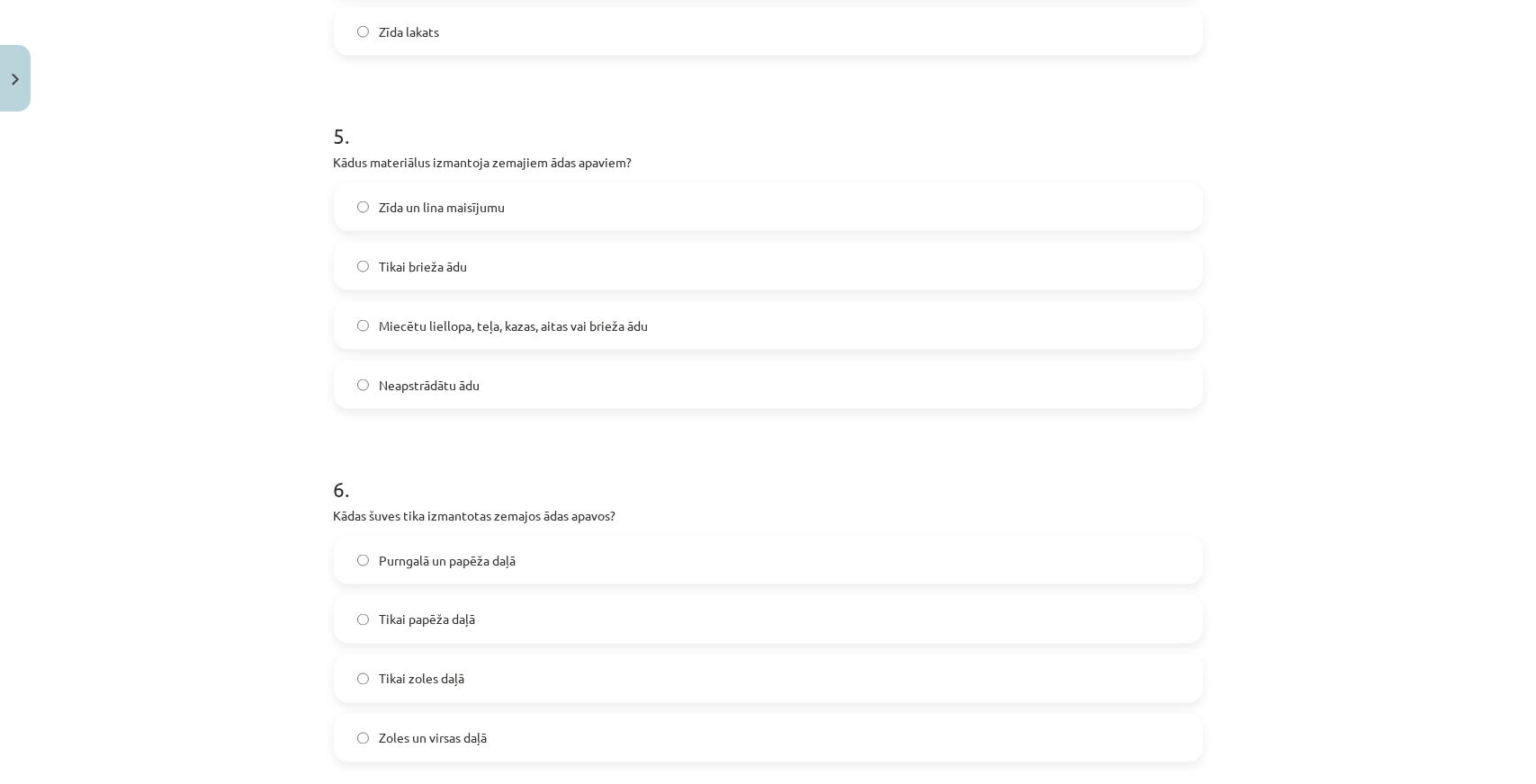
click at [473, 335] on label "Miecētu liellopa, teļa, kazas, aitas vai brieža ādu" at bounding box center [768, 326] width 865 height 45
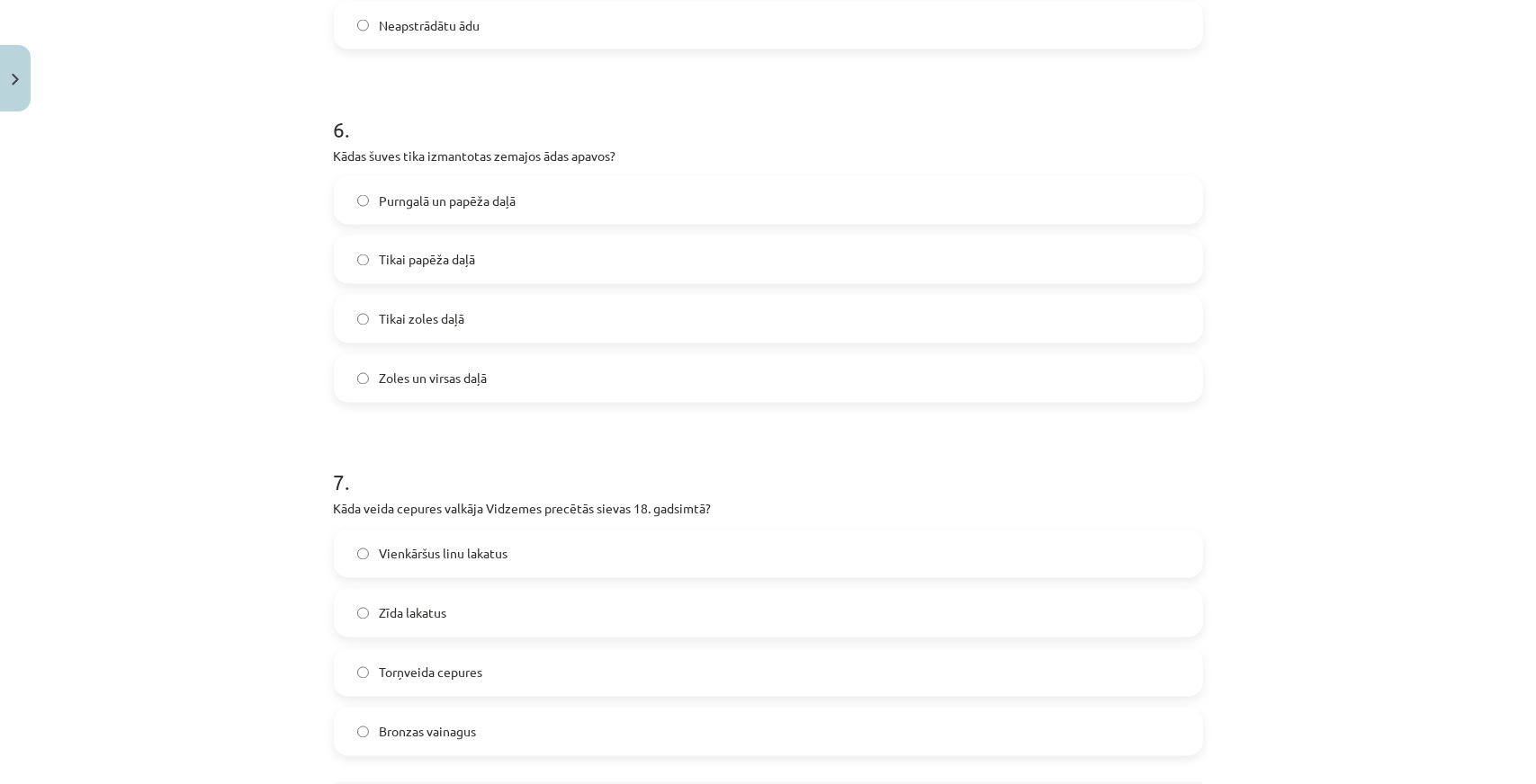
click at [437, 211] on label "Purngalā un papēža daļā" at bounding box center [768, 201] width 865 height 45
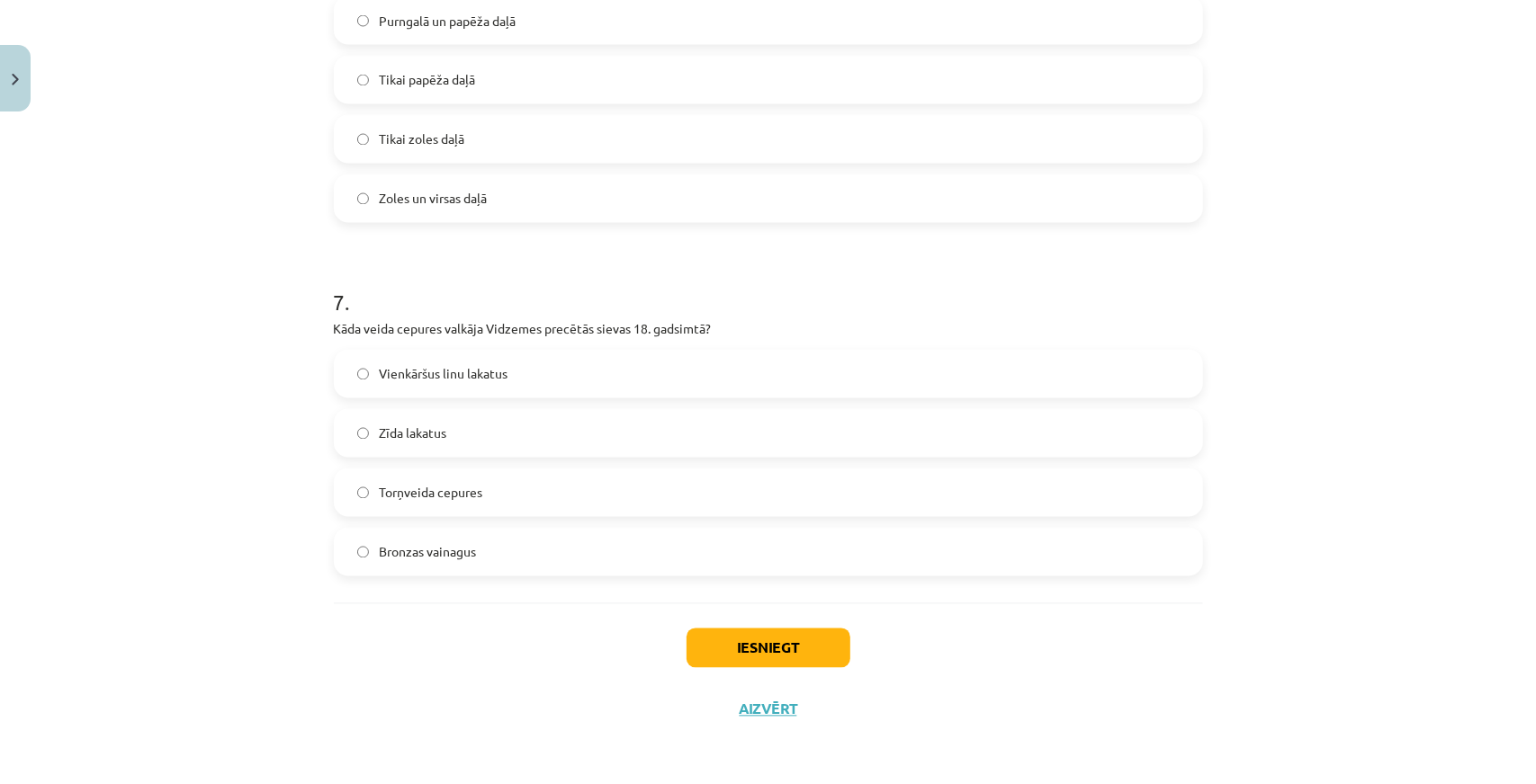
click at [423, 496] on span "Torņveida cepures" at bounding box center [431, 493] width 103 height 19
click at [755, 665] on button "Iesniegt" at bounding box center [768, 649] width 163 height 39
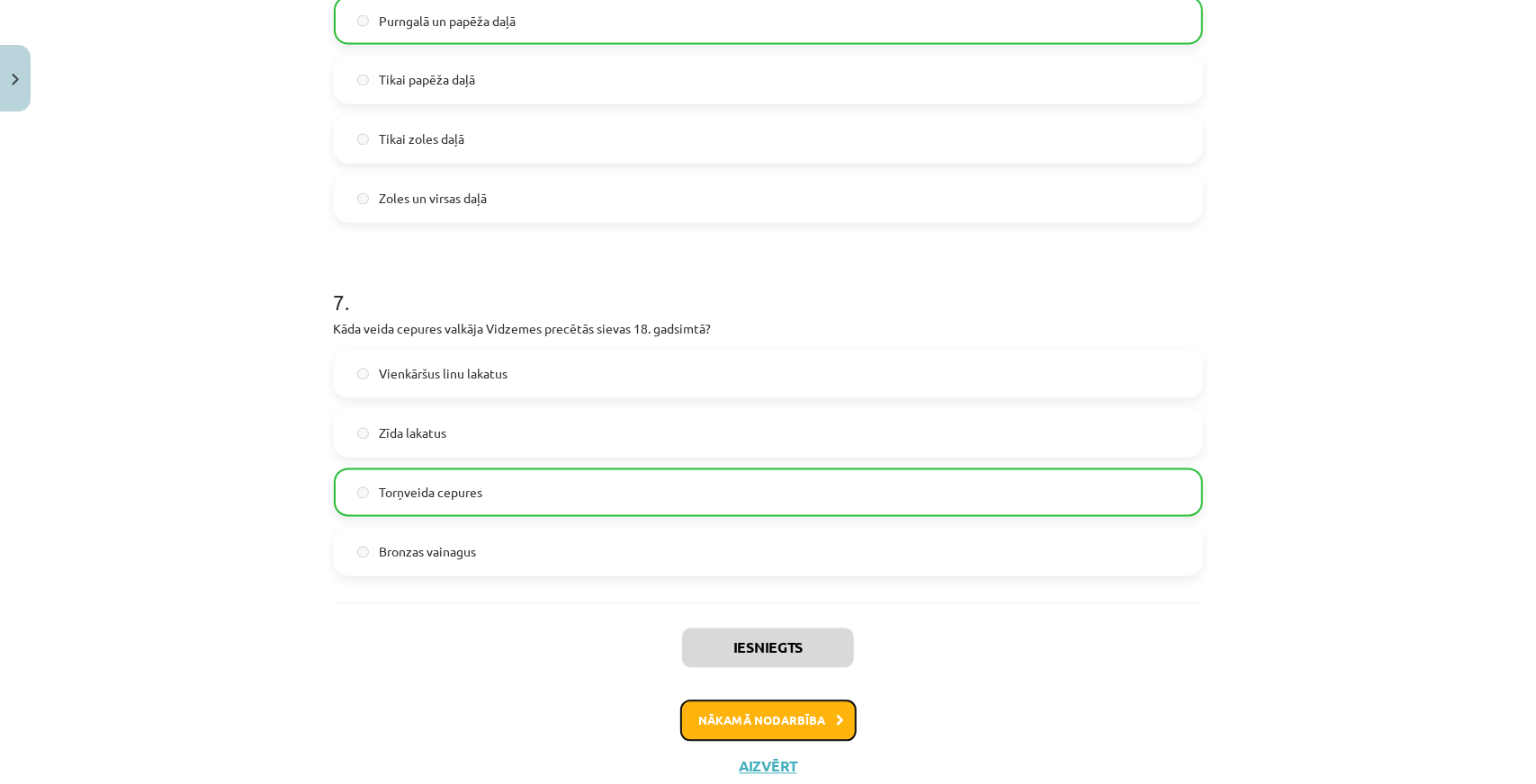
click at [771, 720] on button "Nākamā nodarbība" at bounding box center [768, 721] width 177 height 41
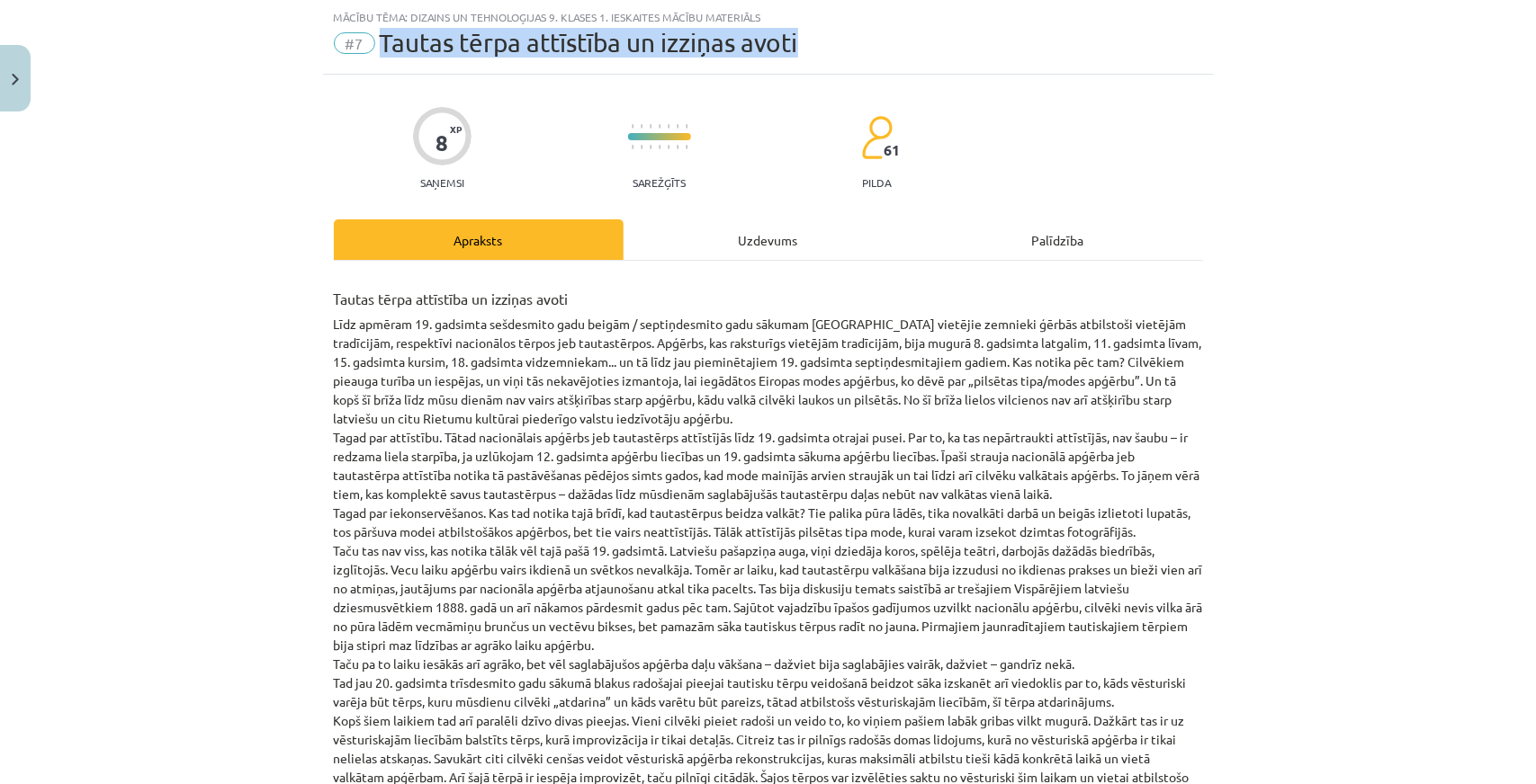
drag, startPoint x: 378, startPoint y: 42, endPoint x: 933, endPoint y: 66, distance: 555.5
click at [933, 66] on div "Mācību tēma: Dizains un tehnoloģijas 9. klases 1. ieskaites mācību materiāls #7…" at bounding box center [768, 37] width 891 height 74
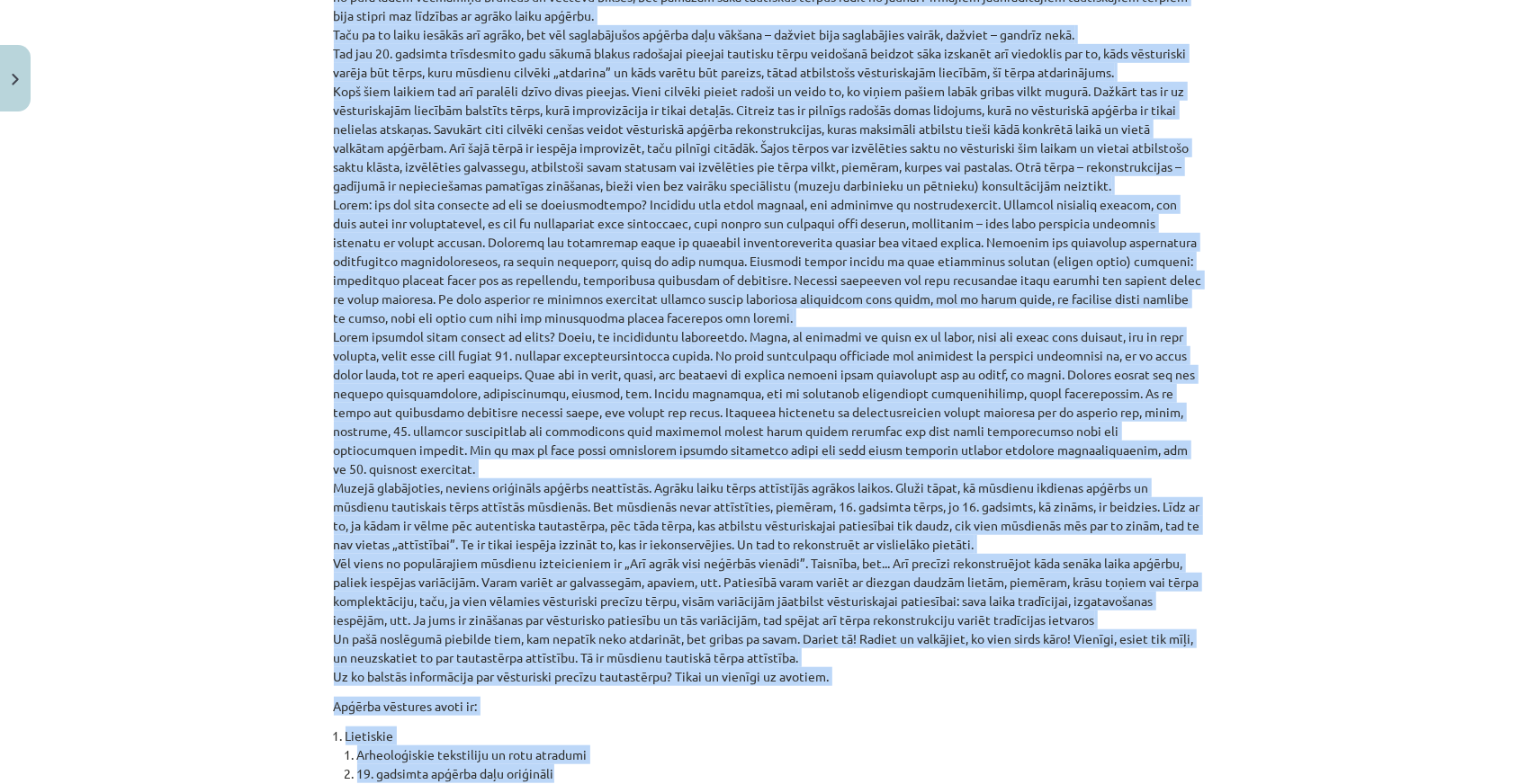
scroll to position [1162, 0]
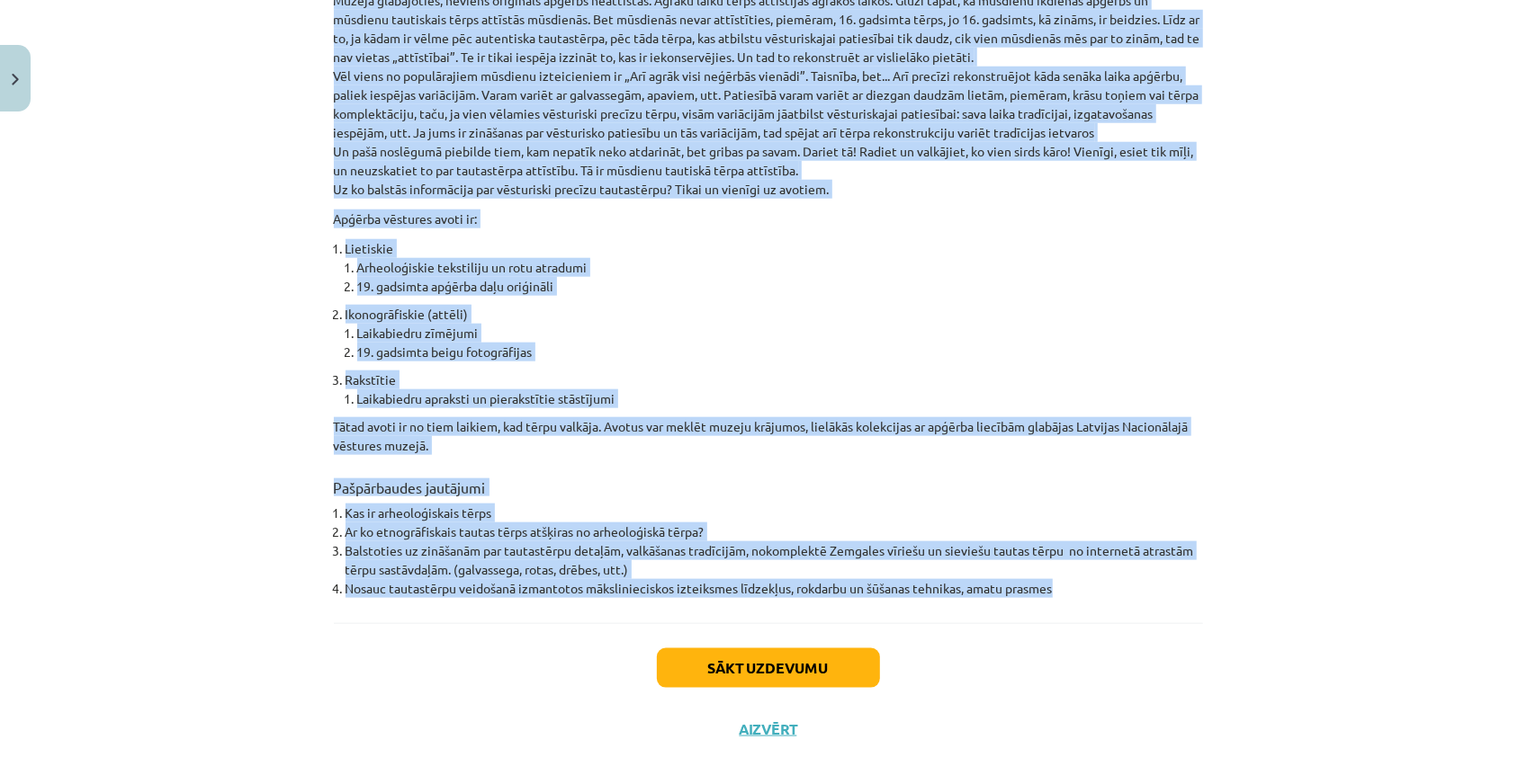
drag, startPoint x: 326, startPoint y: 297, endPoint x: 1091, endPoint y: 594, distance: 820.6
click at [753, 651] on button "Sākt uzdevumu" at bounding box center [768, 669] width 224 height 39
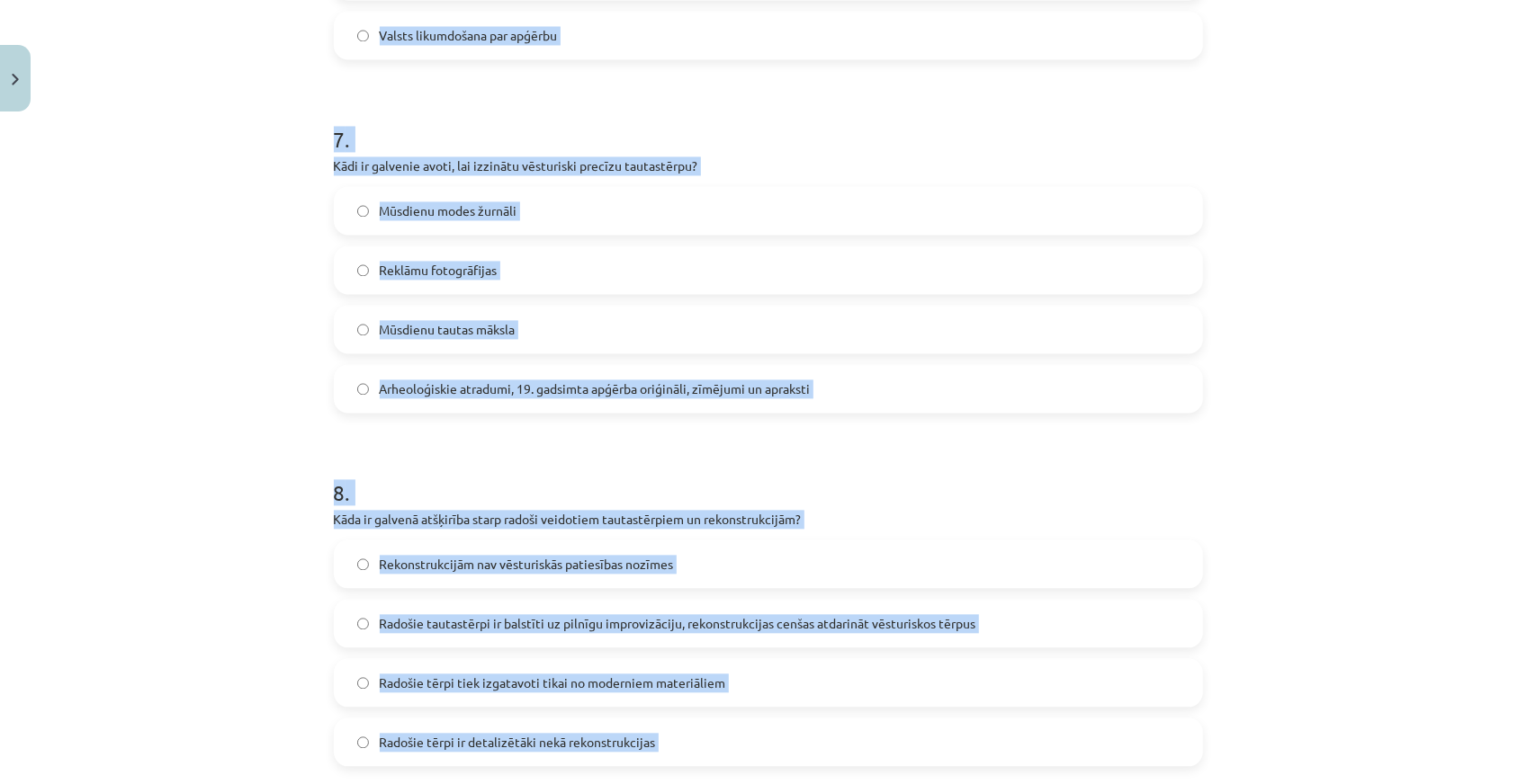
scroll to position [2573, 0]
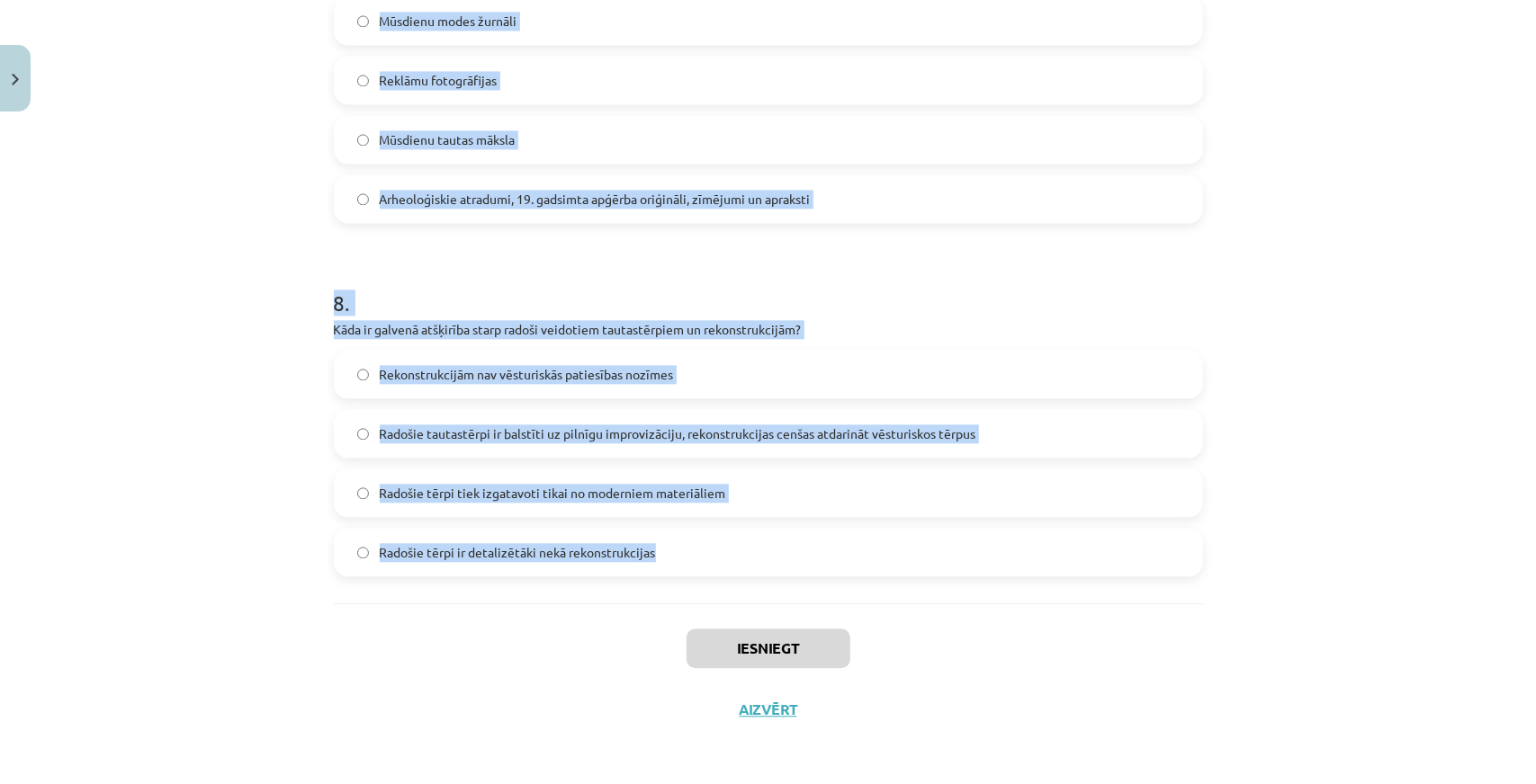
drag, startPoint x: 311, startPoint y: 359, endPoint x: 736, endPoint y: 562, distance: 471.0
click at [736, 562] on div "Mācību tēma: Dizains un tehnoloģijas 9. klases 1. ieskaites mācību materiāls #7…" at bounding box center [768, 392] width 1536 height 784
click at [243, 317] on div "Mācību tēma: Dizains un tehnoloģijas 9. klases 1. ieskaites mācību materiāls #7…" at bounding box center [768, 392] width 1536 height 784
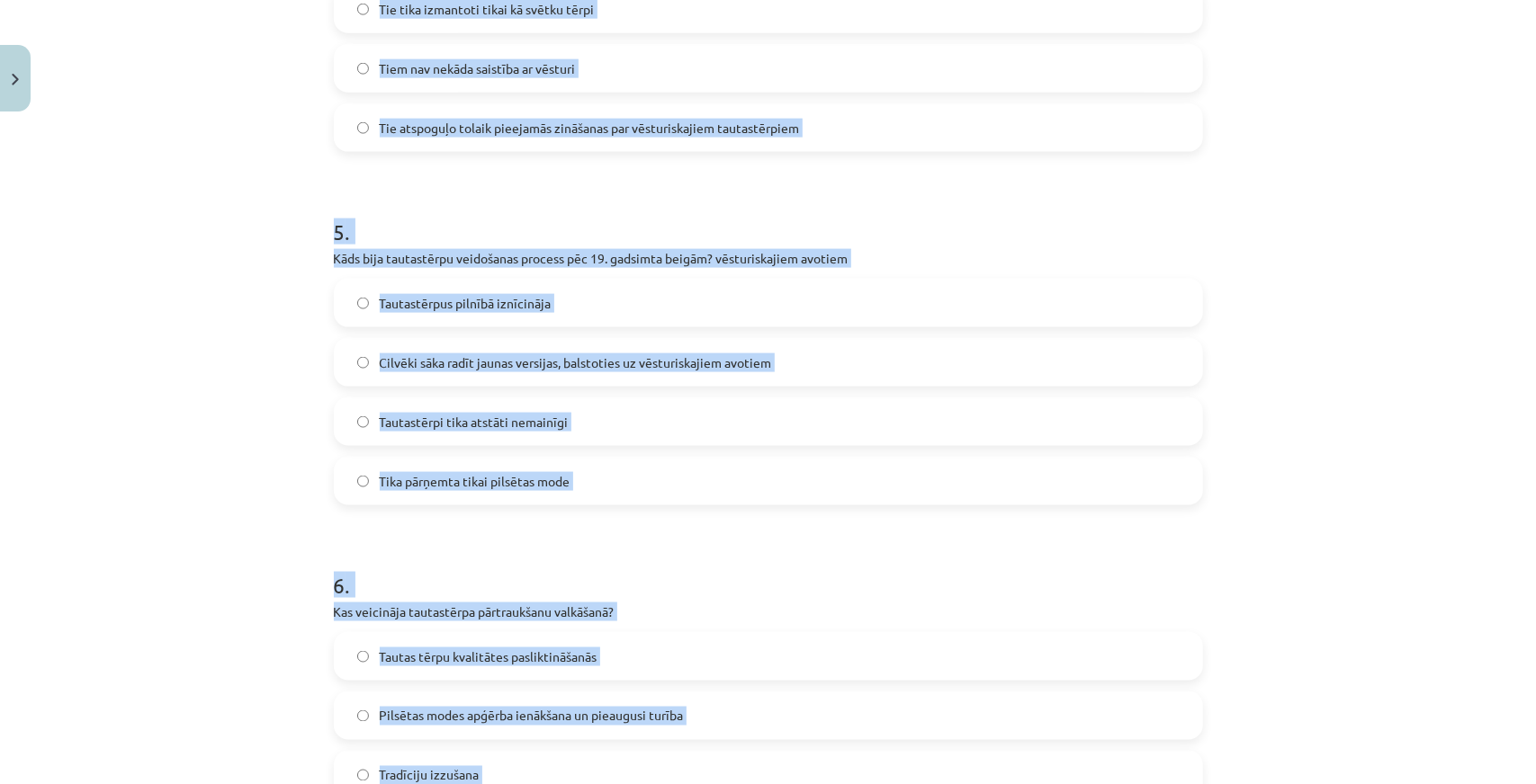
click at [245, 438] on div "Mācību tēma: Dizains un tehnoloģijas 9. klases 1. ieskaites mācību materiāls #7…" at bounding box center [768, 392] width 1536 height 784
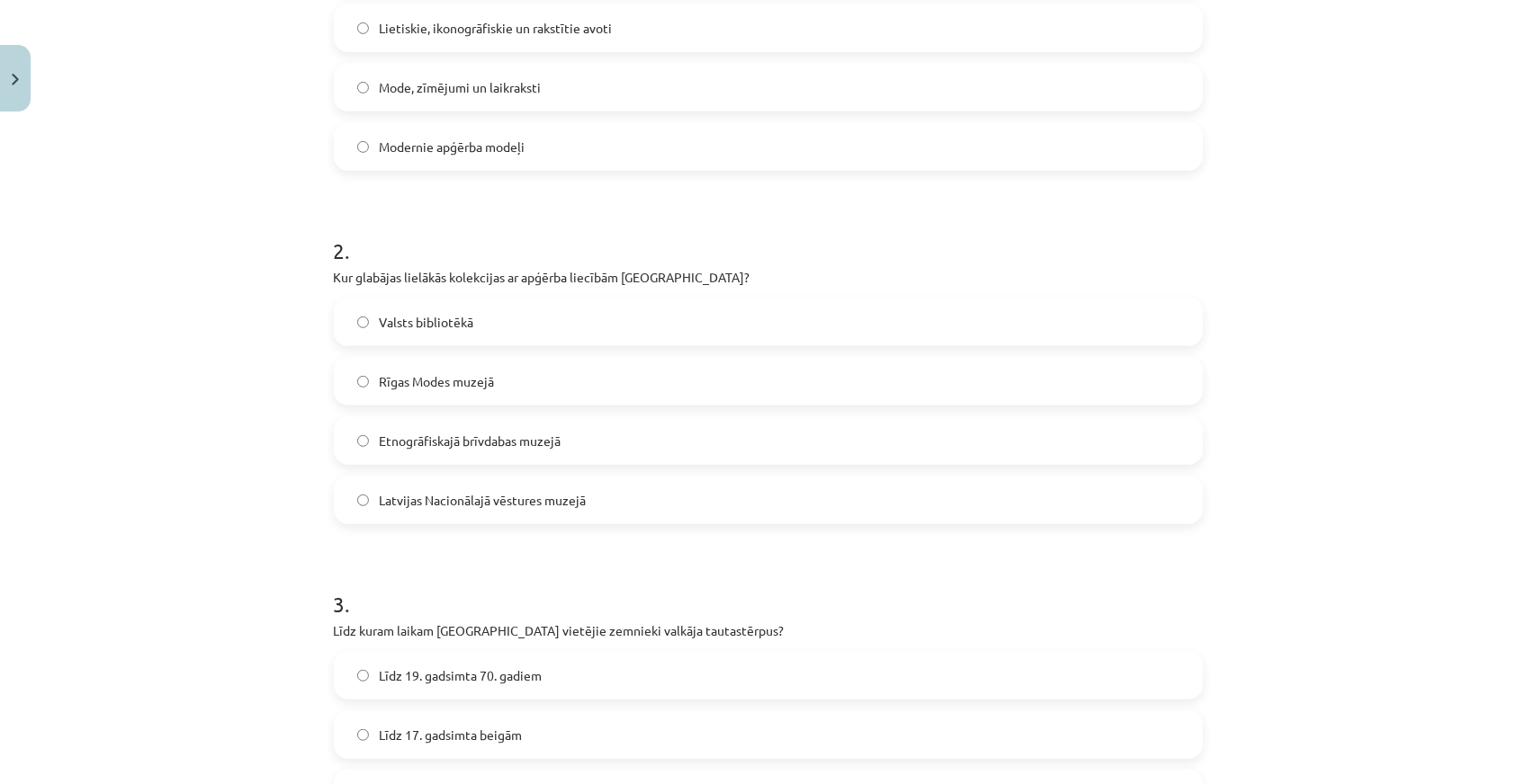
scroll to position [145, 0]
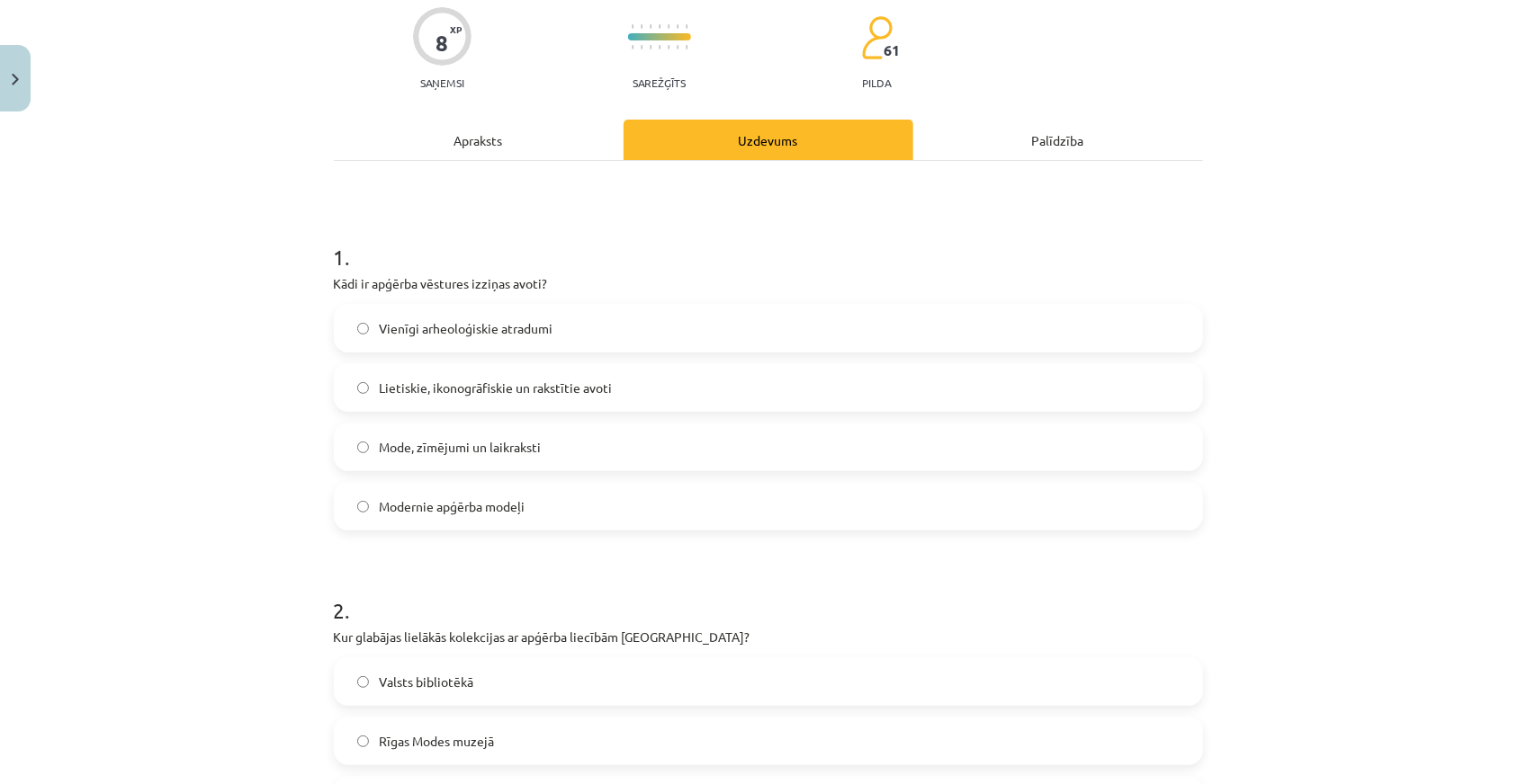
click at [458, 400] on label "Lietiskie, ikonogrāfiskie un rakstītie avoti" at bounding box center [768, 388] width 865 height 45
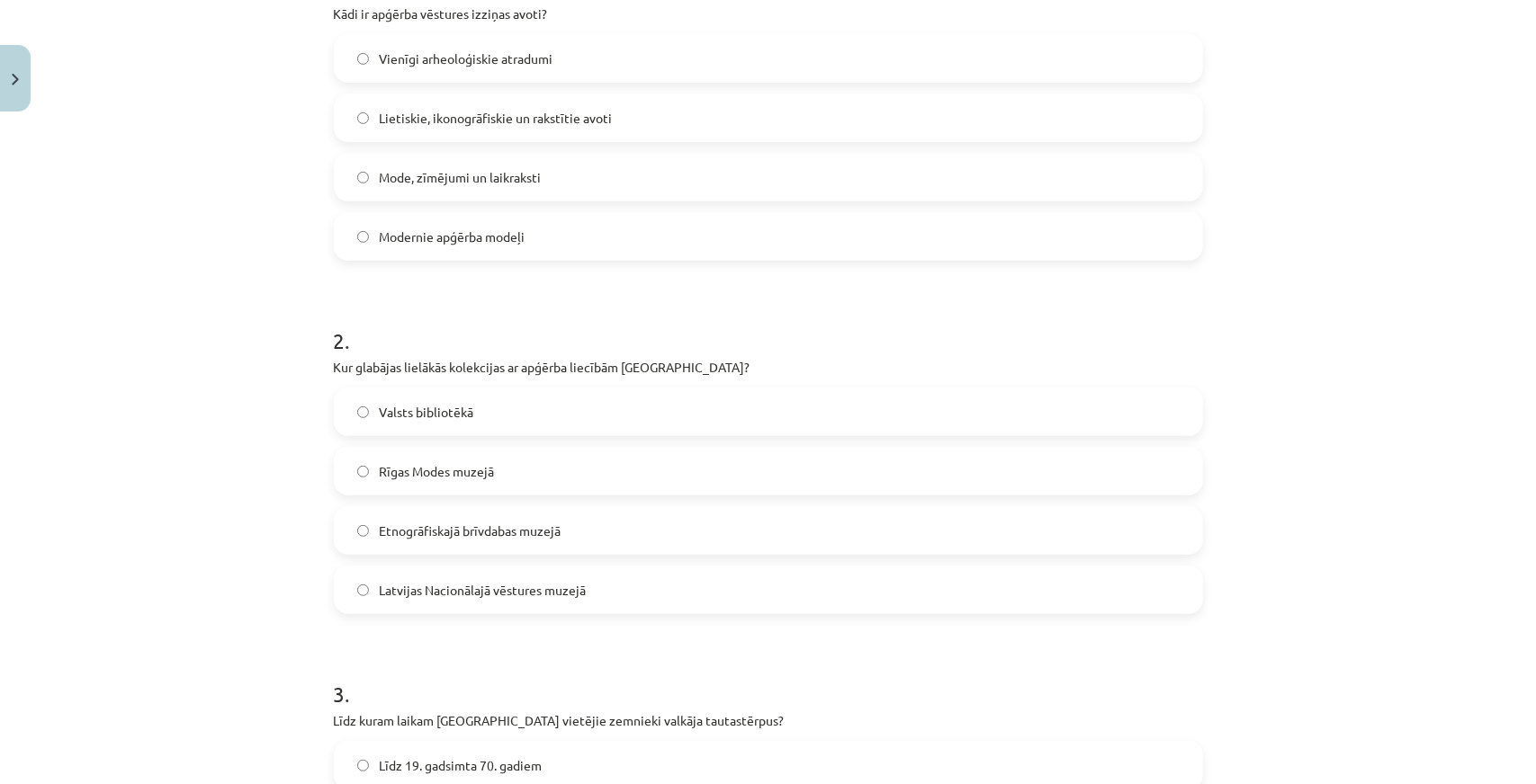
click at [460, 586] on span "Latvijas Nacionālajā vēstures muzejā" at bounding box center [483, 591] width 207 height 19
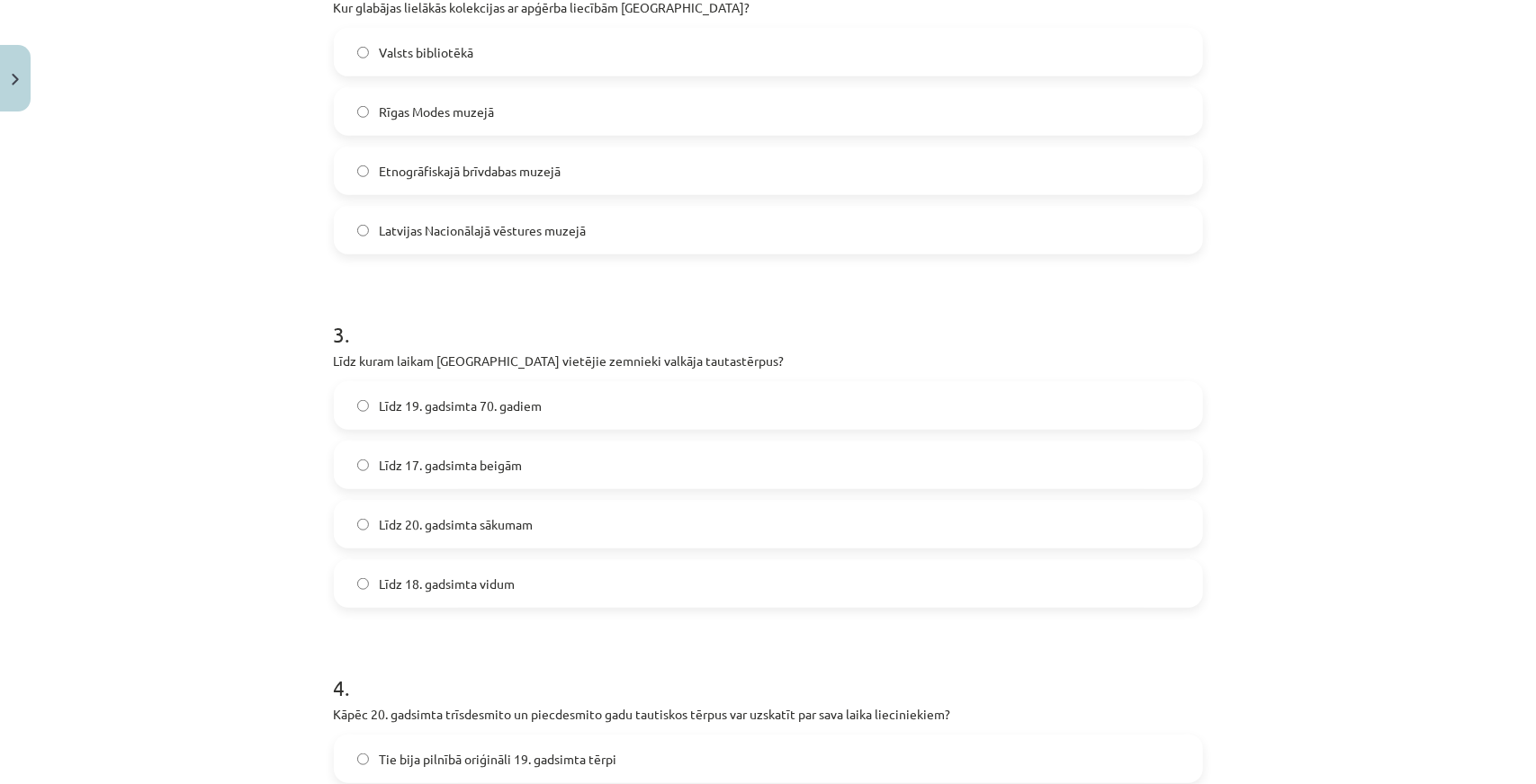
scroll to position [954, 0]
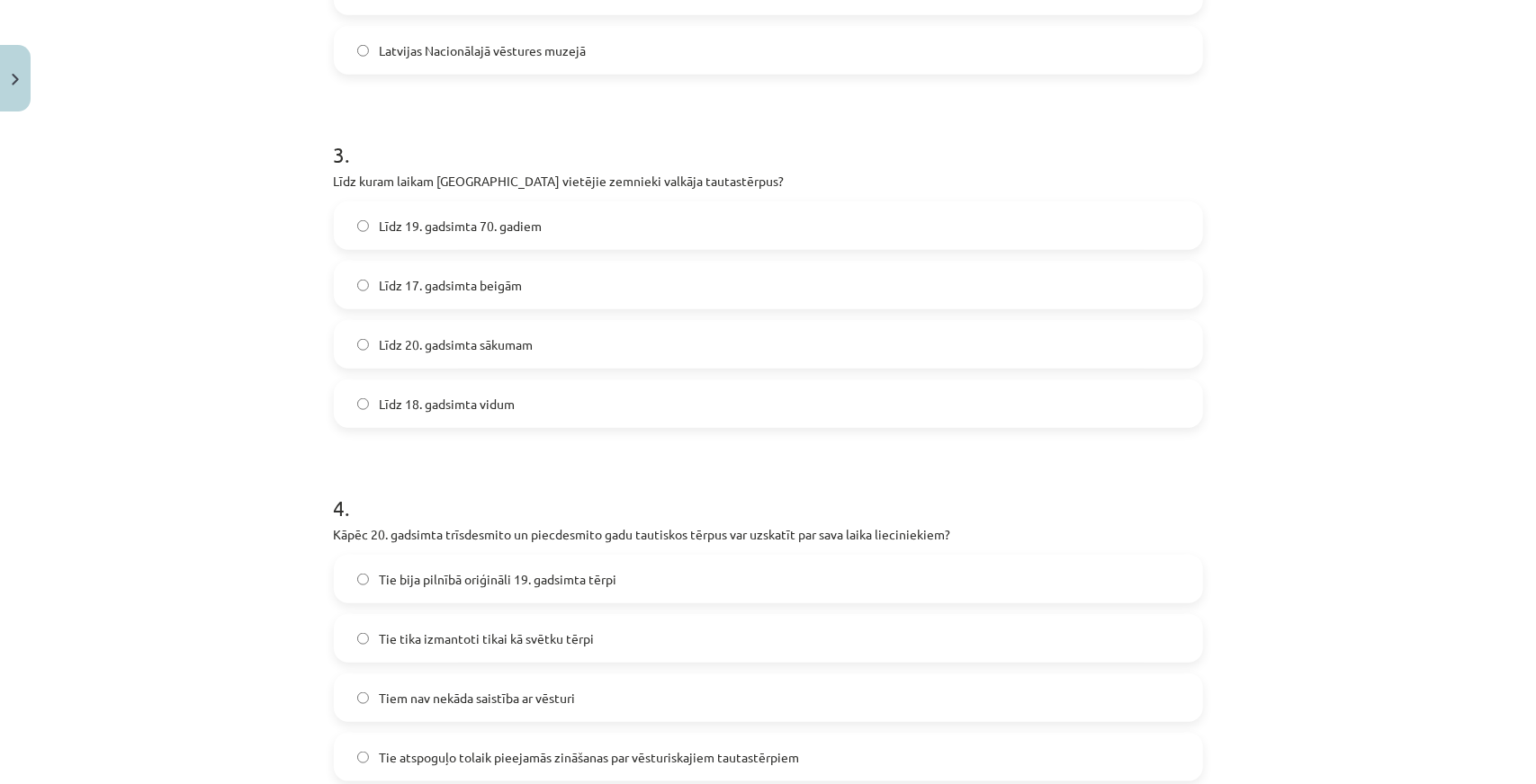
click at [456, 223] on span "Līdz 19. gadsimta 70. gadiem" at bounding box center [460, 226] width 163 height 19
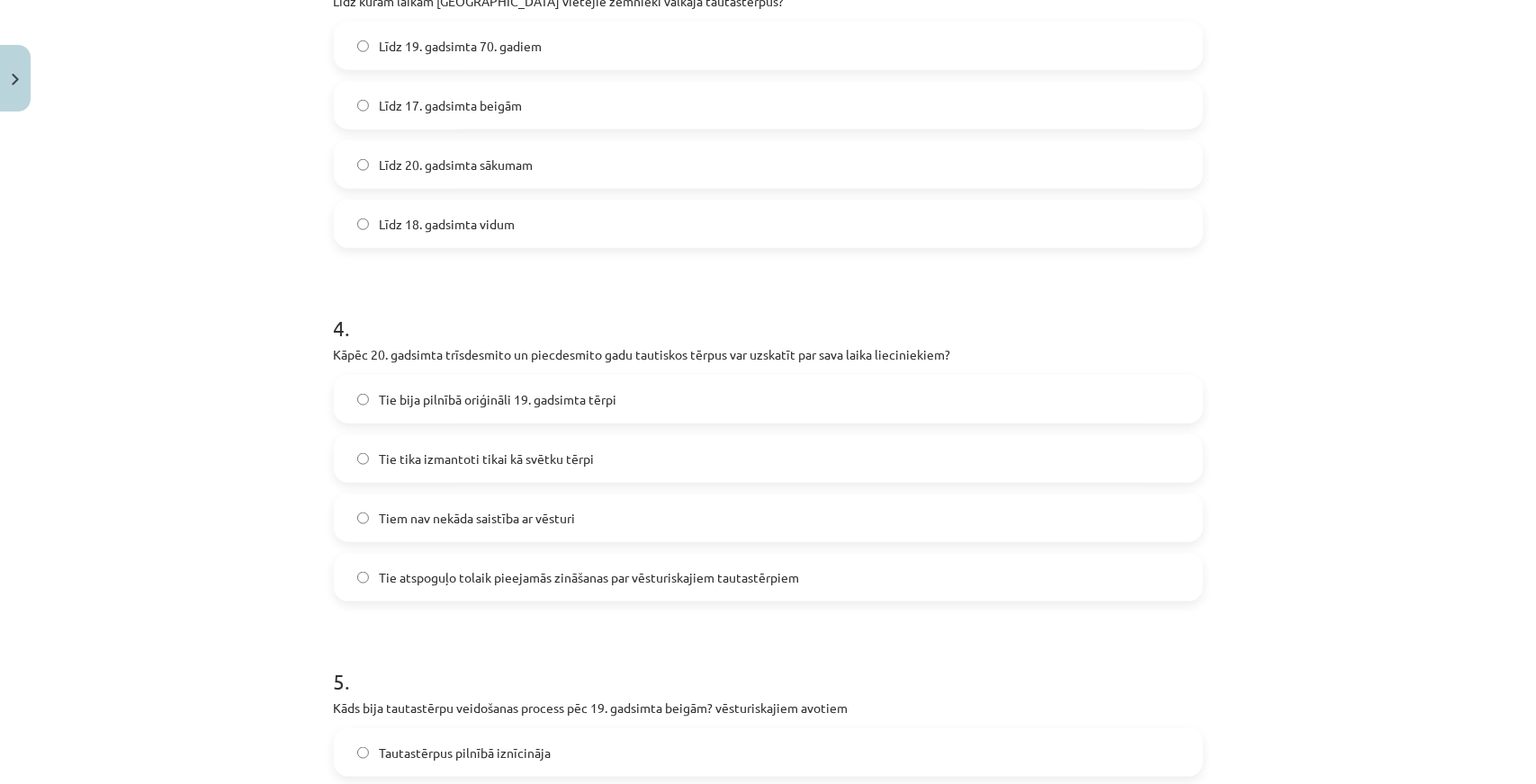
scroll to position [1314, 0]
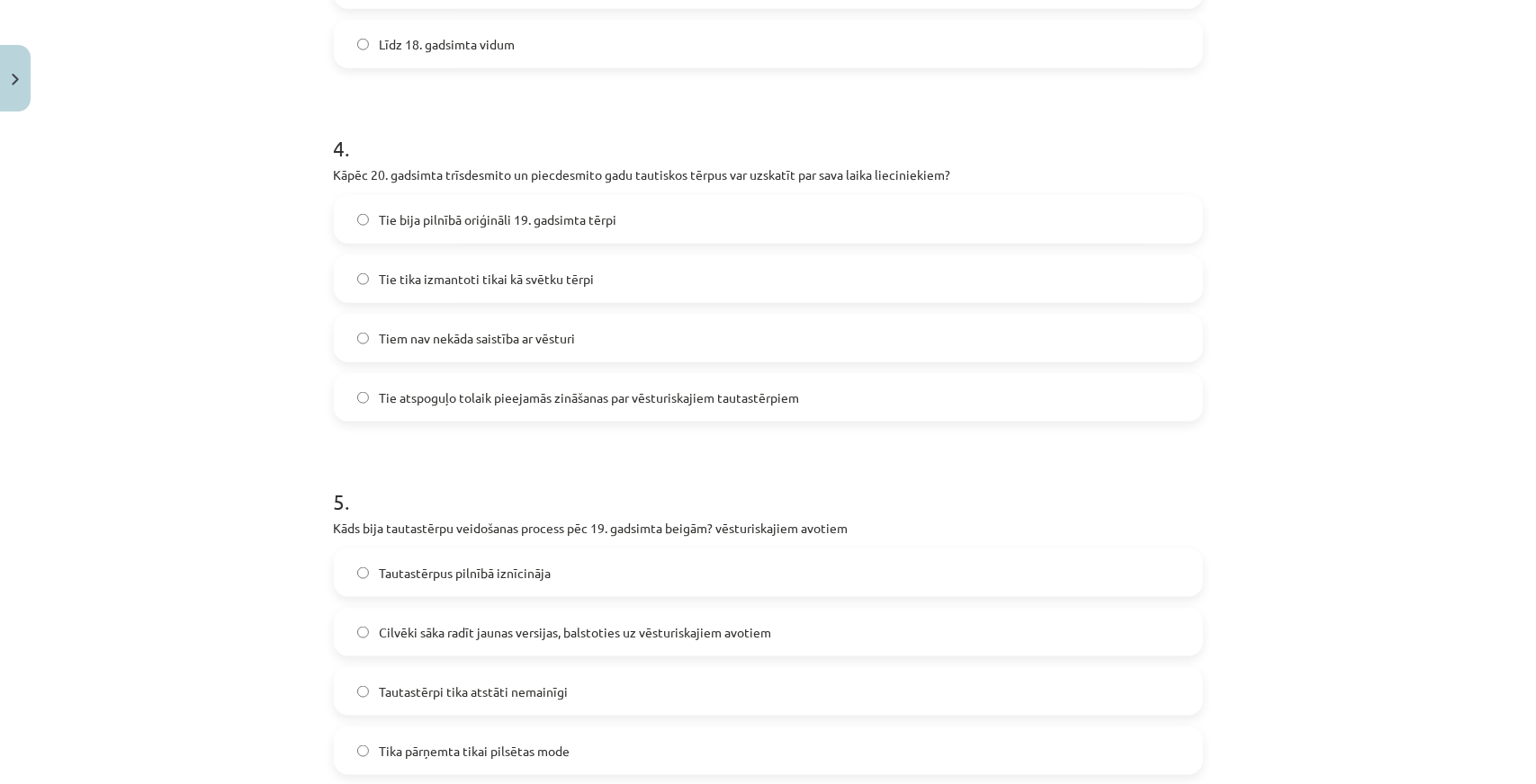
click at [416, 394] on span "Tie atspoguļo tolaik pieejamās zināšanas par vēsturiskajiem tautastērpiem" at bounding box center [589, 398] width 420 height 19
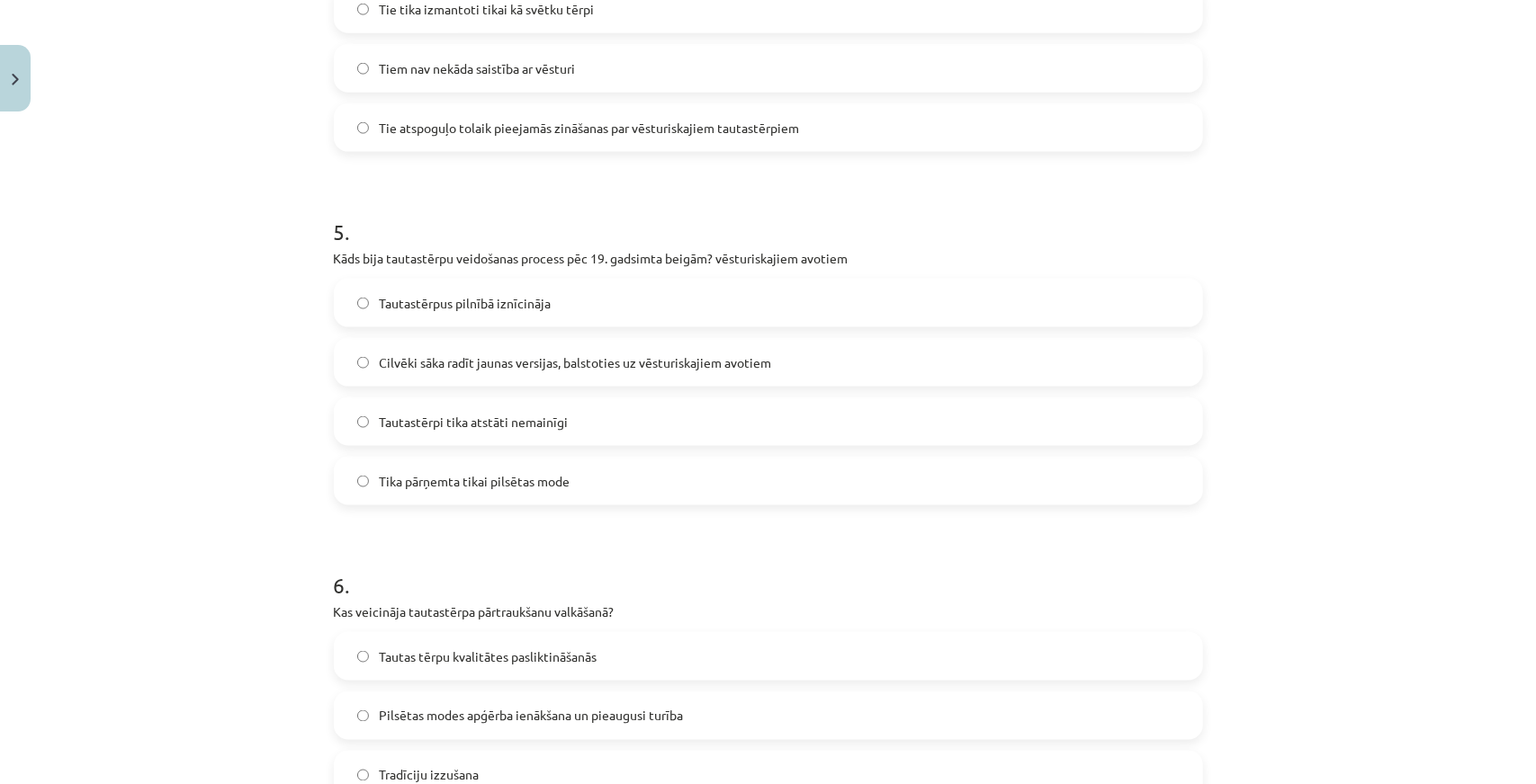
click at [403, 366] on span "Cilvēki sāka radīt jaunas versijas, balstoties uz vēsturiskajiem avotiem" at bounding box center [576, 362] width 393 height 19
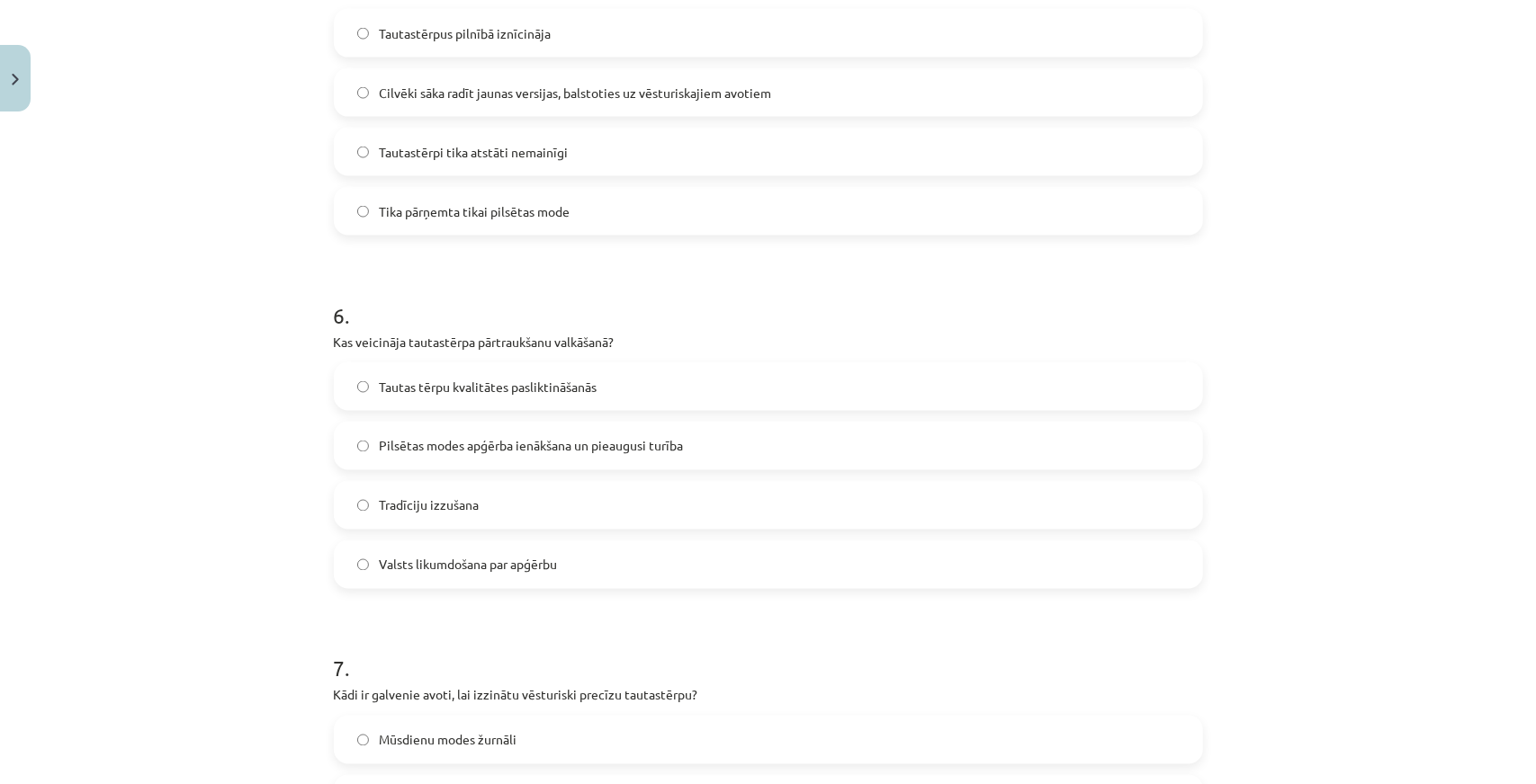
click at [448, 449] on span "Pilsētas modes apģērba ienākšana un pieaugusi turība" at bounding box center [532, 447] width 304 height 19
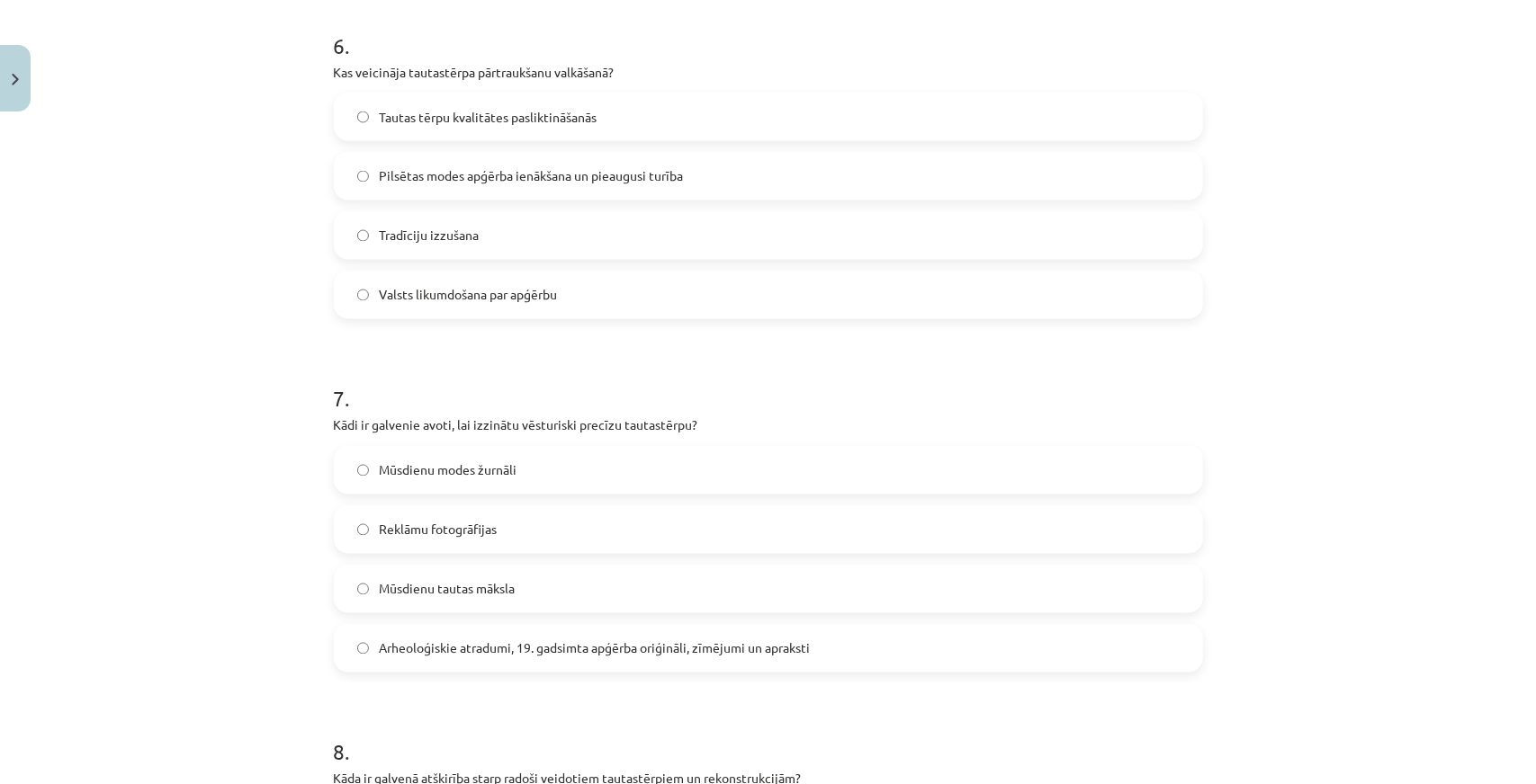
scroll to position [2483, 0]
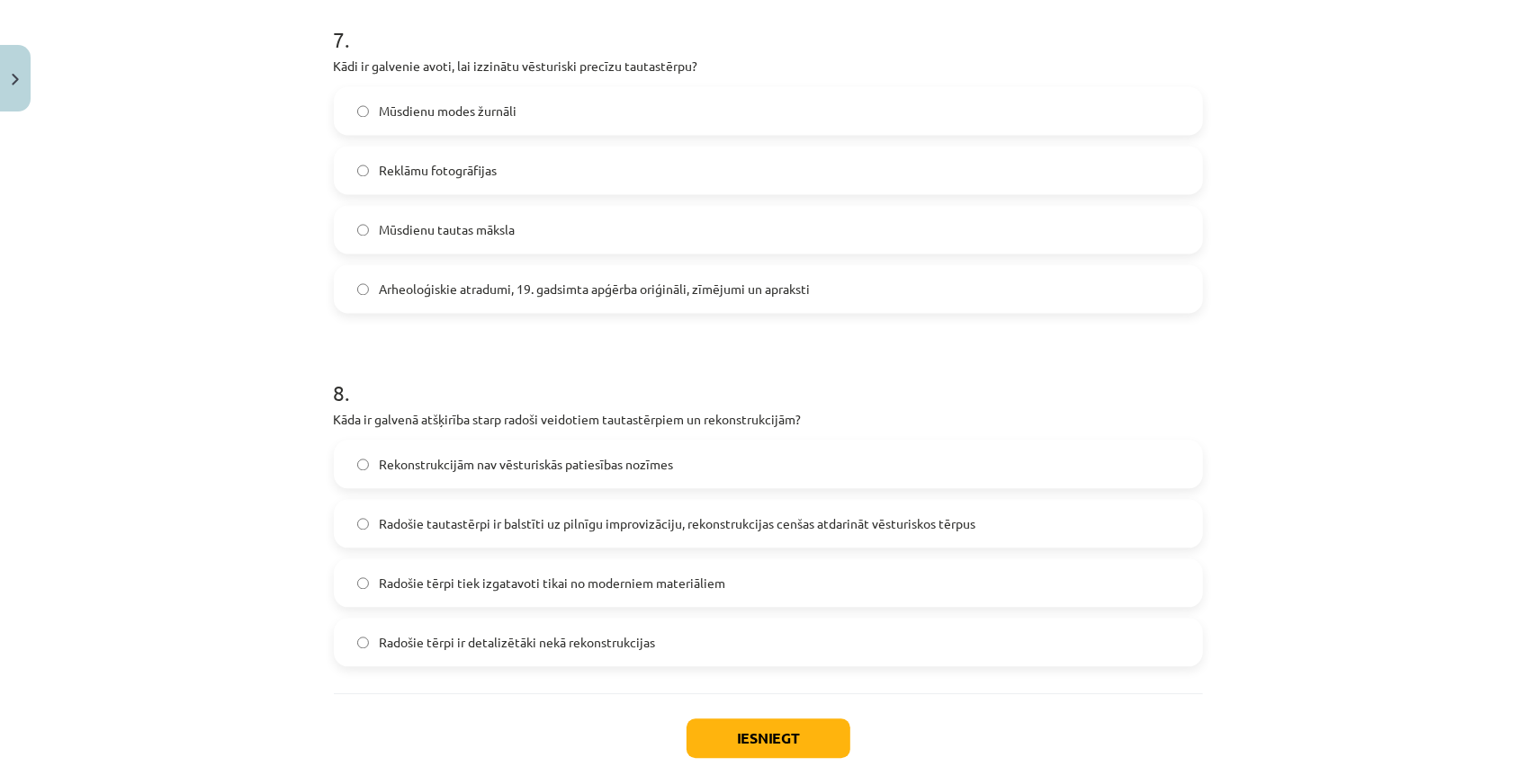
click at [416, 288] on span "Arheoloģiskie atradumi, 19. gadsimta apģērba oriģināli, zīmējumi un apraksti" at bounding box center [595, 289] width 431 height 19
click at [524, 521] on span "Radošie tautastērpi ir balstīti uz pilnīgu improvizāciju, rekonstrukcijas cenša…" at bounding box center [677, 524] width 597 height 19
click at [783, 739] on button "Iesniegt" at bounding box center [768, 738] width 163 height 39
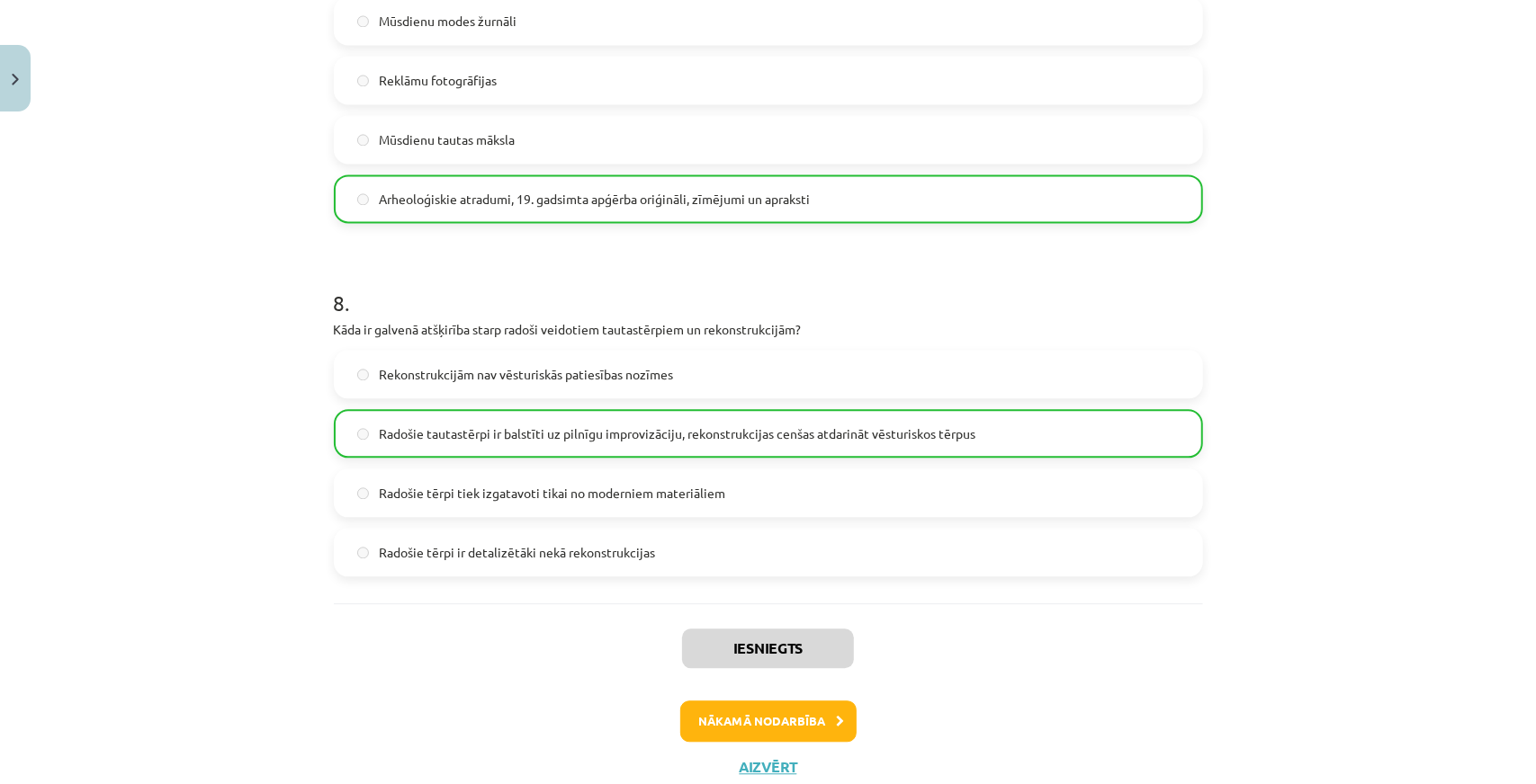
scroll to position [2630, 0]
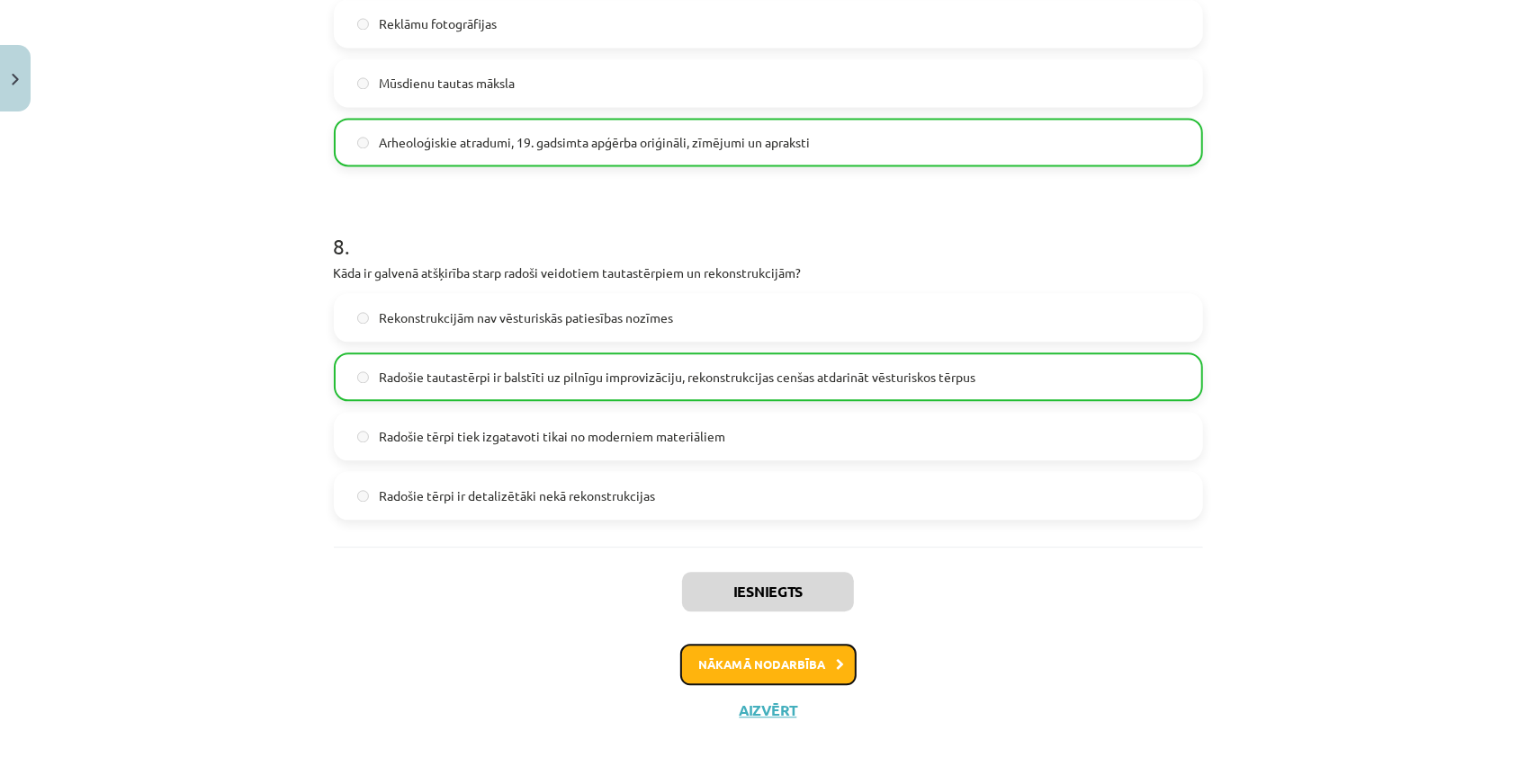
click at [778, 671] on button "Nākamā nodarbība" at bounding box center [768, 665] width 177 height 41
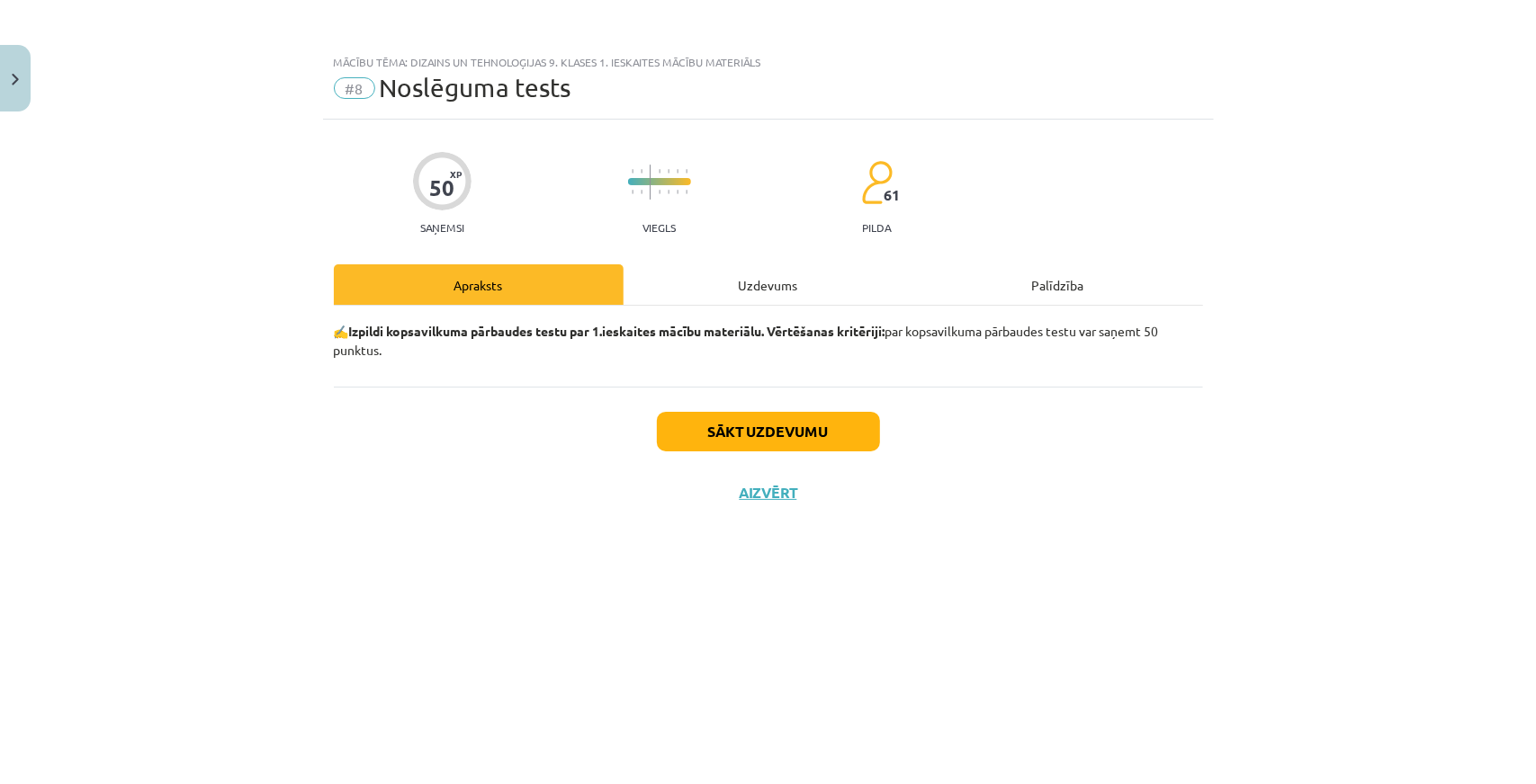
scroll to position [0, 0]
click at [737, 437] on button "Sākt uzdevumu" at bounding box center [768, 432] width 224 height 39
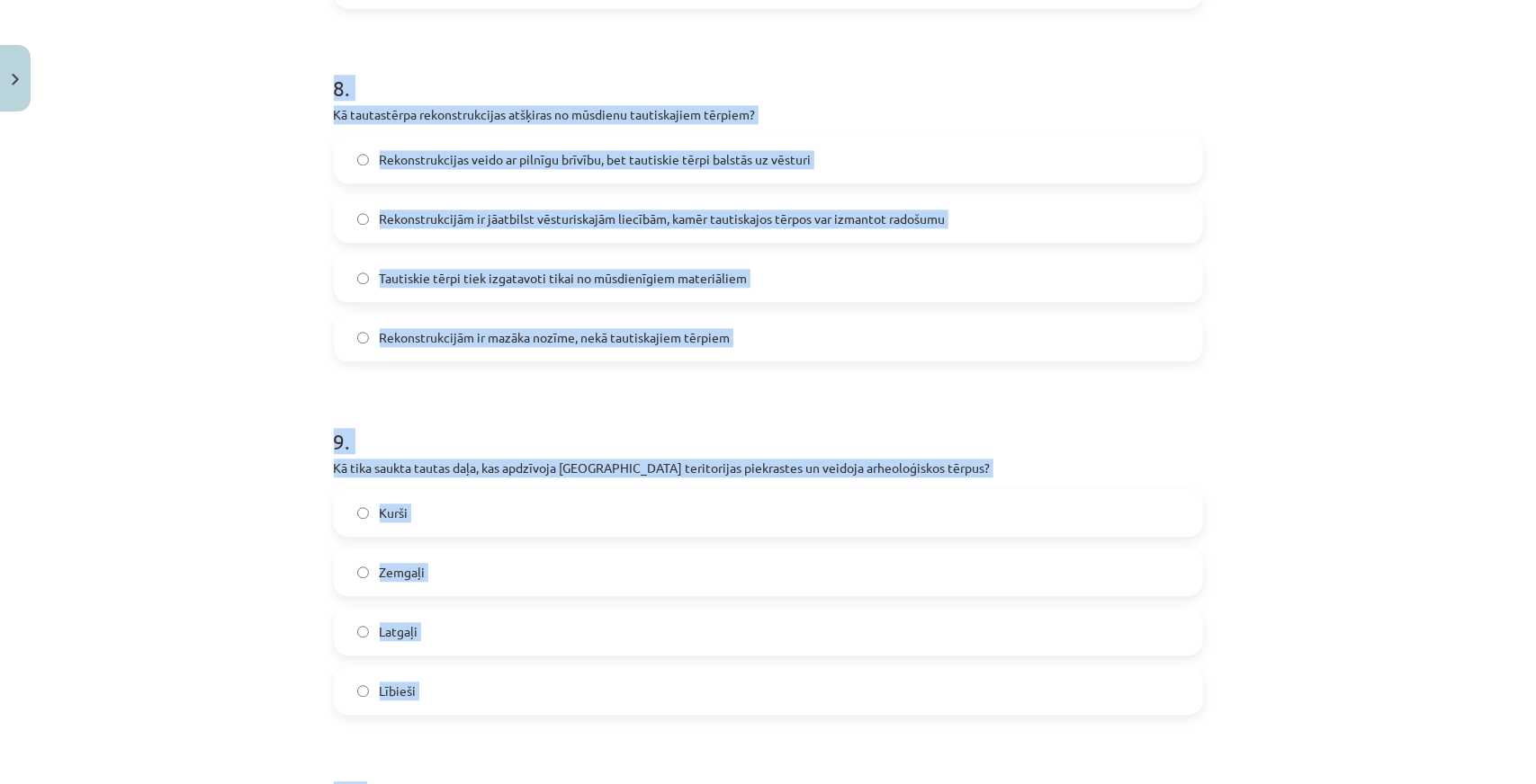
scroll to position [3280, 0]
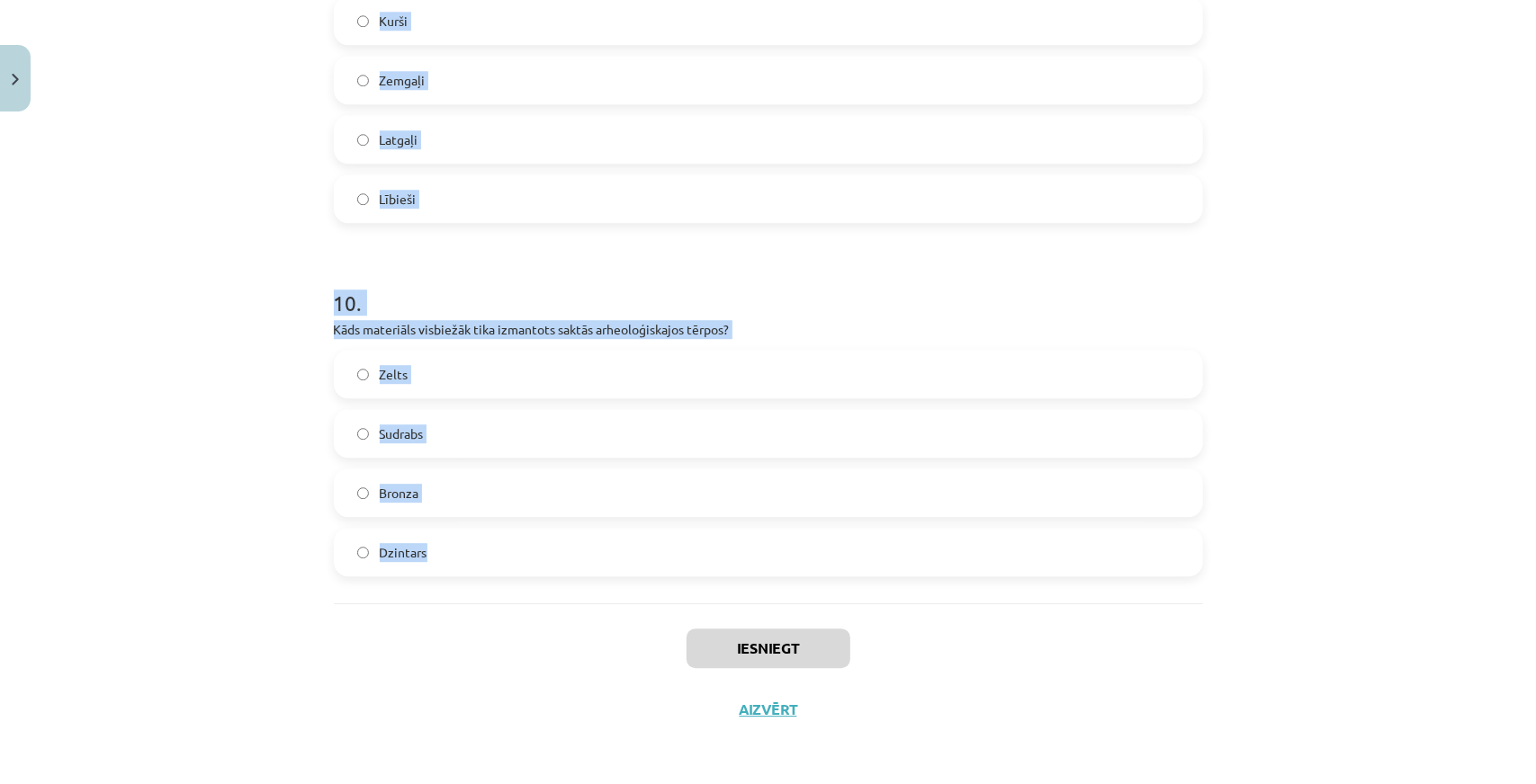
drag, startPoint x: 315, startPoint y: 398, endPoint x: 857, endPoint y: 576, distance: 570.5
click at [857, 576] on div "Mācību tēma: Dizains un tehnoloģijas 9. klases 1. ieskaites mācību materiāls #8…" at bounding box center [768, 392] width 1536 height 784
click at [288, 341] on div "Mācību tēma: Dizains un tehnoloģijas 9. klases 1. ieskaites mācību materiāls #8…" at bounding box center [768, 392] width 1536 height 784
click at [214, 441] on div "Mācību tēma: Dizains un tehnoloģijas 9. klases 1. ieskaites mācību materiāls #8…" at bounding box center [768, 392] width 1536 height 784
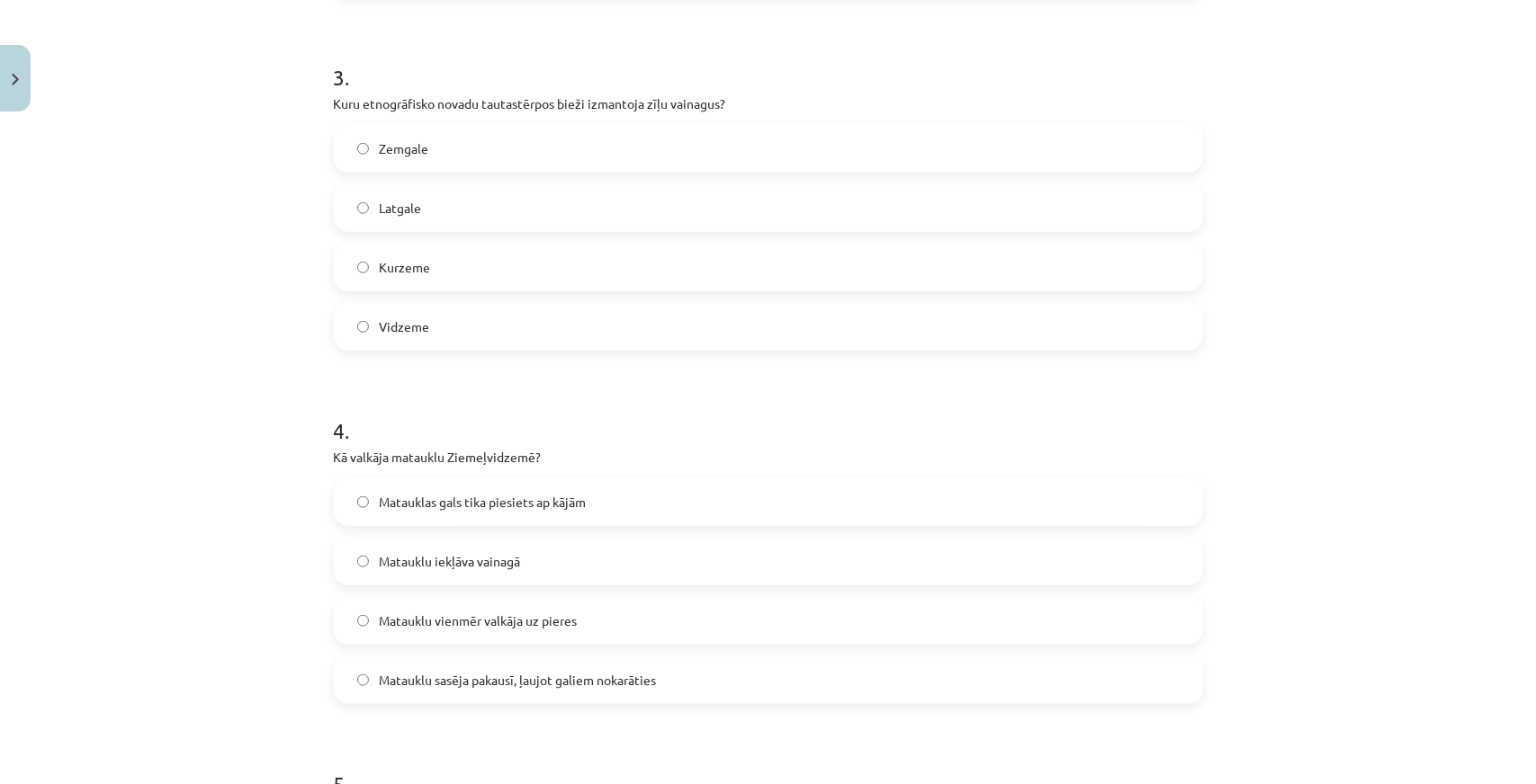
scroll to position [132, 0]
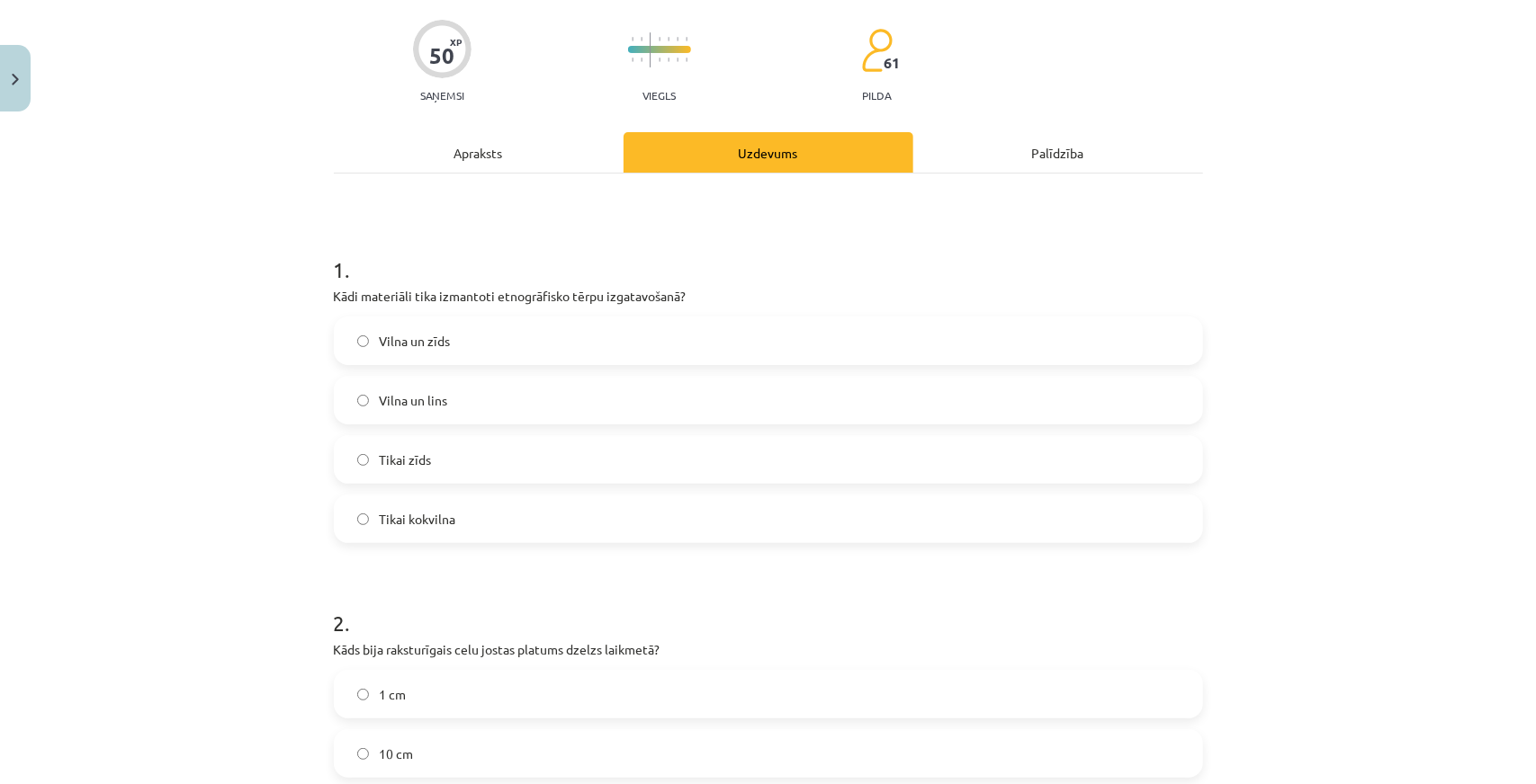
click at [460, 393] on label "Vilna un lins" at bounding box center [768, 400] width 865 height 45
click at [178, 298] on div "Mācību tēma: Dizains un tehnoloģijas 9. klases 1. ieskaites mācību materiāls #8…" at bounding box center [768, 392] width 1536 height 784
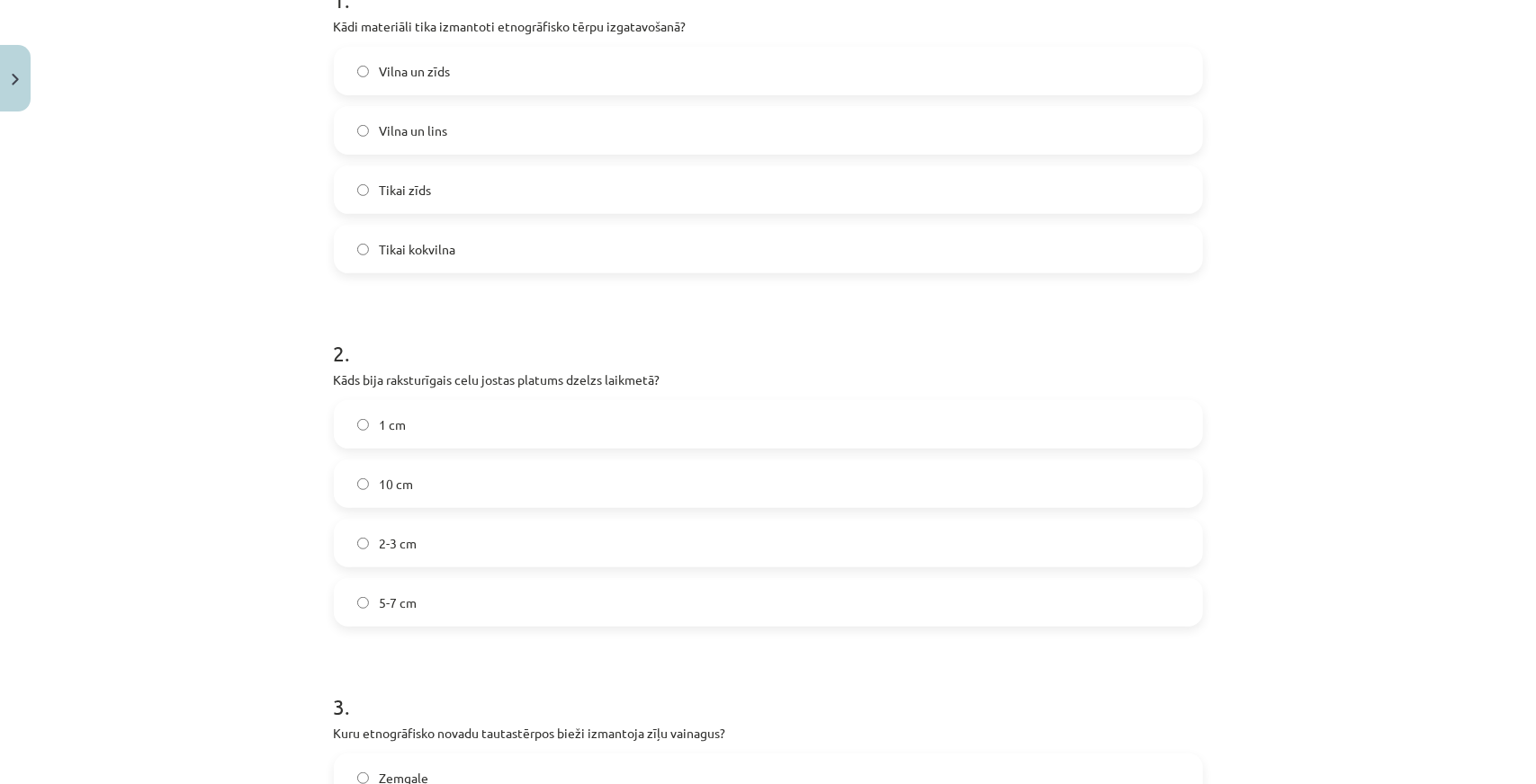
scroll to position [671, 0]
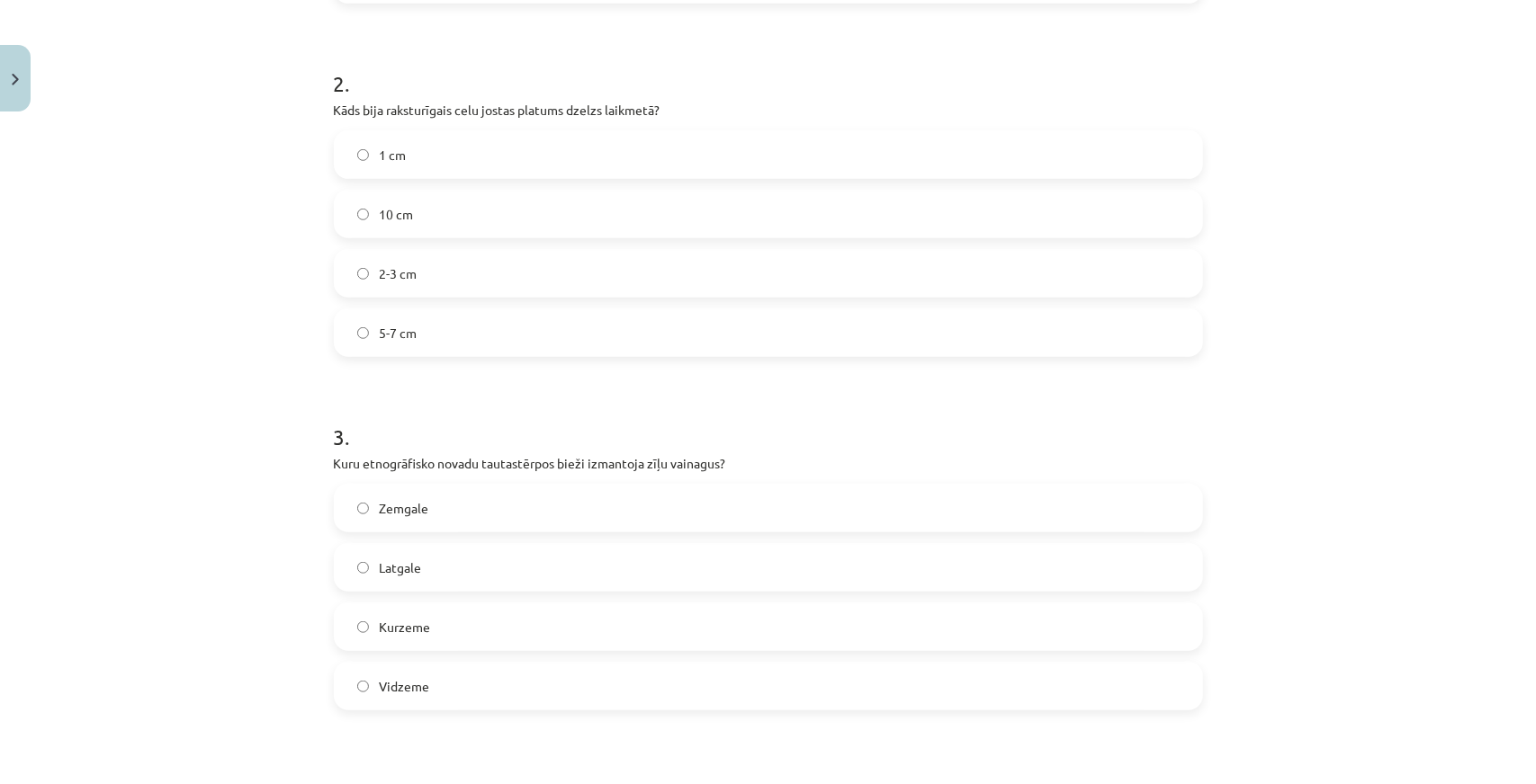
click at [384, 285] on label "2-3 cm" at bounding box center [768, 273] width 865 height 45
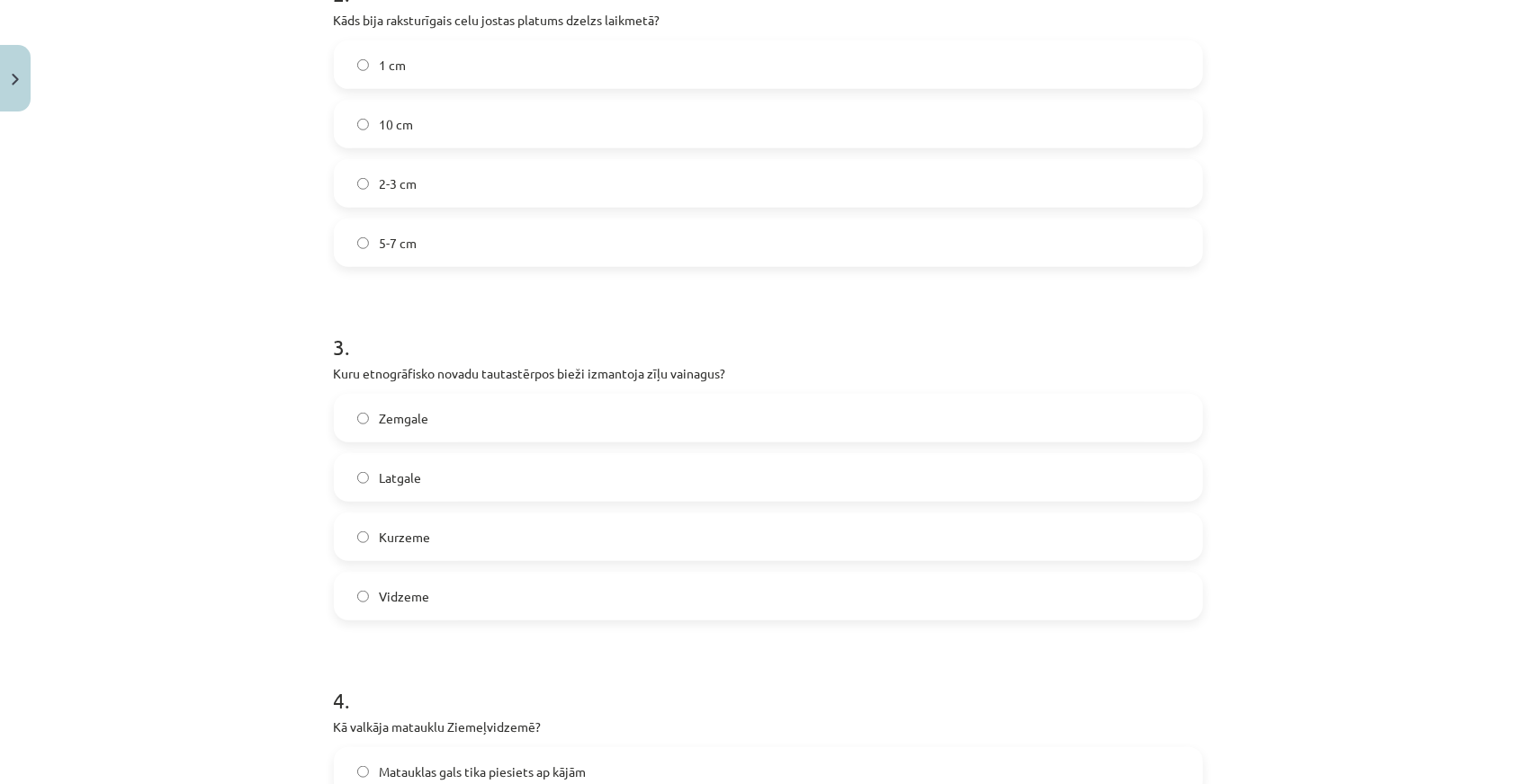
scroll to position [852, 0]
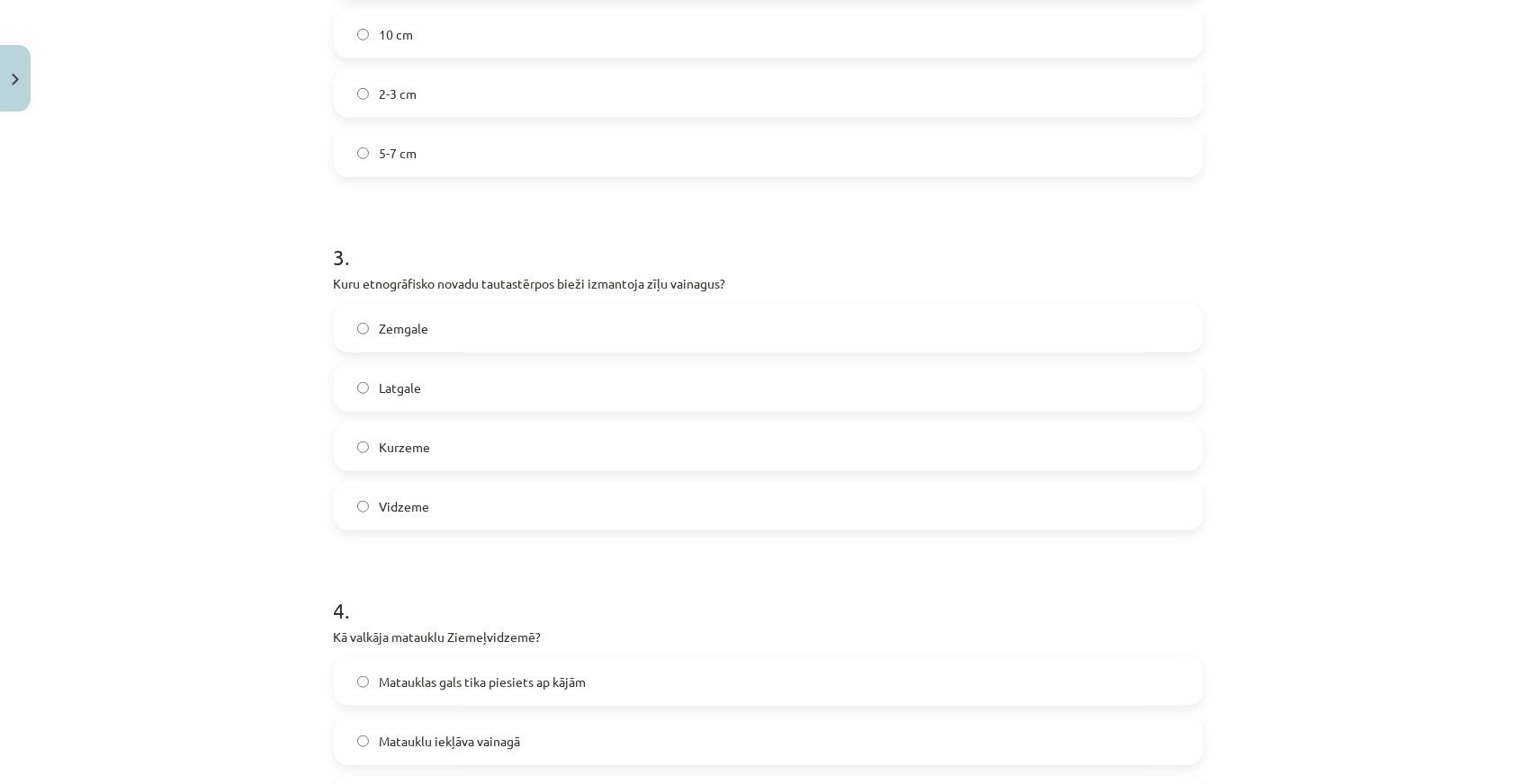
click at [458, 394] on label "Latgale" at bounding box center [768, 388] width 865 height 45
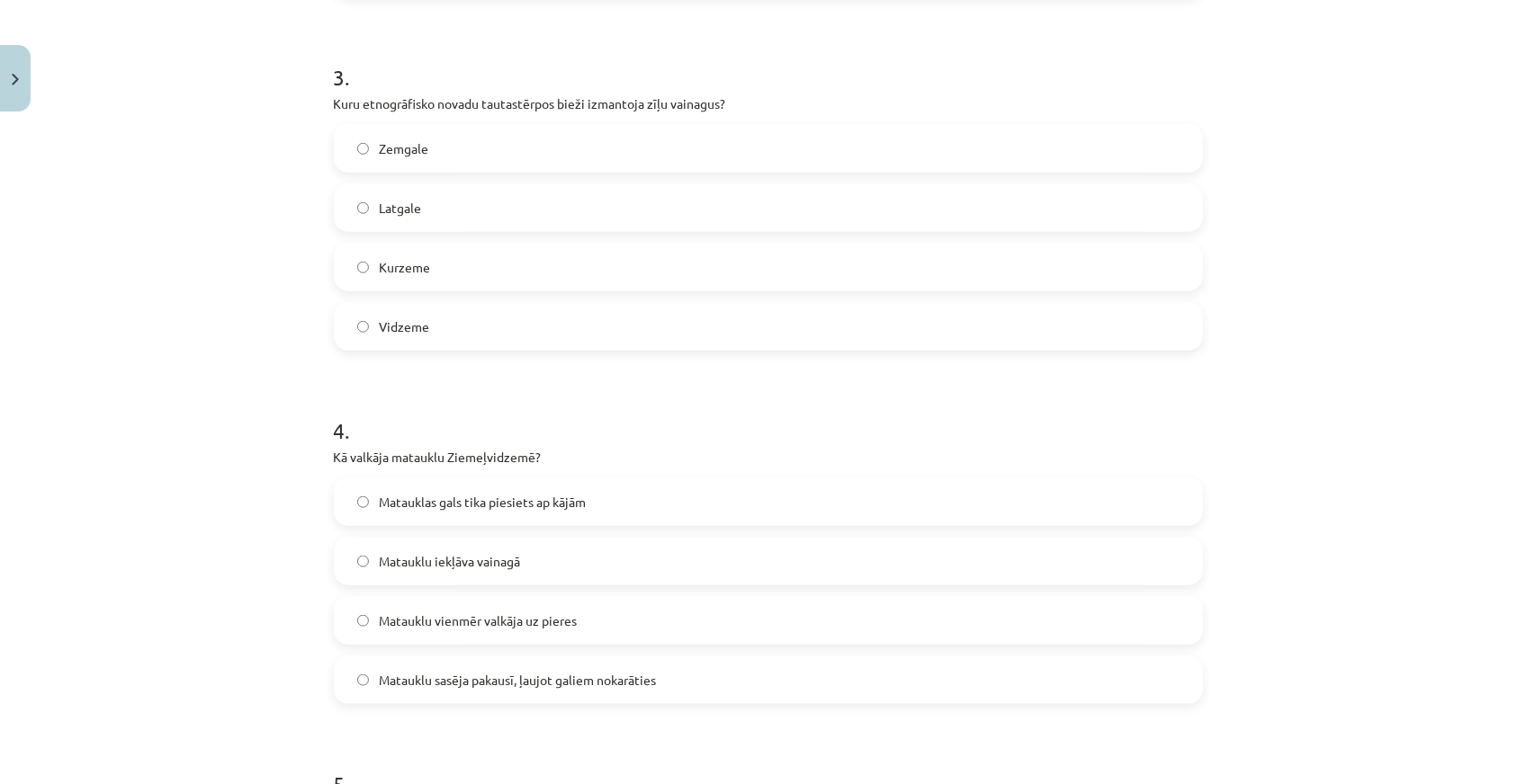
scroll to position [1211, 0]
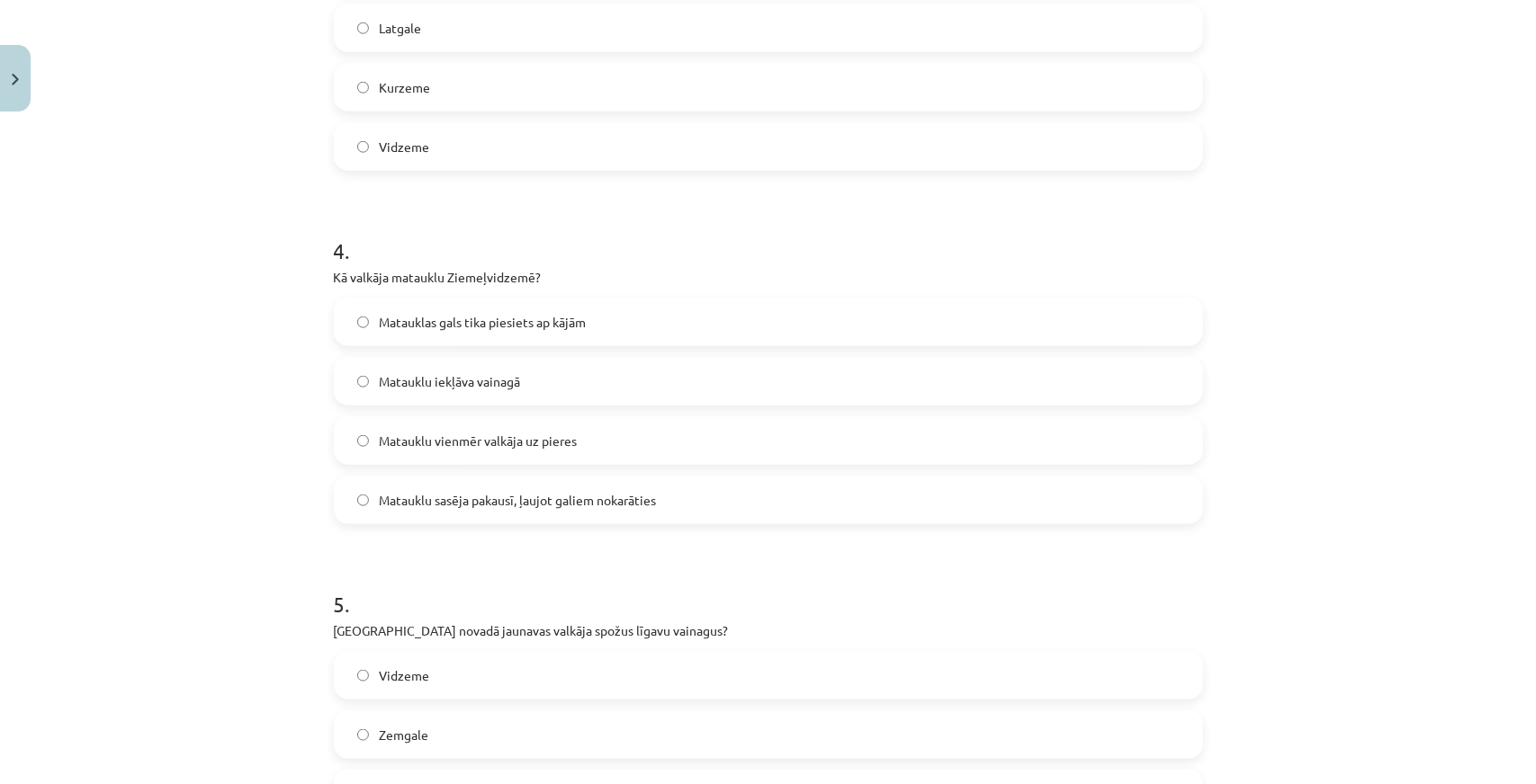
click at [424, 515] on label "Matauklu sasēja pakausī, ļaujot galiem nokarāties" at bounding box center [768, 500] width 865 height 45
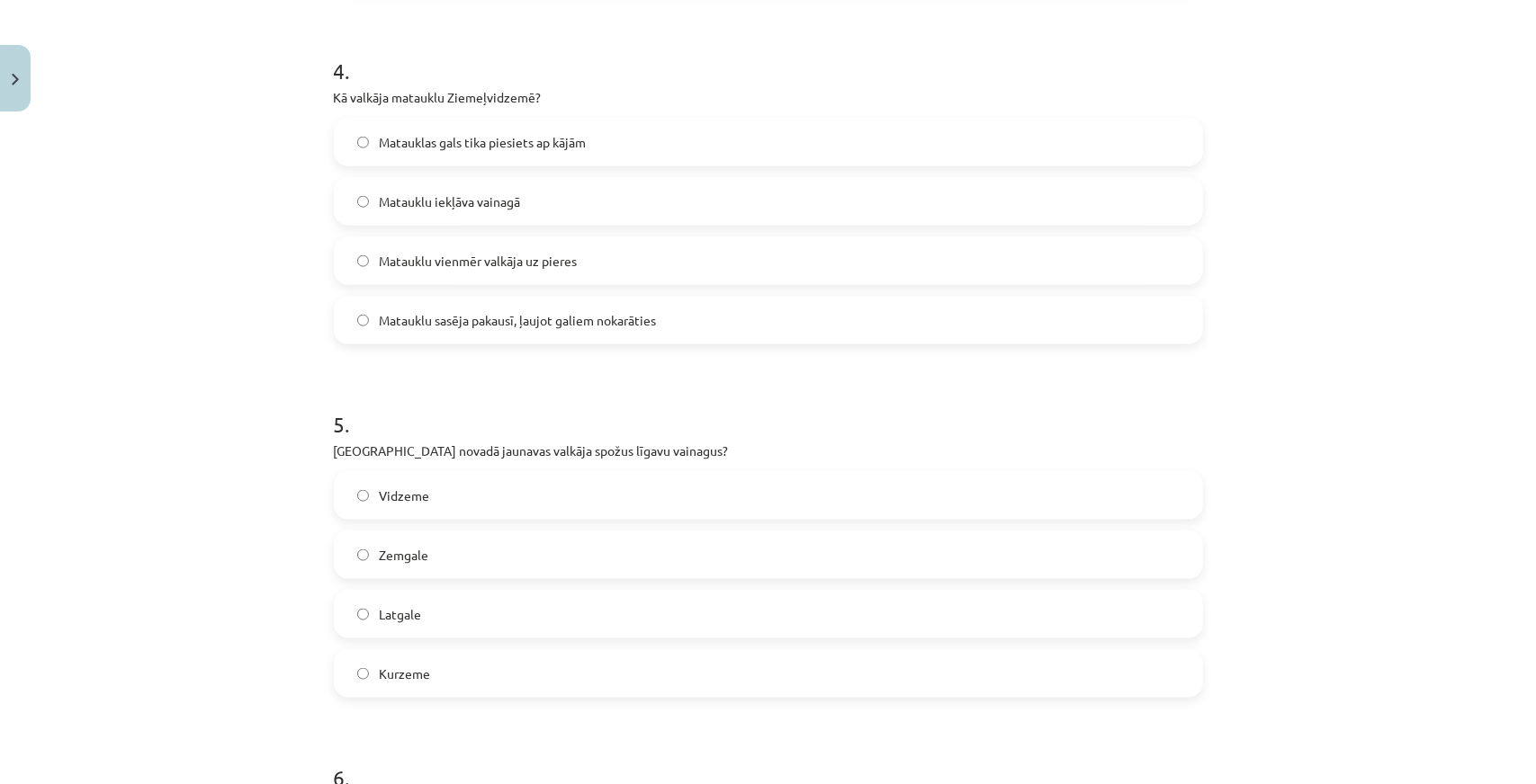
scroll to position [1571, 0]
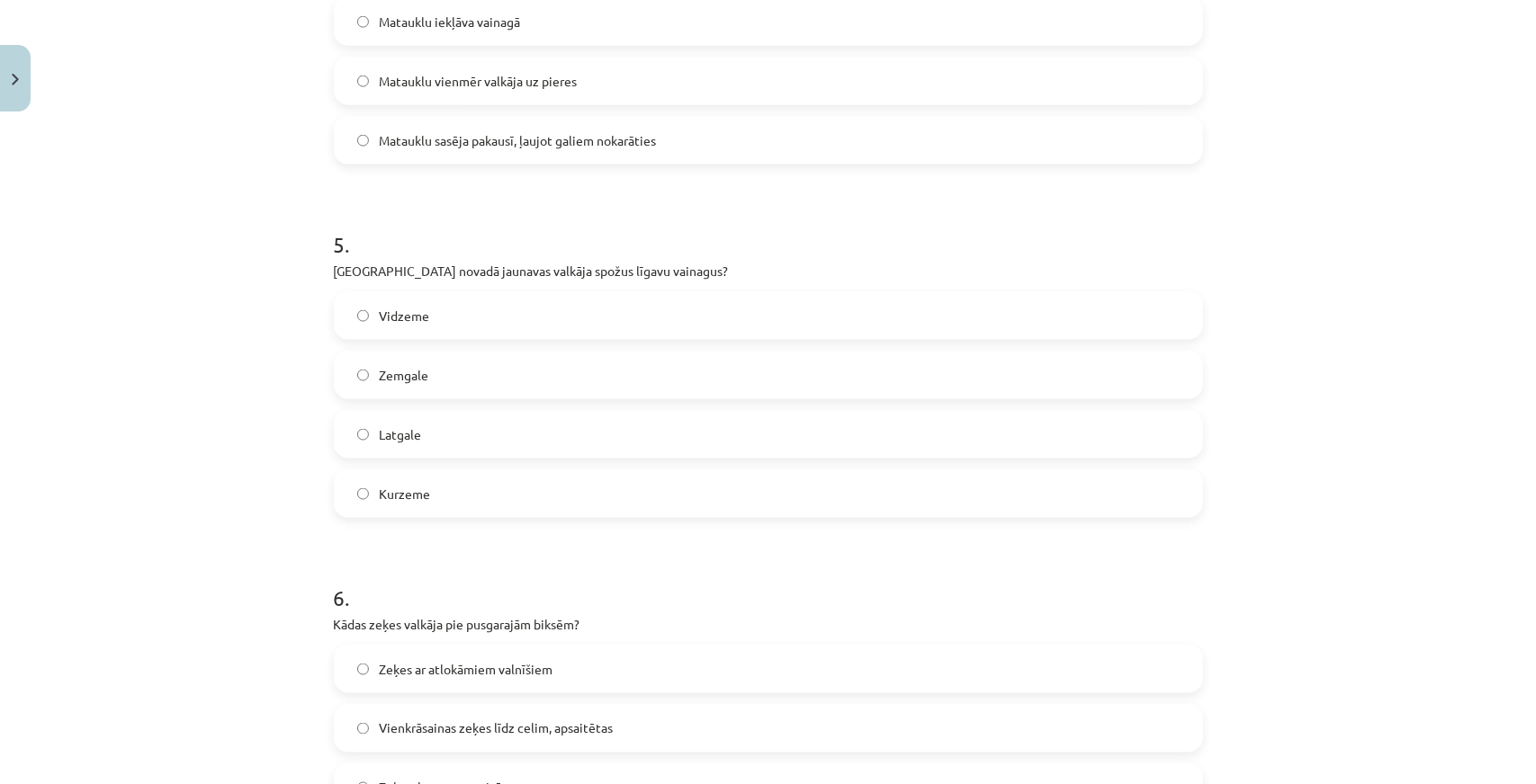
click at [471, 495] on label "Kurzeme" at bounding box center [768, 494] width 865 height 45
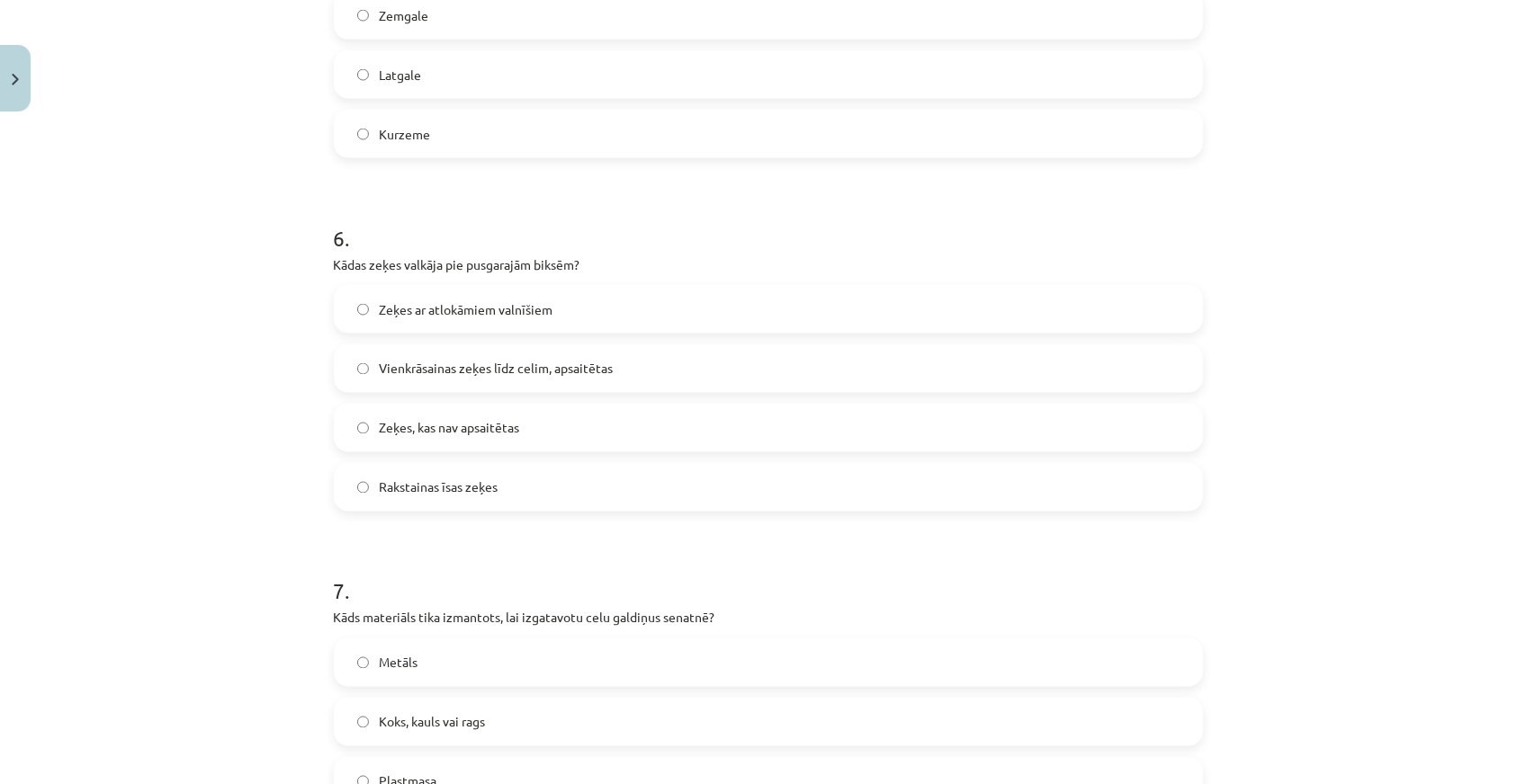
click at [408, 377] on label "Vienkrāsainas zeķes līdz celim, apsaitētas" at bounding box center [768, 369] width 865 height 45
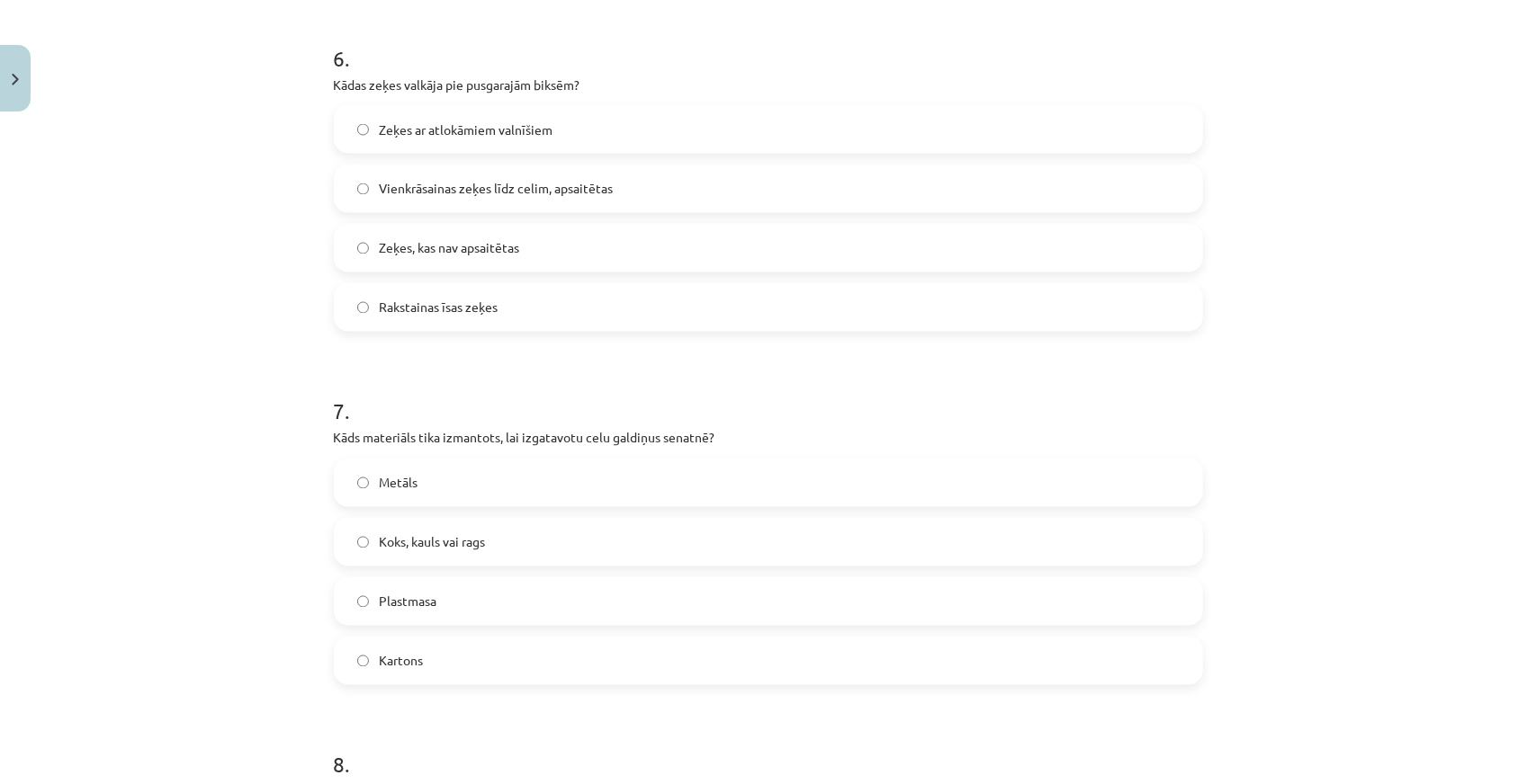
scroll to position [2201, 0]
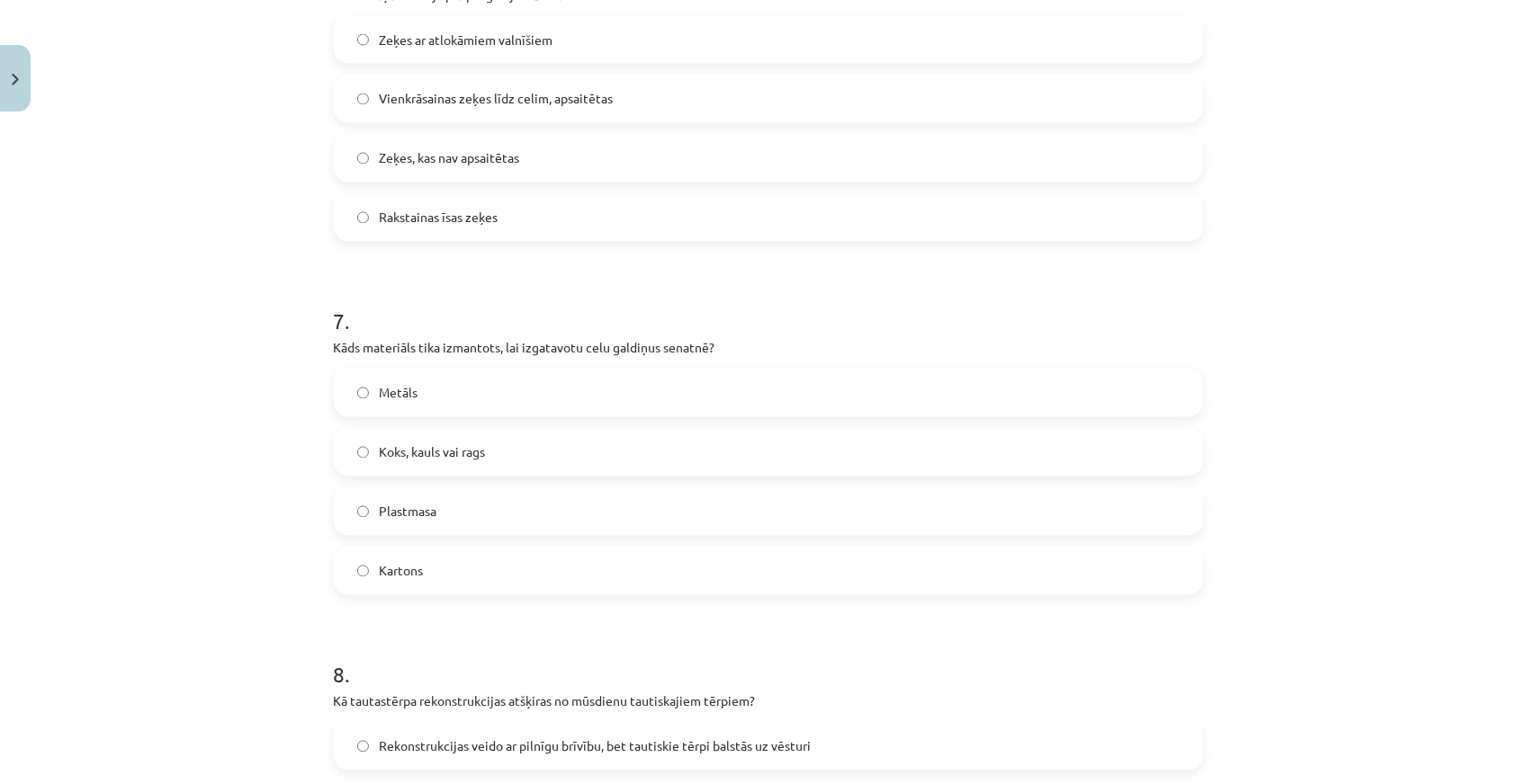
click at [430, 461] on label "Koks, kauls vai rags" at bounding box center [768, 453] width 865 height 45
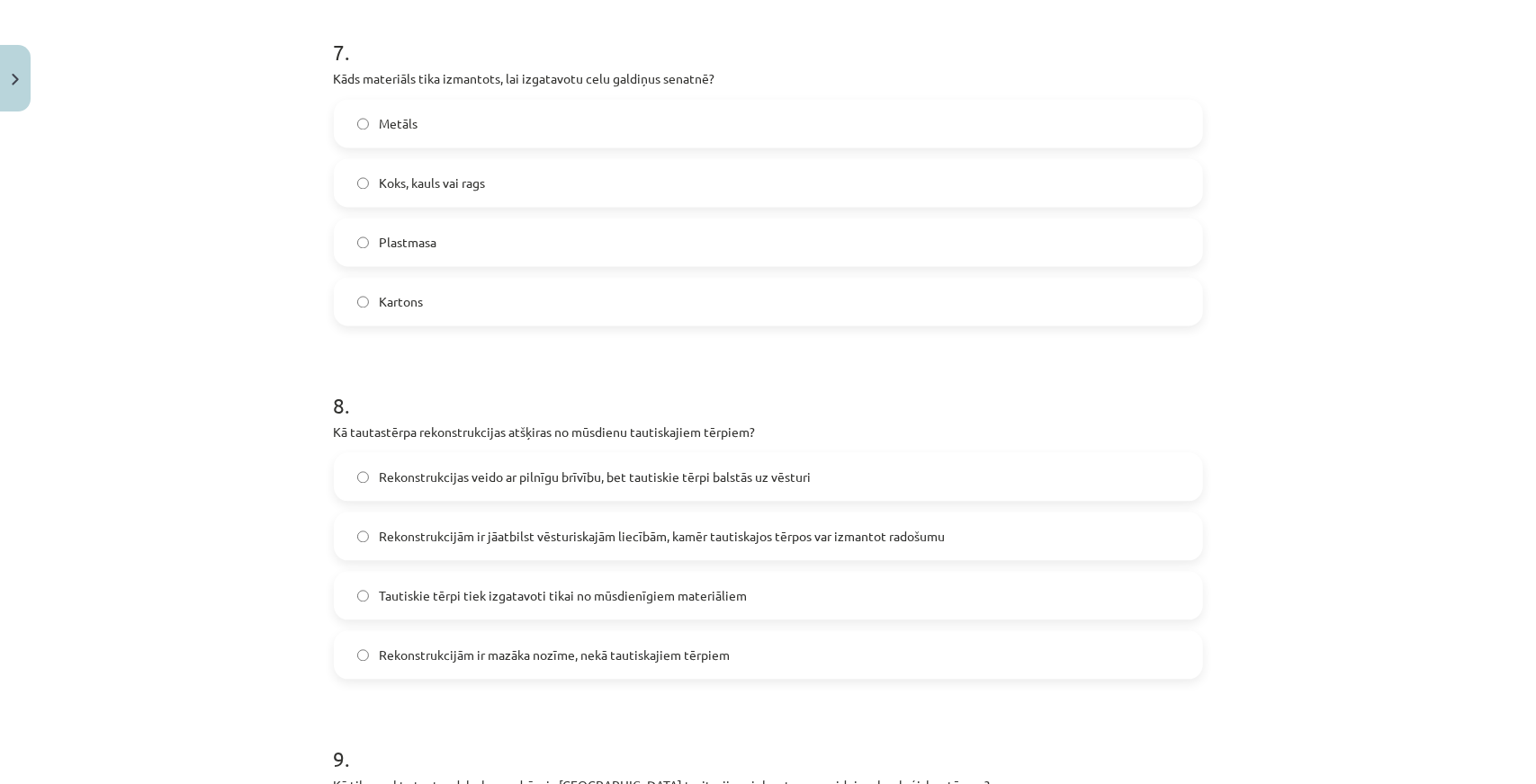
scroll to position [2560, 0]
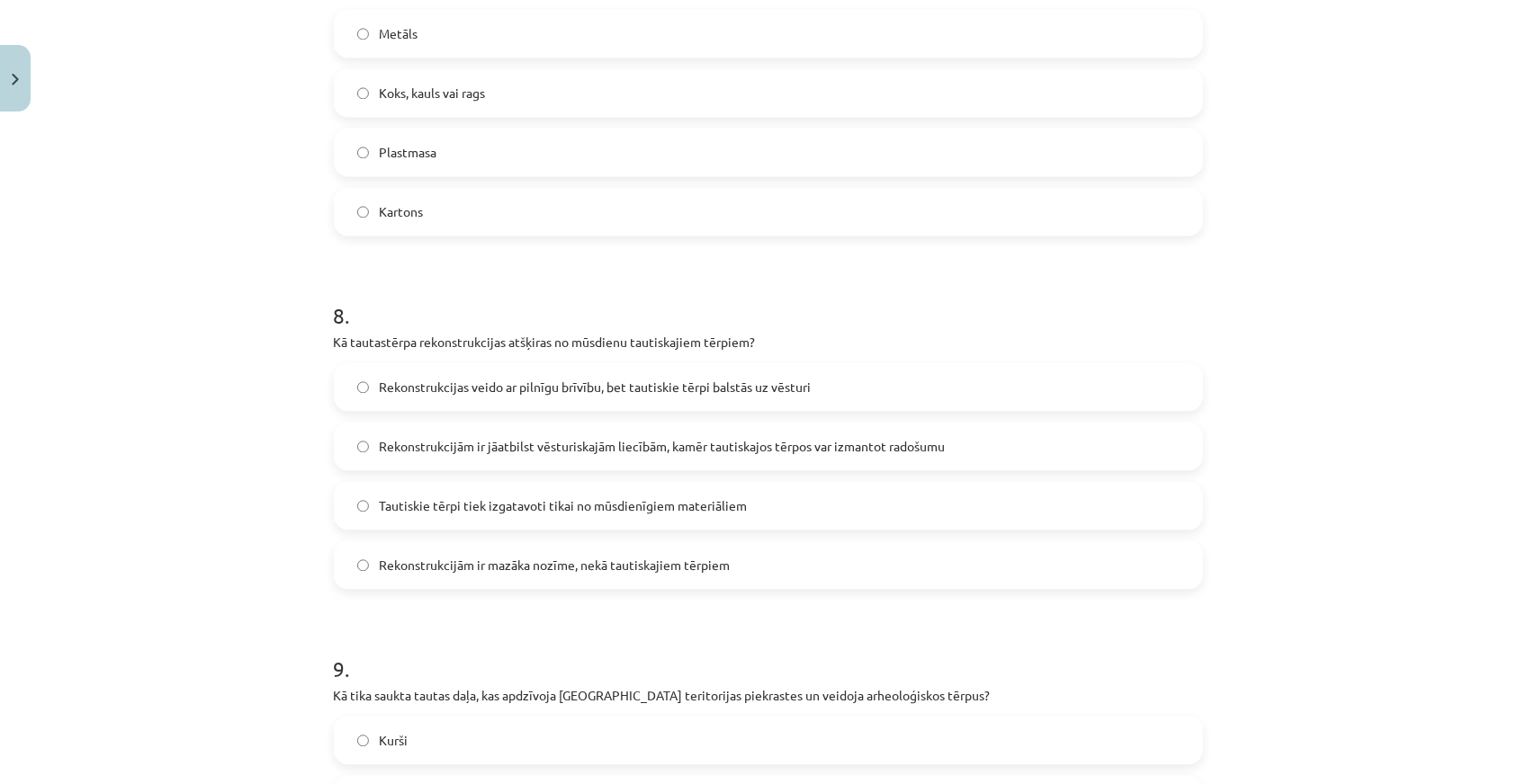
click at [400, 447] on span "Rekonstrukcijām ir jāatbilst vēsturiskajām liecībām, kamēr tautiskajos tērpos v…" at bounding box center [662, 447] width 566 height 19
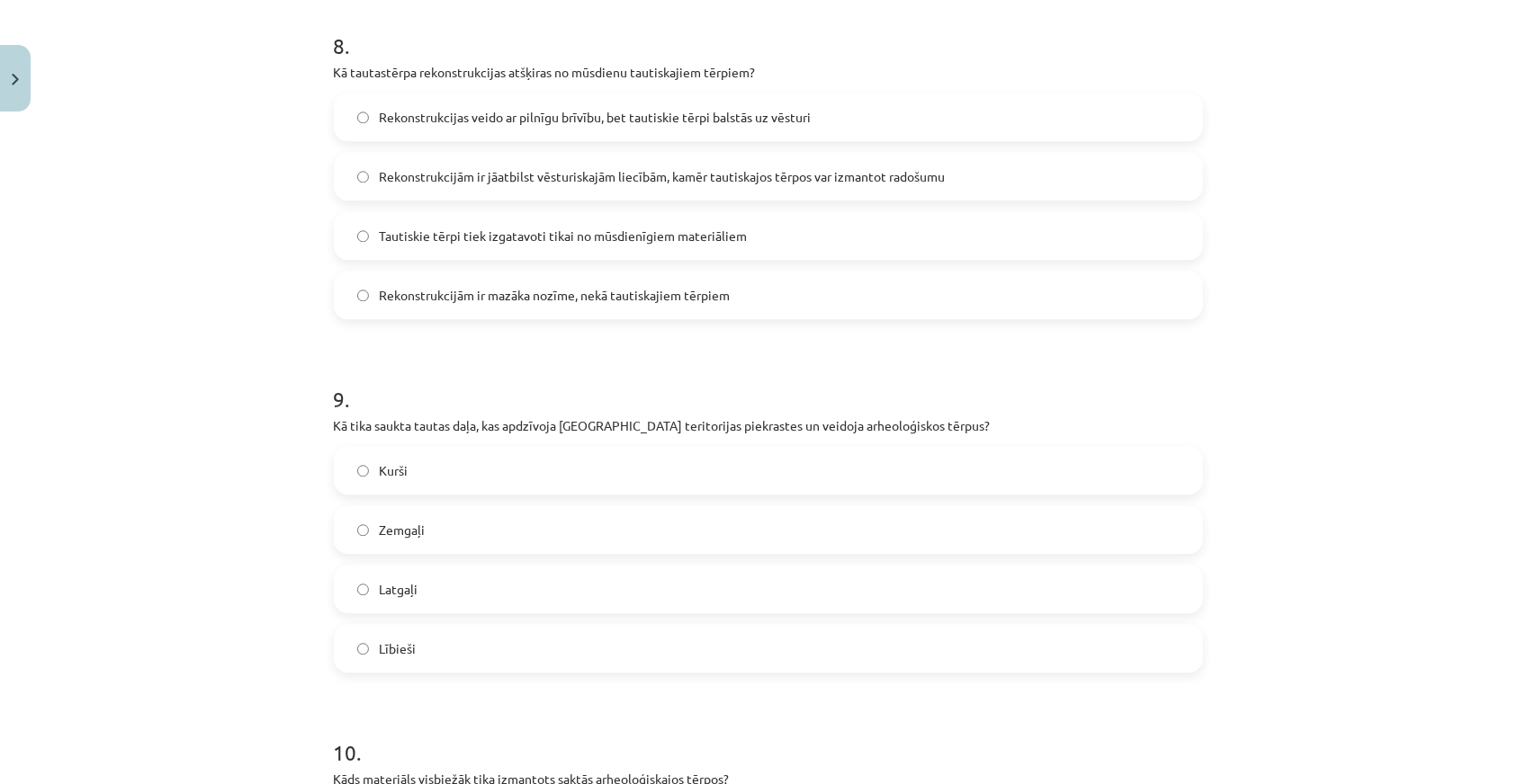
scroll to position [3010, 0]
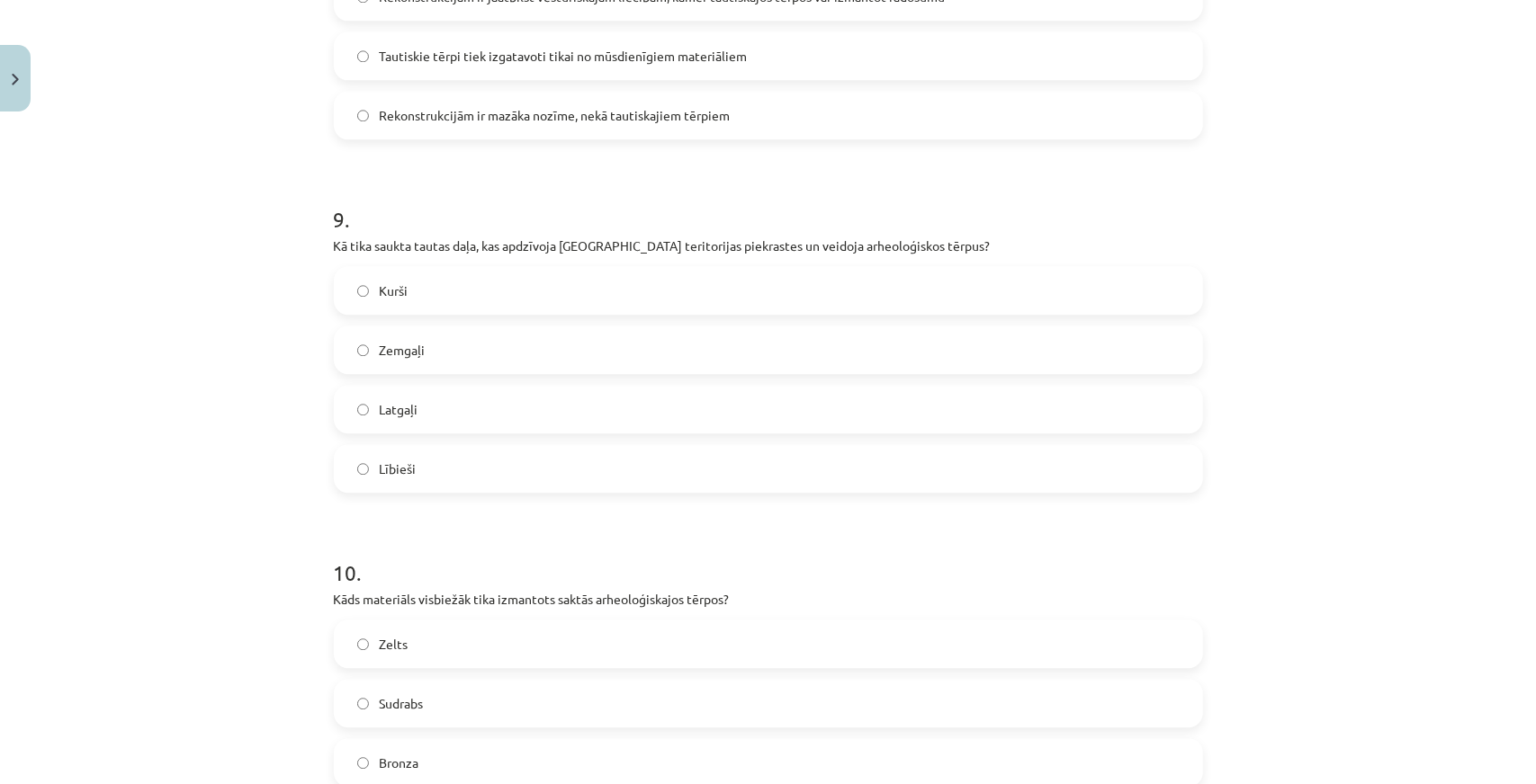
click at [426, 291] on label "Kurši" at bounding box center [768, 290] width 865 height 45
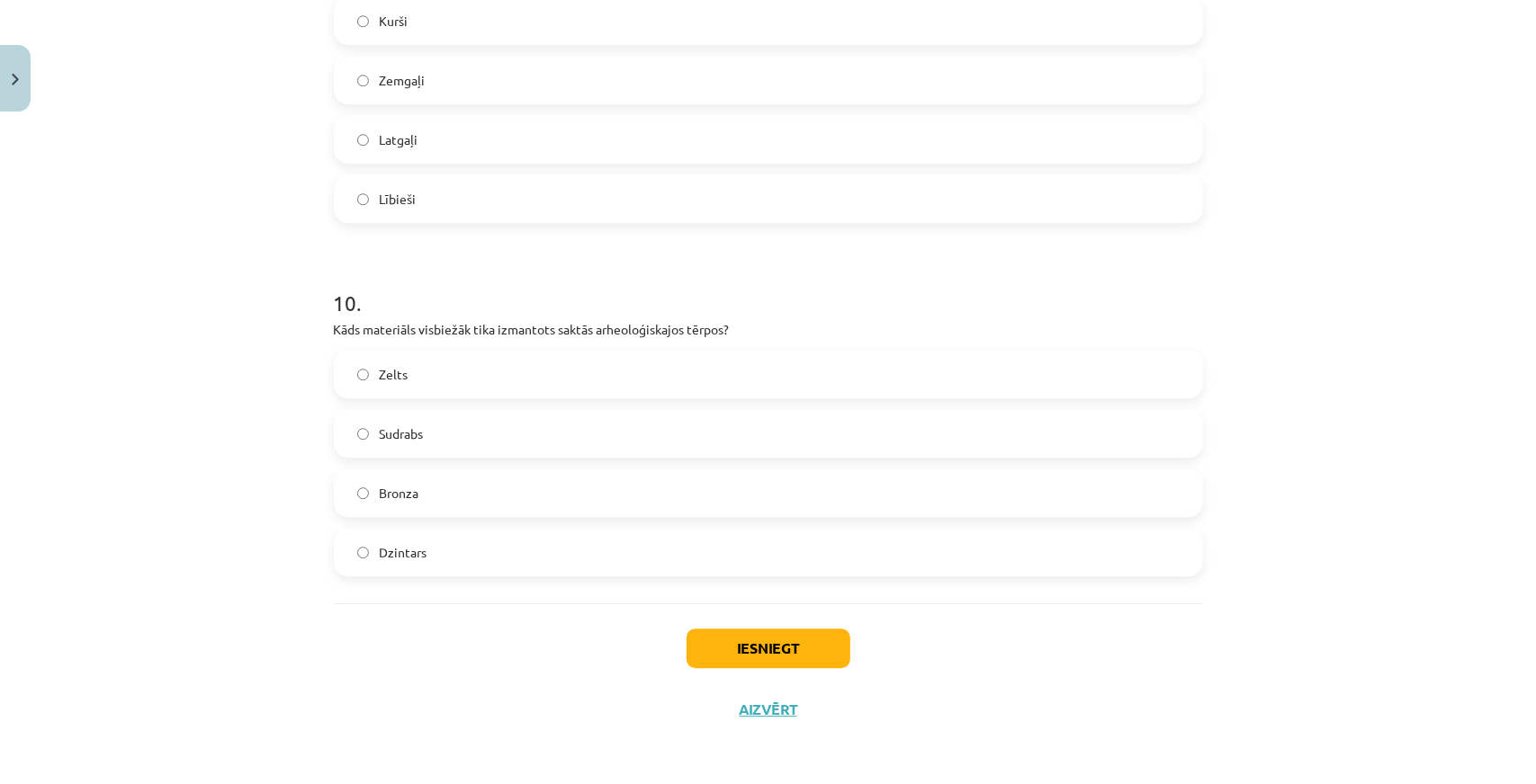
click at [435, 438] on label "Sudrabs" at bounding box center [768, 434] width 865 height 45
click at [493, 496] on label "Bronza" at bounding box center [768, 493] width 865 height 45
click at [768, 646] on button "Iesniegt" at bounding box center [768, 649] width 163 height 39
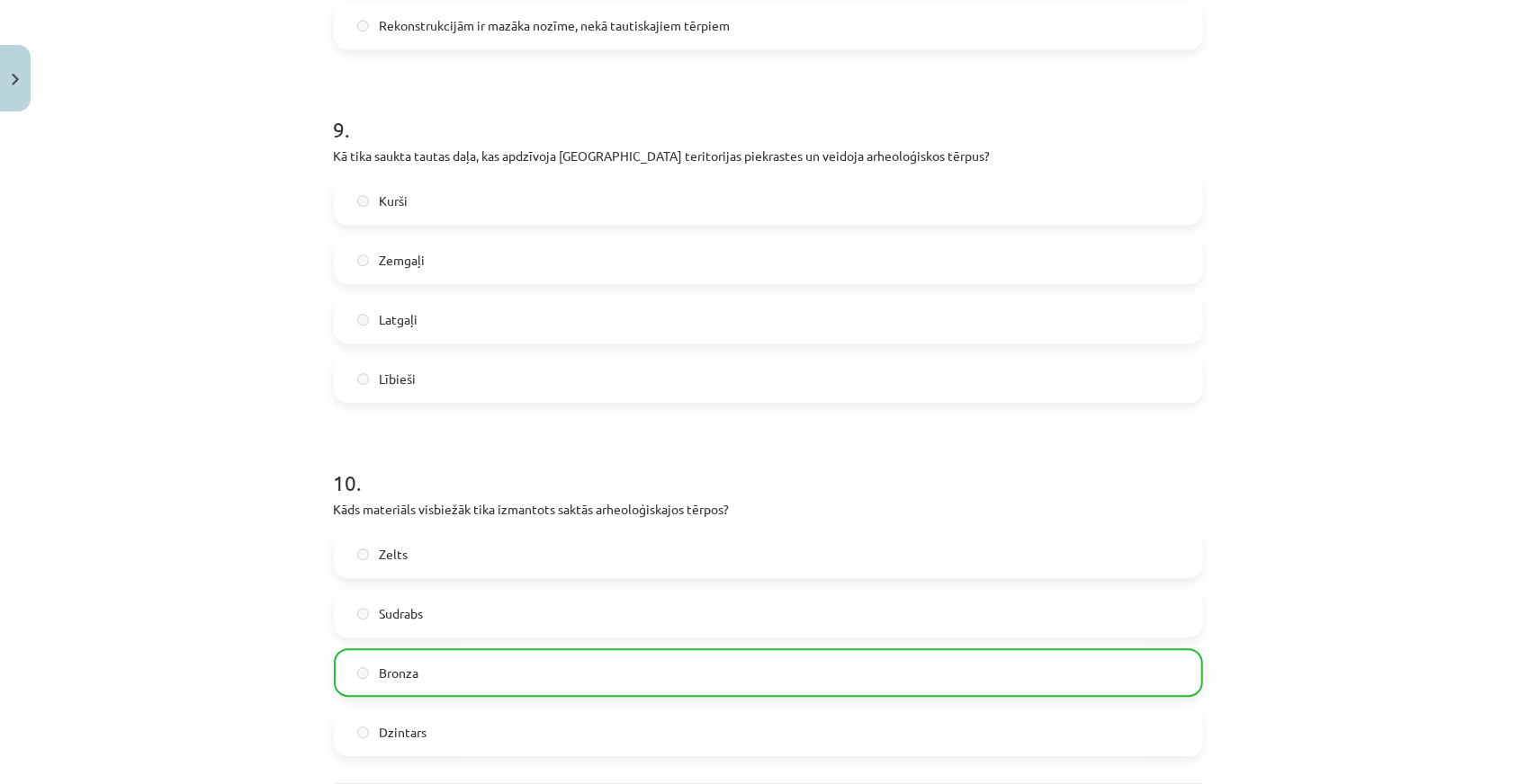
scroll to position [3337, 0]
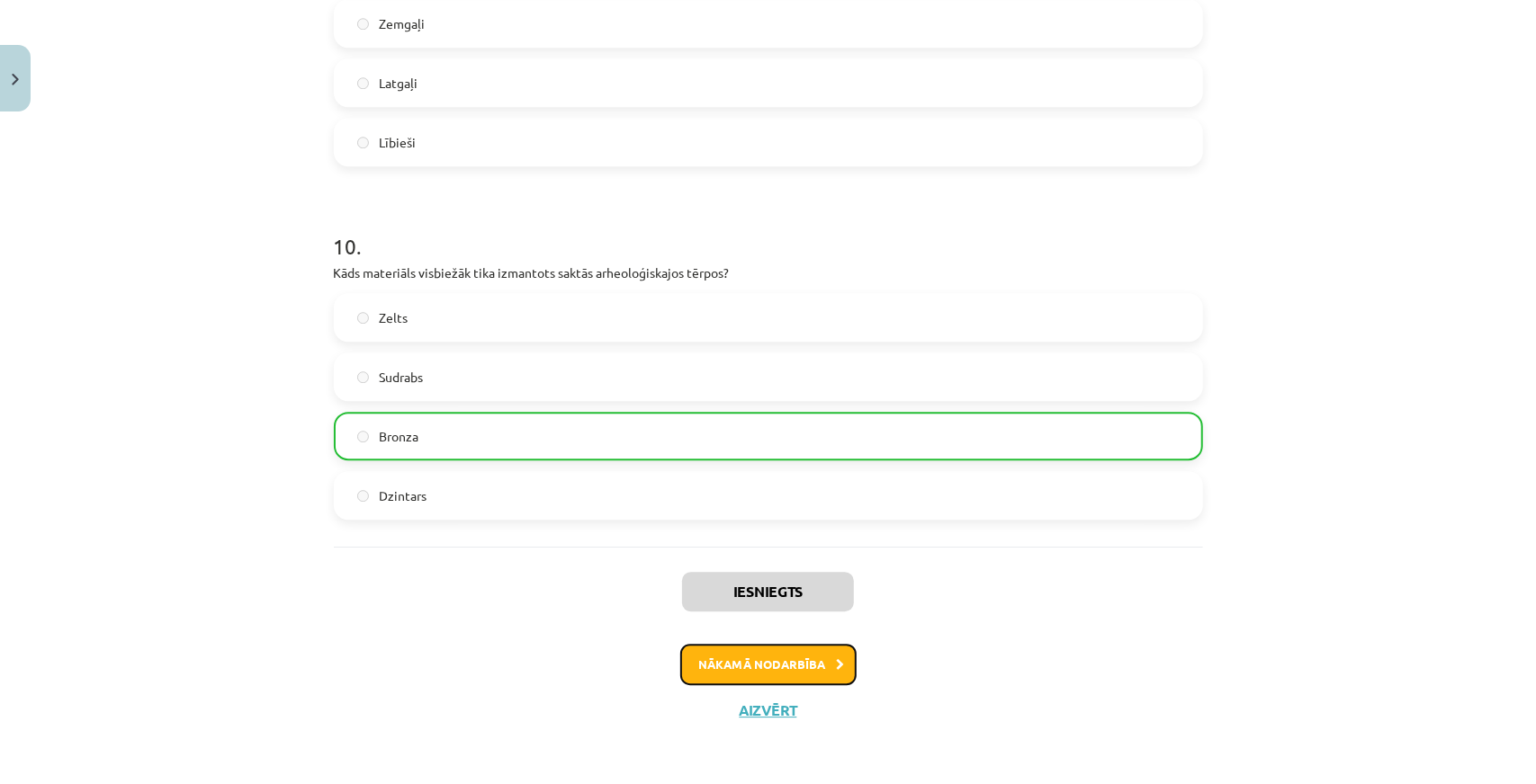
click at [752, 666] on button "Nākamā nodarbība" at bounding box center [768, 665] width 177 height 41
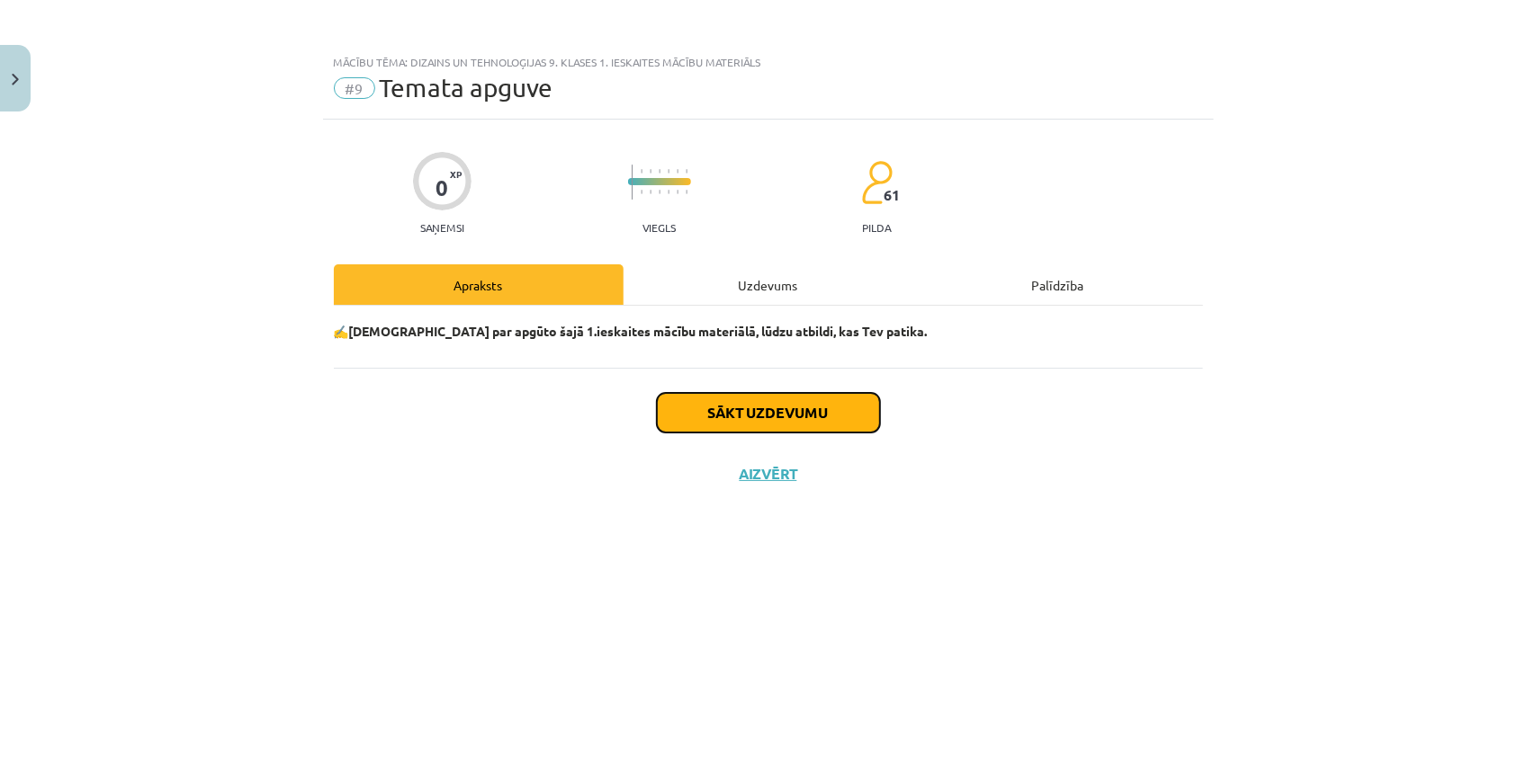
click at [746, 398] on button "Sākt uzdevumu" at bounding box center [768, 413] width 224 height 39
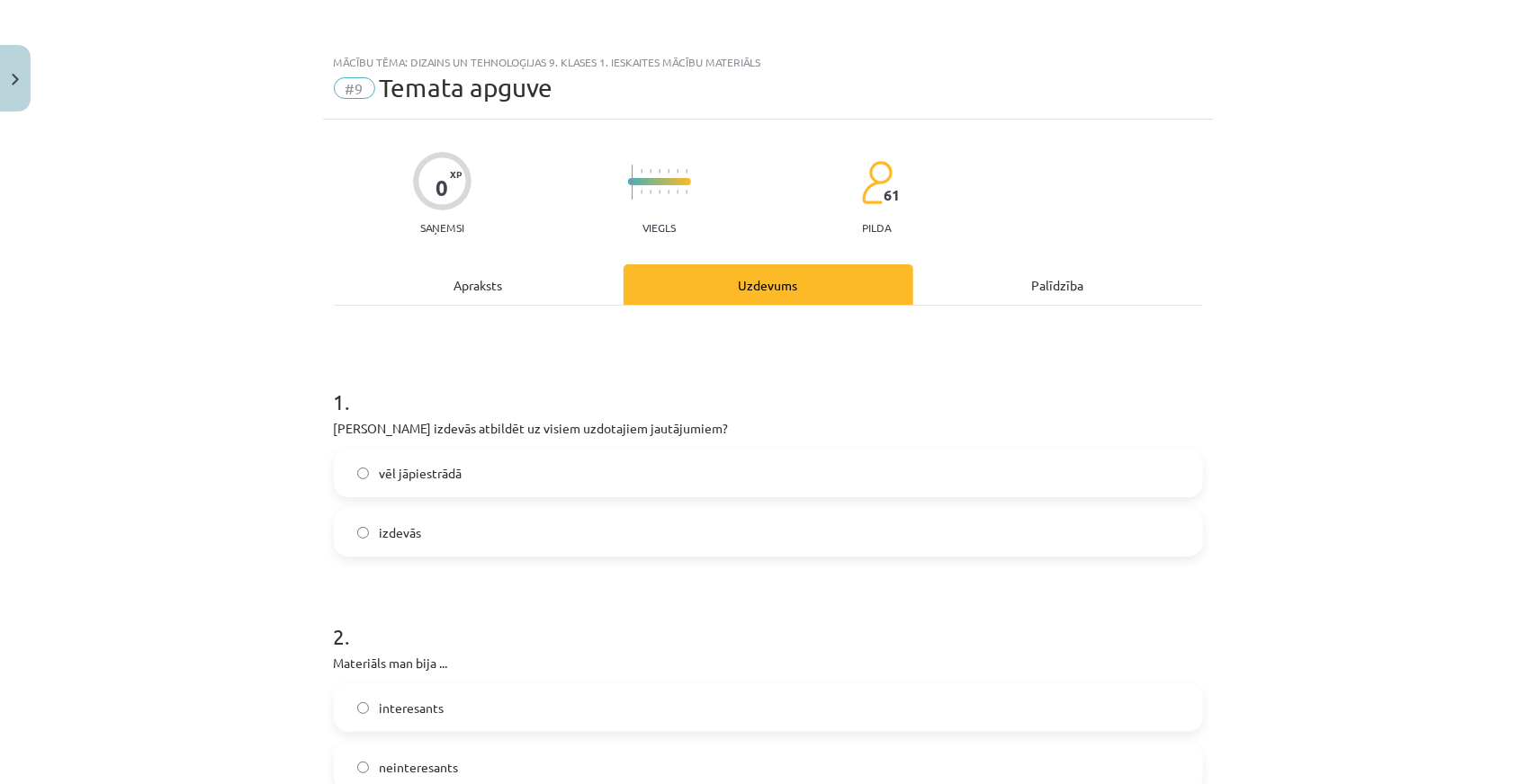
click at [458, 530] on label "izdevās" at bounding box center [768, 532] width 865 height 45
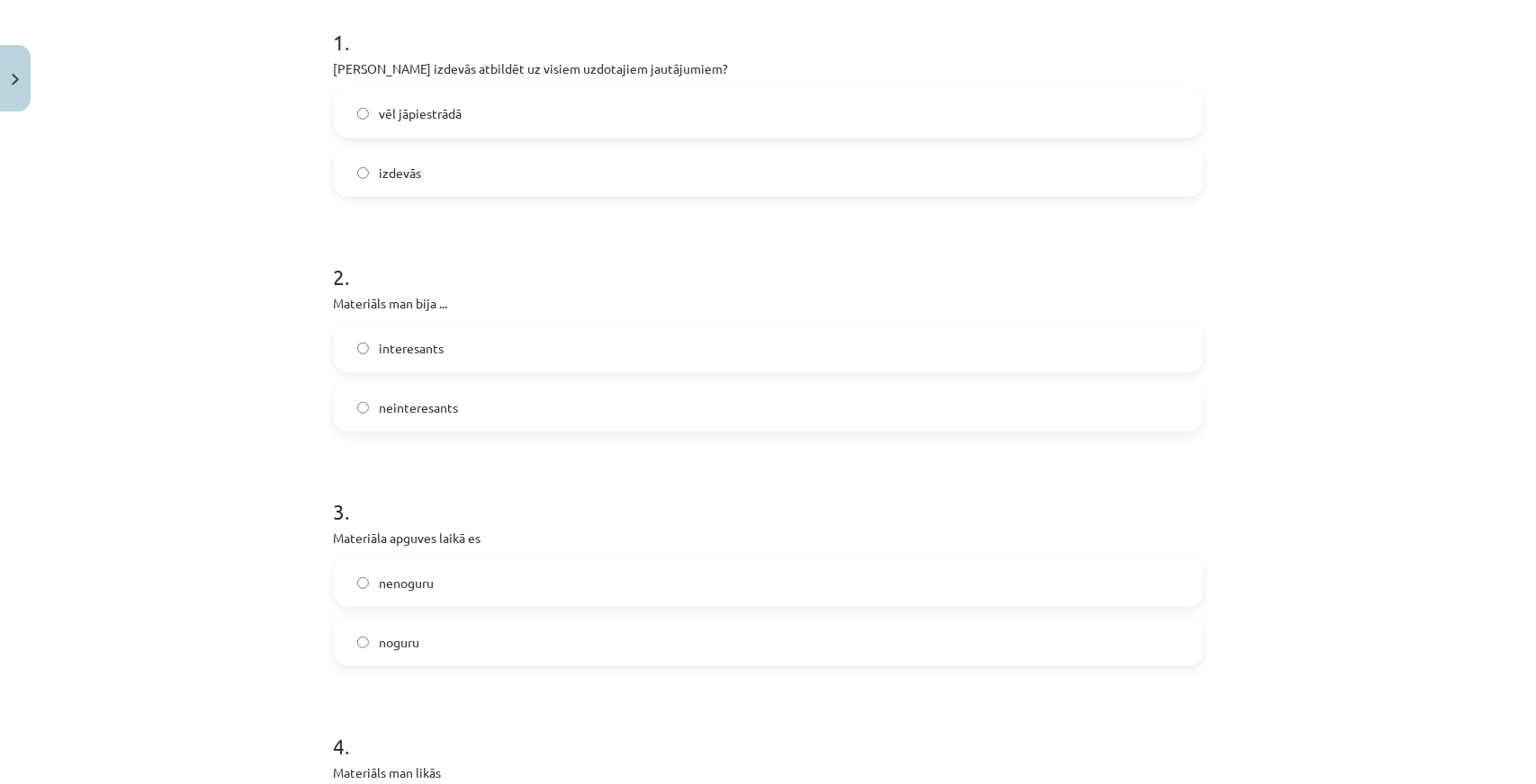
click at [448, 347] on label "interesants" at bounding box center [768, 348] width 865 height 45
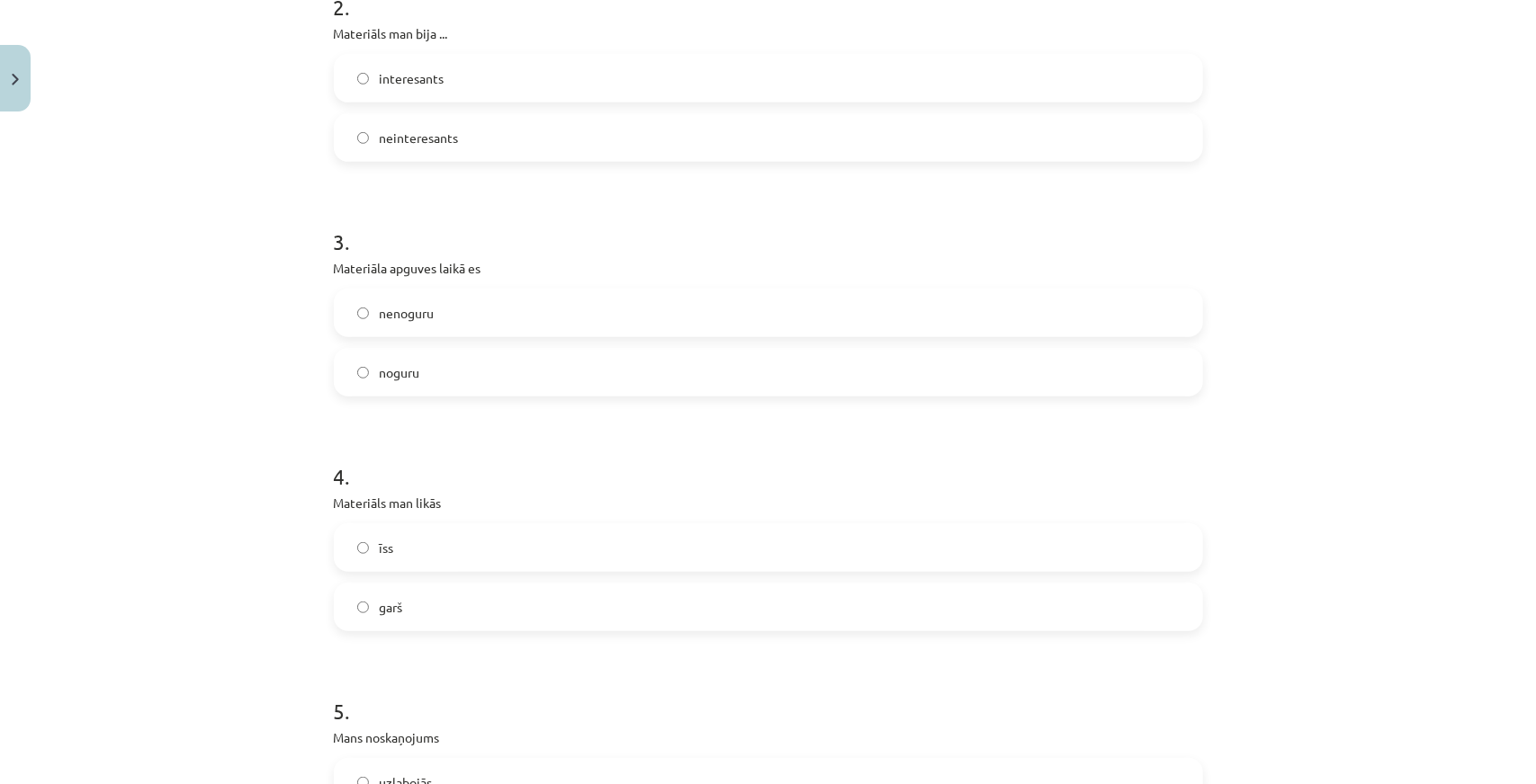
click at [428, 359] on label "noguru" at bounding box center [768, 373] width 865 height 45
click at [454, 317] on label "nenoguru" at bounding box center [768, 313] width 865 height 45
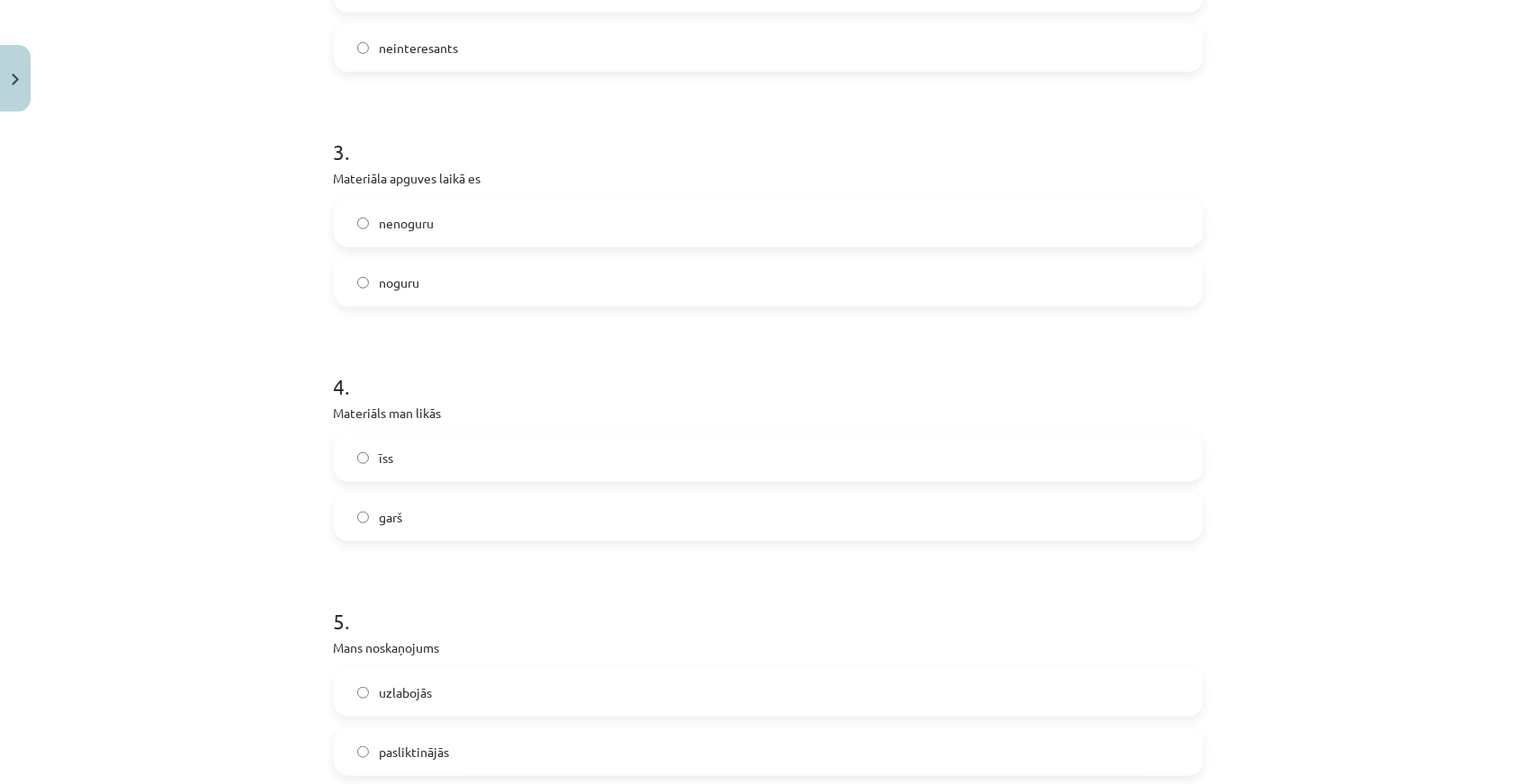
click at [432, 461] on label "īss" at bounding box center [768, 458] width 865 height 45
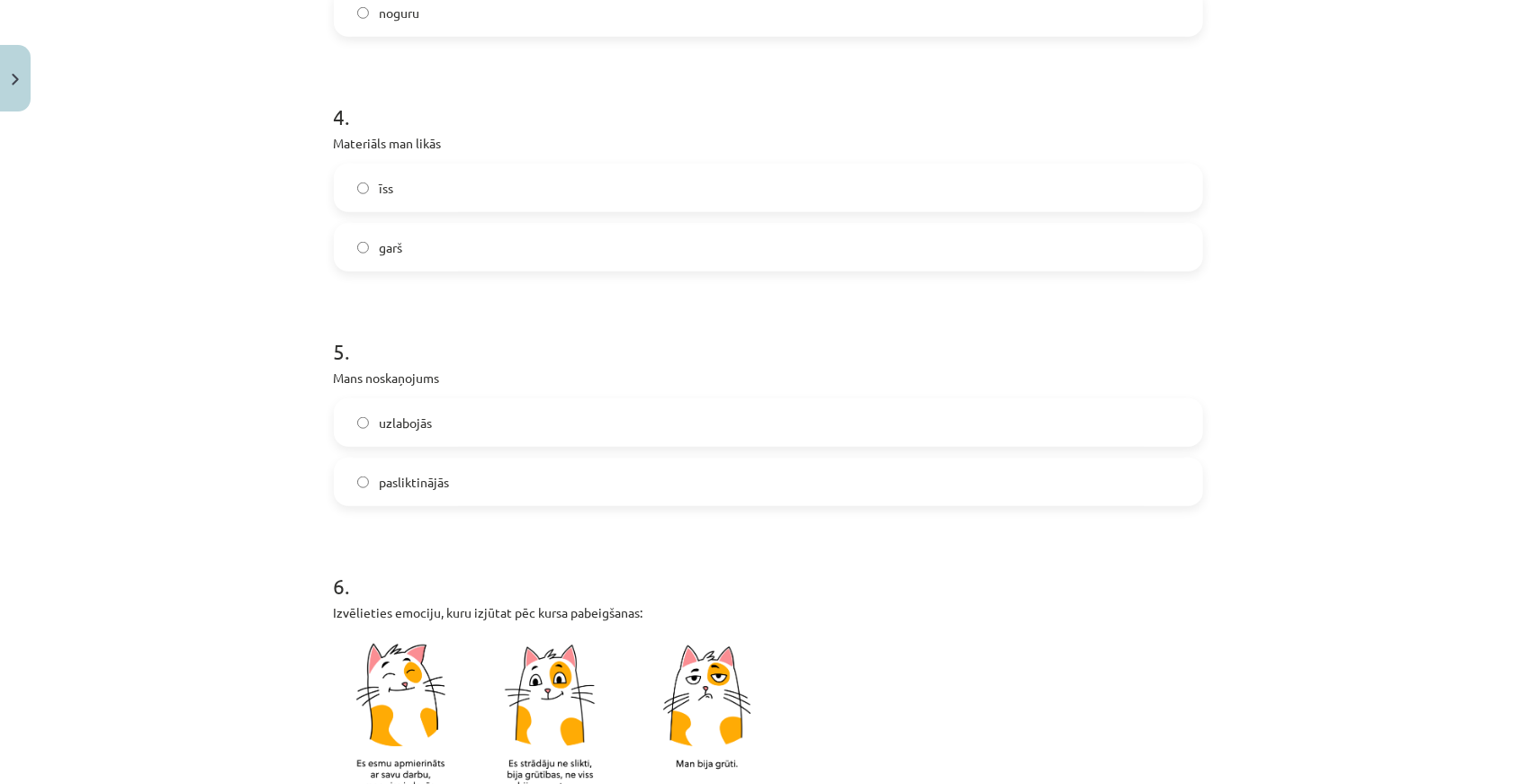
click at [451, 418] on label "uzlabojās" at bounding box center [768, 423] width 865 height 45
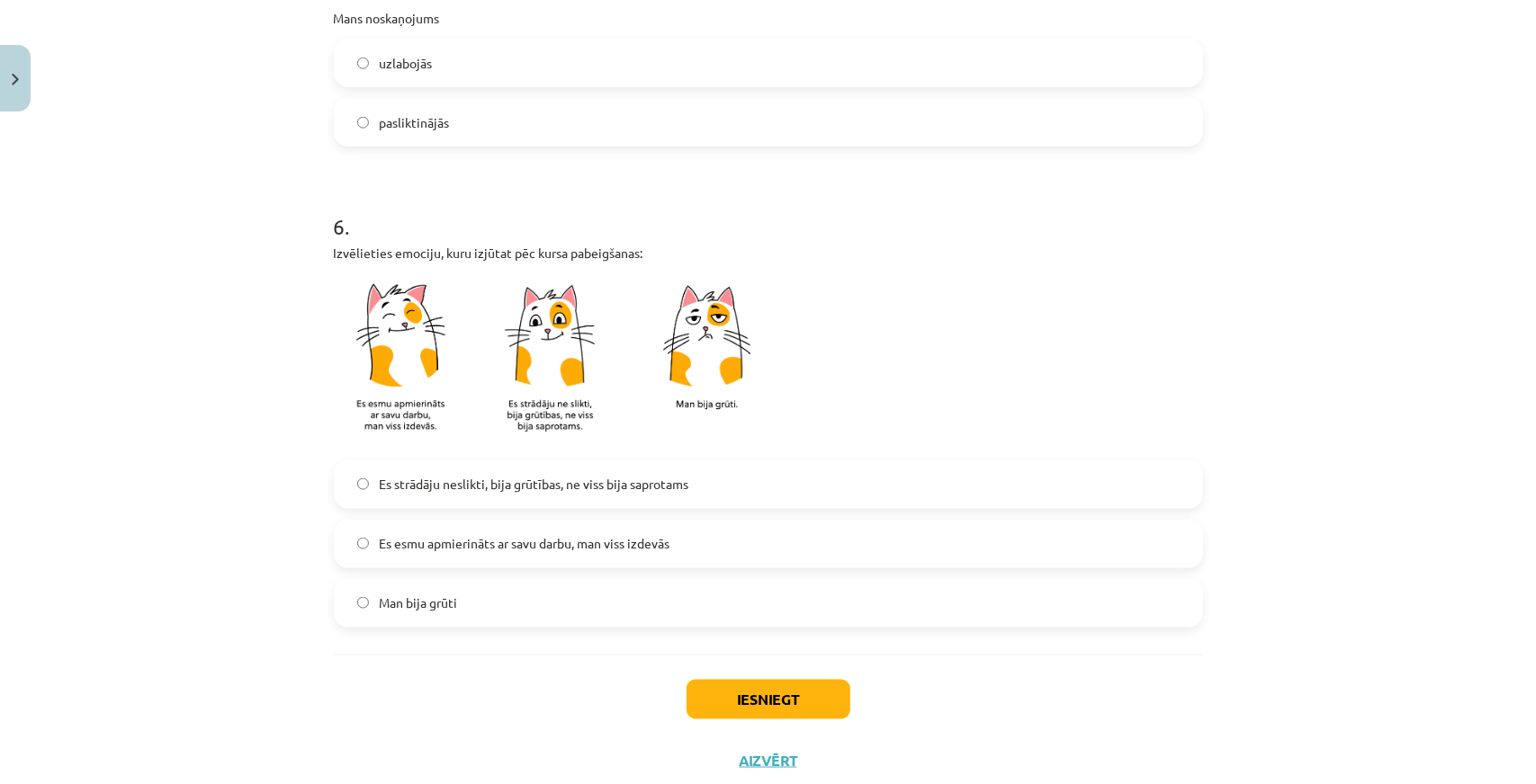
drag, startPoint x: 461, startPoint y: 604, endPoint x: 473, endPoint y: 617, distance: 17.7
click at [461, 605] on label "Man bija grūti" at bounding box center [768, 604] width 865 height 45
click at [455, 502] on label "Es strādāju neslikti, bija grūtības, ne viss bija saprotams" at bounding box center [768, 484] width 865 height 45
click at [470, 566] on div "Es esmu apmierināts ar savu darbu, man viss izdevās" at bounding box center [768, 545] width 869 height 49
click at [412, 542] on span "Es esmu apmierināts ar savu darbu, man viss izdevās" at bounding box center [524, 544] width 290 height 19
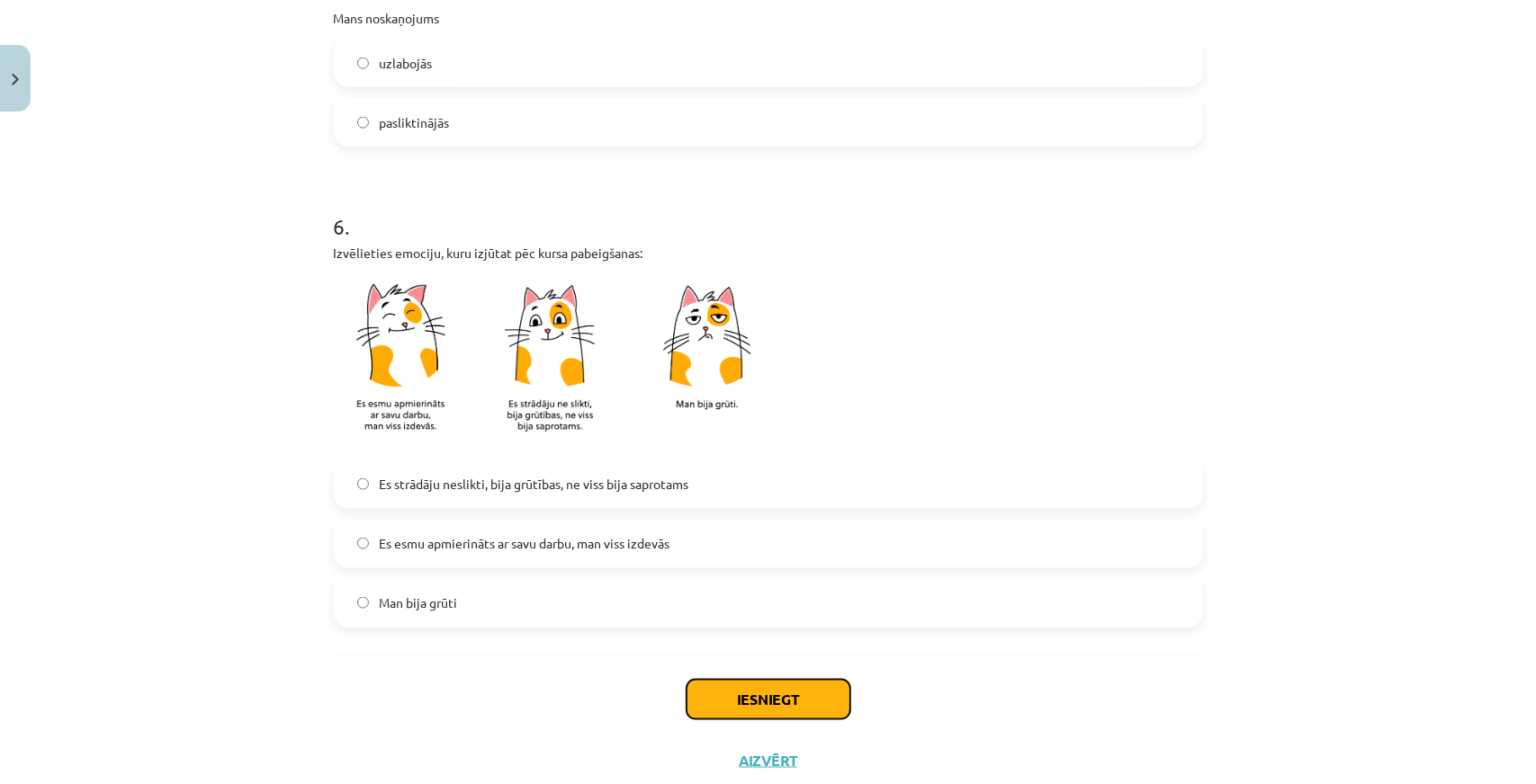
click at [806, 712] on button "Iesniegt" at bounding box center [768, 699] width 163 height 39
drag, startPoint x: 763, startPoint y: 714, endPoint x: 503, endPoint y: 671, distance: 263.5
click at [757, 714] on button "Iesniegt" at bounding box center [768, 699] width 163 height 39
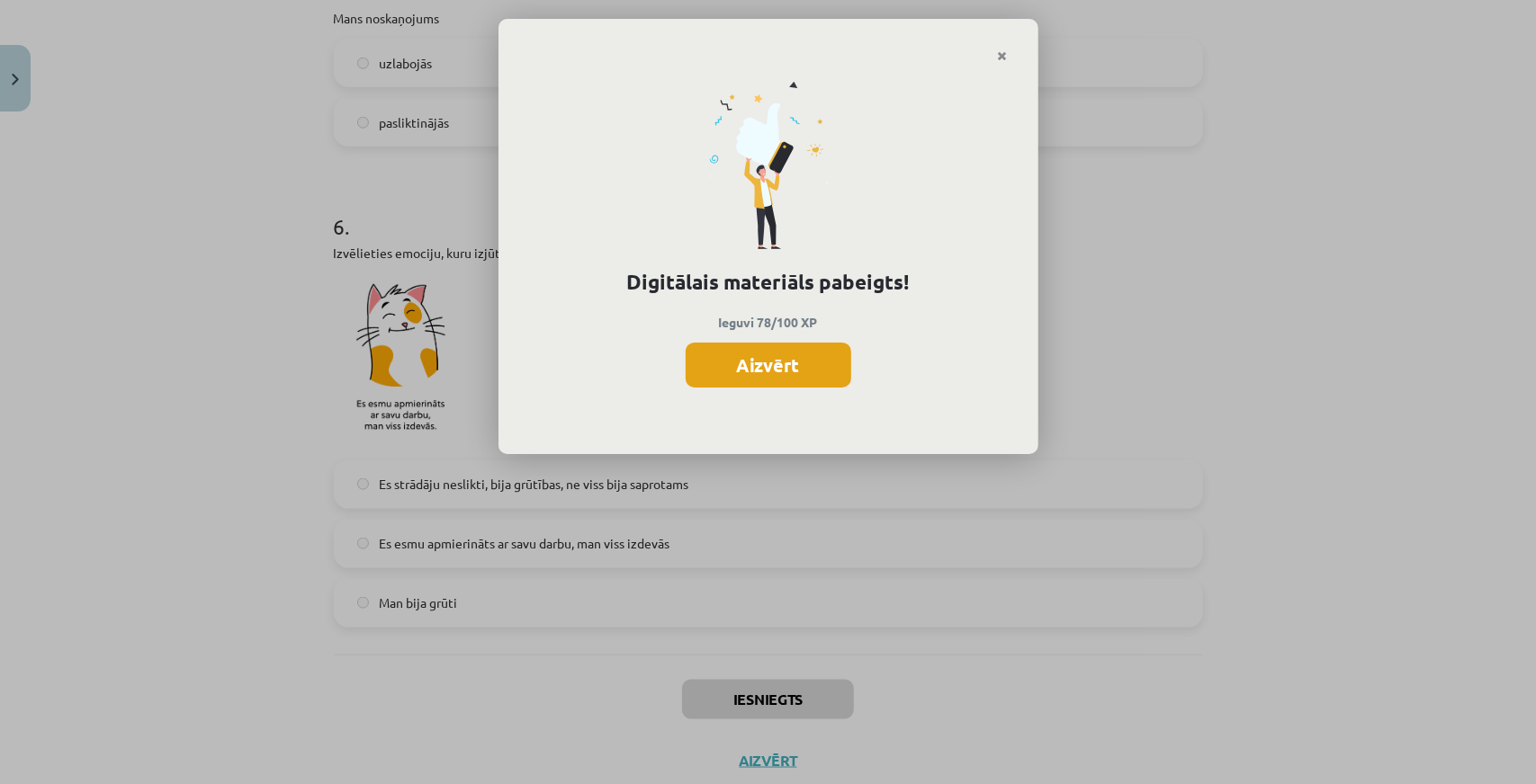
click at [780, 381] on button "Aizvērt" at bounding box center [768, 365] width 165 height 45
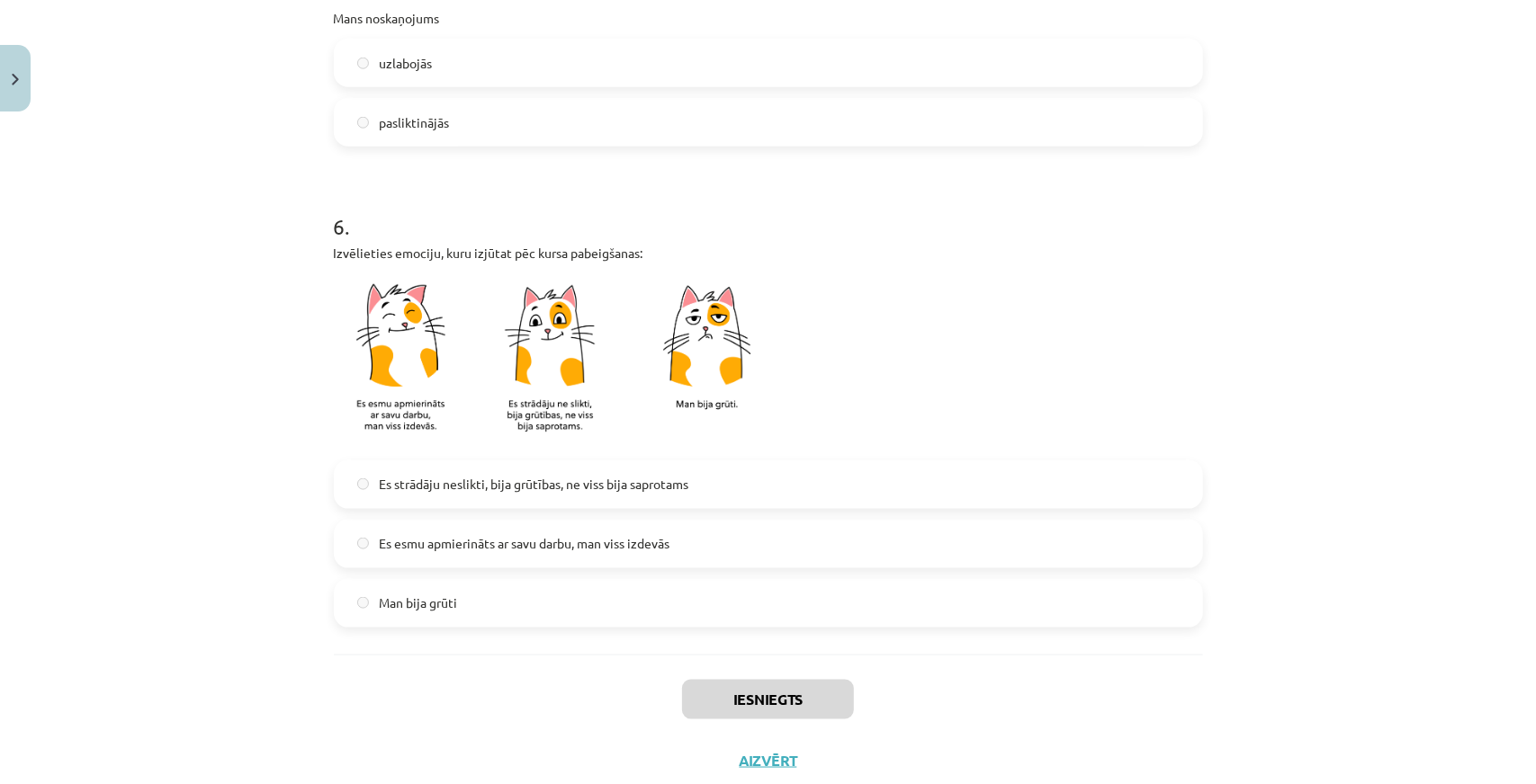
click at [165, 168] on div "Mācību tēma: Dizains un tehnoloģijas 9. klases 1. ieskaites mācību materiāls #9…" at bounding box center [768, 392] width 1536 height 784
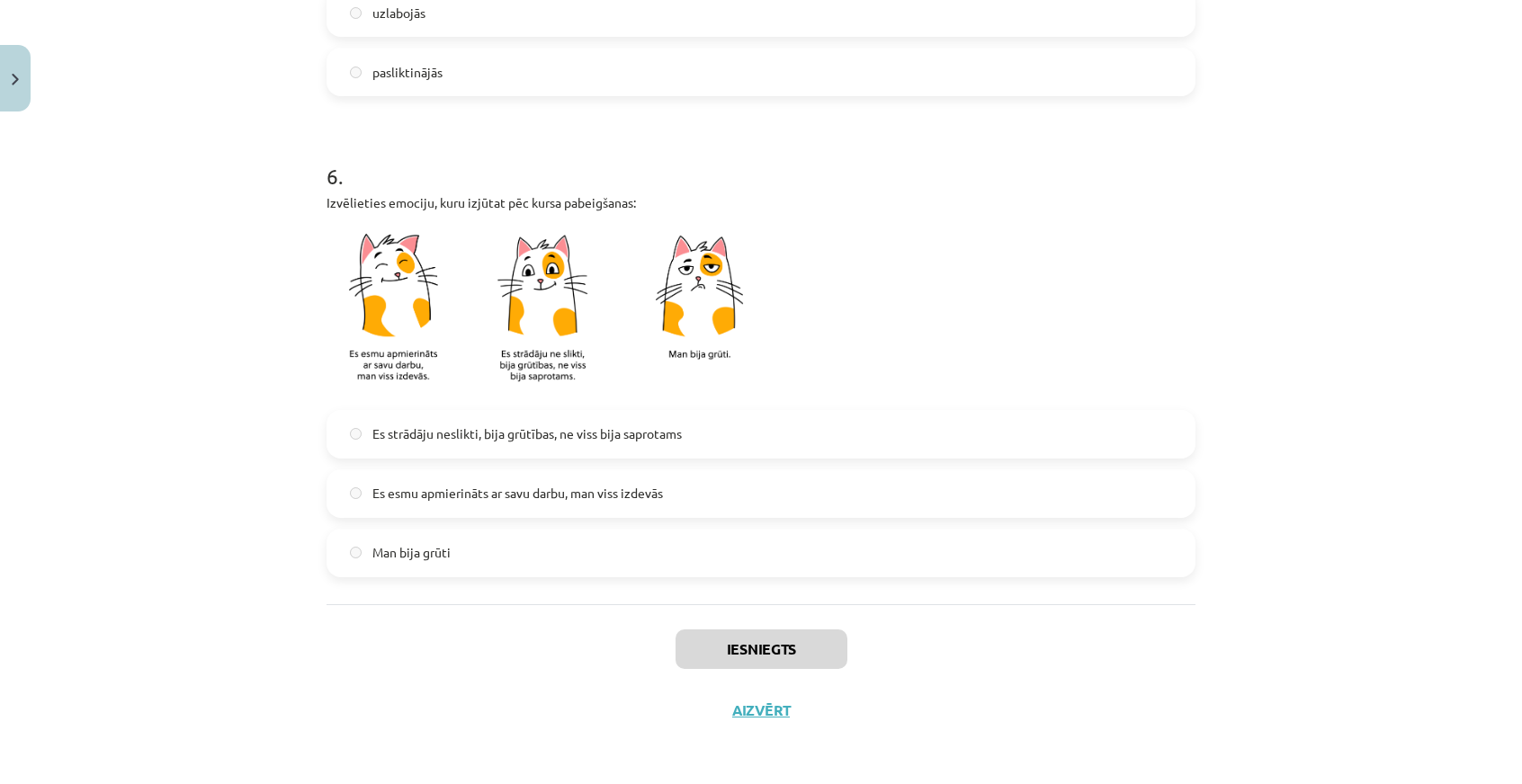
scroll to position [540, 0]
click at [780, 713] on button "Aizvērt" at bounding box center [761, 710] width 69 height 18
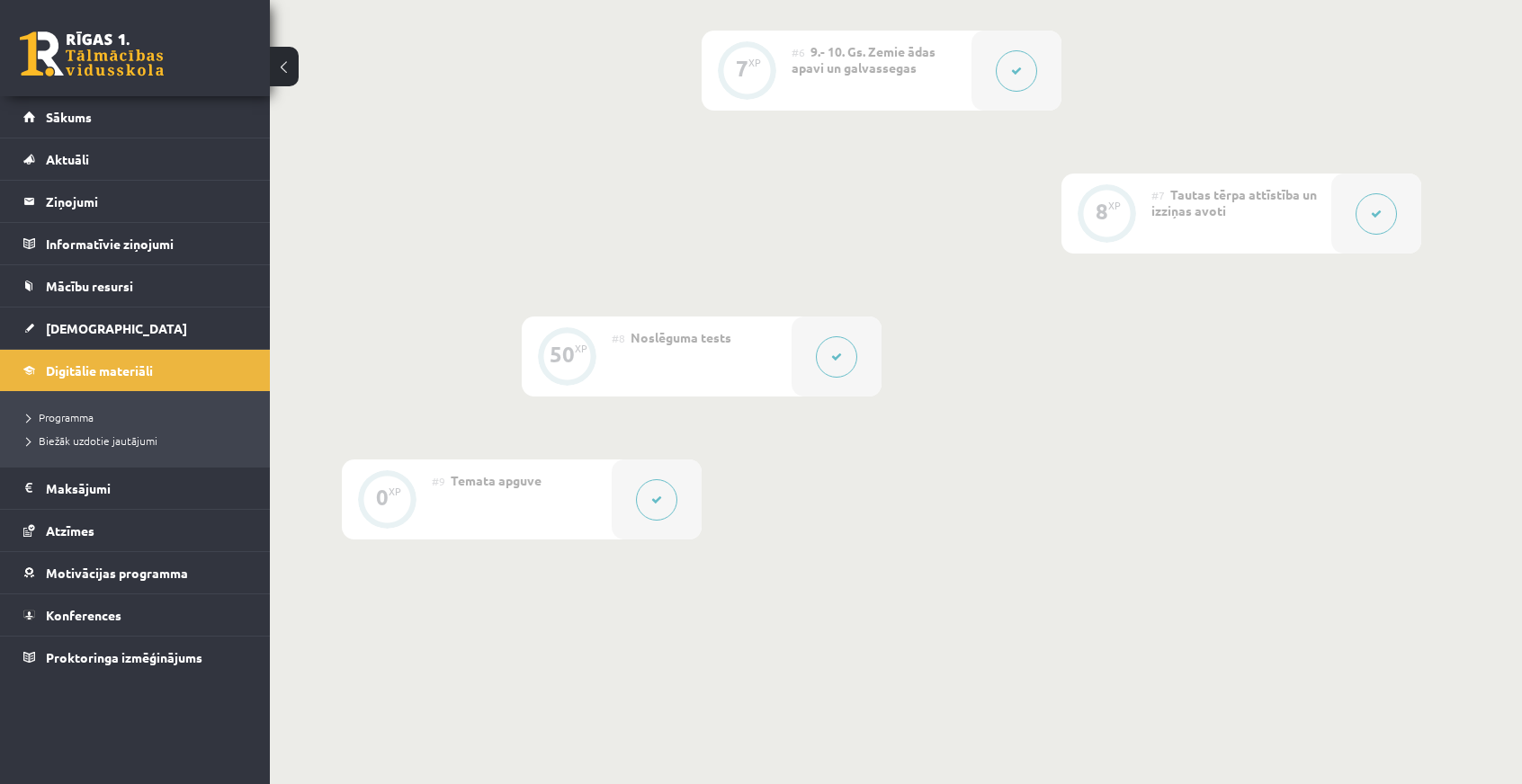
scroll to position [1239, 0]
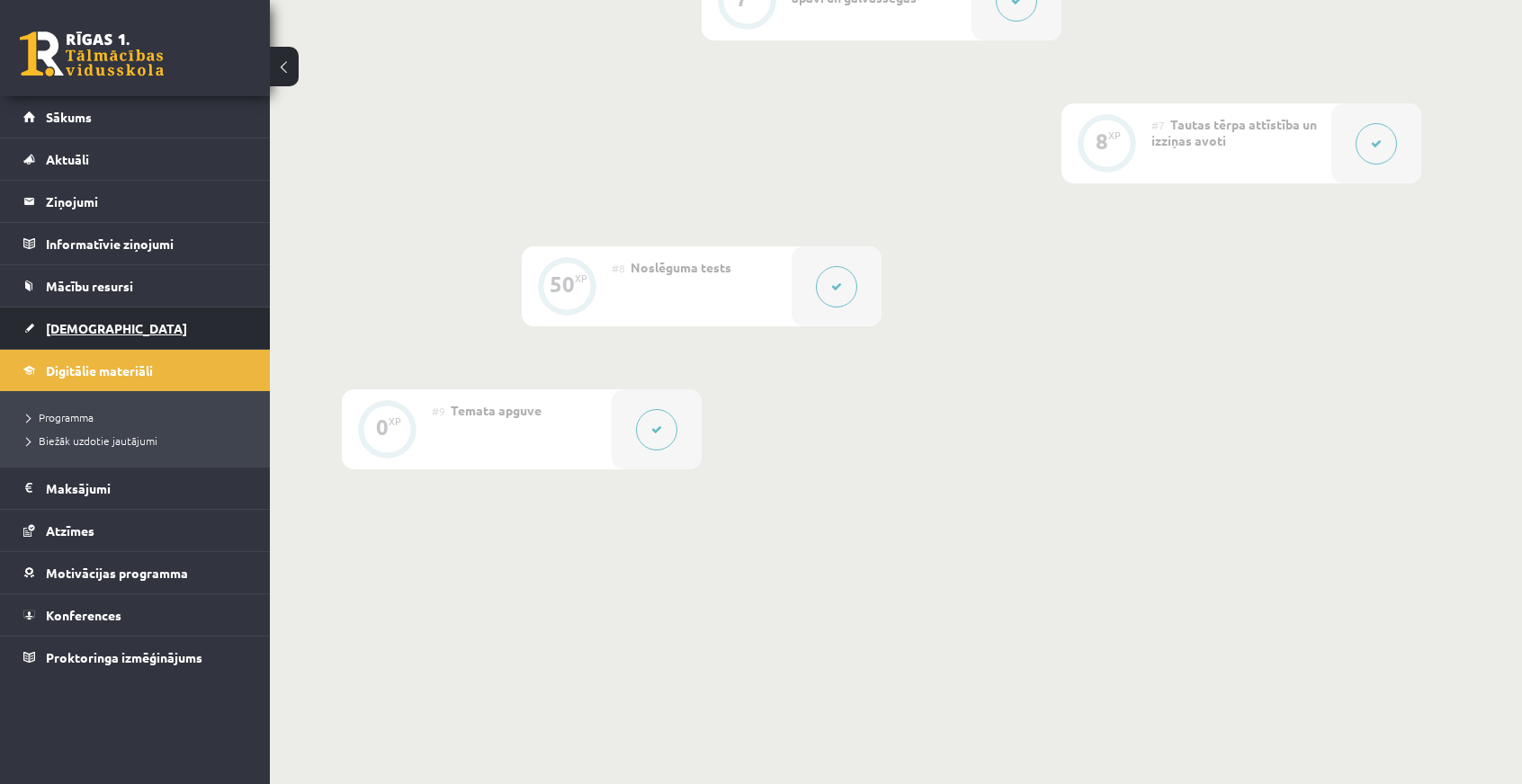
click at [75, 331] on span "[DEMOGRAPHIC_DATA]" at bounding box center [116, 328] width 141 height 16
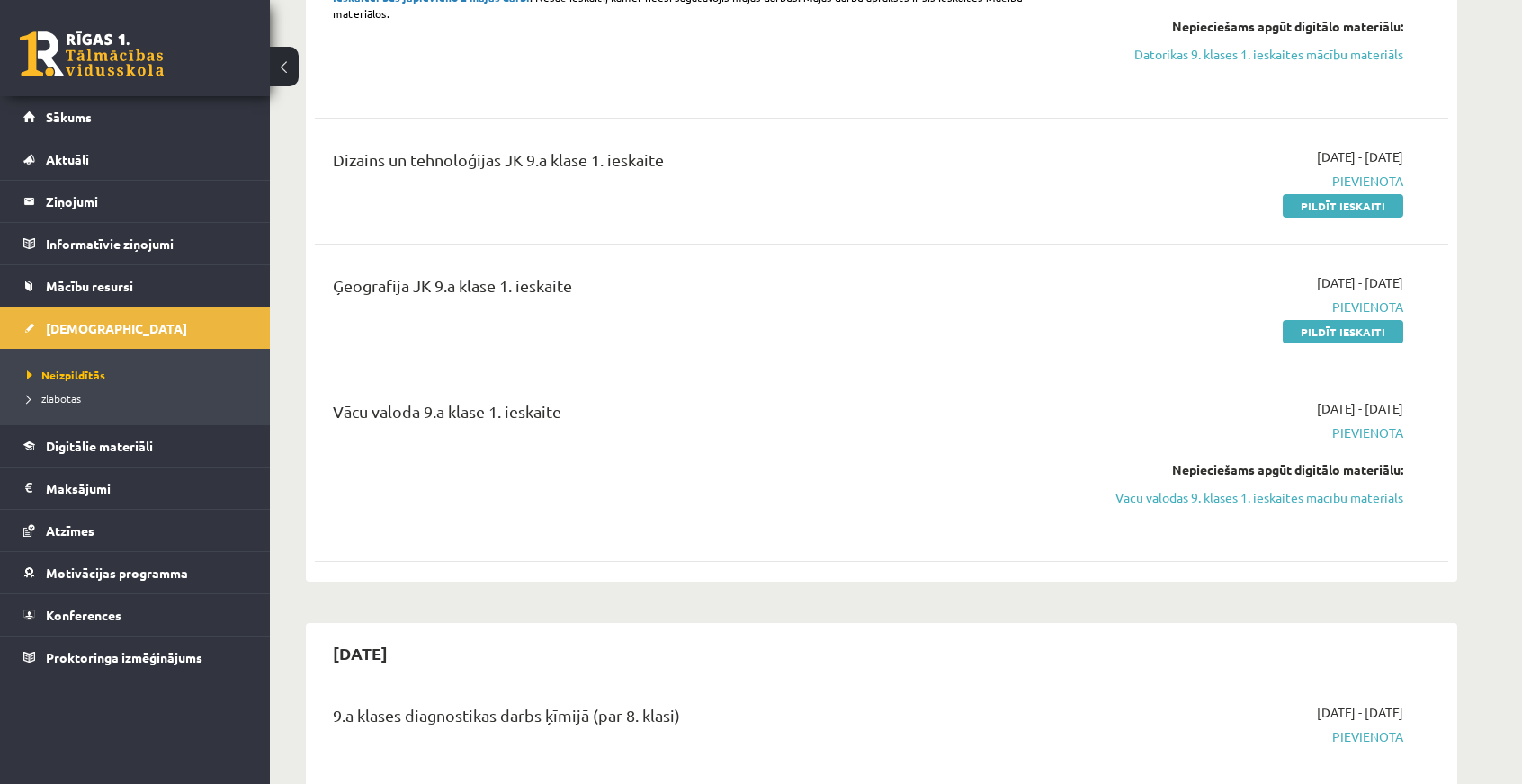
scroll to position [360, 0]
